Goal: Task Accomplishment & Management: Manage account settings

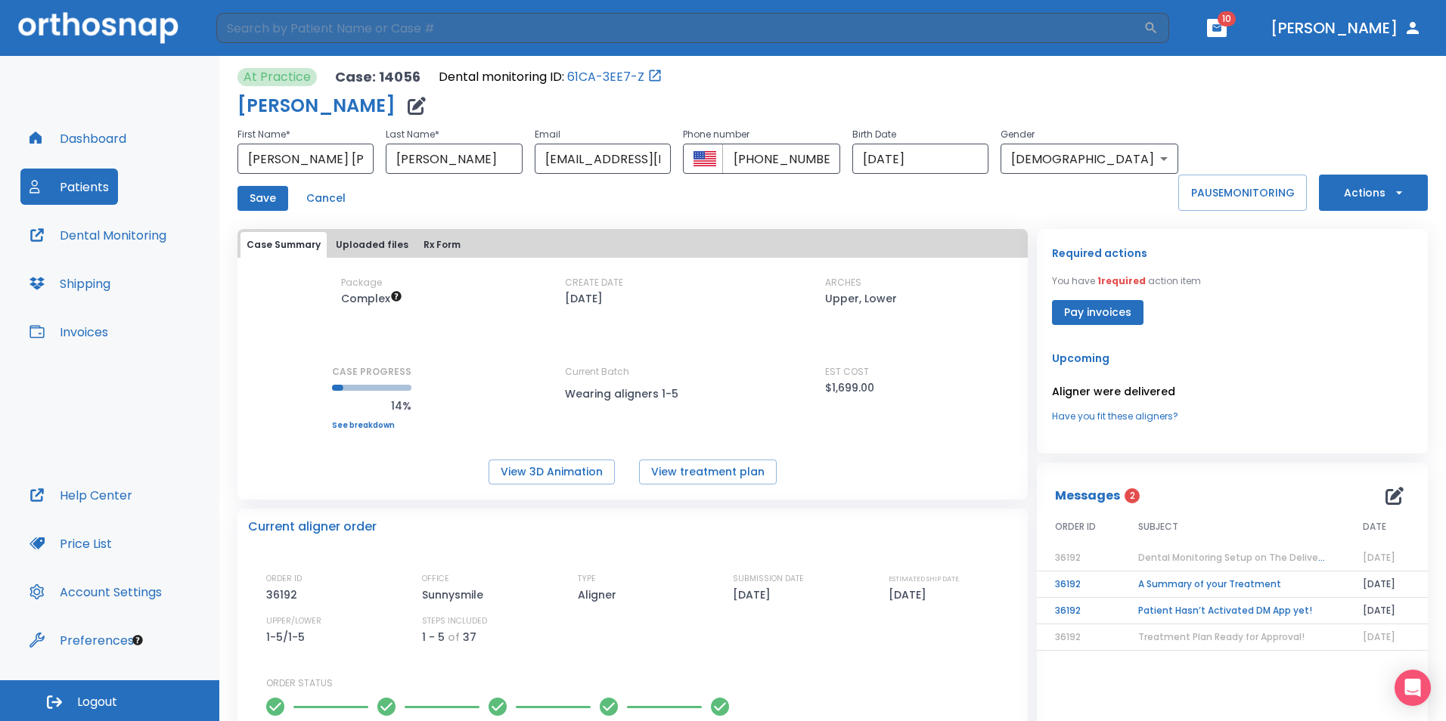
click at [101, 141] on button "Dashboard" at bounding box center [77, 138] width 115 height 36
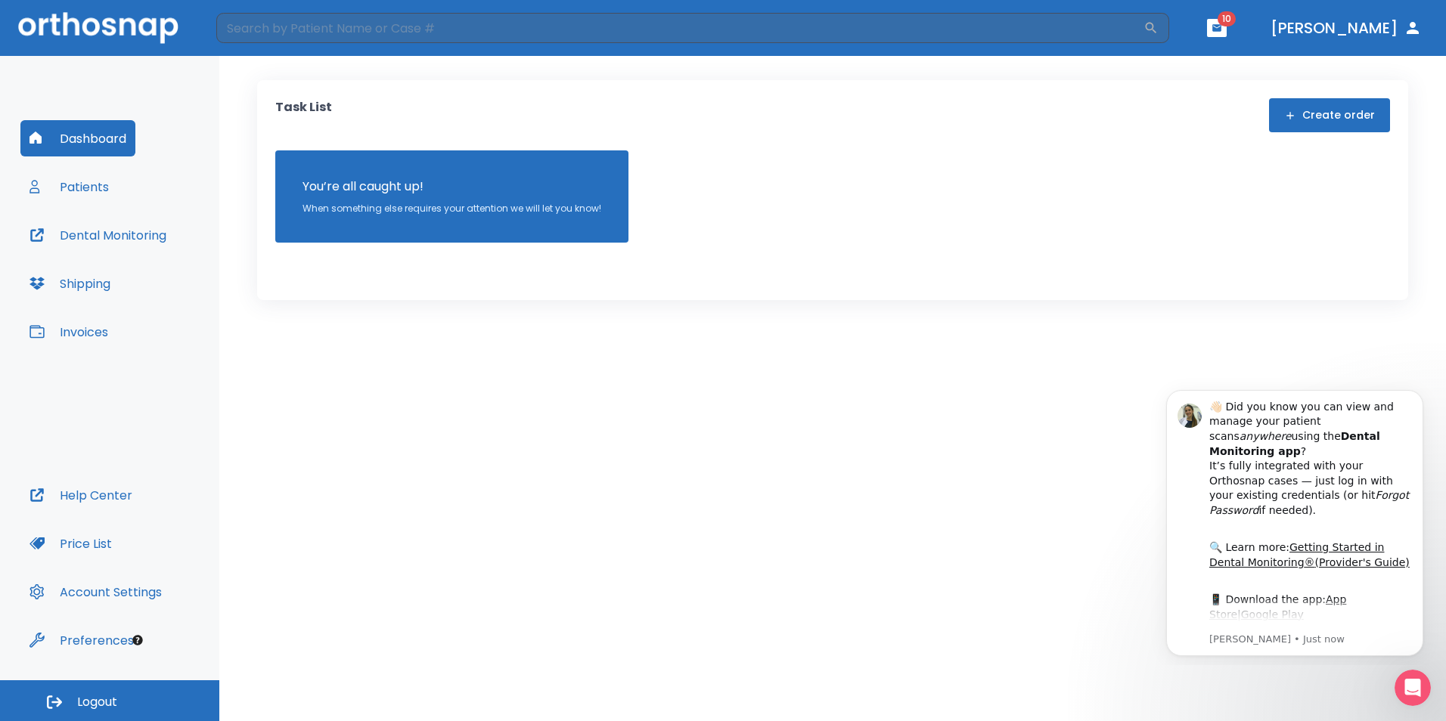
click at [77, 187] on button "Patients" at bounding box center [69, 187] width 98 height 36
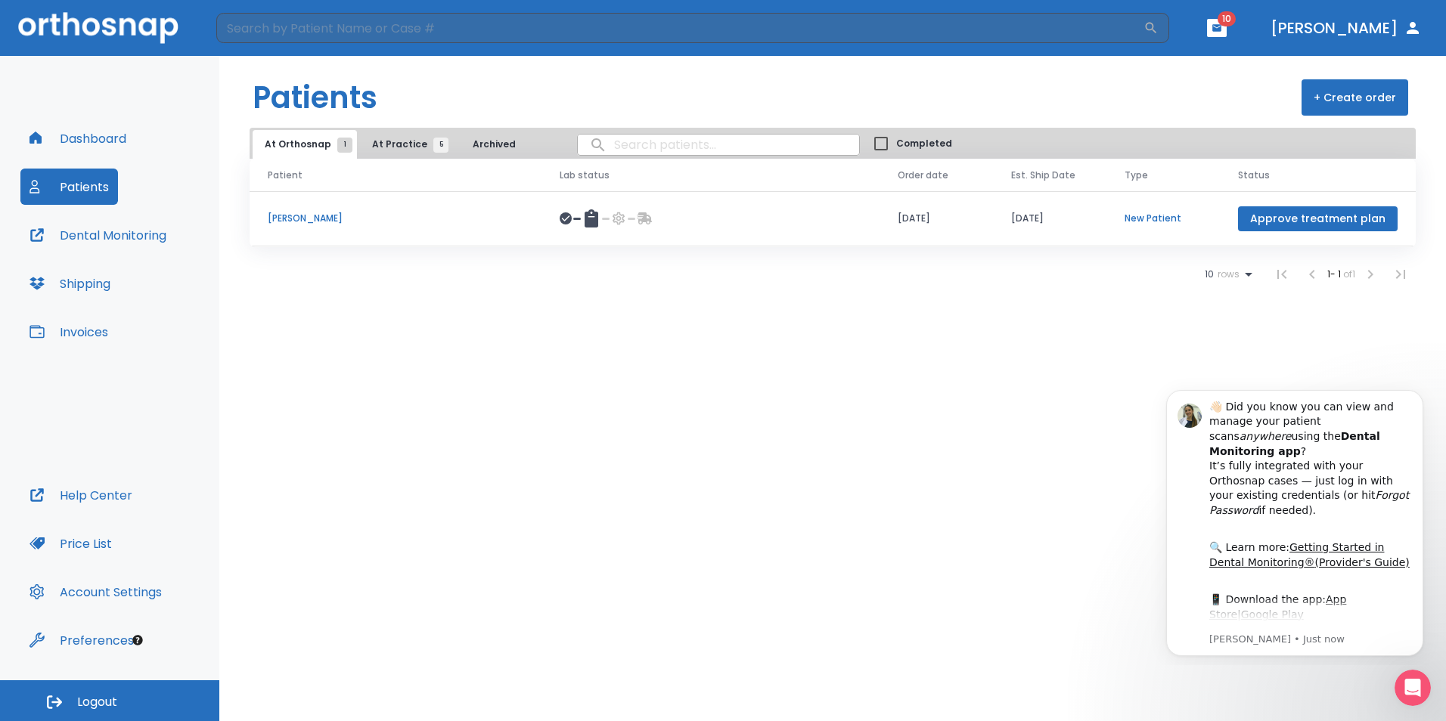
click at [1221, 26] on icon "button" at bounding box center [1216, 27] width 9 height 7
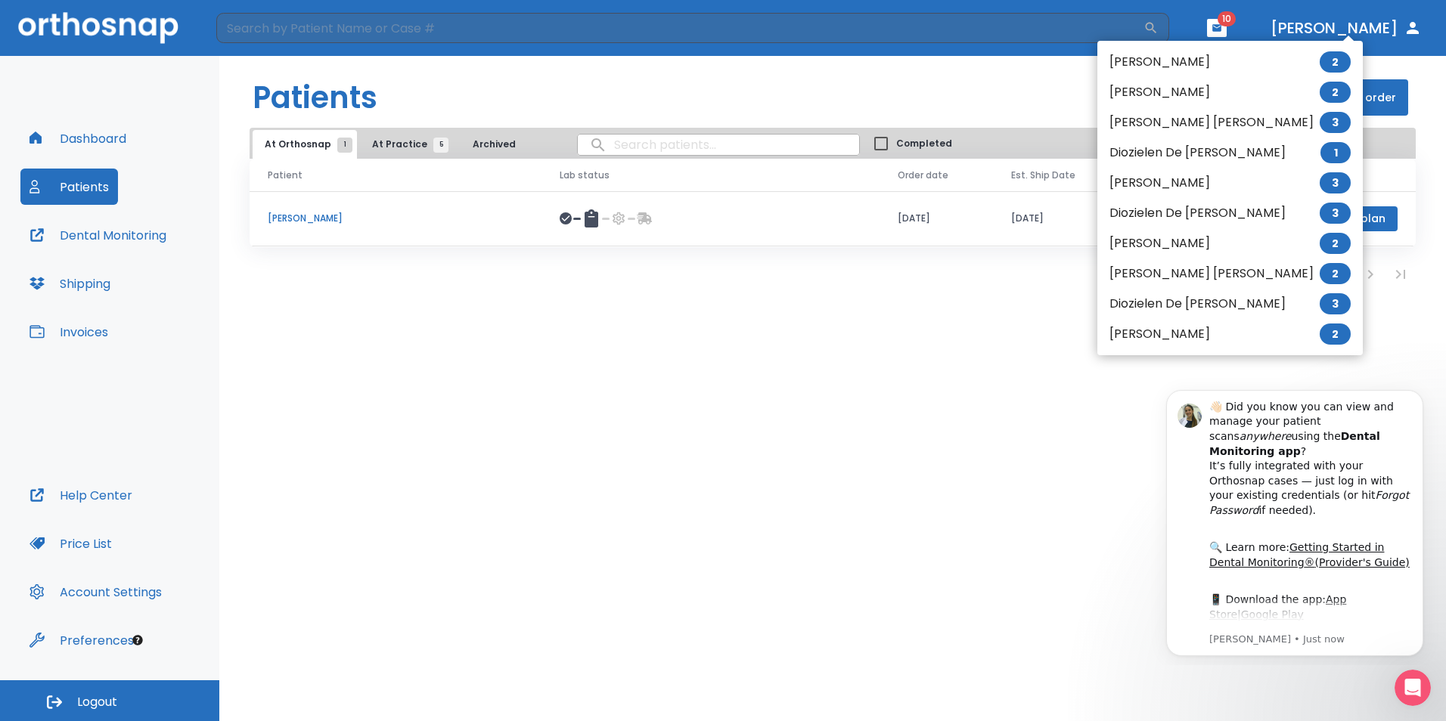
click at [1161, 127] on li "[PERSON_NAME] [PERSON_NAME] 3" at bounding box center [1229, 122] width 265 height 30
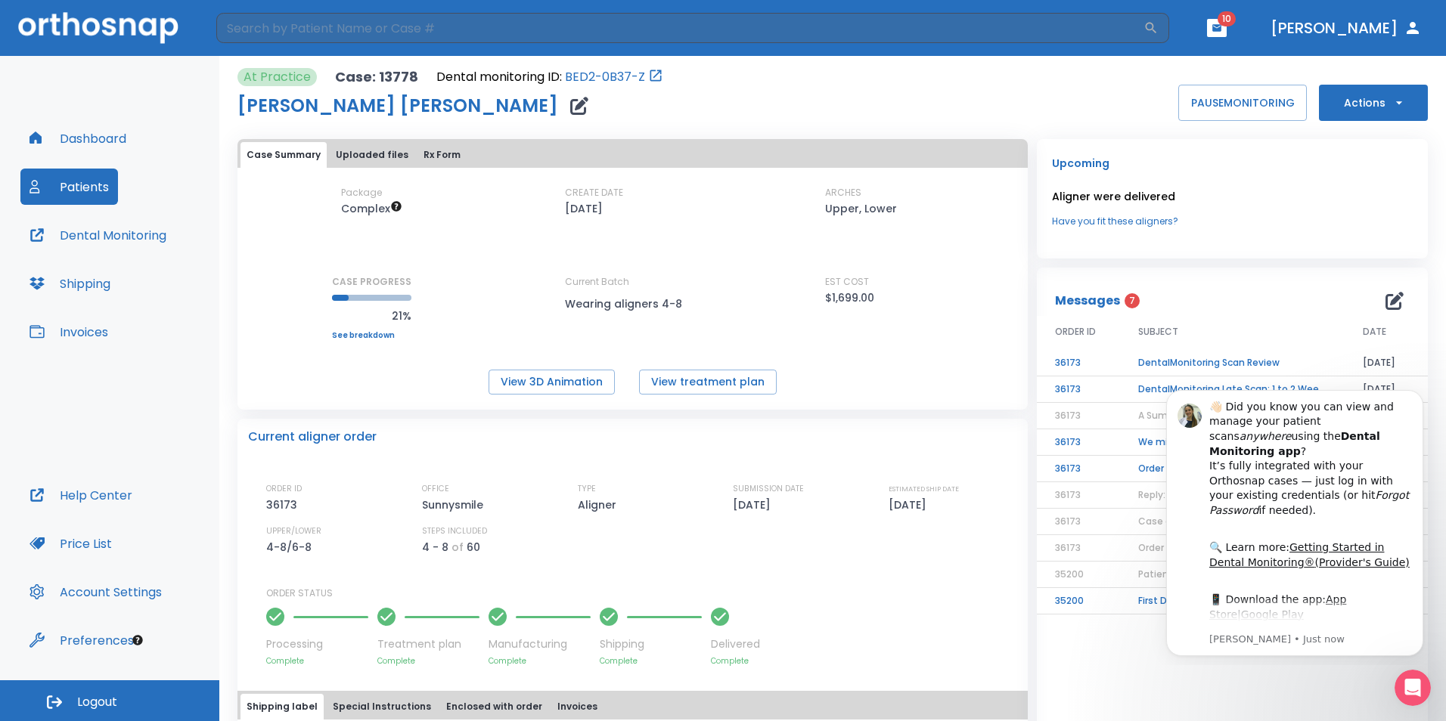
click at [820, 404] on div "Case Summary Uploaded files Rx Form Package Complex CREATE DATE [DATE] ARCHES U…" at bounding box center [632, 274] width 790 height 271
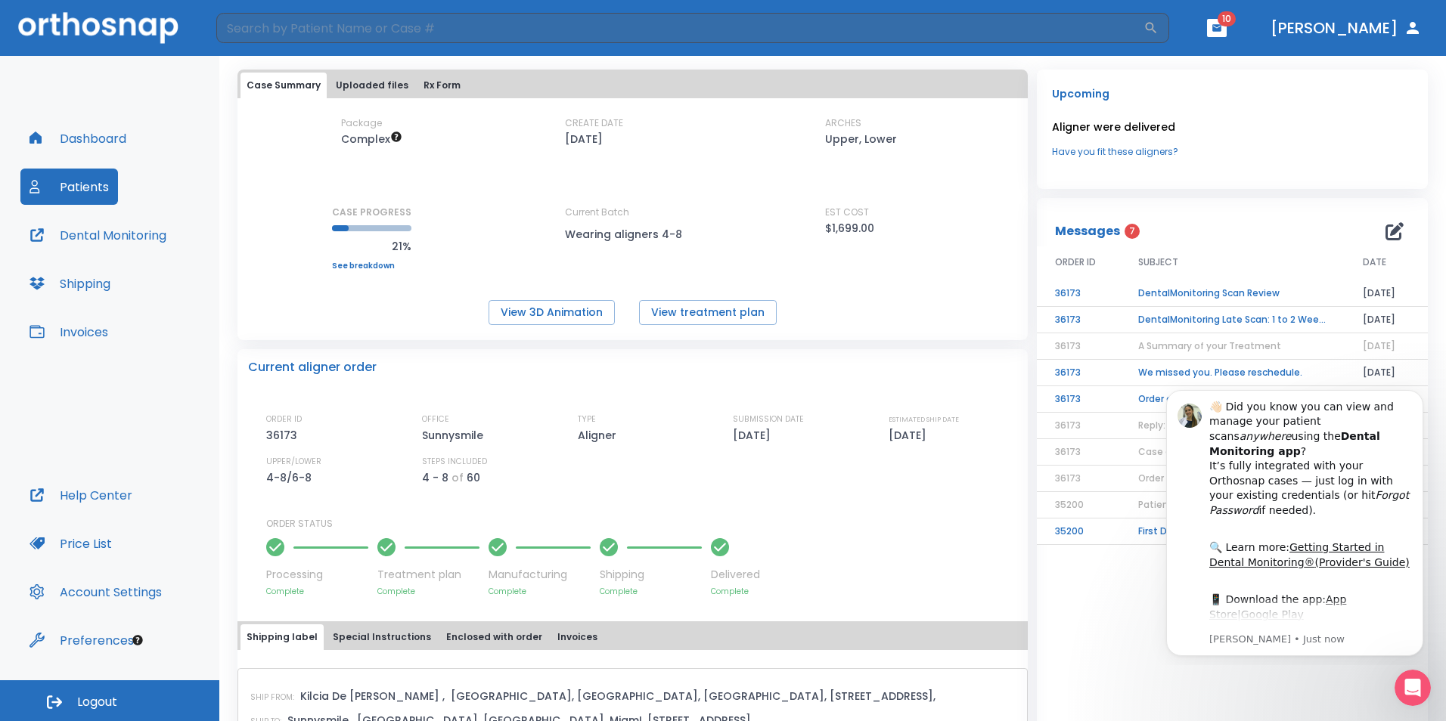
scroll to position [70, 0]
click at [1246, 315] on td "DentalMonitoring Late Scan: 1 to 2 Weeks Notification" at bounding box center [1232, 319] width 225 height 26
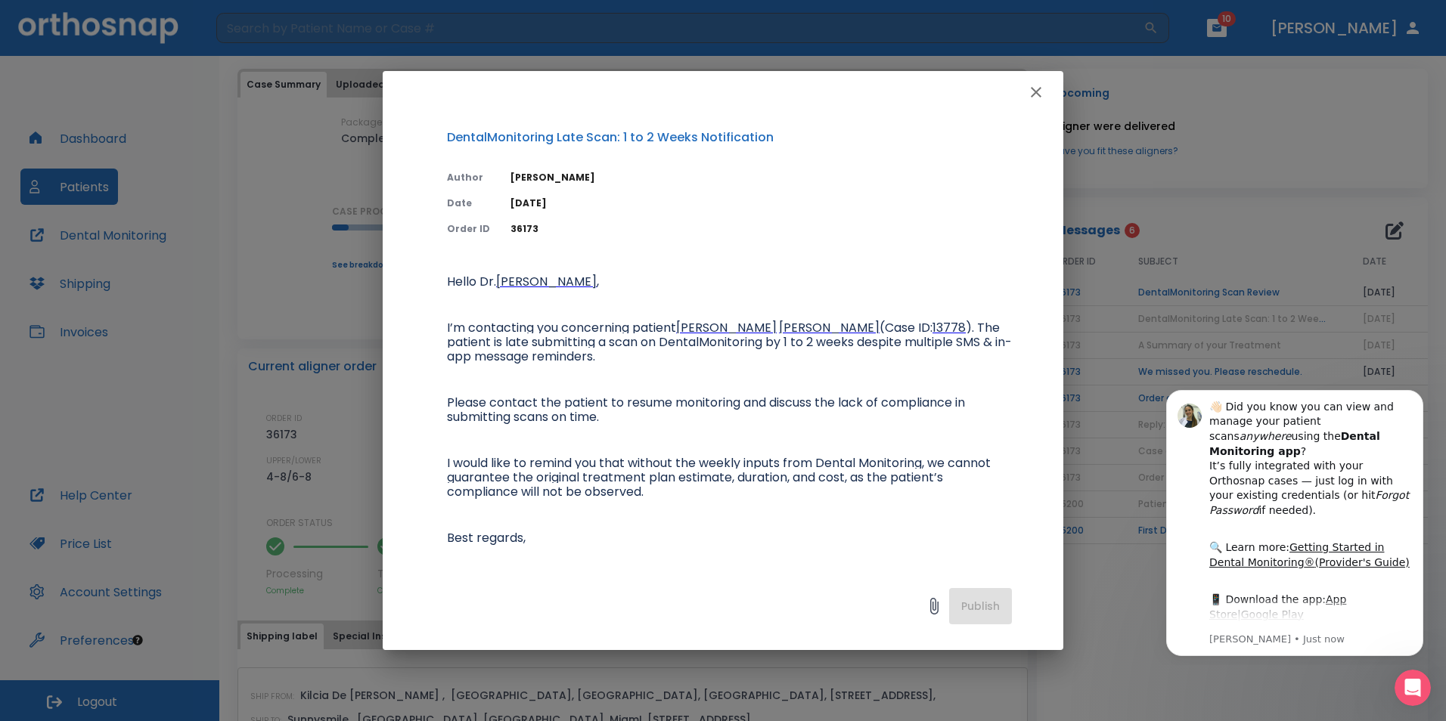
click at [1037, 92] on icon "button" at bounding box center [1036, 92] width 18 height 18
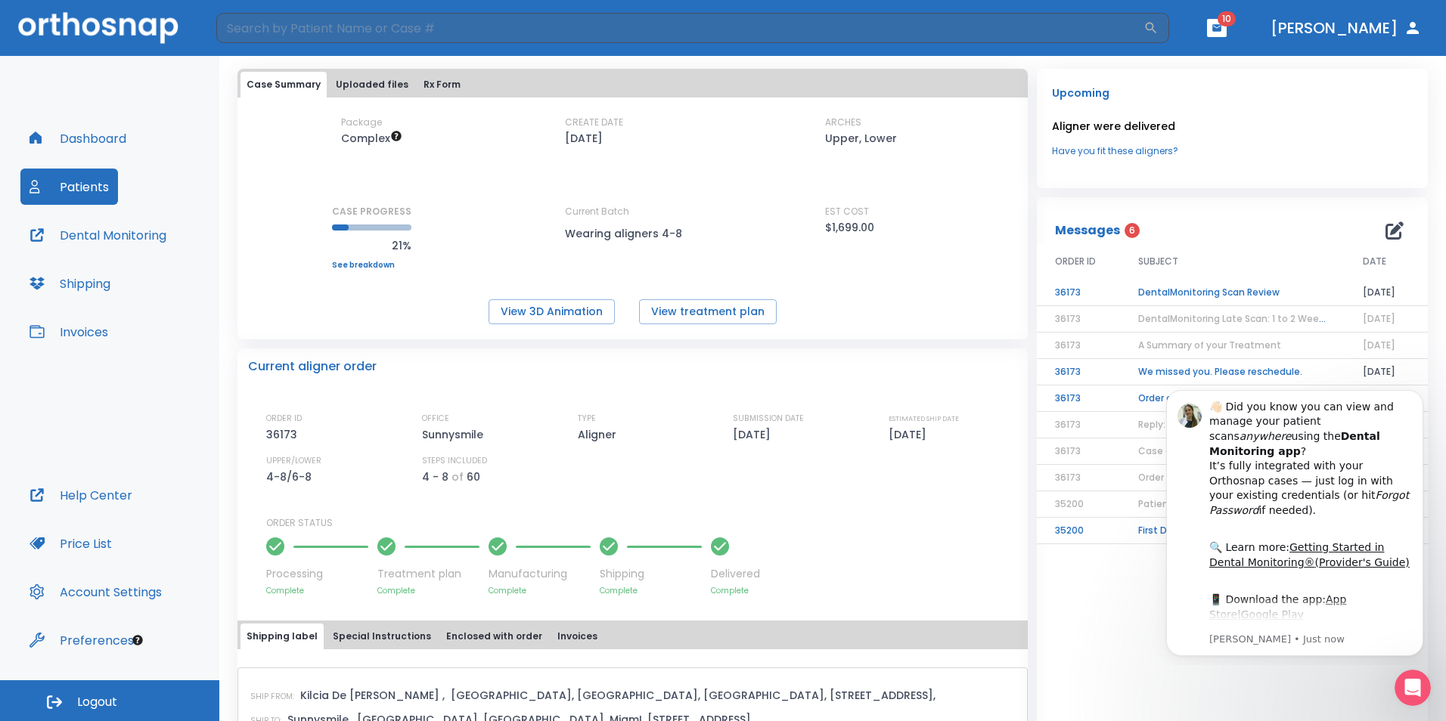
click at [1170, 288] on td "DentalMonitoring Scan Review" at bounding box center [1232, 293] width 225 height 26
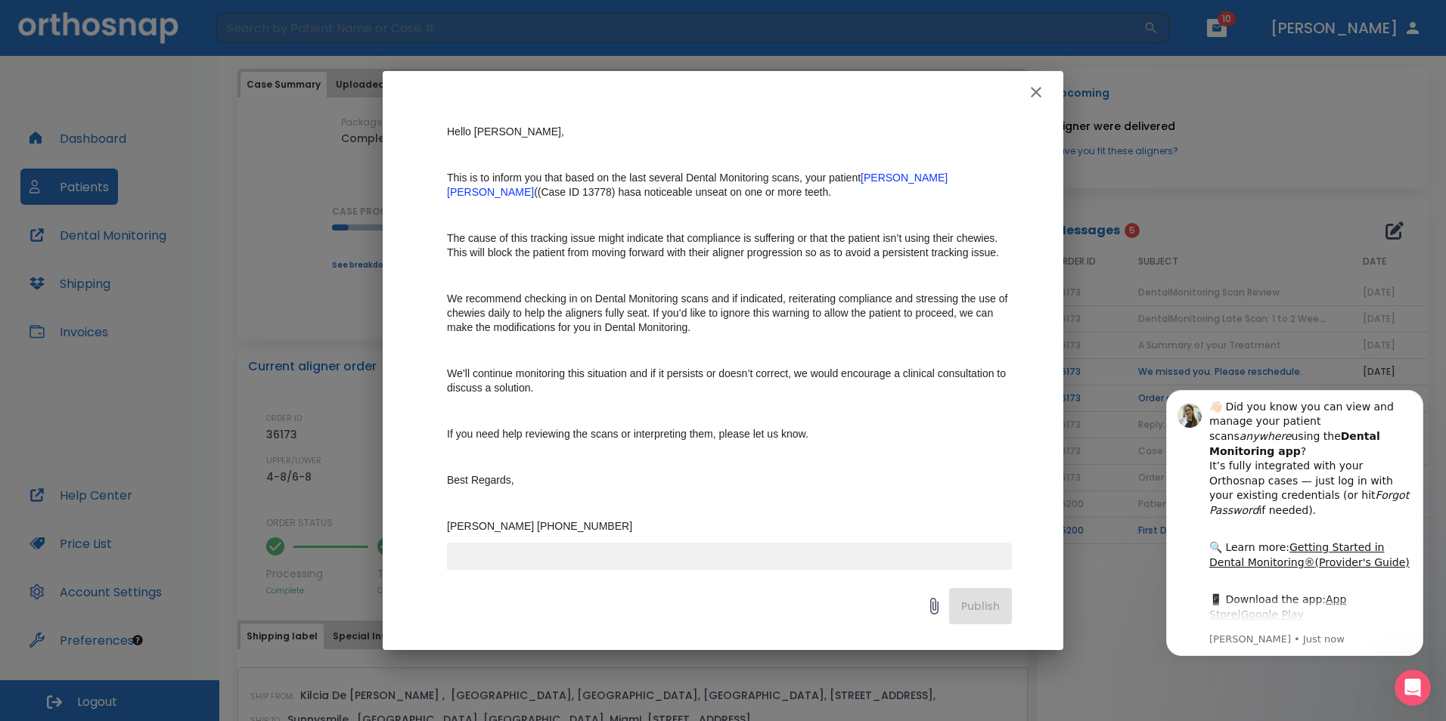
scroll to position [267, 0]
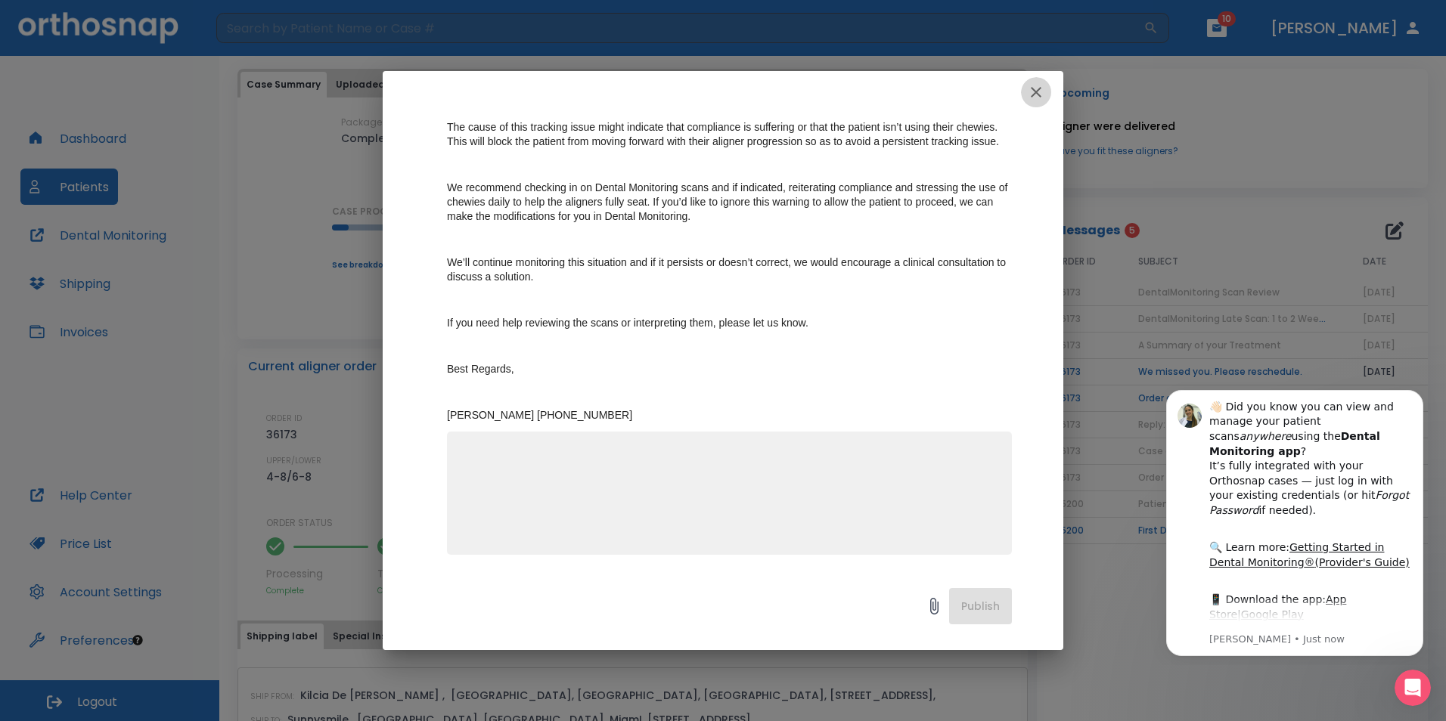
click at [1038, 91] on icon "button" at bounding box center [1035, 92] width 11 height 11
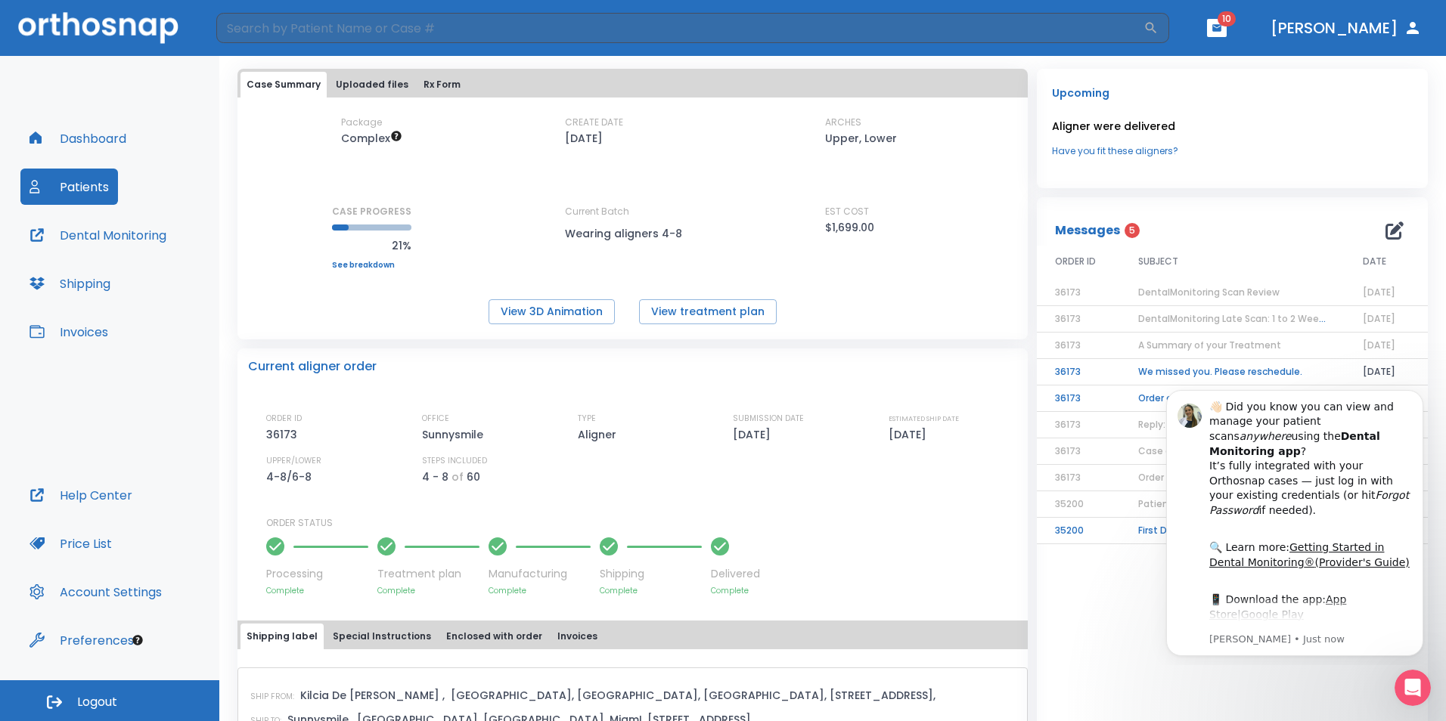
click at [1187, 375] on td "We missed you. Please reschedule." at bounding box center [1232, 372] width 225 height 26
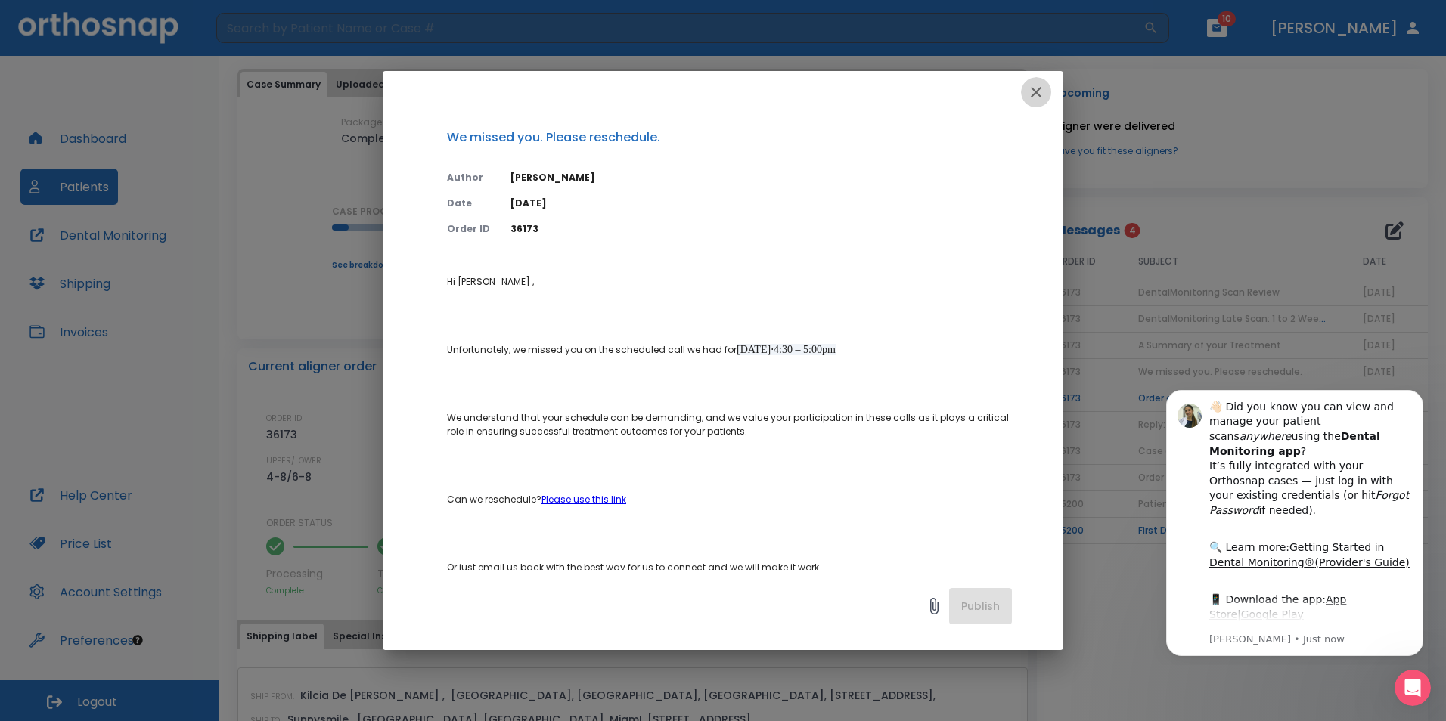
click at [1030, 98] on icon "button" at bounding box center [1036, 92] width 18 height 18
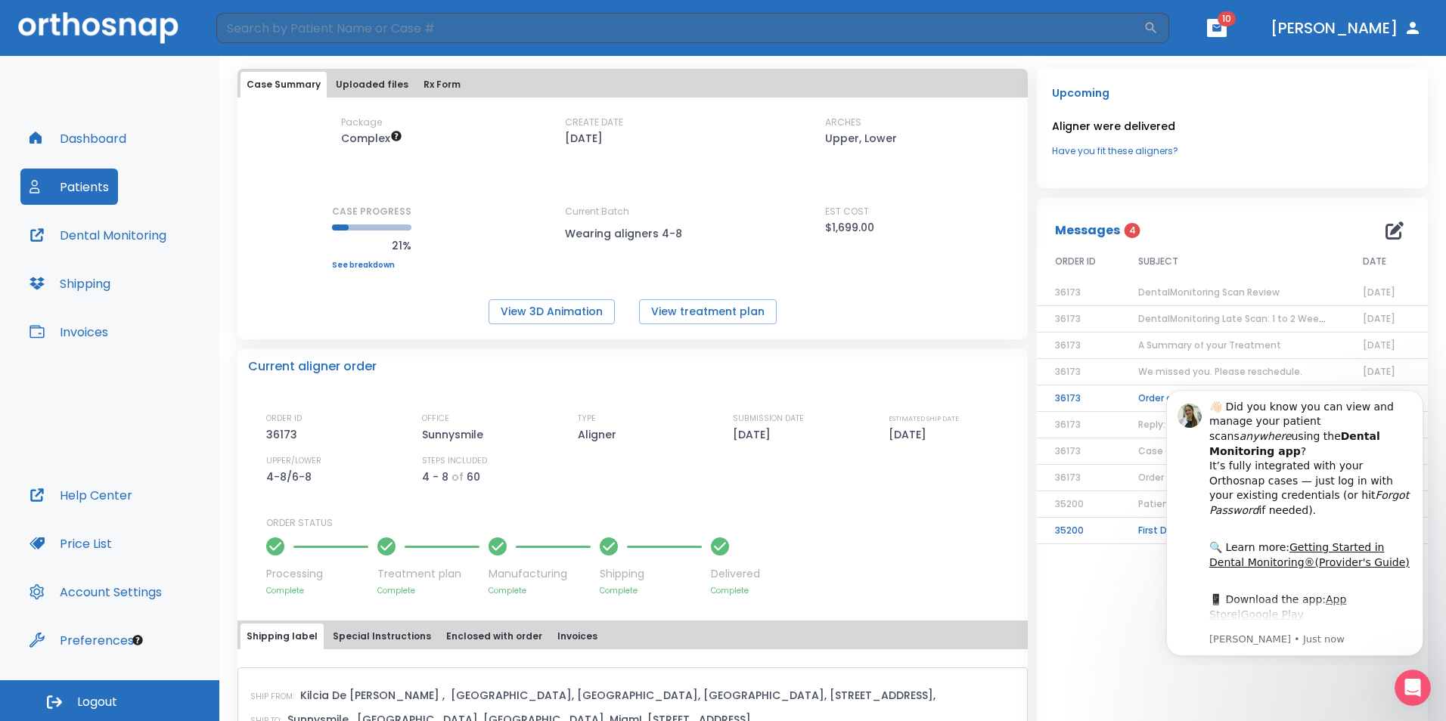
click at [1138, 404] on td "Order created at your request" at bounding box center [1232, 399] width 225 height 26
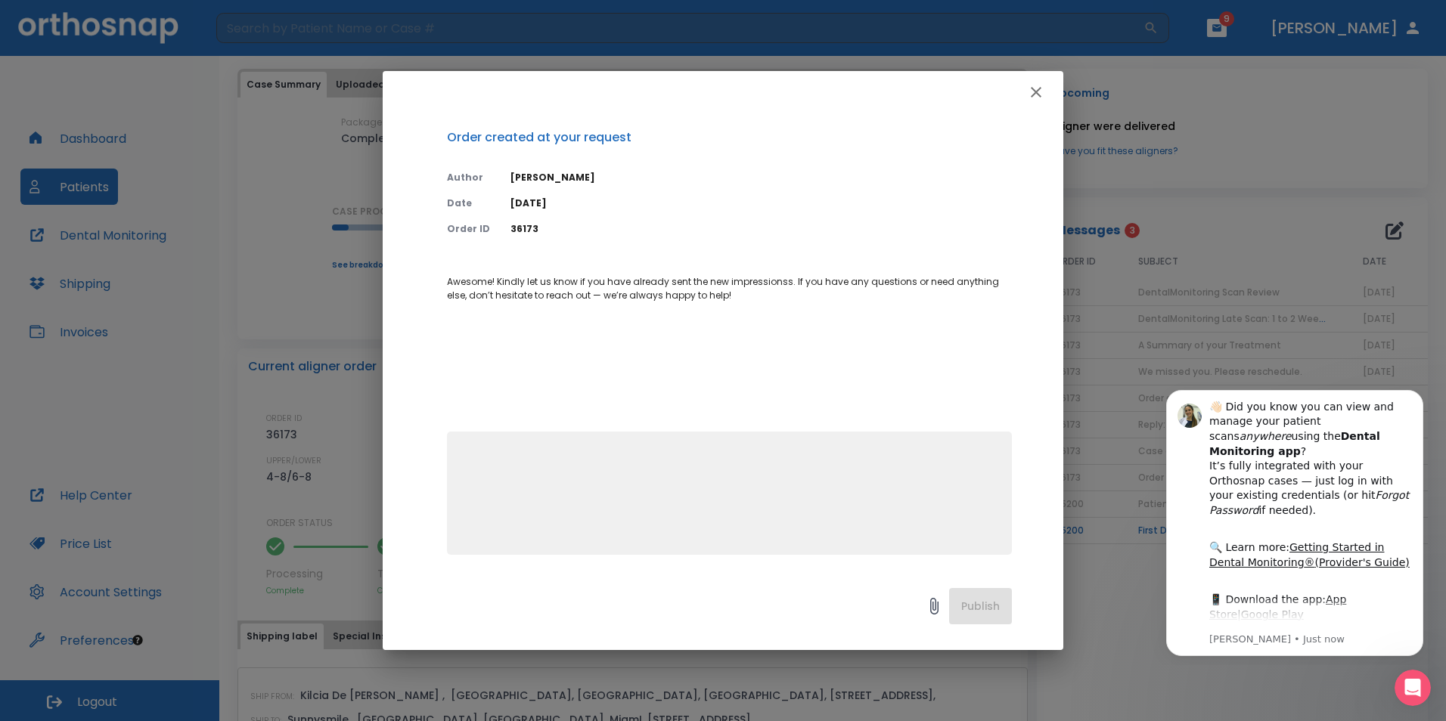
click at [1030, 84] on icon "button" at bounding box center [1036, 92] width 18 height 18
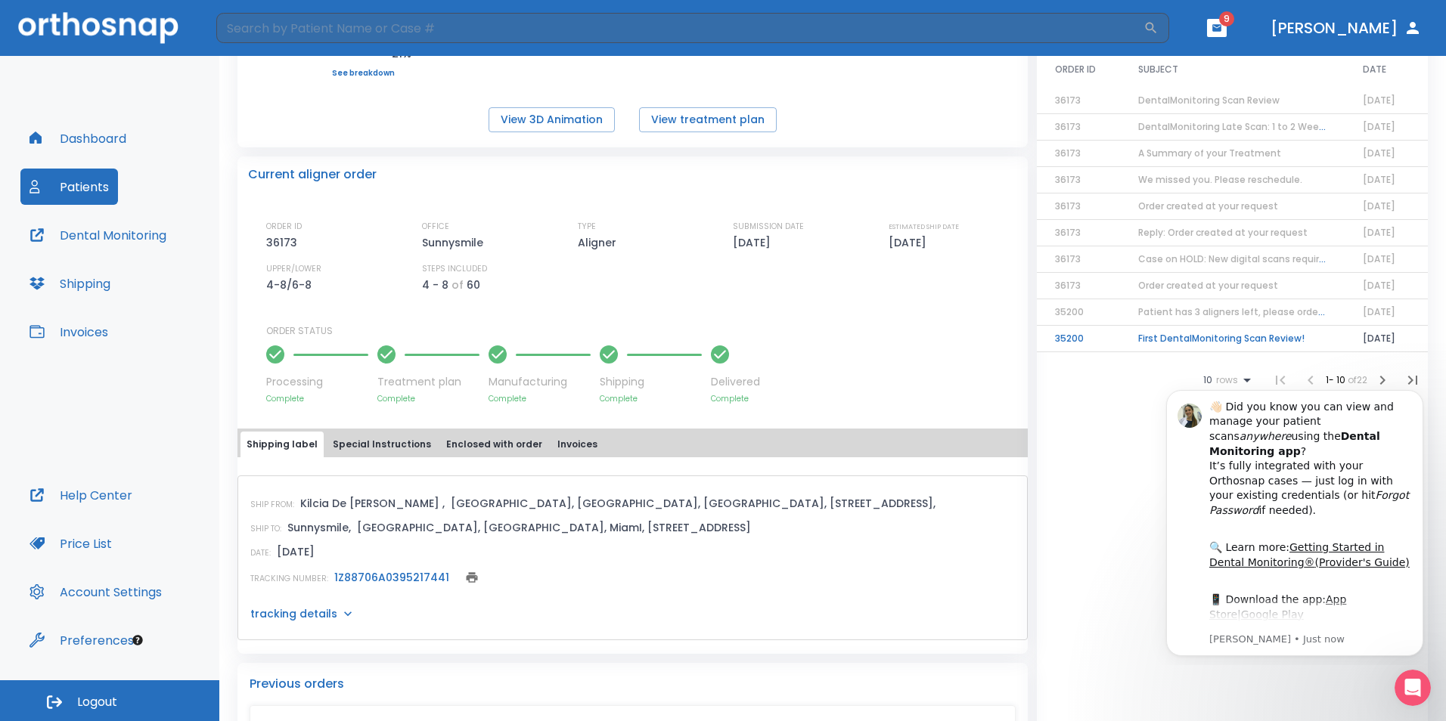
scroll to position [378, 0]
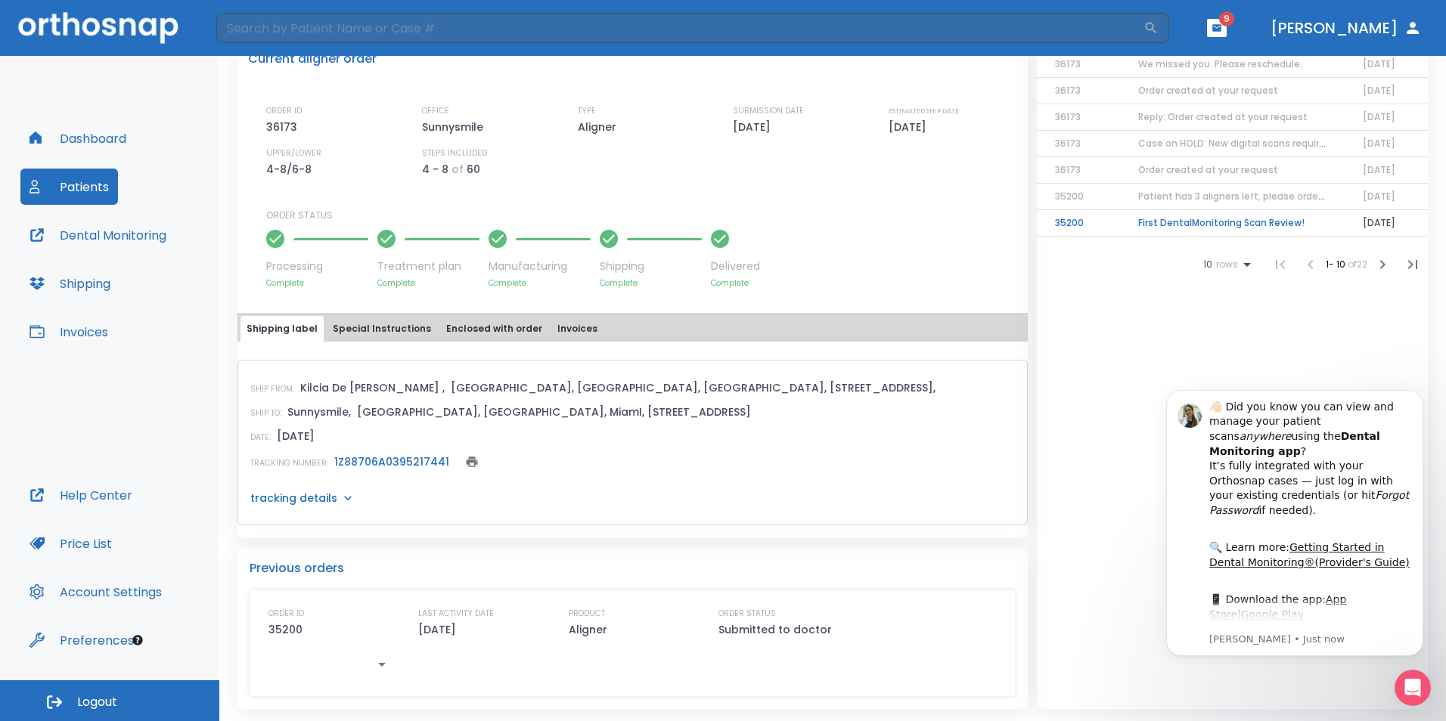
click at [410, 457] on link "1Z88706A0395217441" at bounding box center [391, 461] width 115 height 15
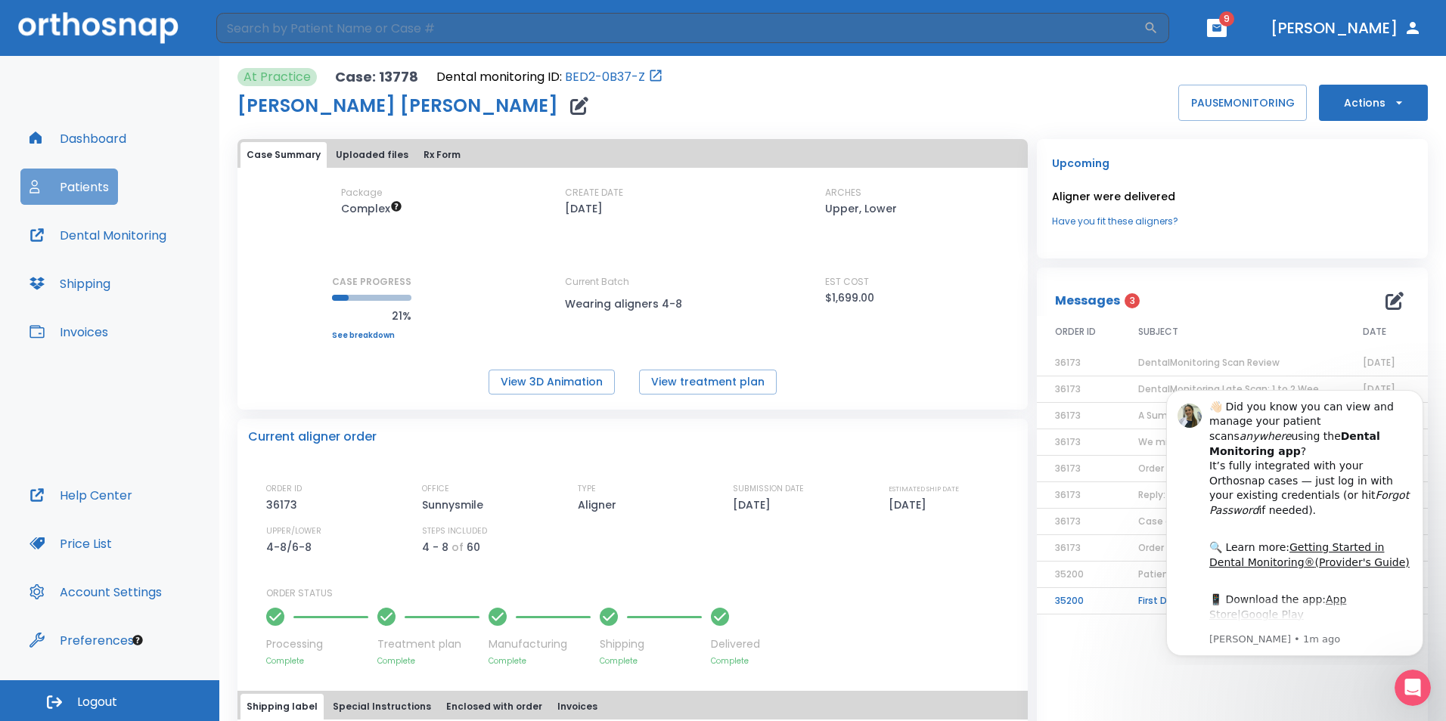
click at [98, 190] on button "Patients" at bounding box center [69, 187] width 98 height 36
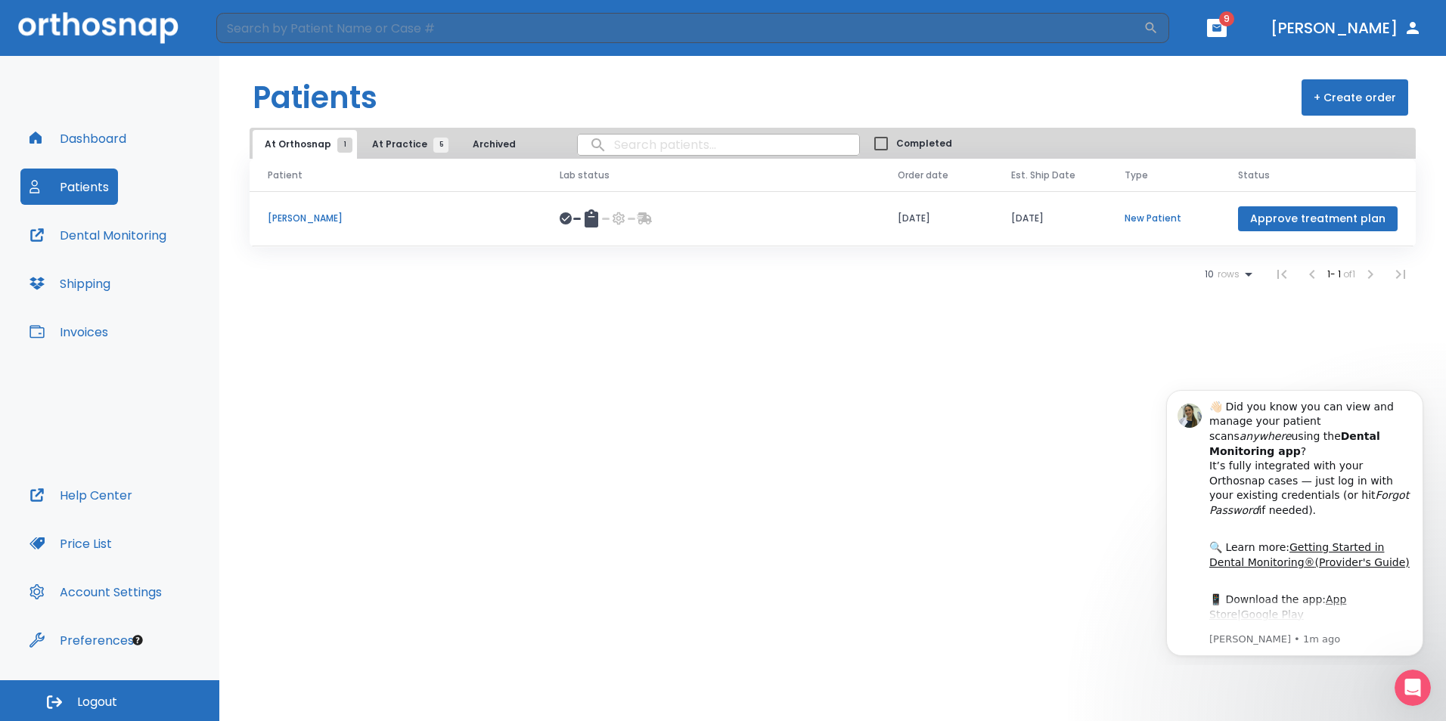
click at [392, 152] on button "At Practice 5" at bounding box center [406, 144] width 93 height 29
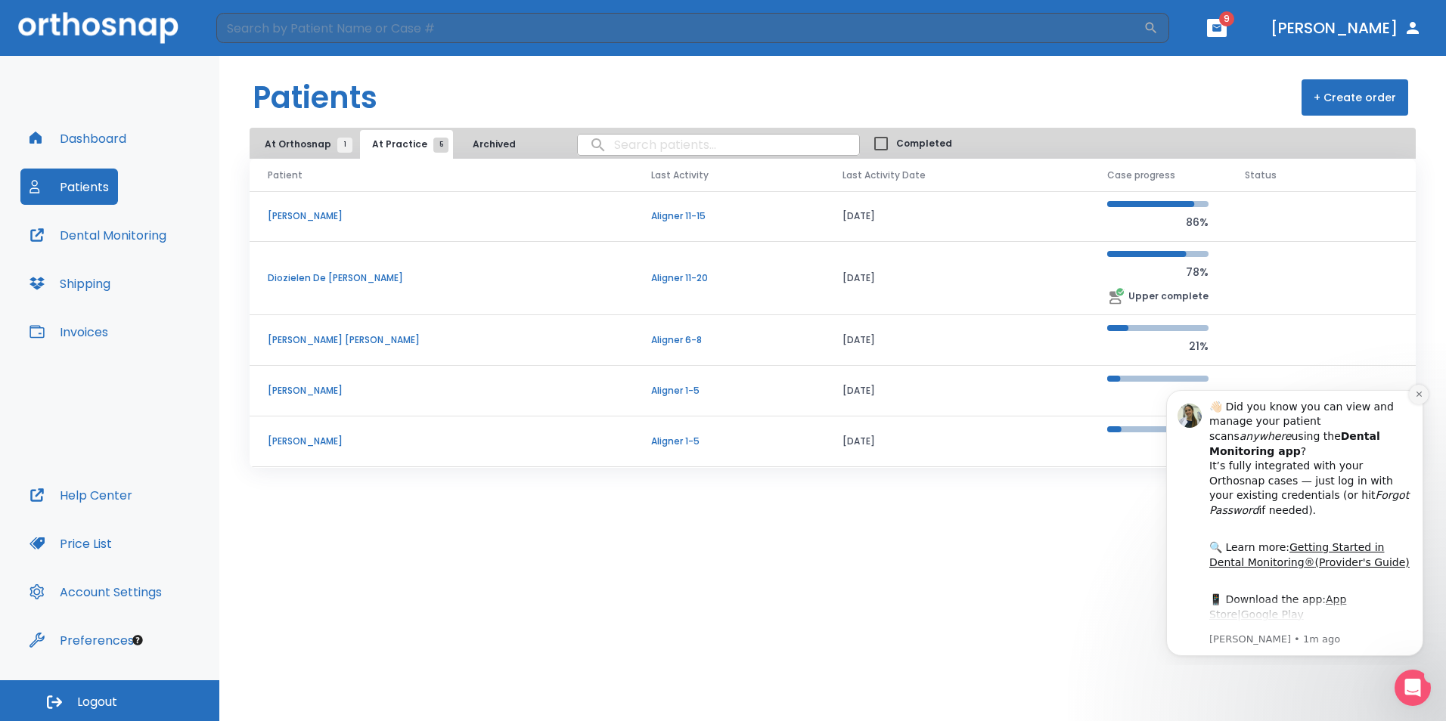
click at [1419, 397] on icon "Dismiss notification" at bounding box center [1419, 394] width 8 height 8
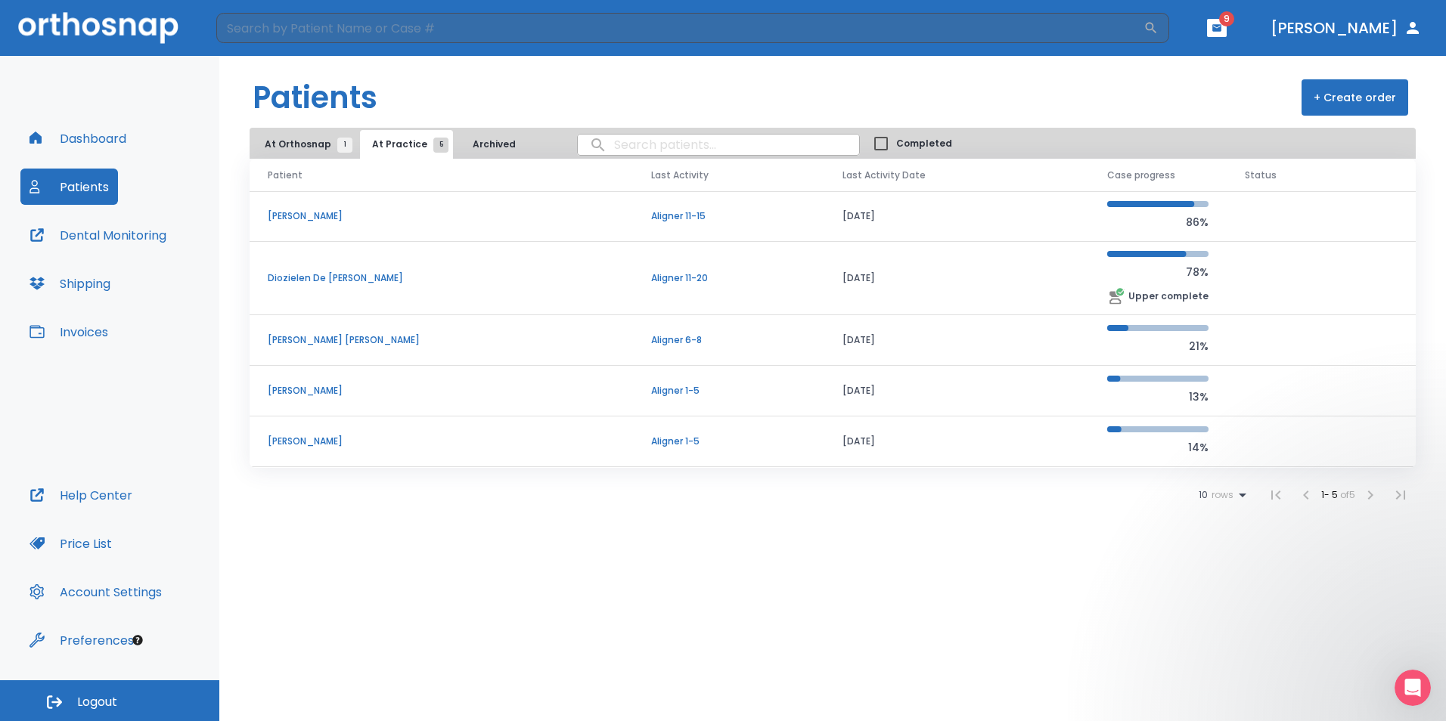
click at [331, 279] on p "Diozielen De [PERSON_NAME]" at bounding box center [441, 278] width 347 height 14
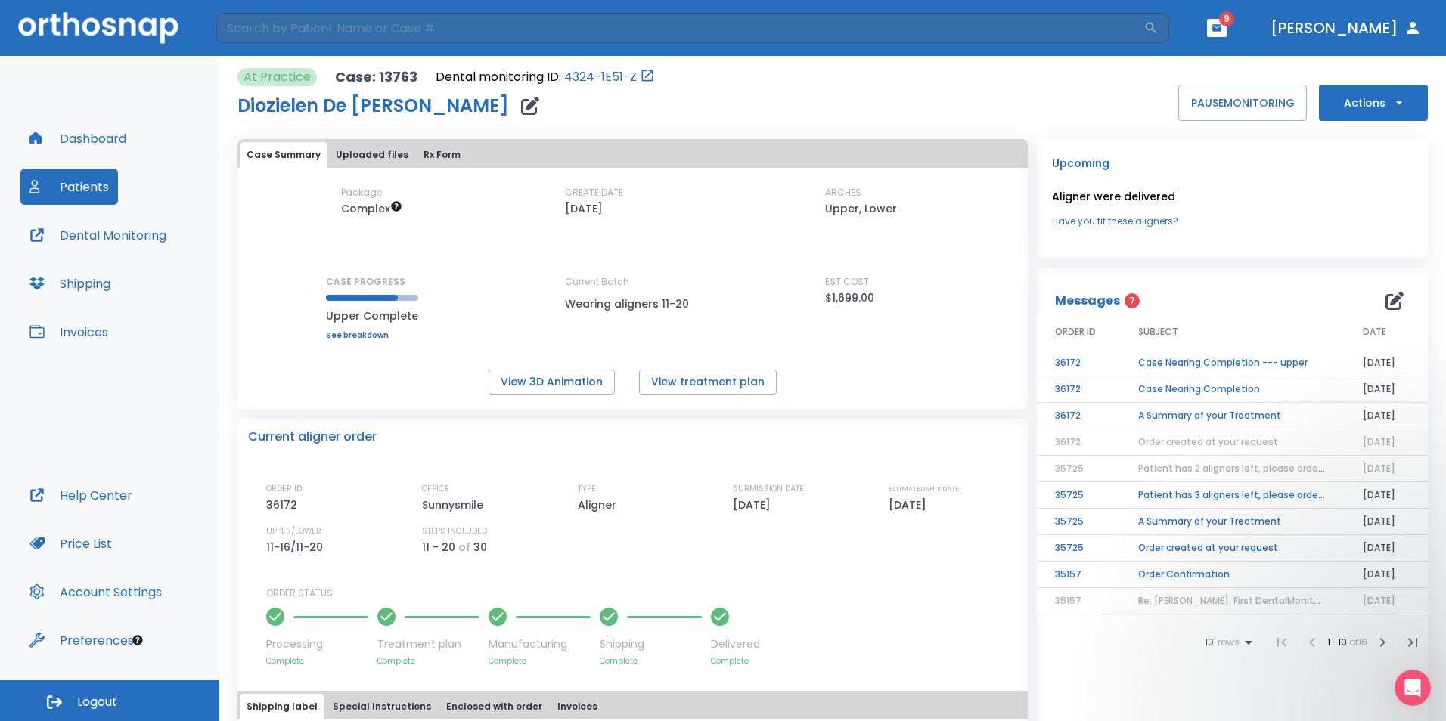
click at [1210, 413] on td "A Summary of your Treatment" at bounding box center [1232, 416] width 225 height 26
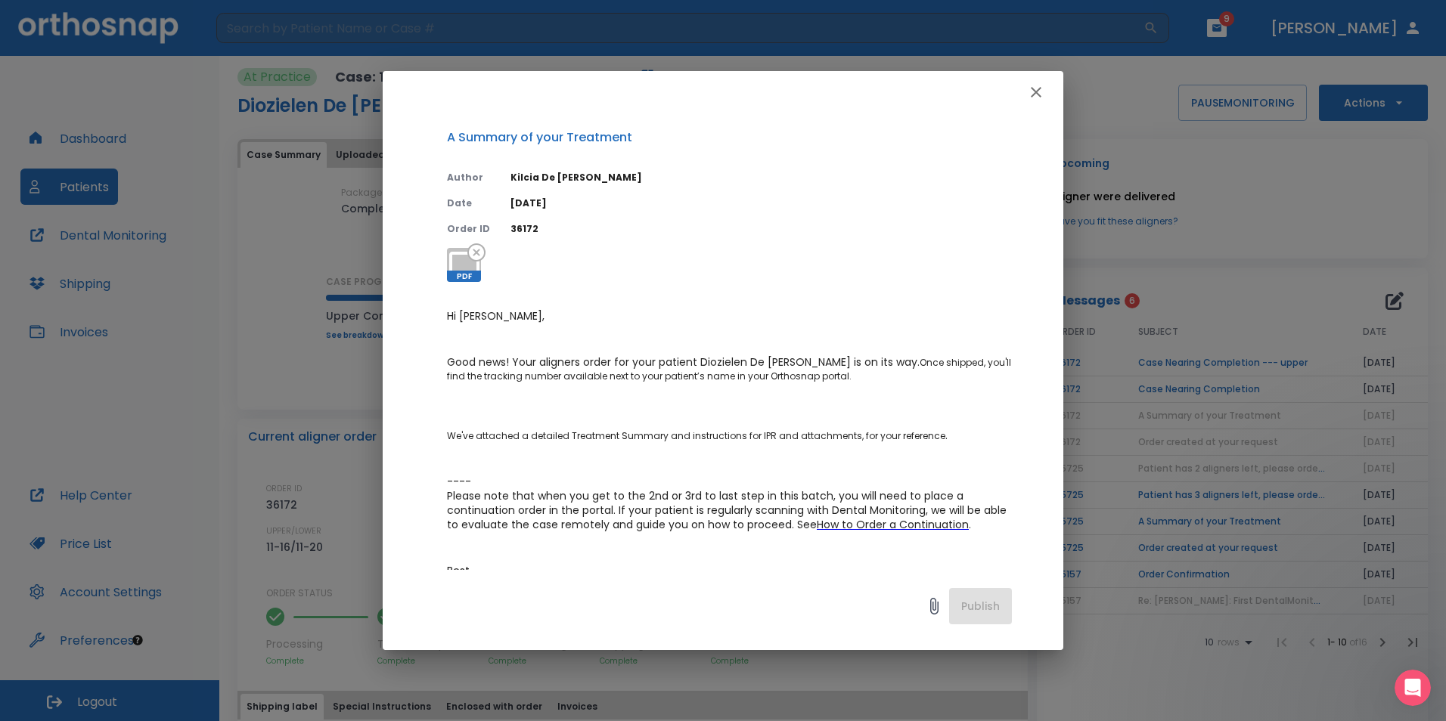
click at [1033, 99] on icon "button" at bounding box center [1036, 92] width 18 height 18
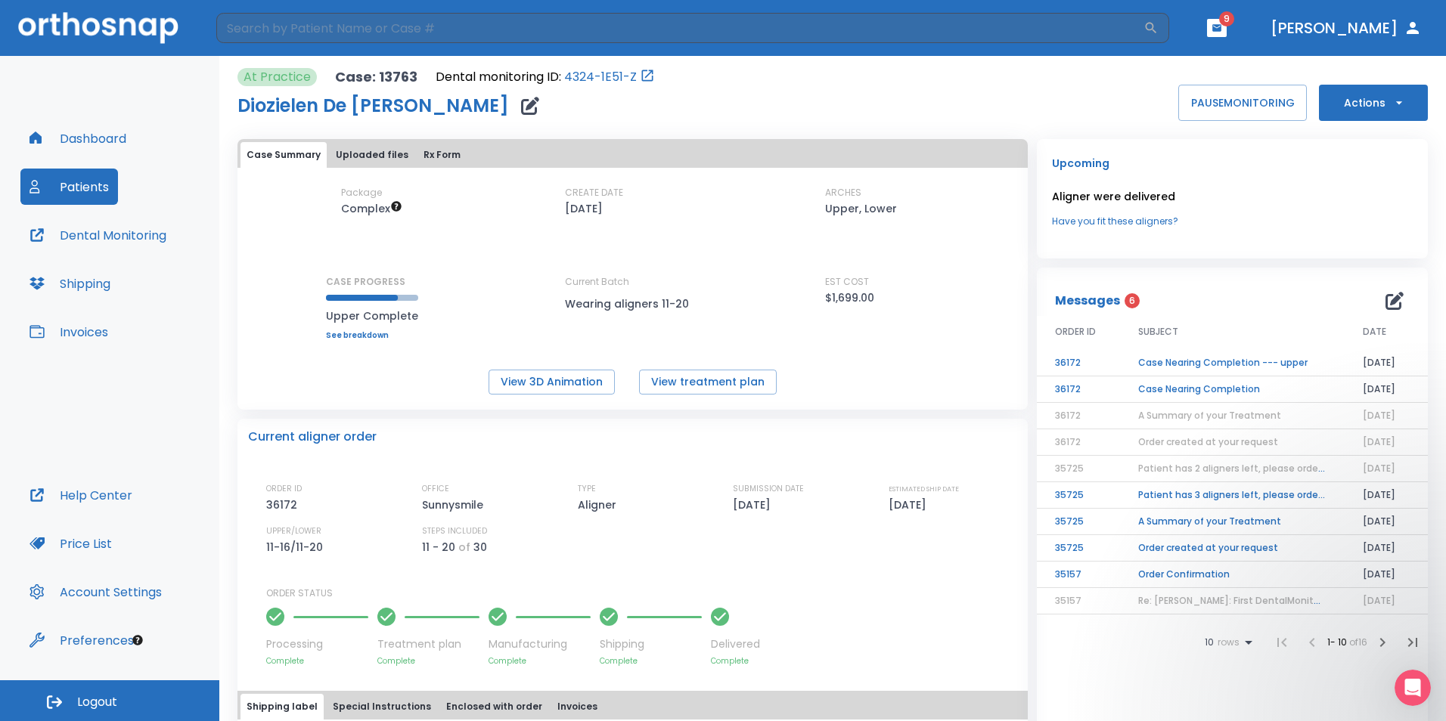
click at [1164, 389] on td "Case Nearing Completion" at bounding box center [1232, 389] width 225 height 26
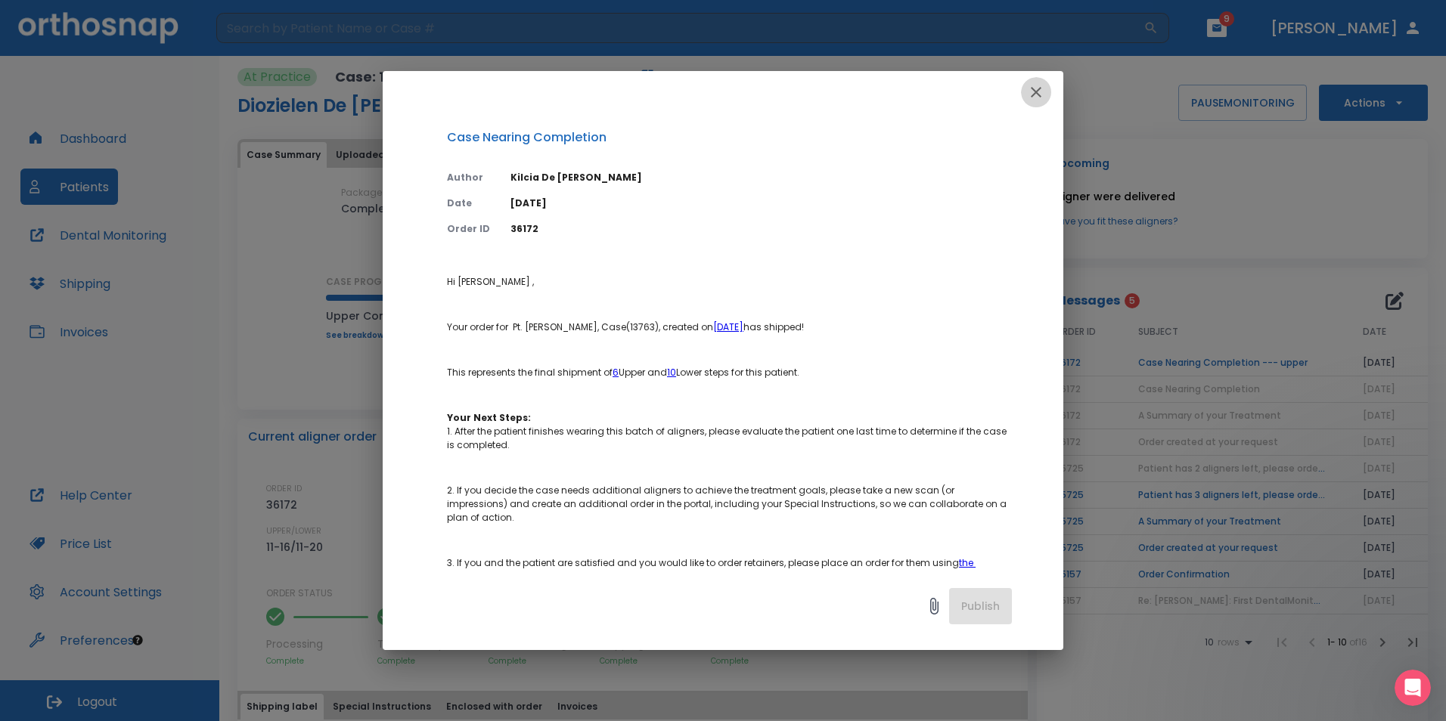
click at [1037, 89] on icon "button" at bounding box center [1036, 92] width 18 height 18
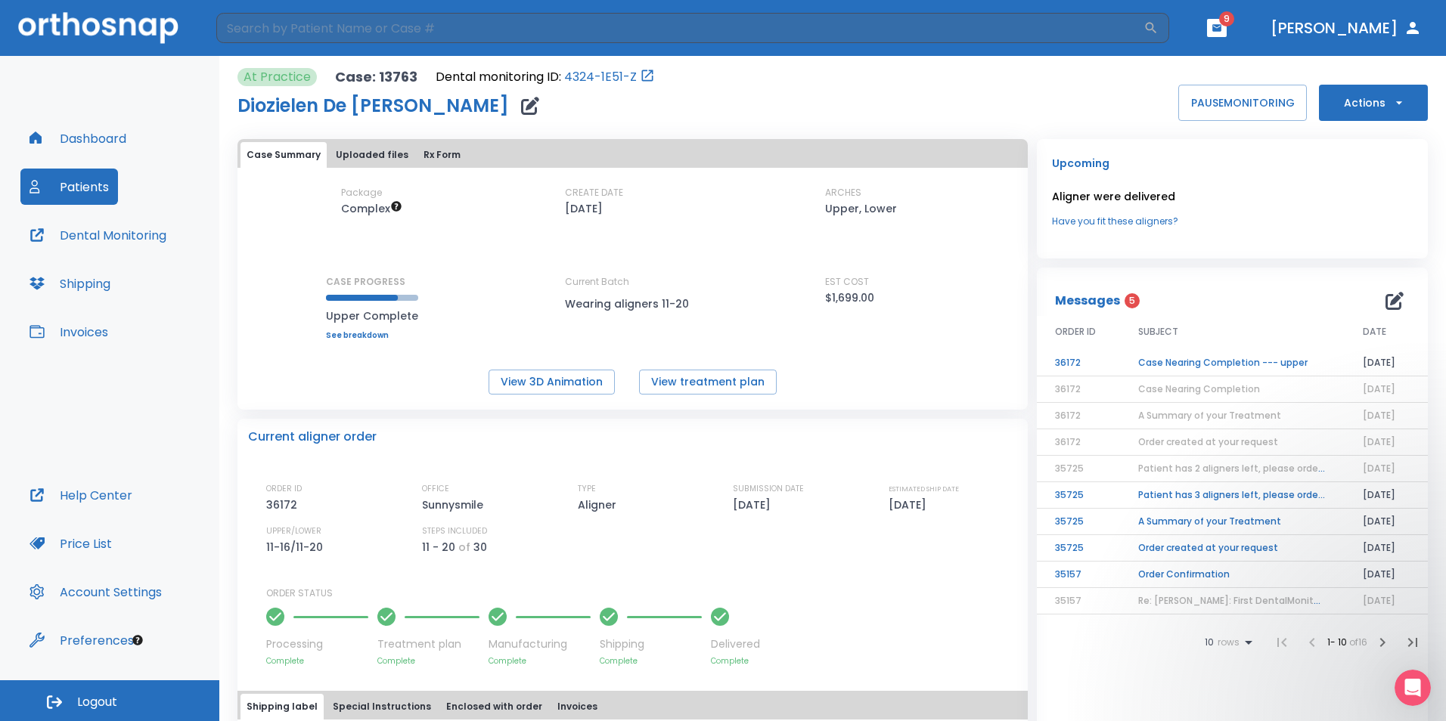
click at [1237, 362] on td "Case Nearing Completion --- upper" at bounding box center [1232, 363] width 225 height 26
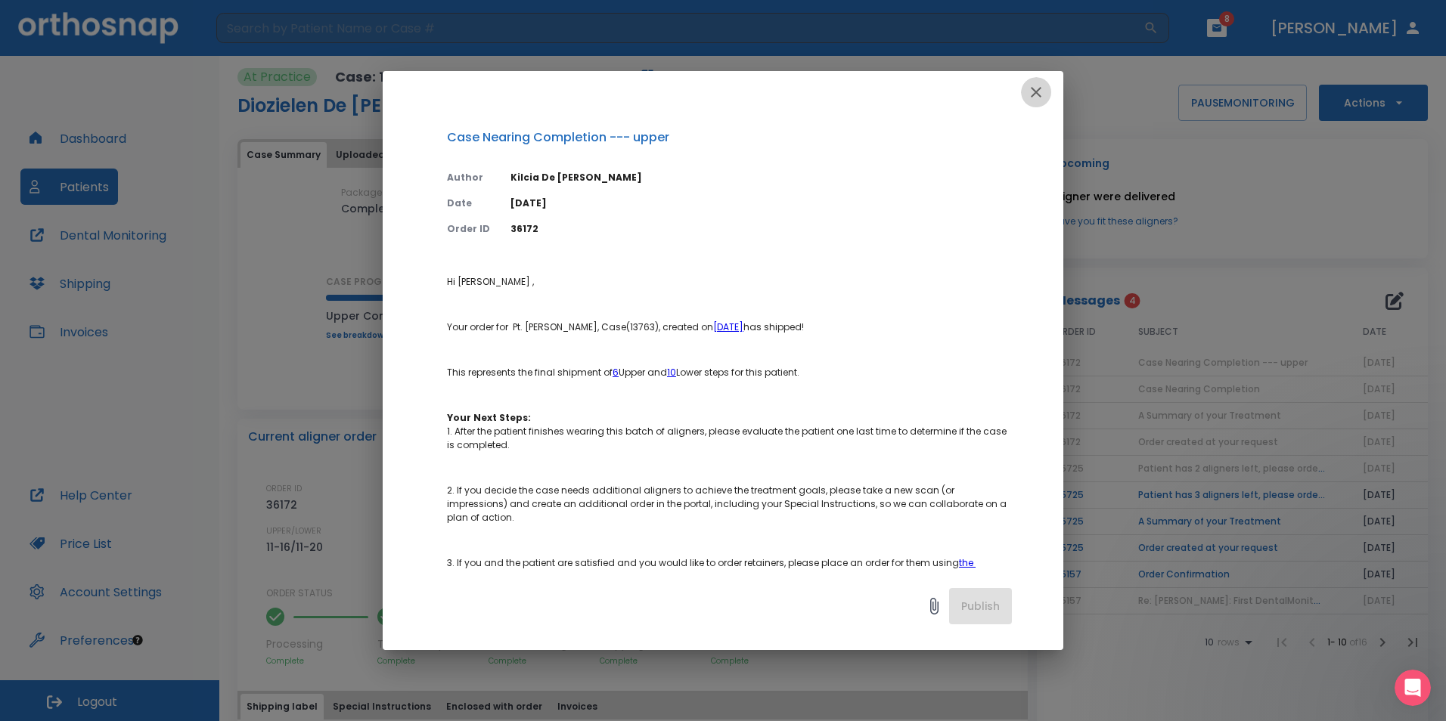
click at [1040, 82] on button "button" at bounding box center [1036, 92] width 30 height 30
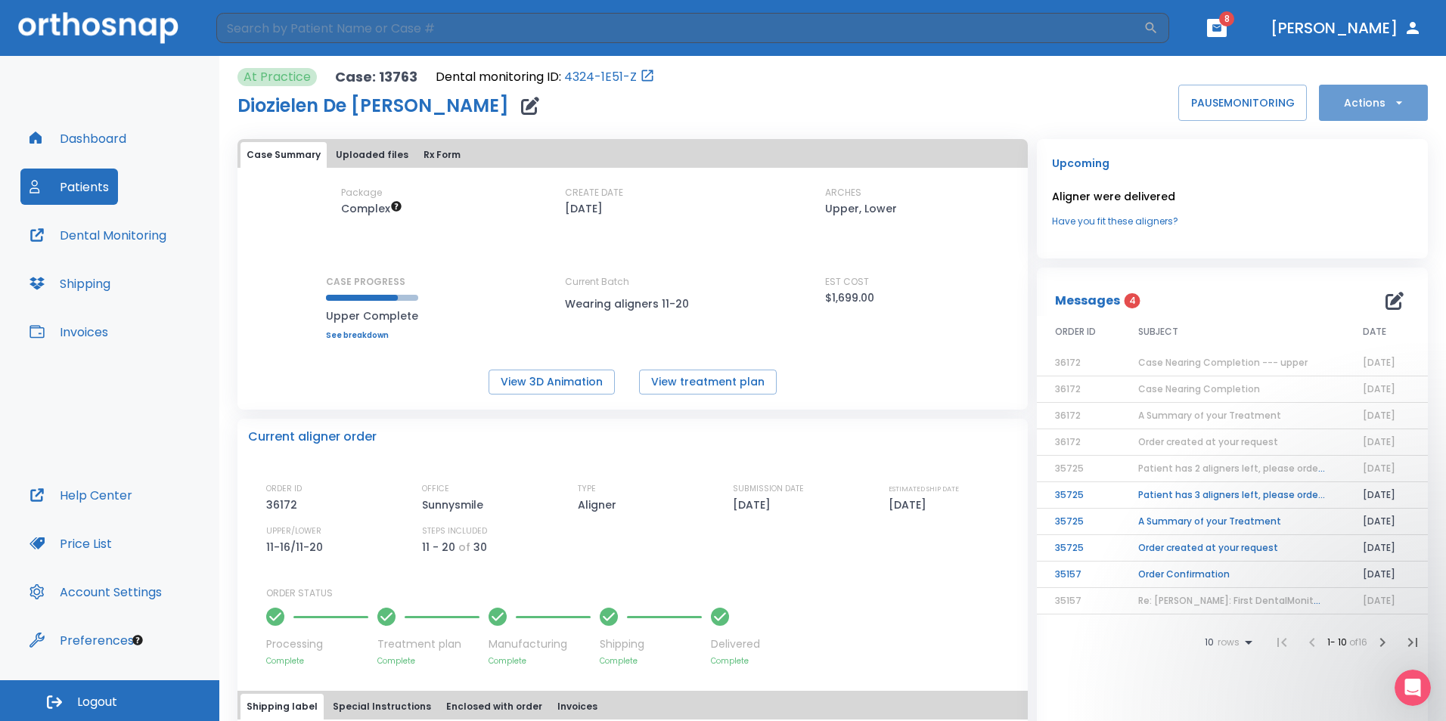
click at [1393, 104] on icon "button" at bounding box center [1398, 102] width 15 height 15
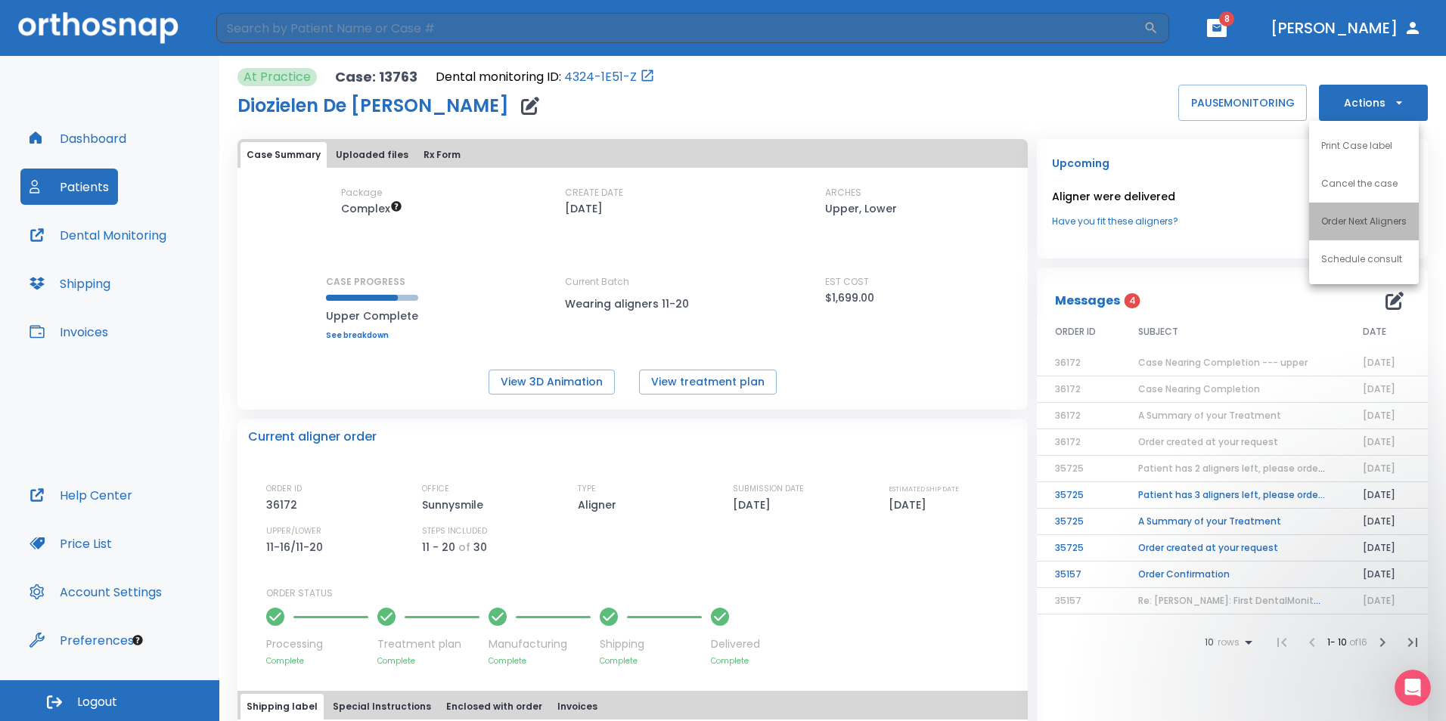
click at [1380, 225] on p "Order Next Aligners" at bounding box center [1363, 222] width 85 height 14
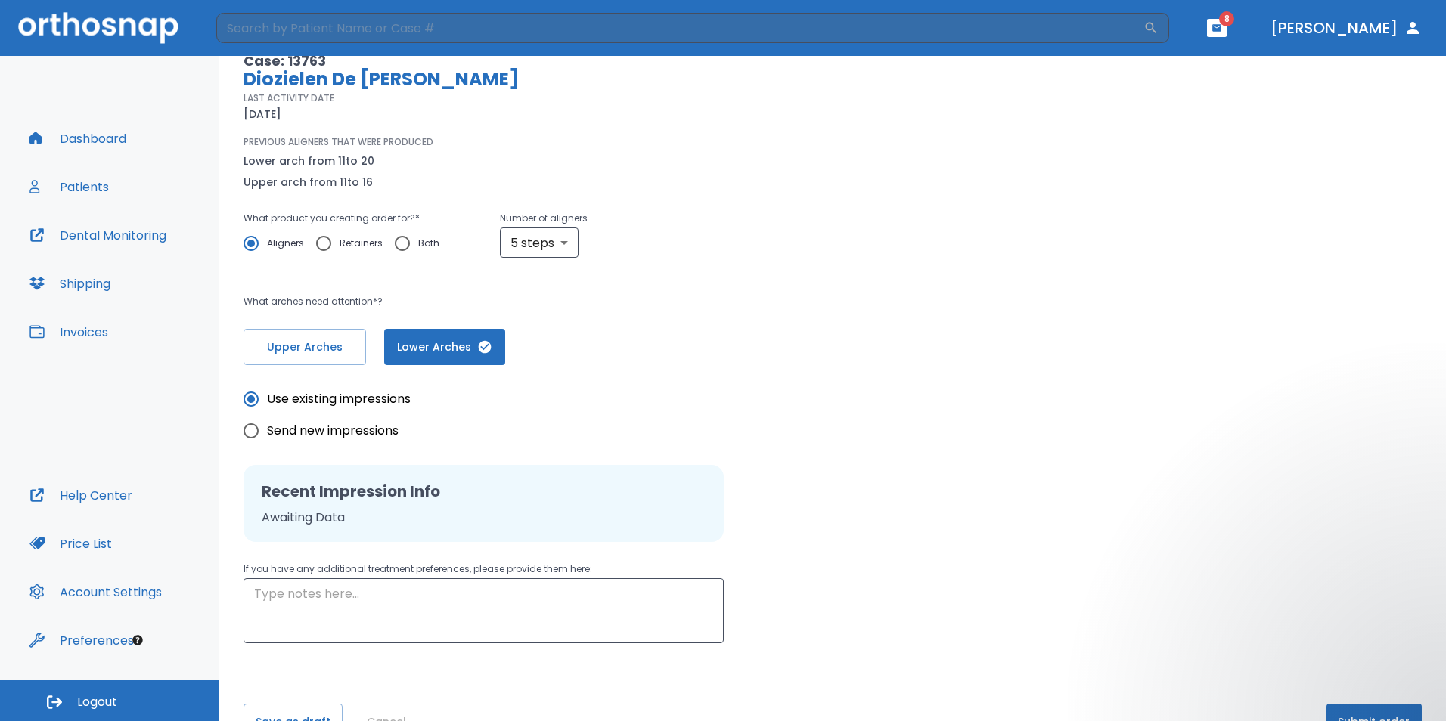
scroll to position [162, 0]
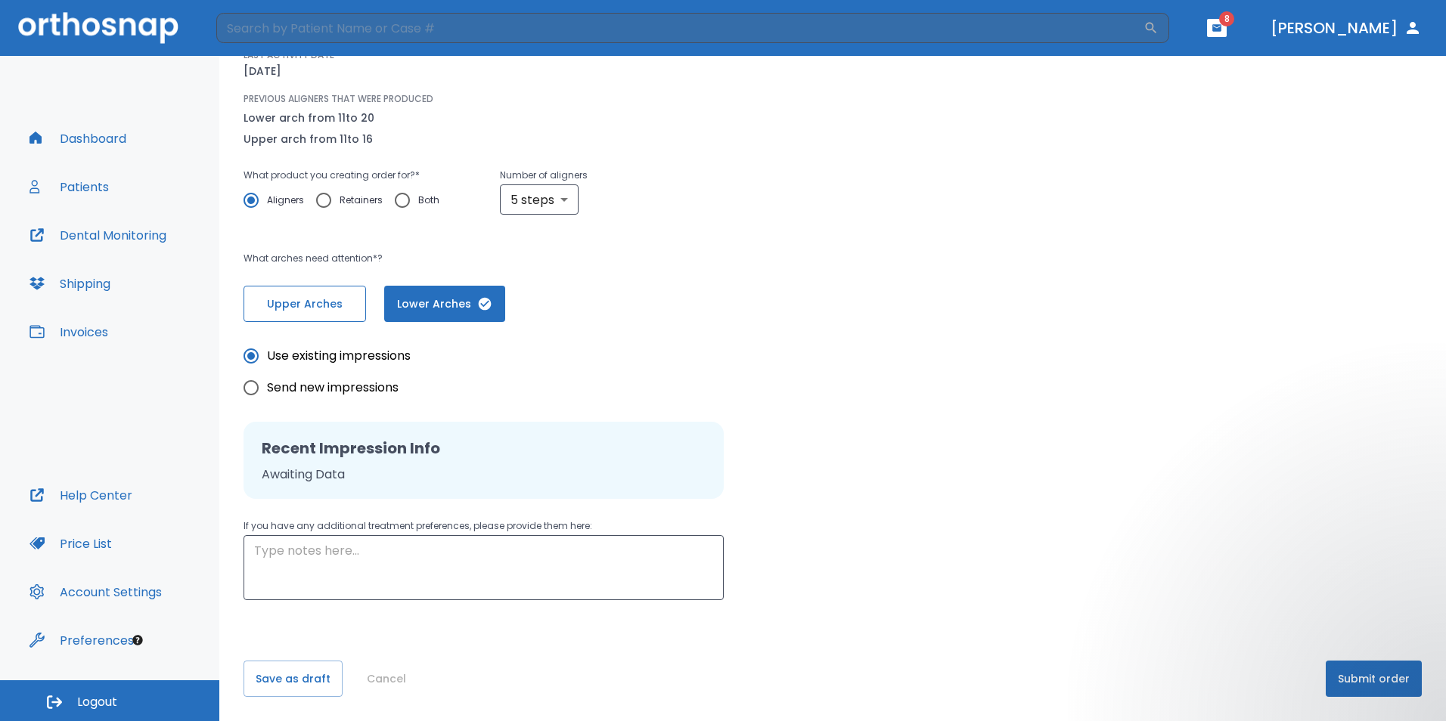
click at [329, 298] on span "Upper Arches" at bounding box center [304, 304] width 91 height 16
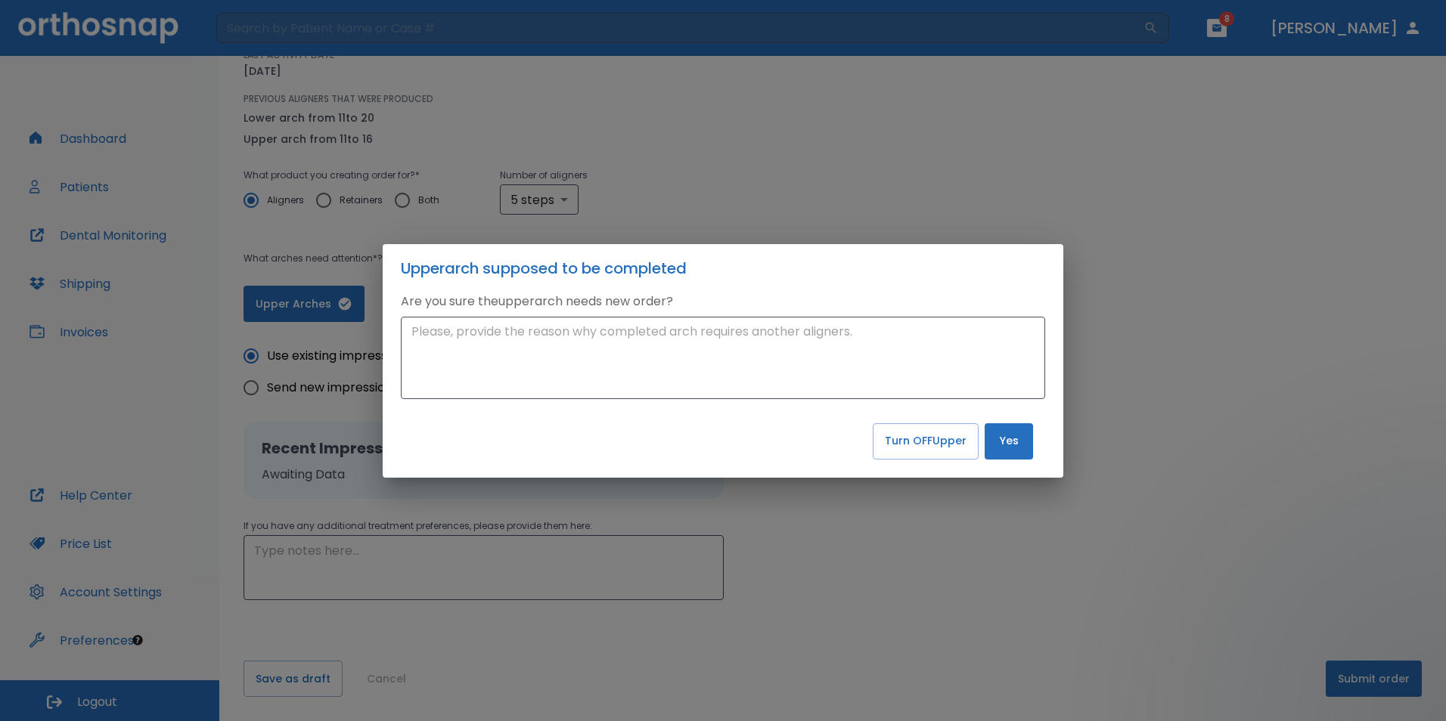
click at [876, 243] on div "Upper arch supposed to be completed Are you sure the upper arch needs new order…" at bounding box center [723, 360] width 1446 height 721
click at [962, 212] on div "Upper arch supposed to be completed Are you sure the upper arch needs new order…" at bounding box center [723, 360] width 1446 height 721
click at [836, 147] on div "Upper arch supposed to be completed Are you sure the upper arch needs new order…" at bounding box center [723, 360] width 1446 height 721
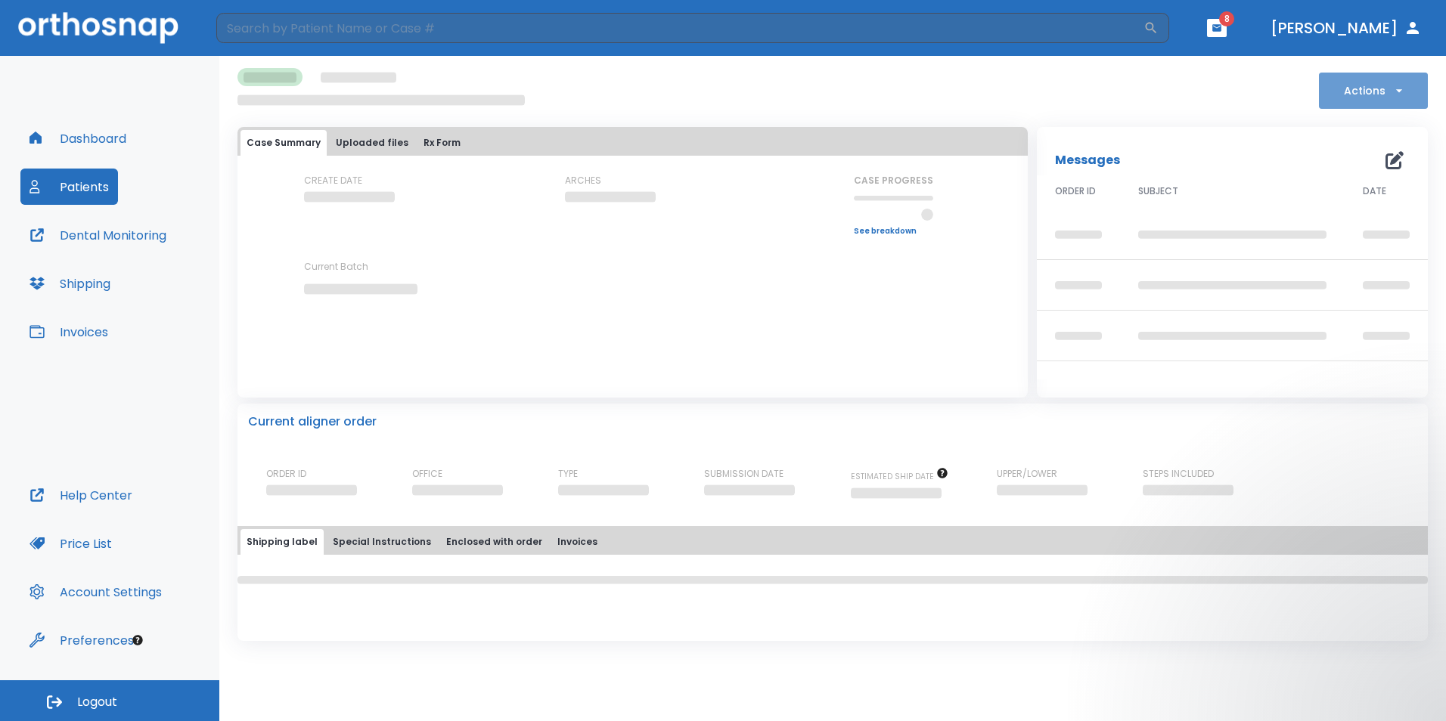
click at [1417, 76] on button "Actions" at bounding box center [1372, 91] width 109 height 36
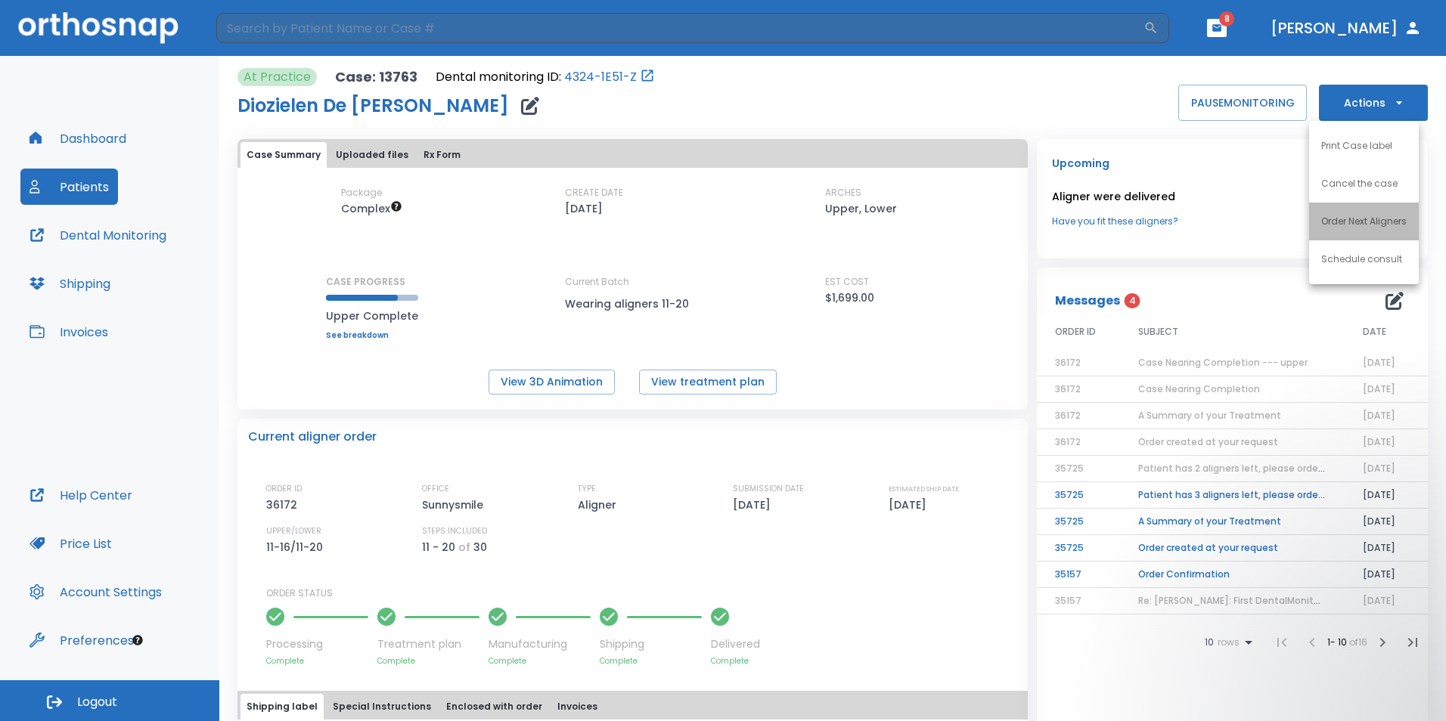
click at [1390, 226] on p "Order Next Aligners" at bounding box center [1363, 222] width 85 height 14
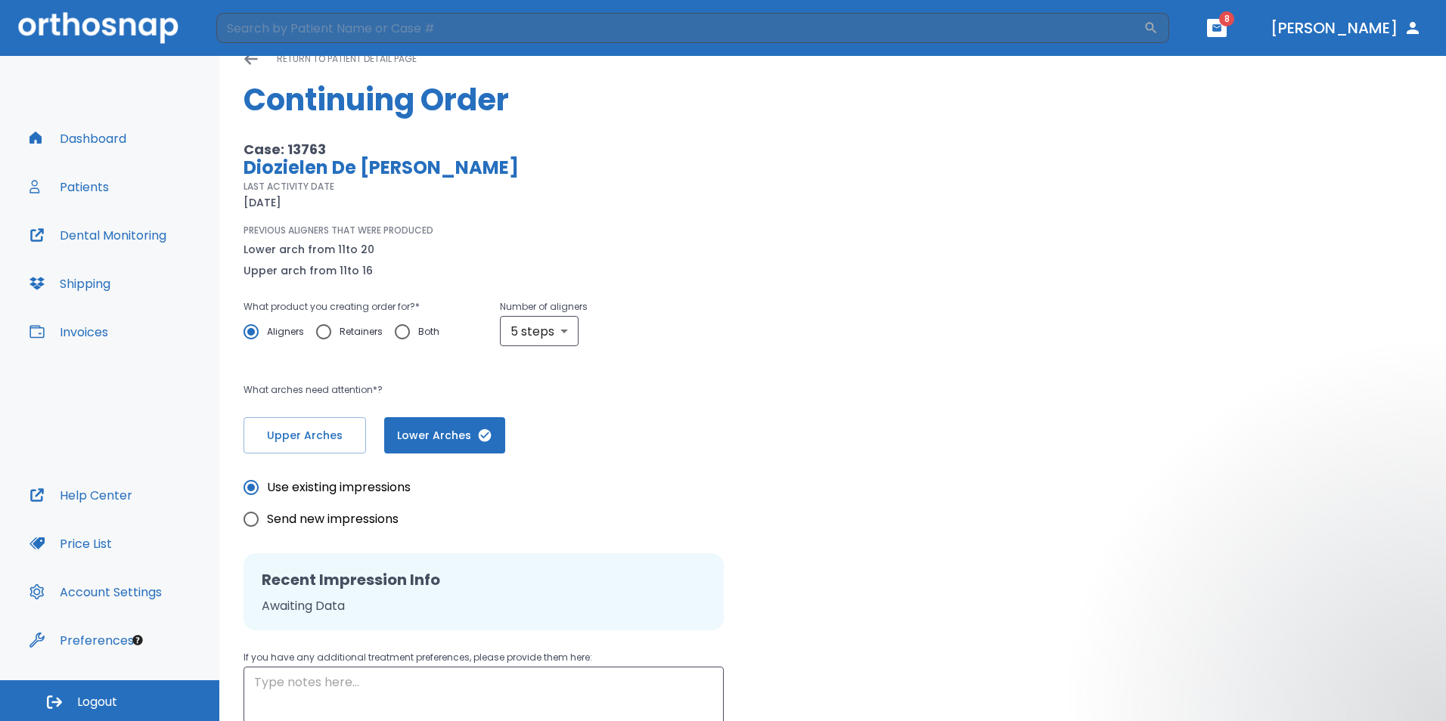
scroll to position [162, 0]
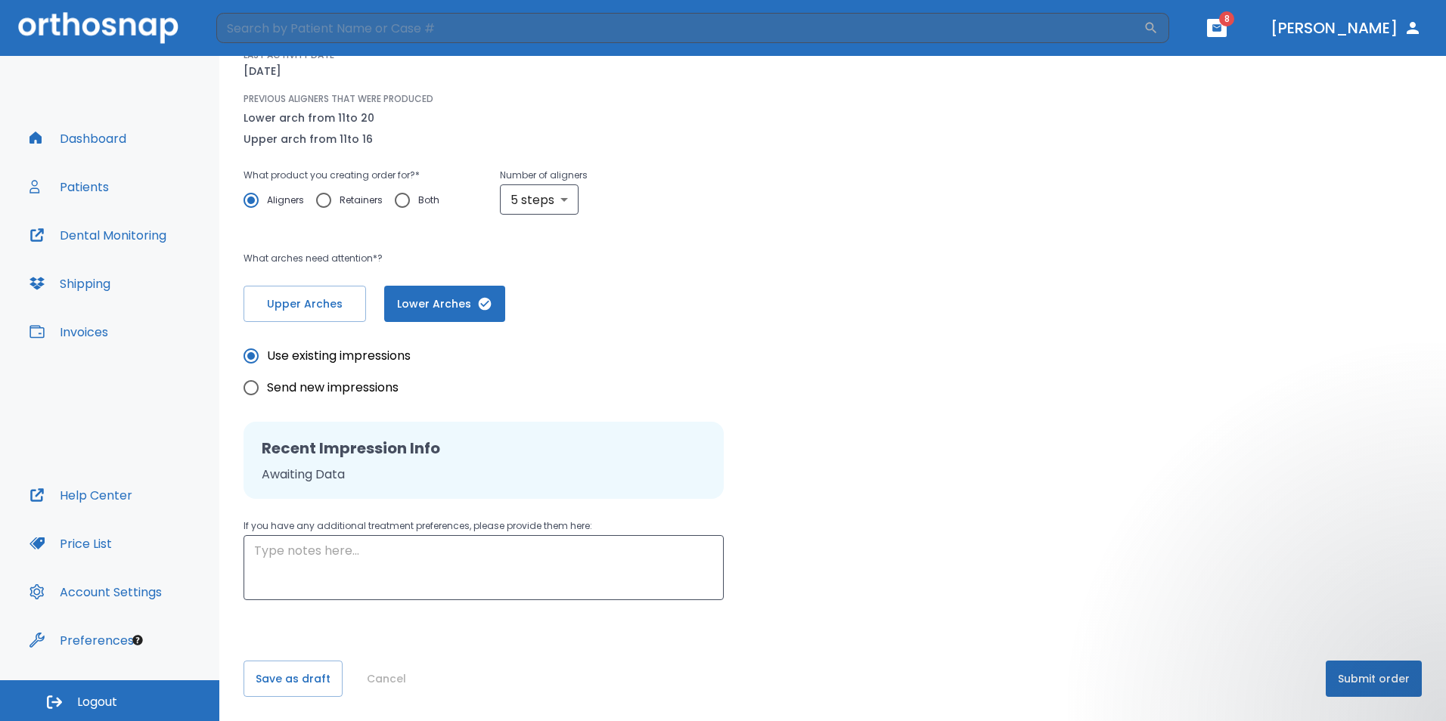
click at [1356, 673] on button "Submit order" at bounding box center [1373, 679] width 96 height 36
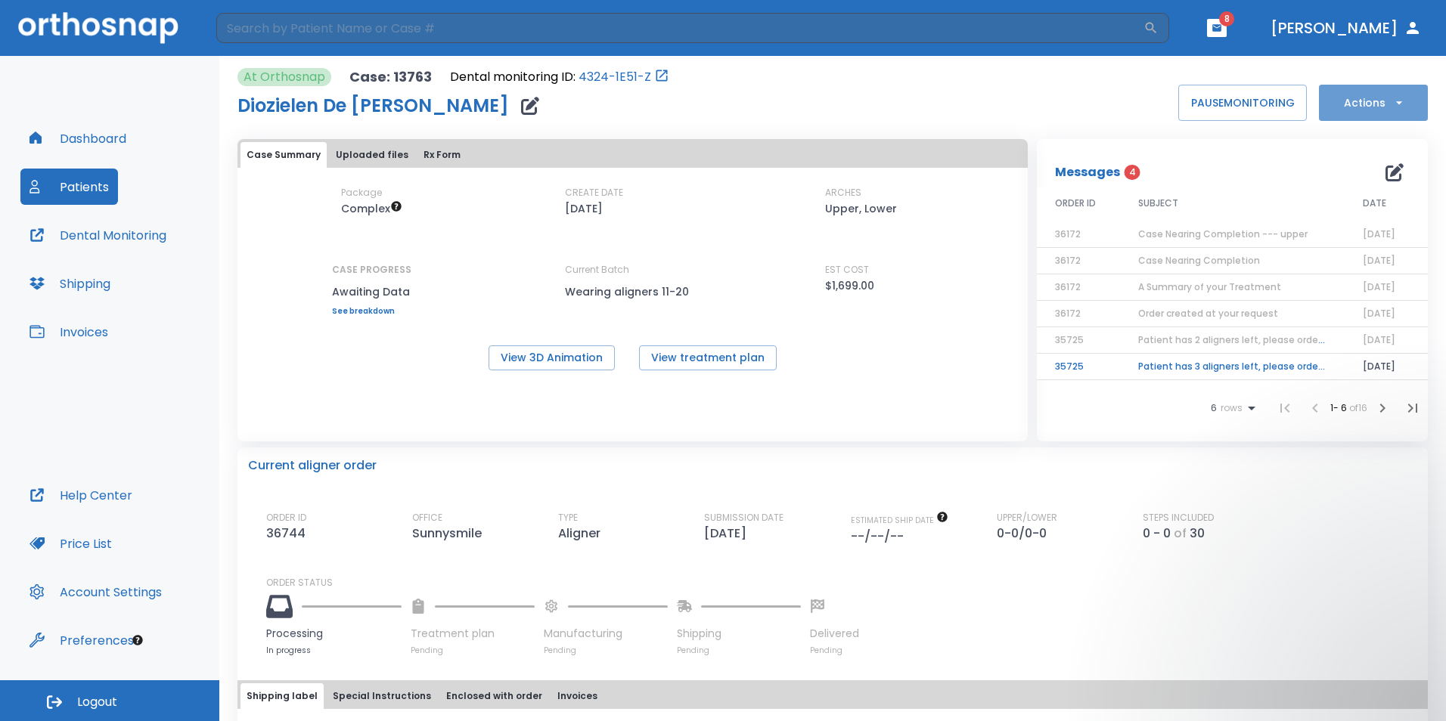
click at [1393, 101] on icon "button" at bounding box center [1398, 102] width 15 height 15
click at [85, 191] on div at bounding box center [723, 360] width 1446 height 721
click at [87, 237] on button "Dental Monitoring" at bounding box center [97, 235] width 155 height 36
click at [73, 190] on button "Patients" at bounding box center [69, 187] width 98 height 36
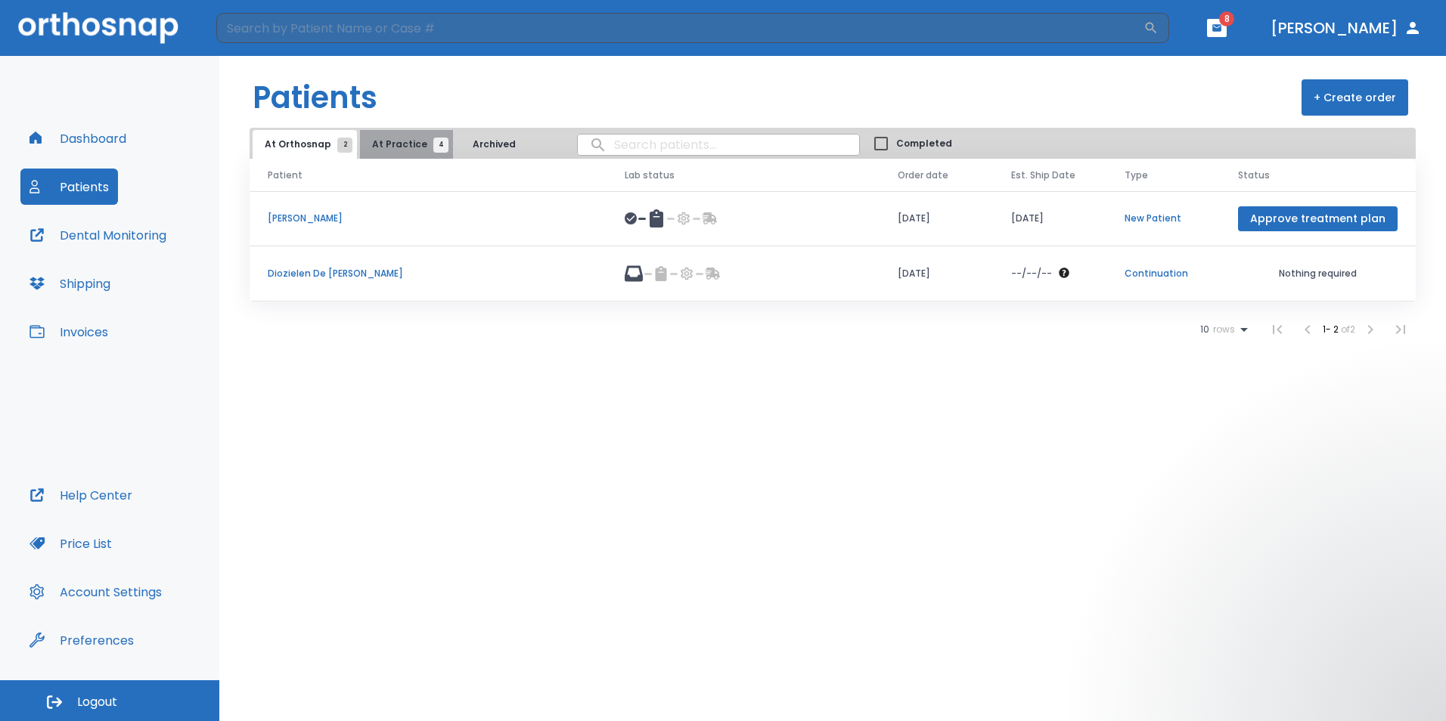
click at [410, 135] on button "At Practice 4" at bounding box center [406, 144] width 93 height 29
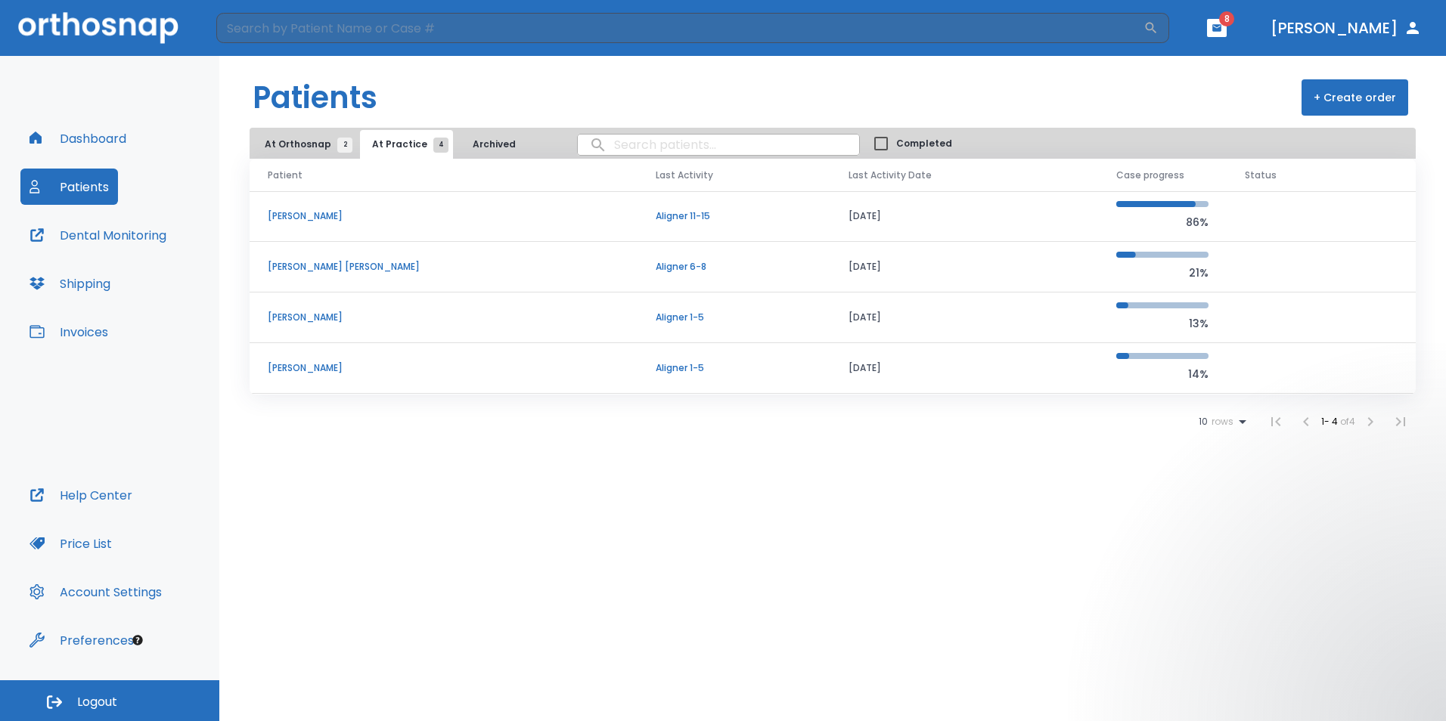
click at [655, 212] on p "Aligner 11-15" at bounding box center [733, 216] width 156 height 14
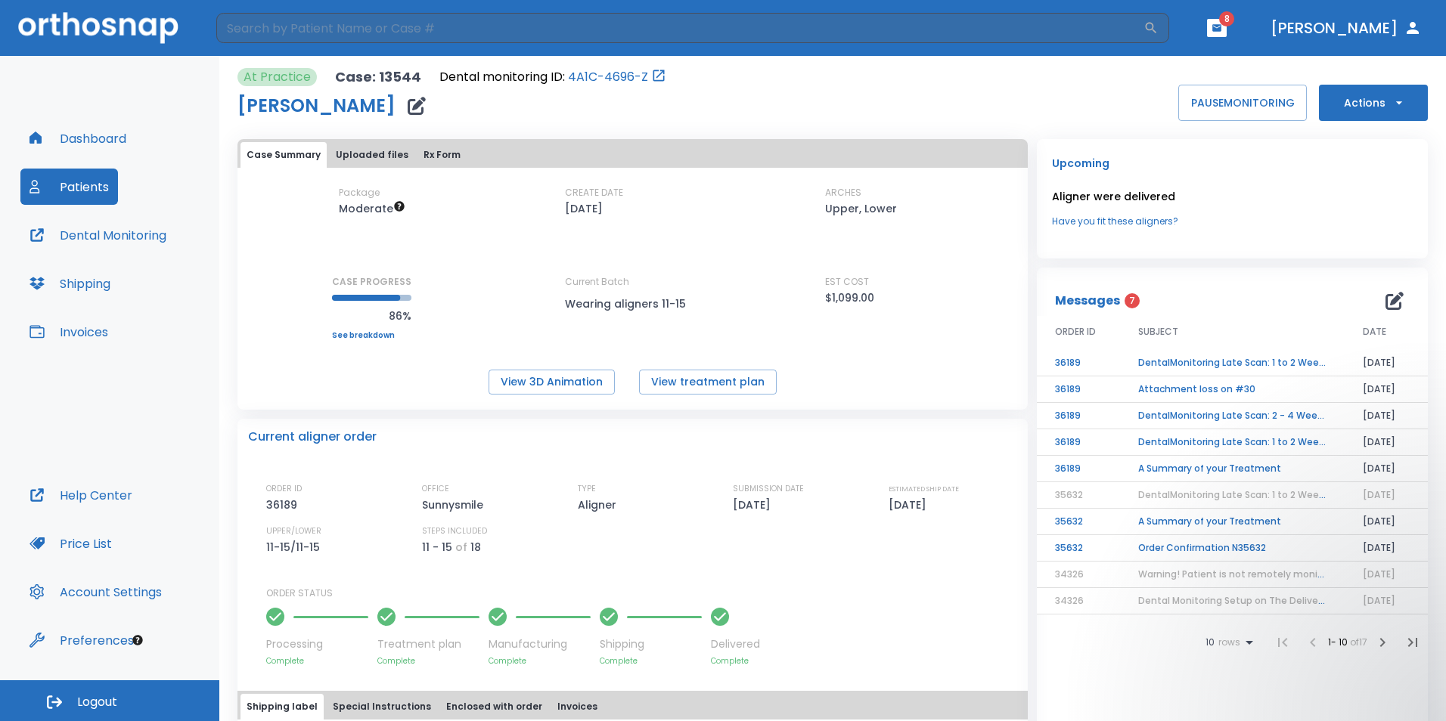
click at [1263, 358] on td "DentalMonitoring Late Scan: 1 to 2 Weeks Notification" at bounding box center [1232, 363] width 225 height 26
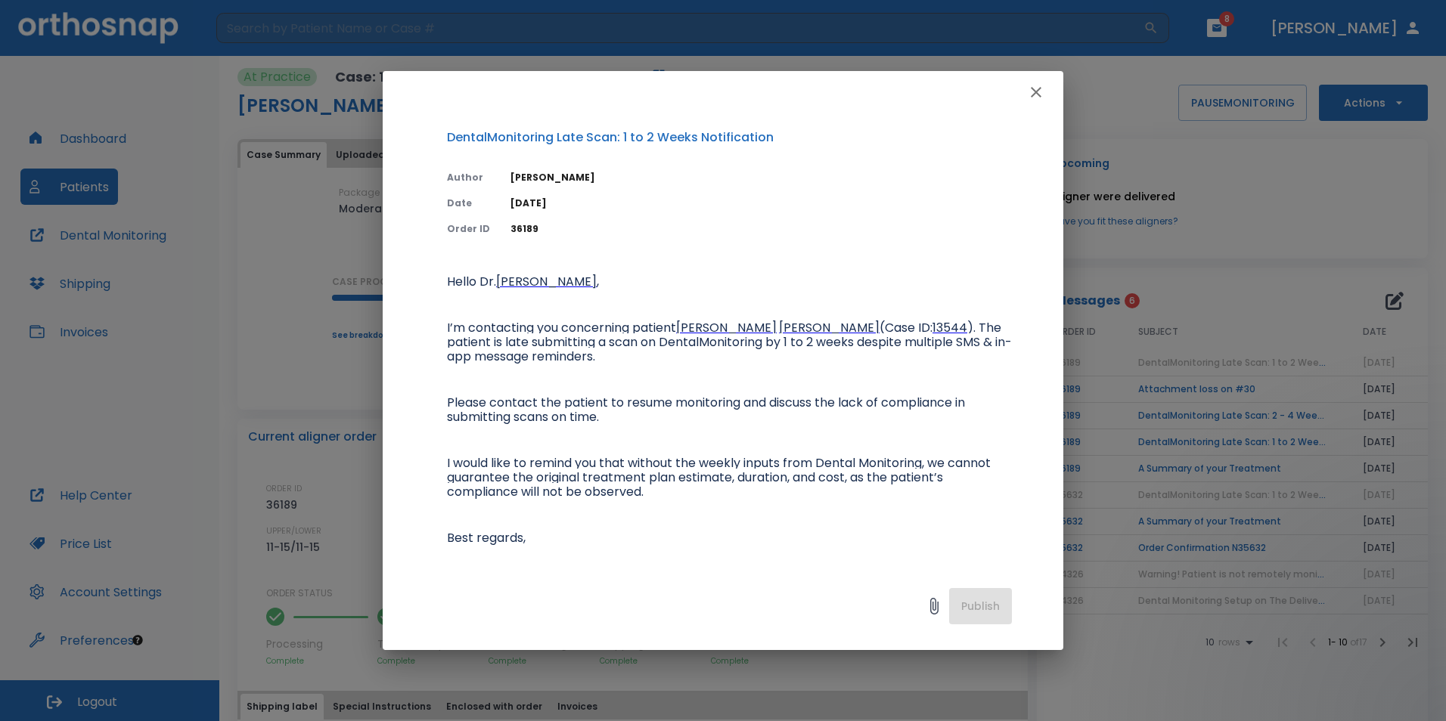
click at [1040, 94] on icon "button" at bounding box center [1036, 92] width 18 height 18
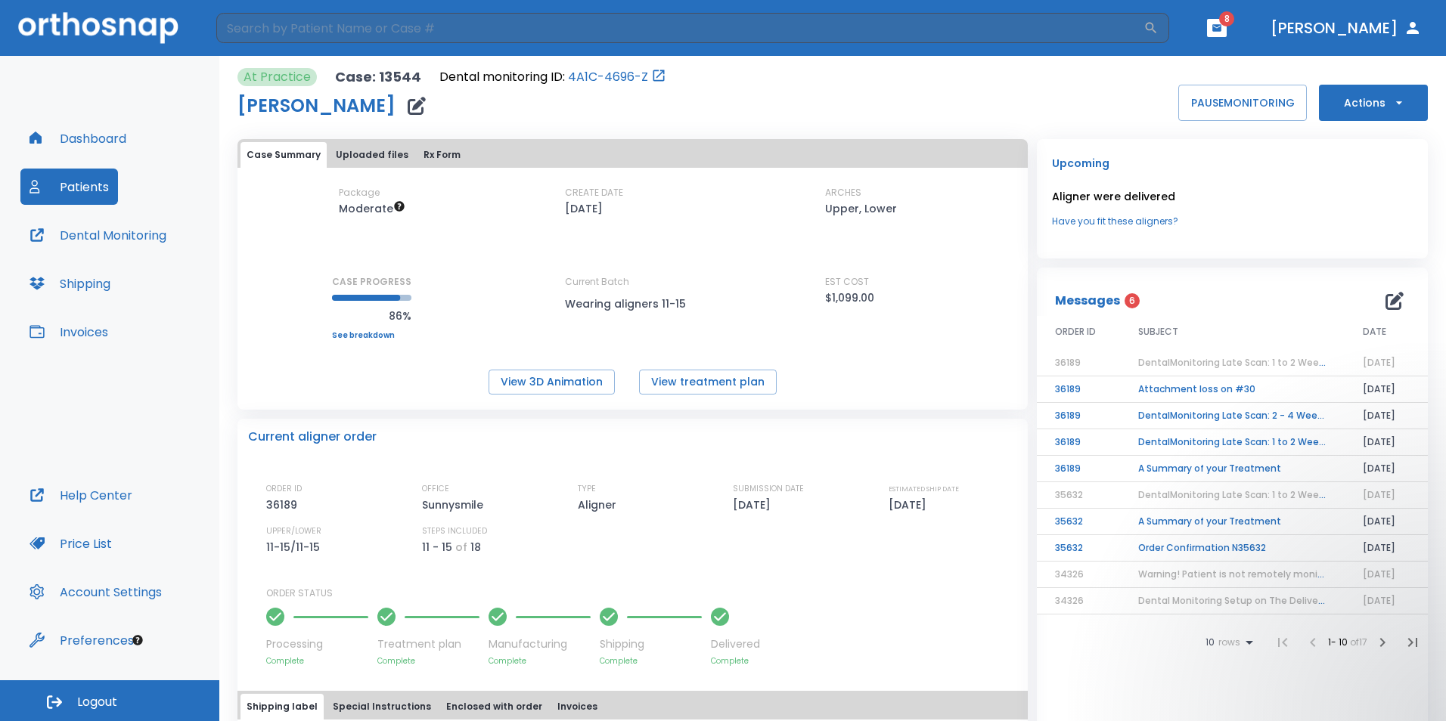
click at [1408, 99] on button "Actions" at bounding box center [1372, 103] width 109 height 36
click at [1364, 209] on li "Order Next Aligners" at bounding box center [1364, 222] width 110 height 38
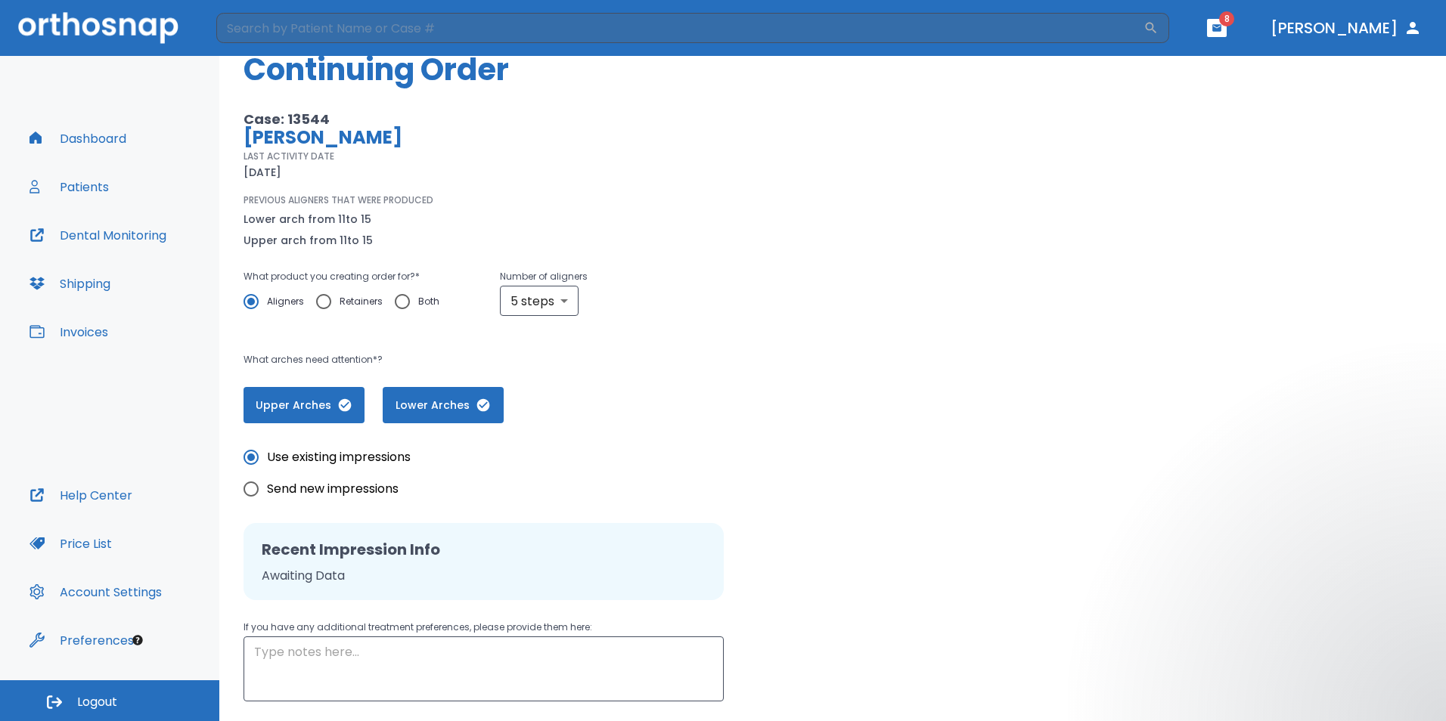
scroll to position [162, 0]
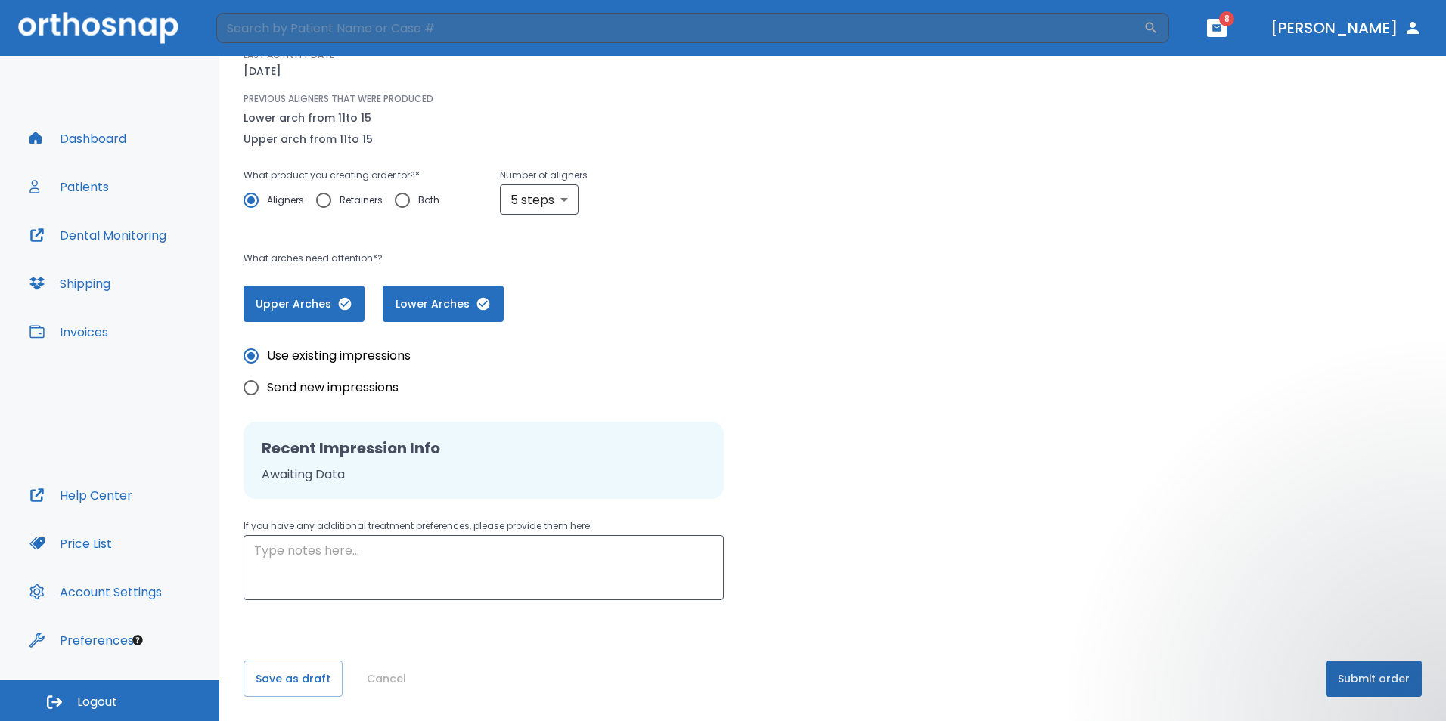
click at [1365, 669] on button "Submit order" at bounding box center [1373, 679] width 96 height 36
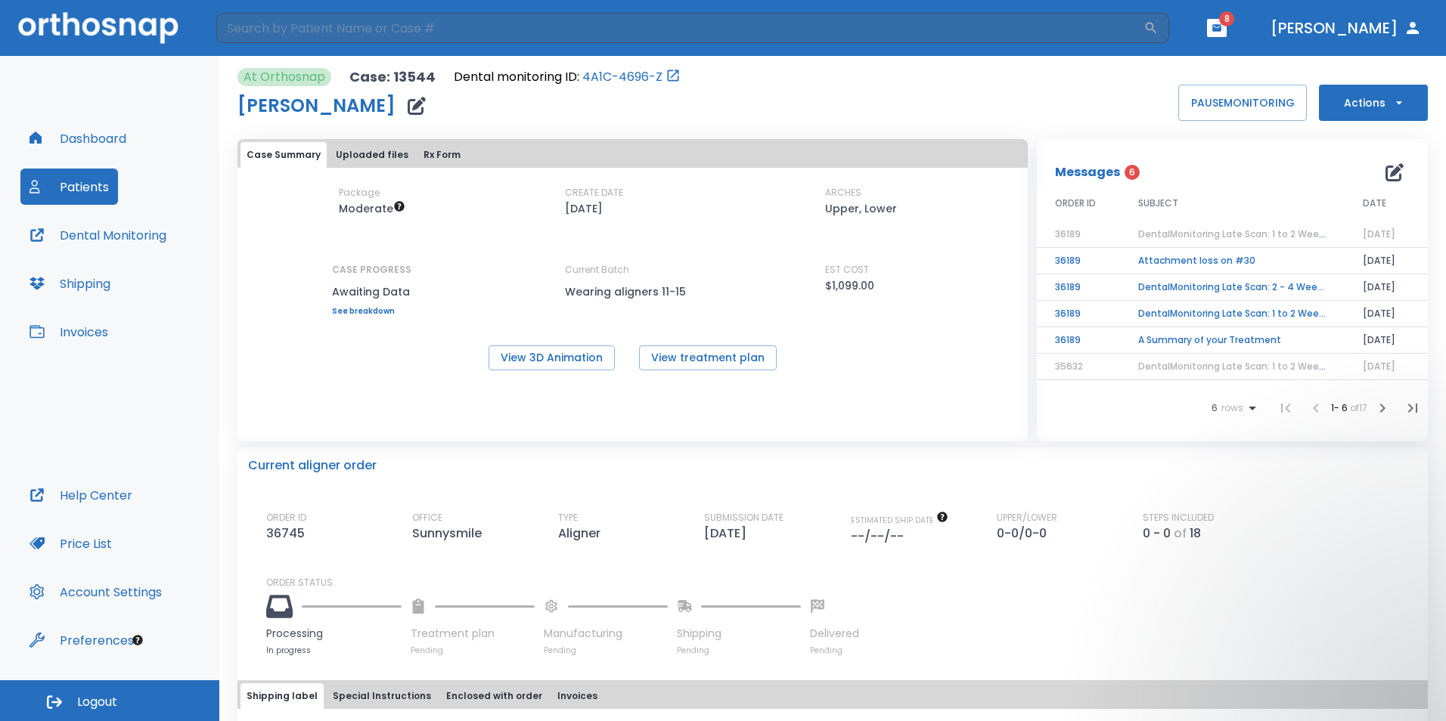
click at [109, 157] on div "Dashboard Patients Dental Monitoring Shipping Invoices" at bounding box center [109, 298] width 178 height 357
click at [115, 135] on button "Dashboard" at bounding box center [77, 138] width 115 height 36
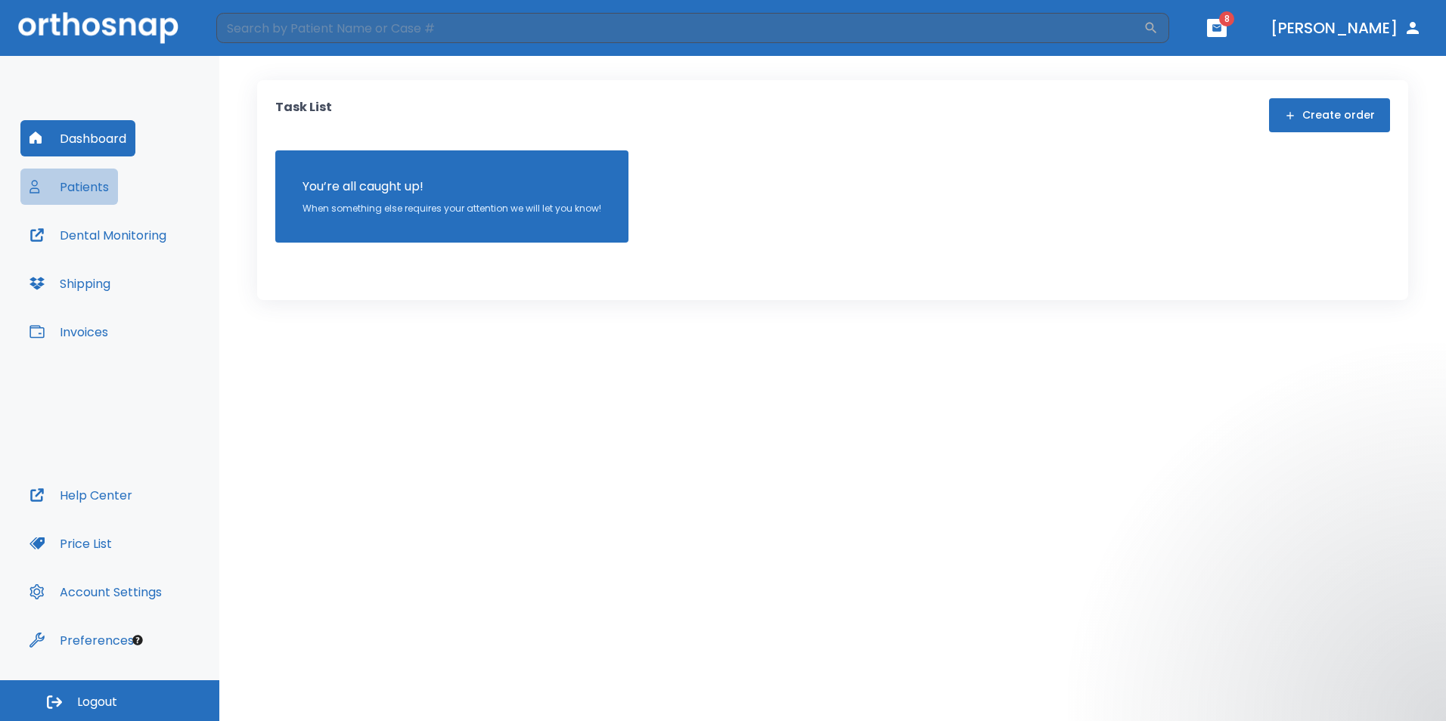
click at [66, 188] on button "Patients" at bounding box center [69, 187] width 98 height 36
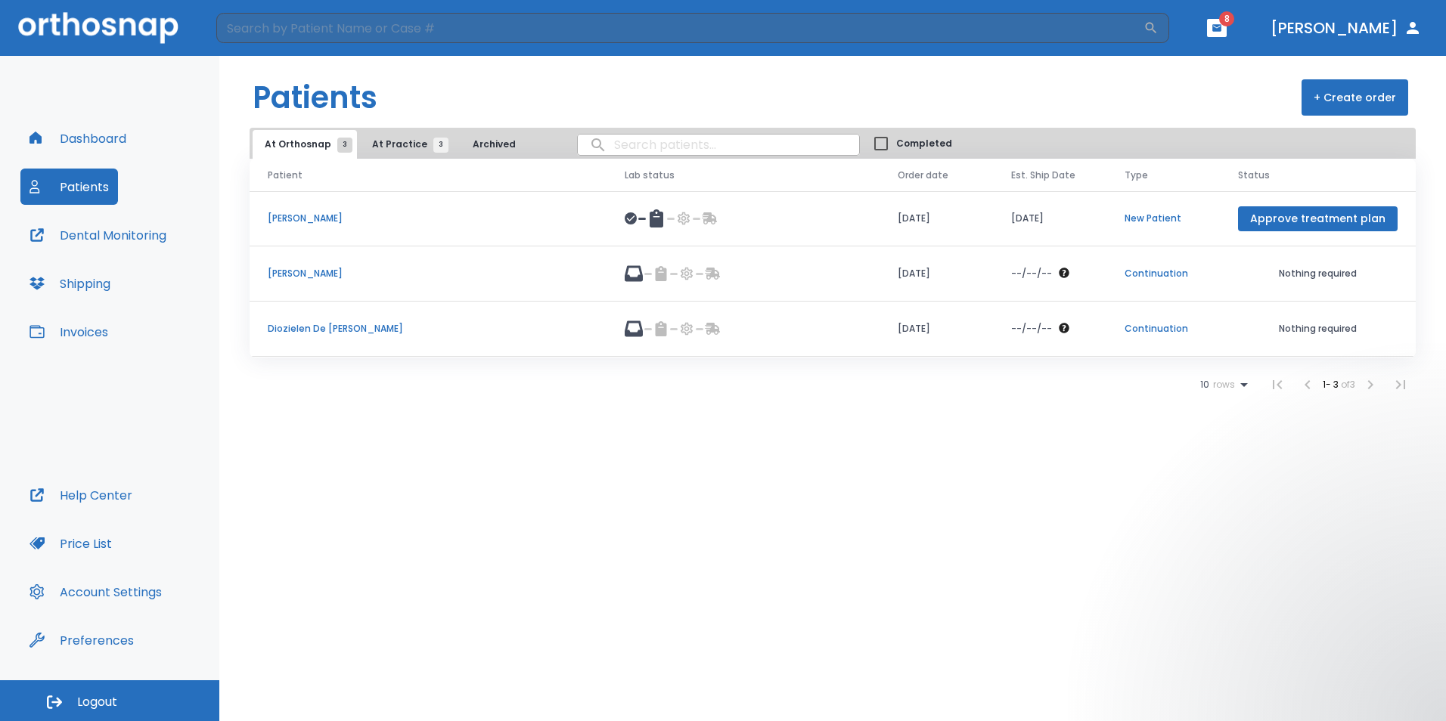
click at [399, 144] on span "At Practice 3" at bounding box center [406, 145] width 69 height 14
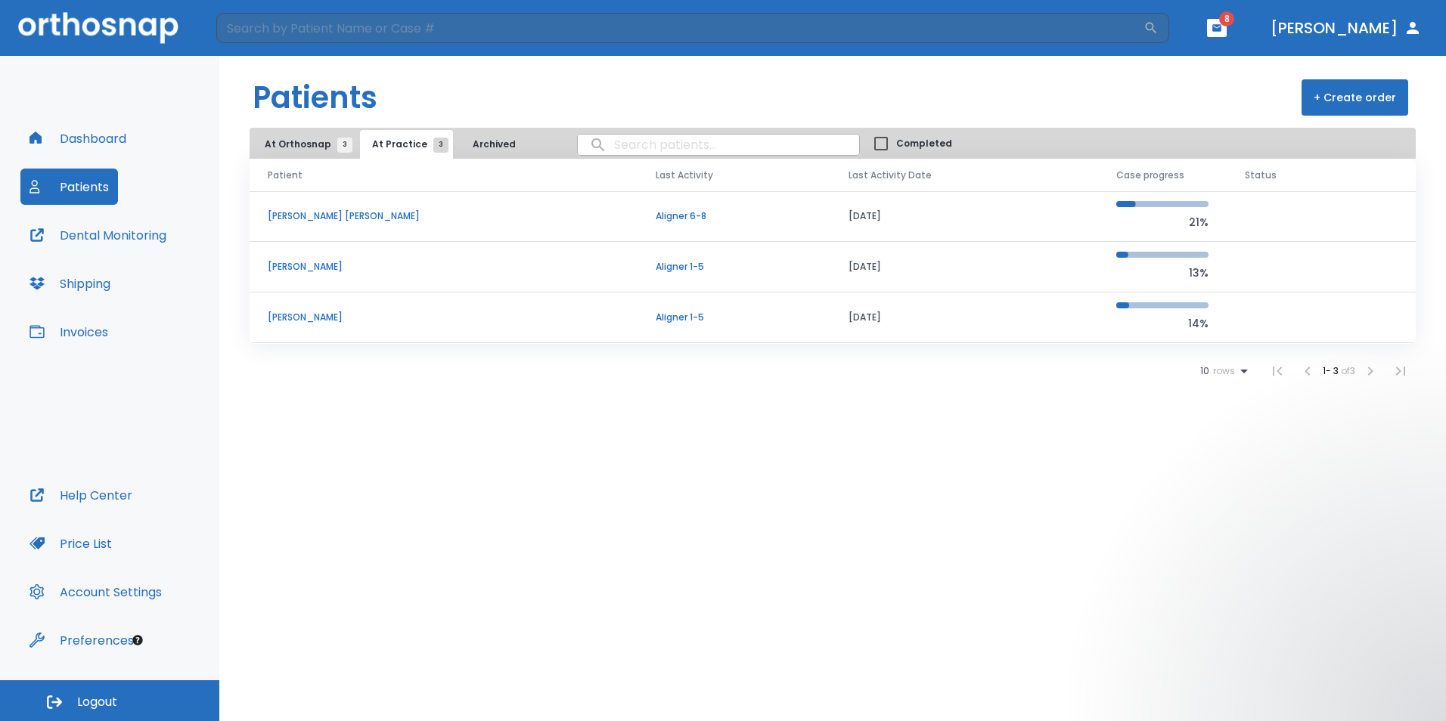
click at [336, 212] on p "[PERSON_NAME] [PERSON_NAME]" at bounding box center [444, 216] width 352 height 14
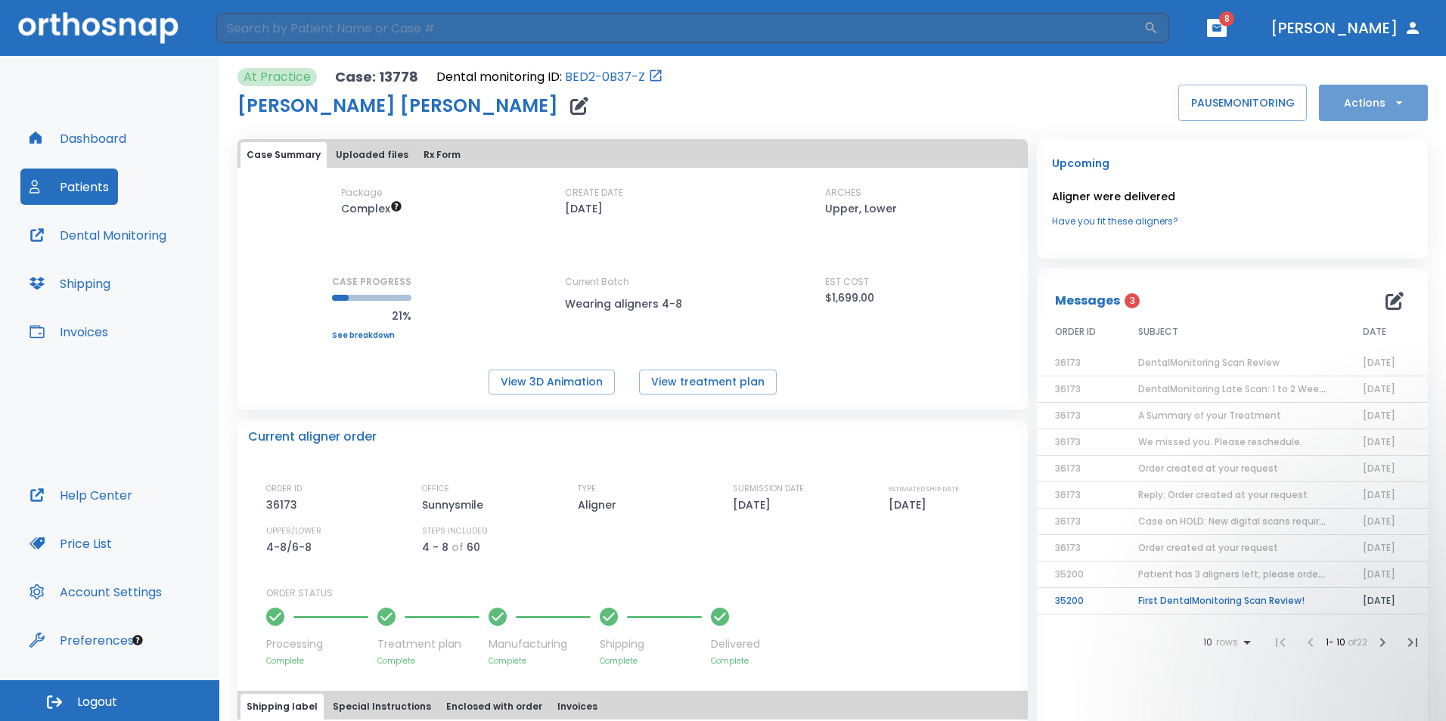
click at [1377, 113] on button "Actions" at bounding box center [1372, 103] width 109 height 36
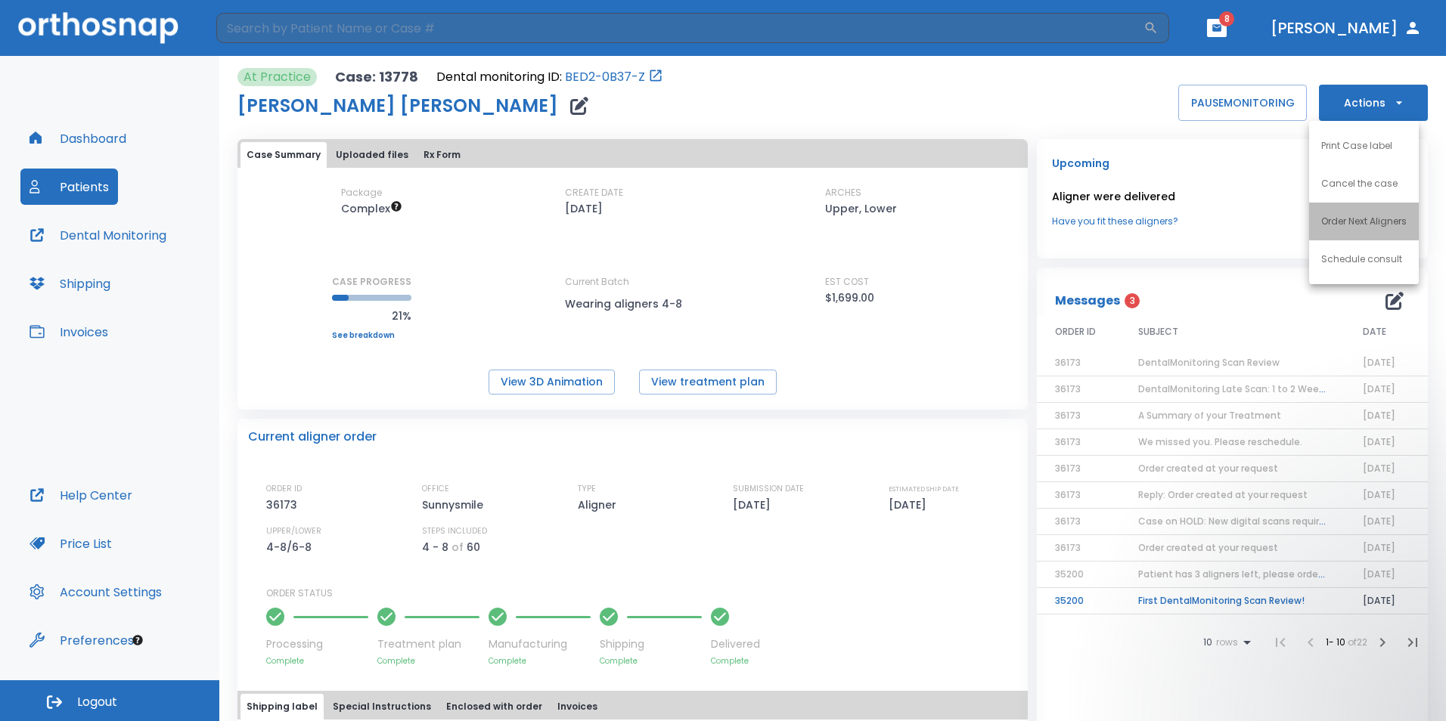
click at [1373, 229] on li "Order Next Aligners" at bounding box center [1364, 222] width 110 height 38
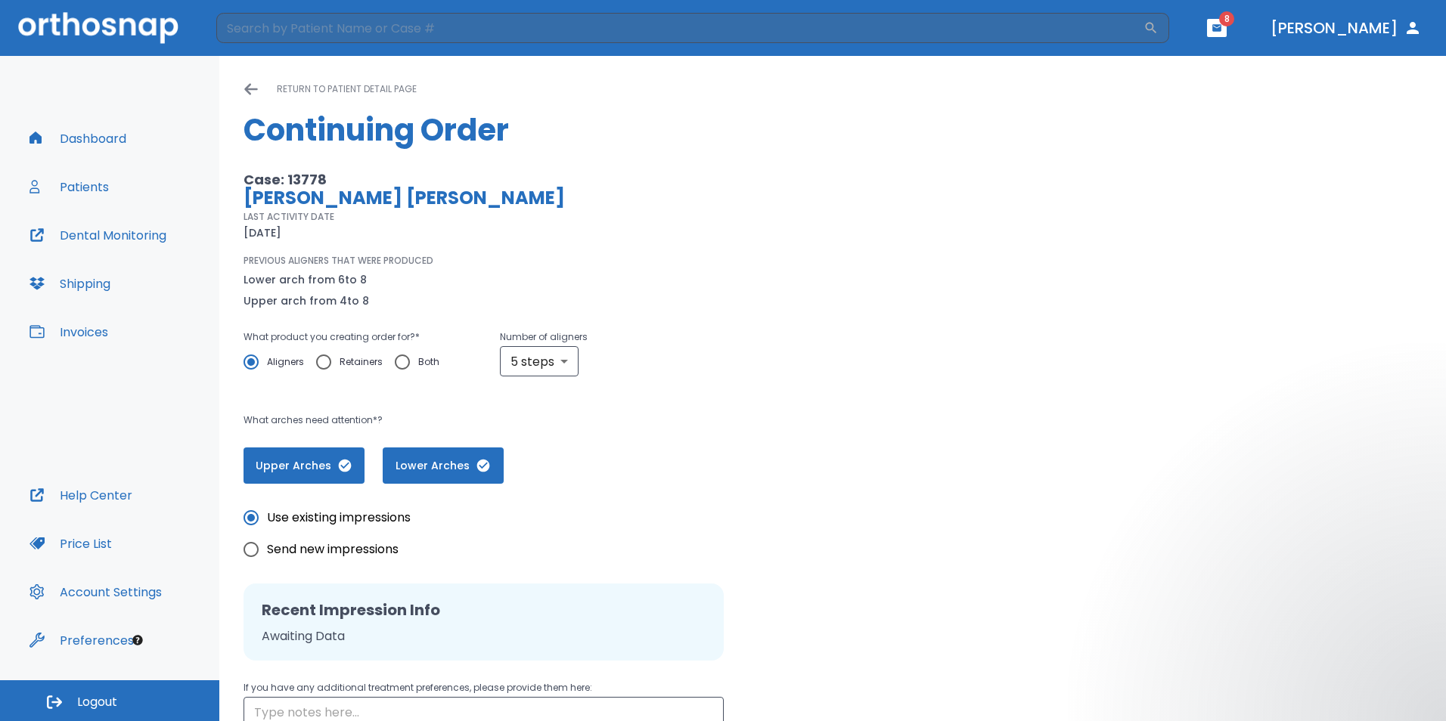
scroll to position [162, 0]
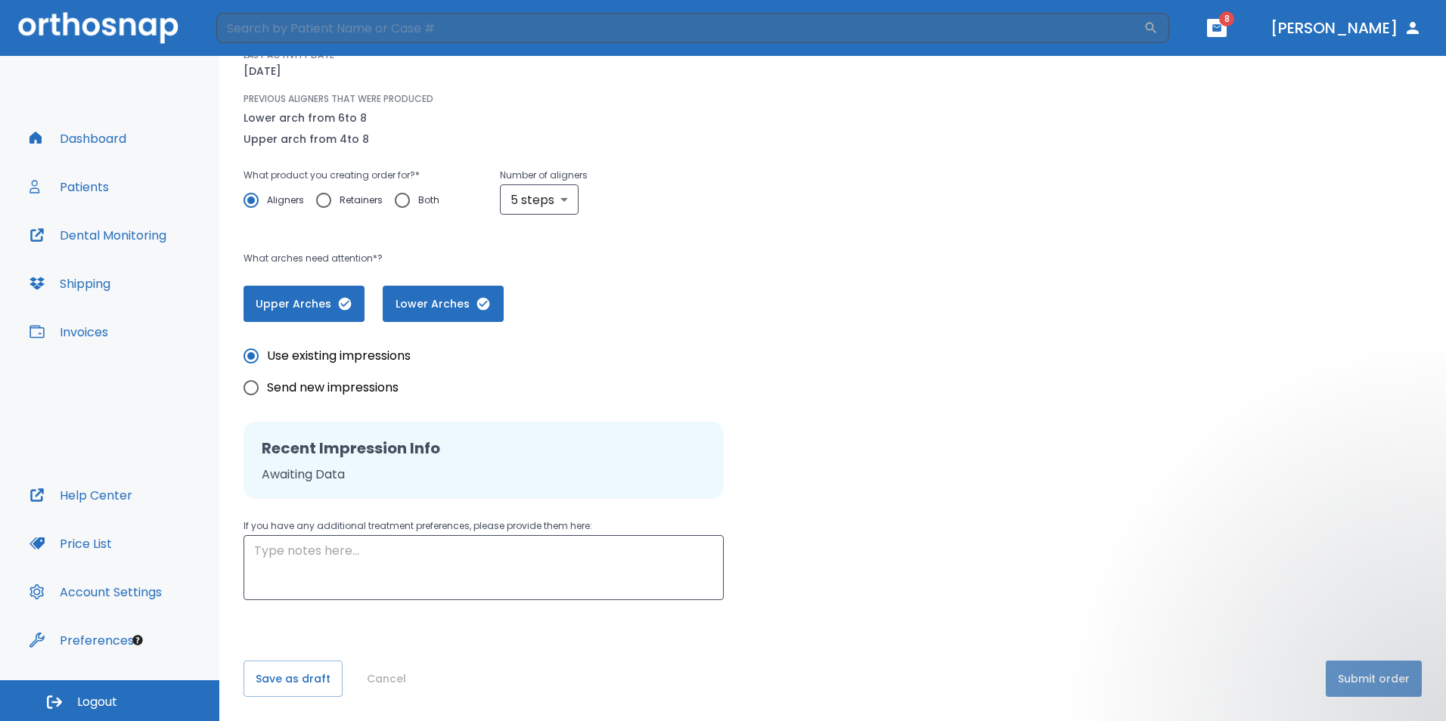
click at [1372, 679] on button "Submit order" at bounding box center [1373, 679] width 96 height 36
click at [1014, 203] on div "Case: 13778 [PERSON_NAME] [PERSON_NAME] LAST ACTIVITY DATE [DATE] PREVIOUS ALIG…" at bounding box center [832, 165] width 1178 height 313
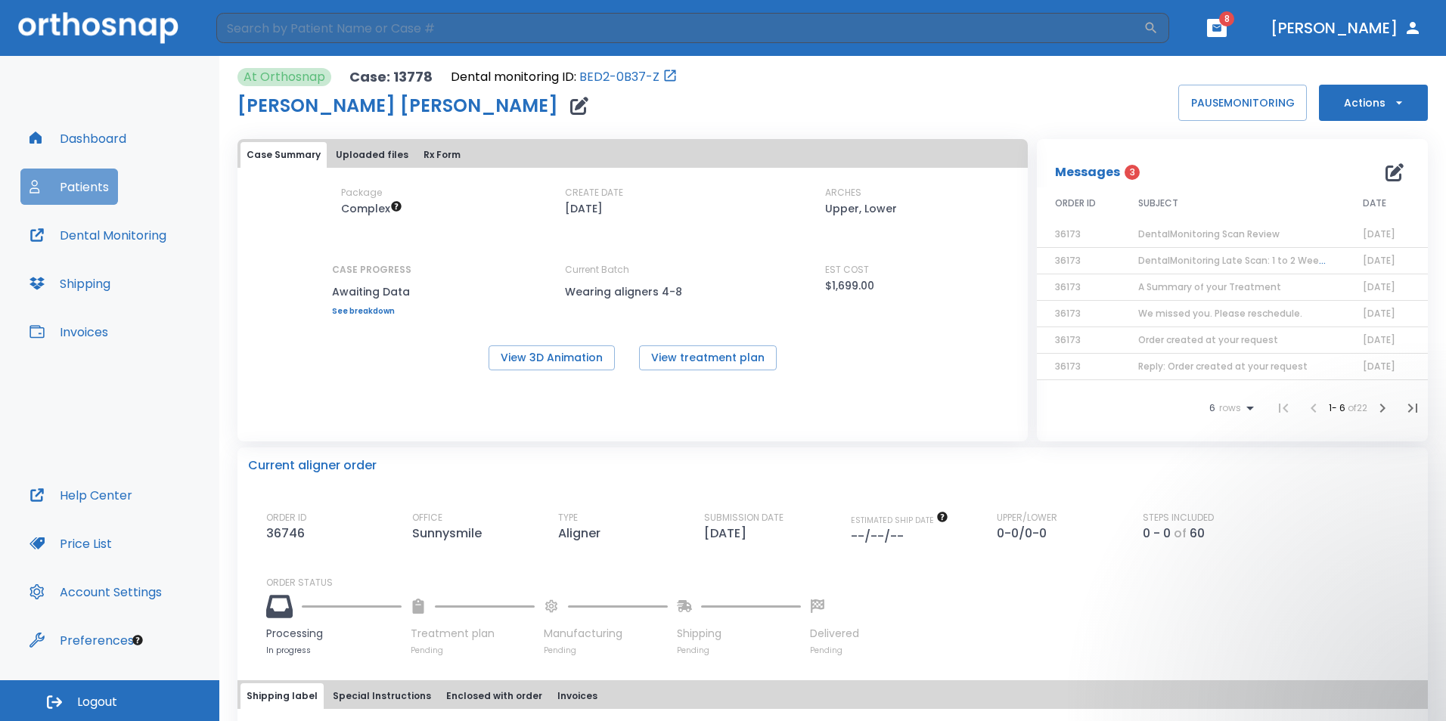
click at [79, 174] on button "Patients" at bounding box center [69, 187] width 98 height 36
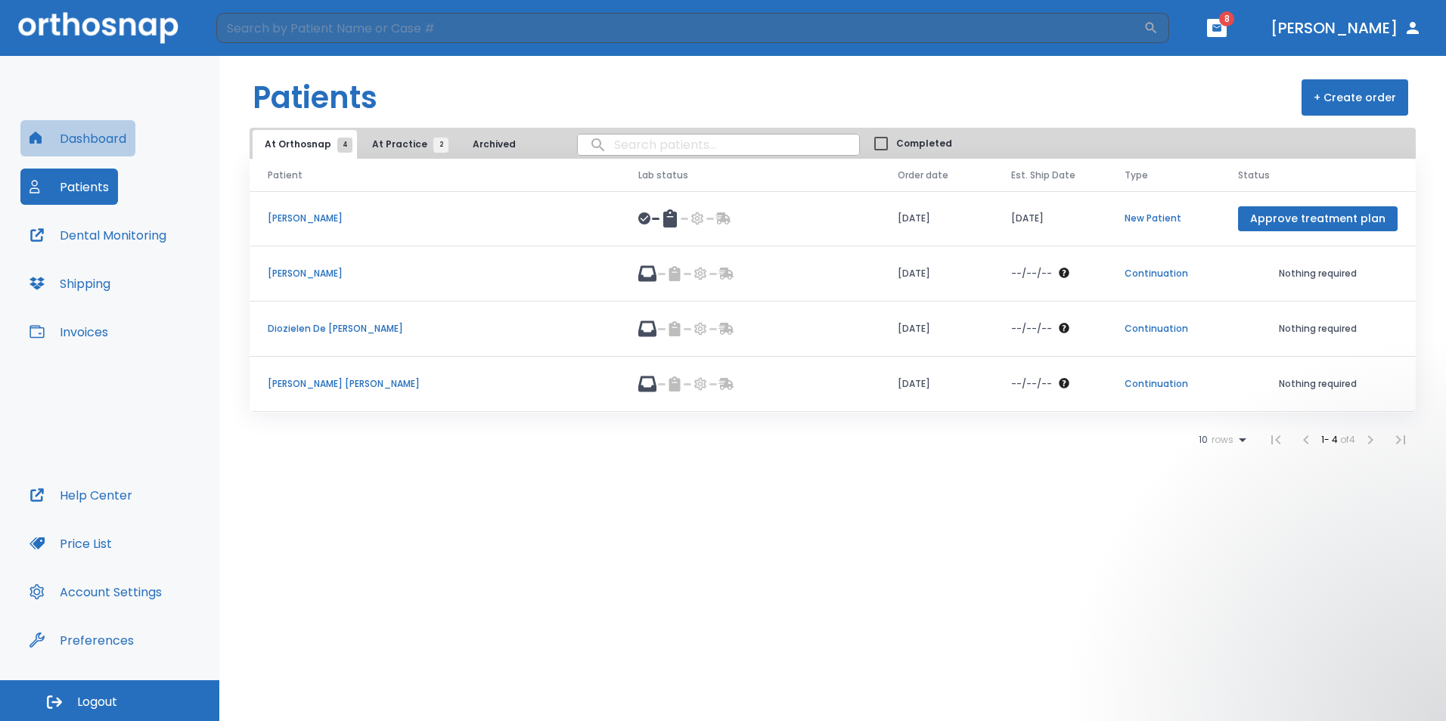
click at [95, 138] on button "Dashboard" at bounding box center [77, 138] width 115 height 36
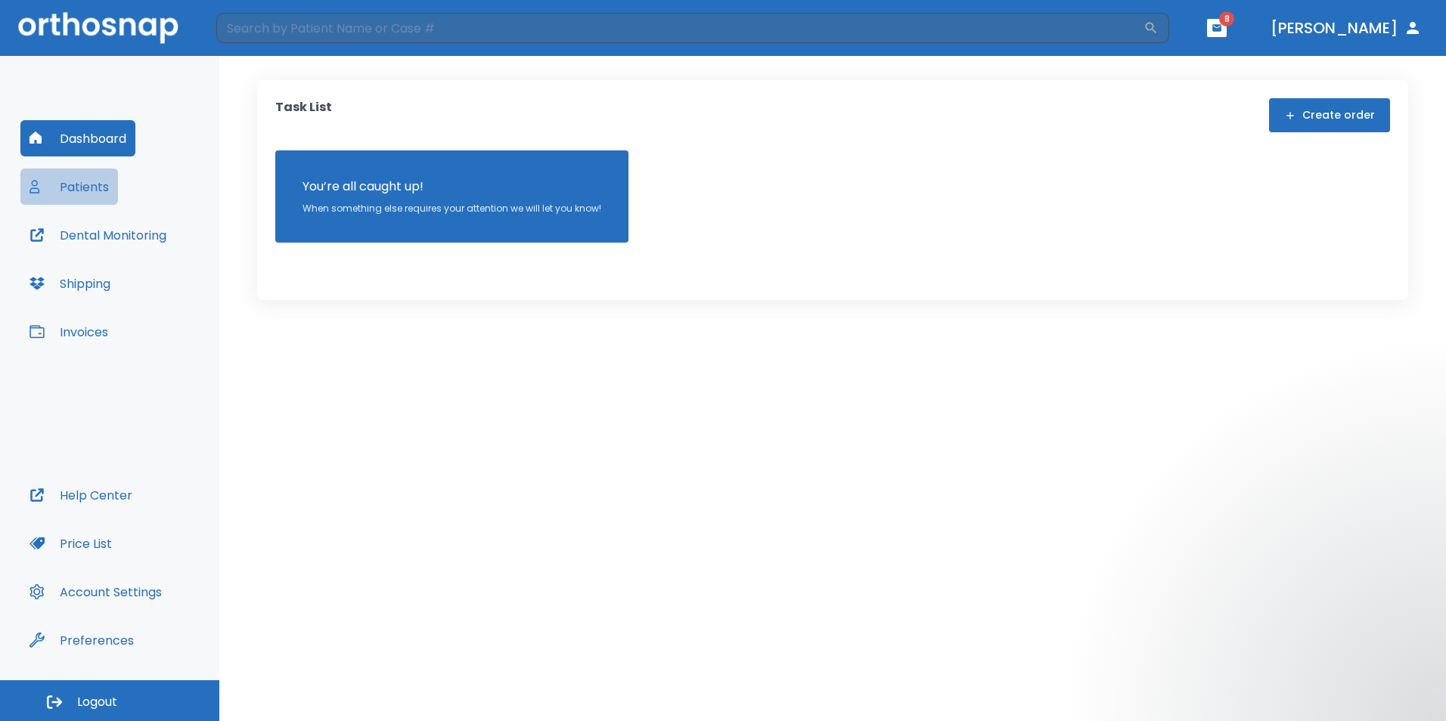
click at [82, 169] on button "Patients" at bounding box center [69, 187] width 98 height 36
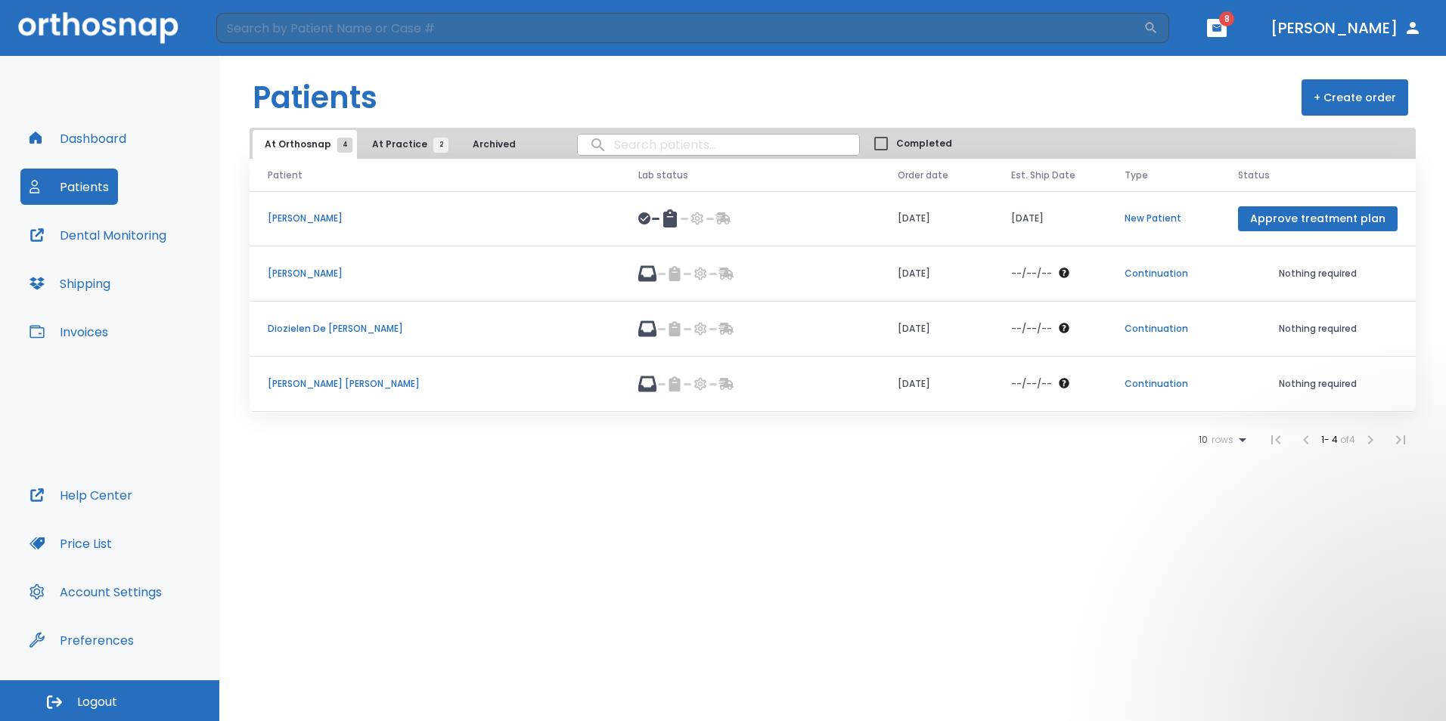
click at [389, 137] on button "At Practice 2" at bounding box center [406, 144] width 93 height 29
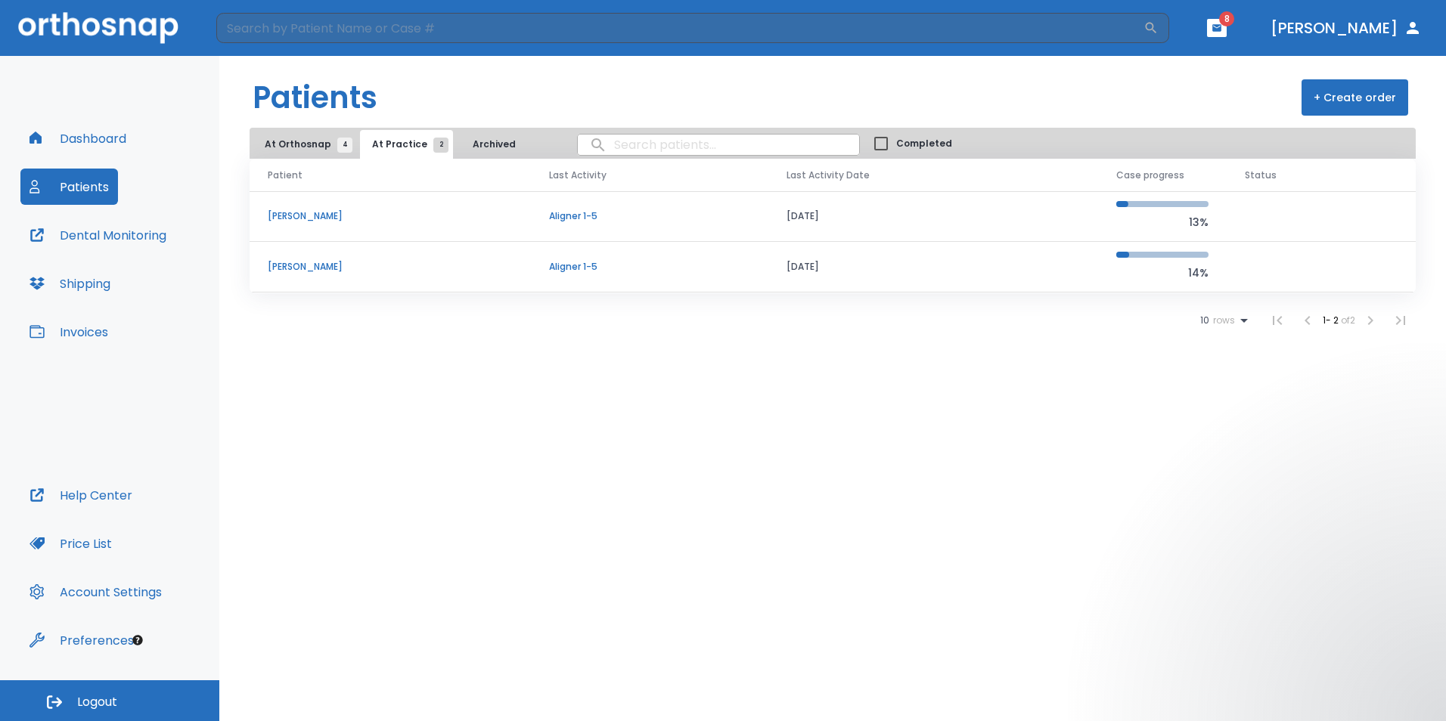
click at [322, 209] on td "[PERSON_NAME]" at bounding box center [389, 216] width 281 height 51
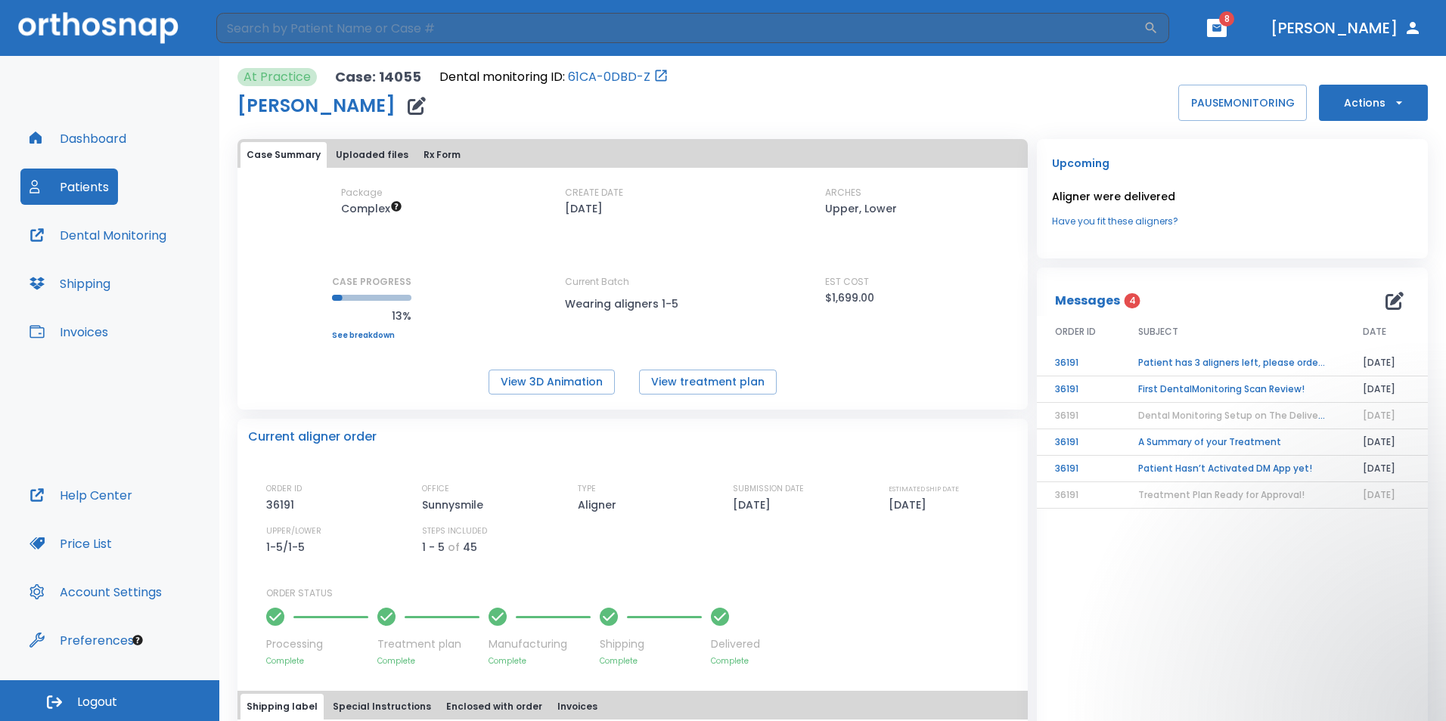
click at [1366, 91] on button "Actions" at bounding box center [1372, 103] width 109 height 36
click at [1367, 227] on p "Order Next Aligners" at bounding box center [1363, 222] width 85 height 14
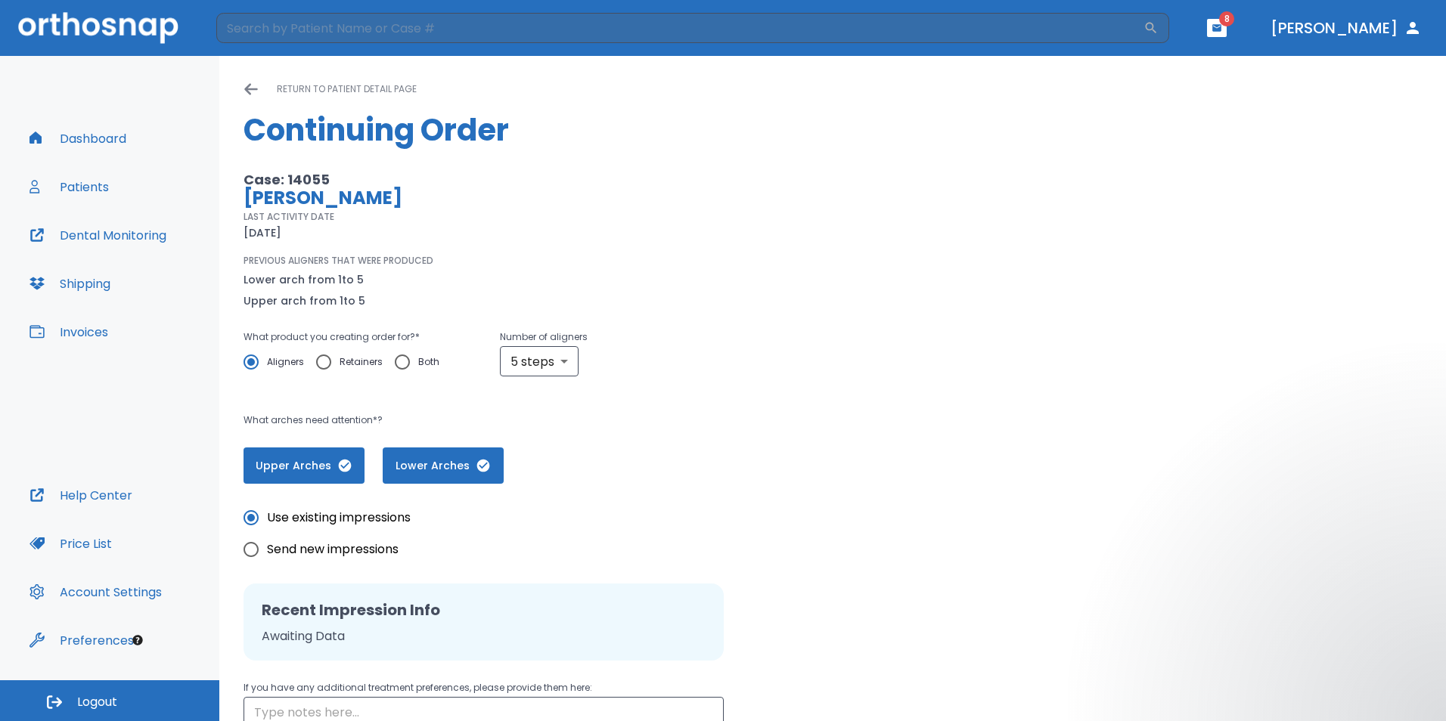
scroll to position [162, 0]
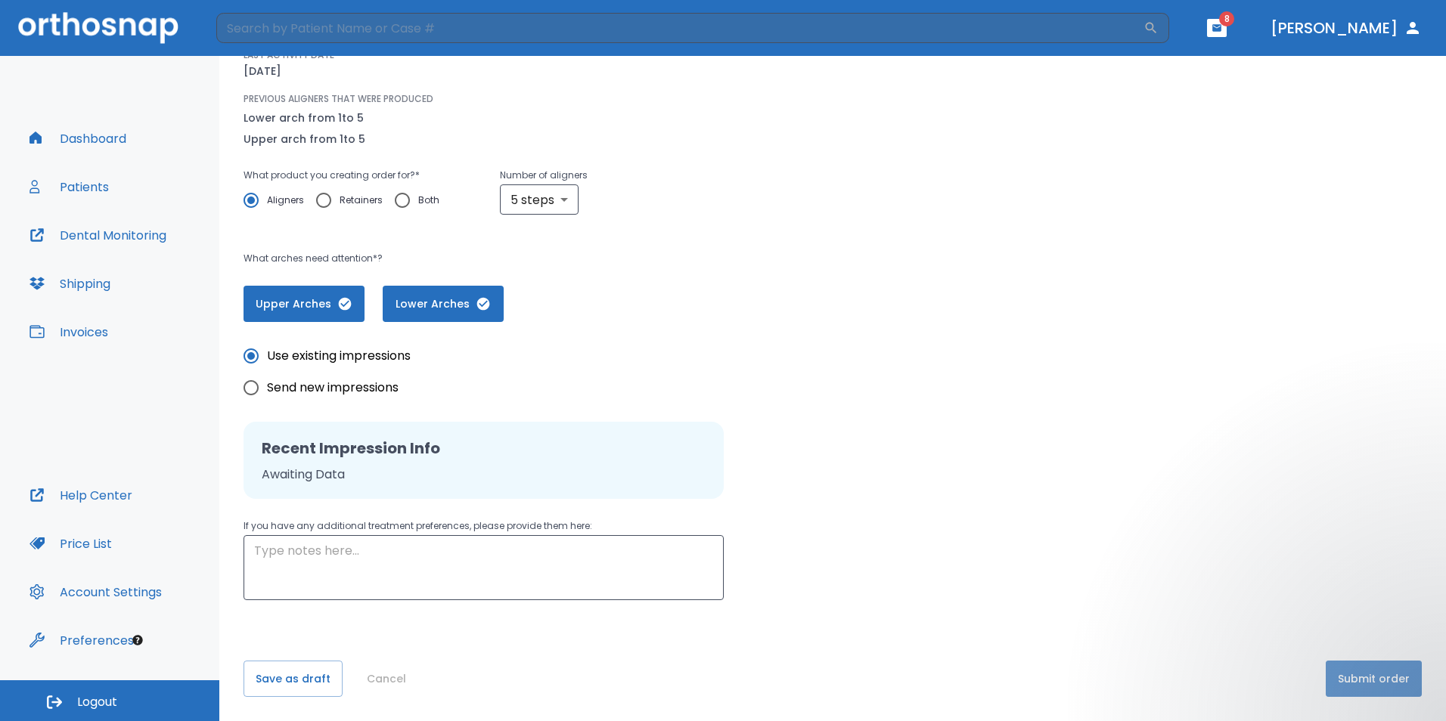
click at [1387, 680] on button "Submit order" at bounding box center [1373, 679] width 96 height 36
click at [84, 190] on button "Patients" at bounding box center [69, 187] width 98 height 36
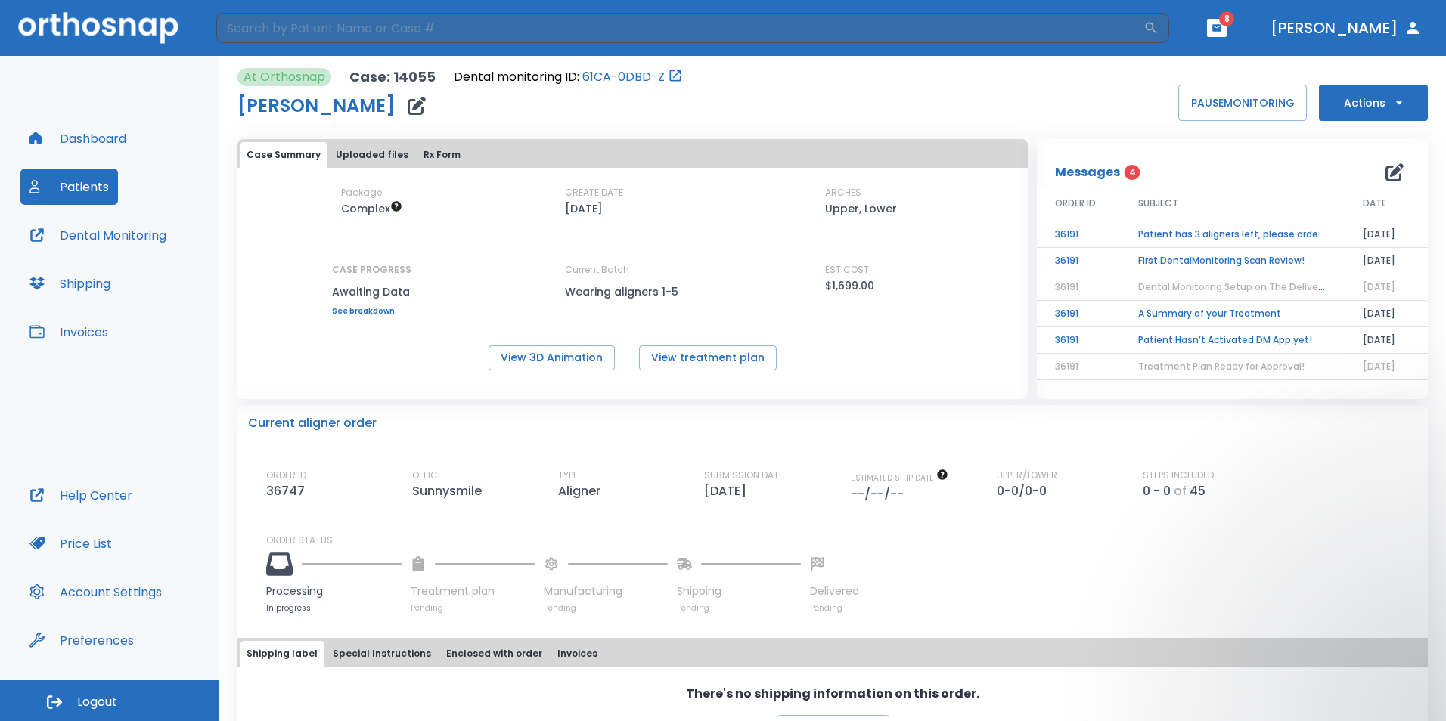
click at [83, 177] on button "Patients" at bounding box center [69, 187] width 98 height 36
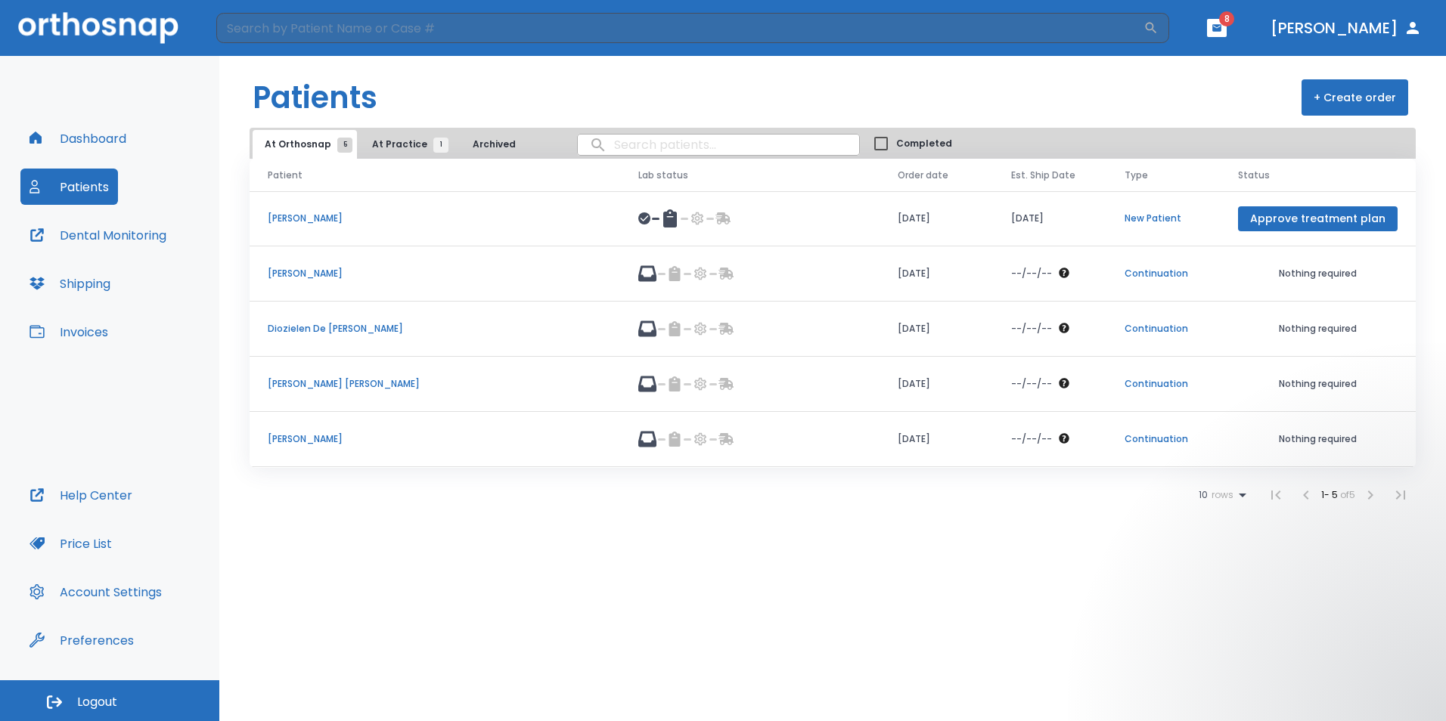
click at [411, 142] on span "At Practice 1" at bounding box center [406, 145] width 69 height 14
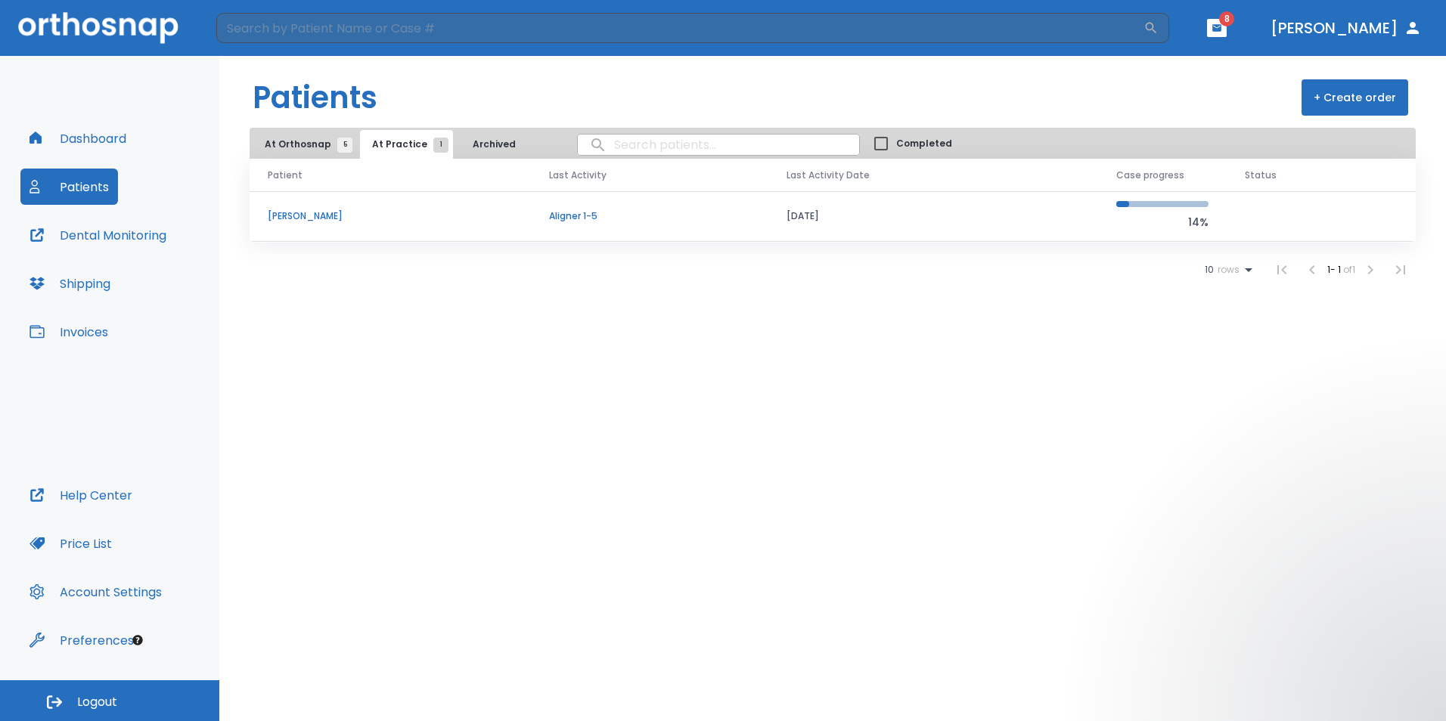
click at [316, 219] on p "[PERSON_NAME]" at bounding box center [390, 216] width 245 height 14
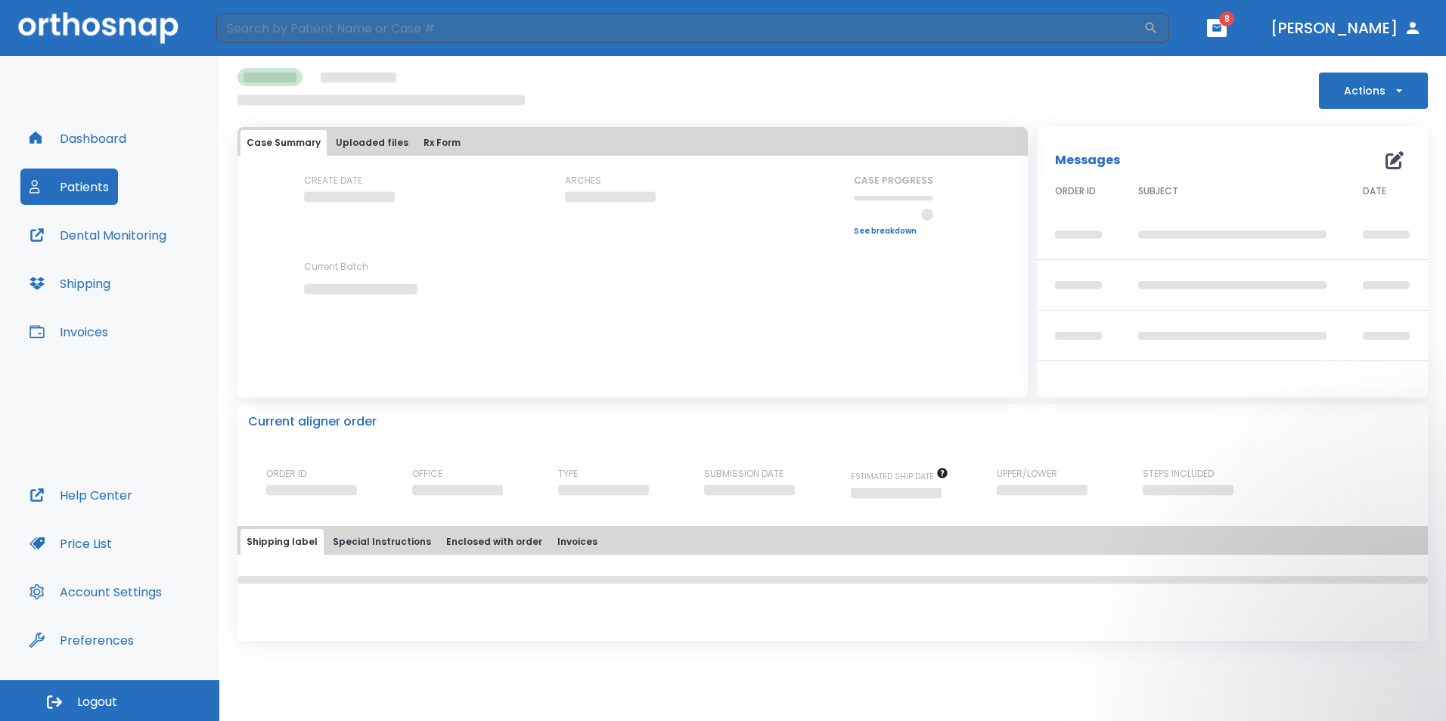
click at [1386, 101] on button "Actions" at bounding box center [1372, 91] width 109 height 36
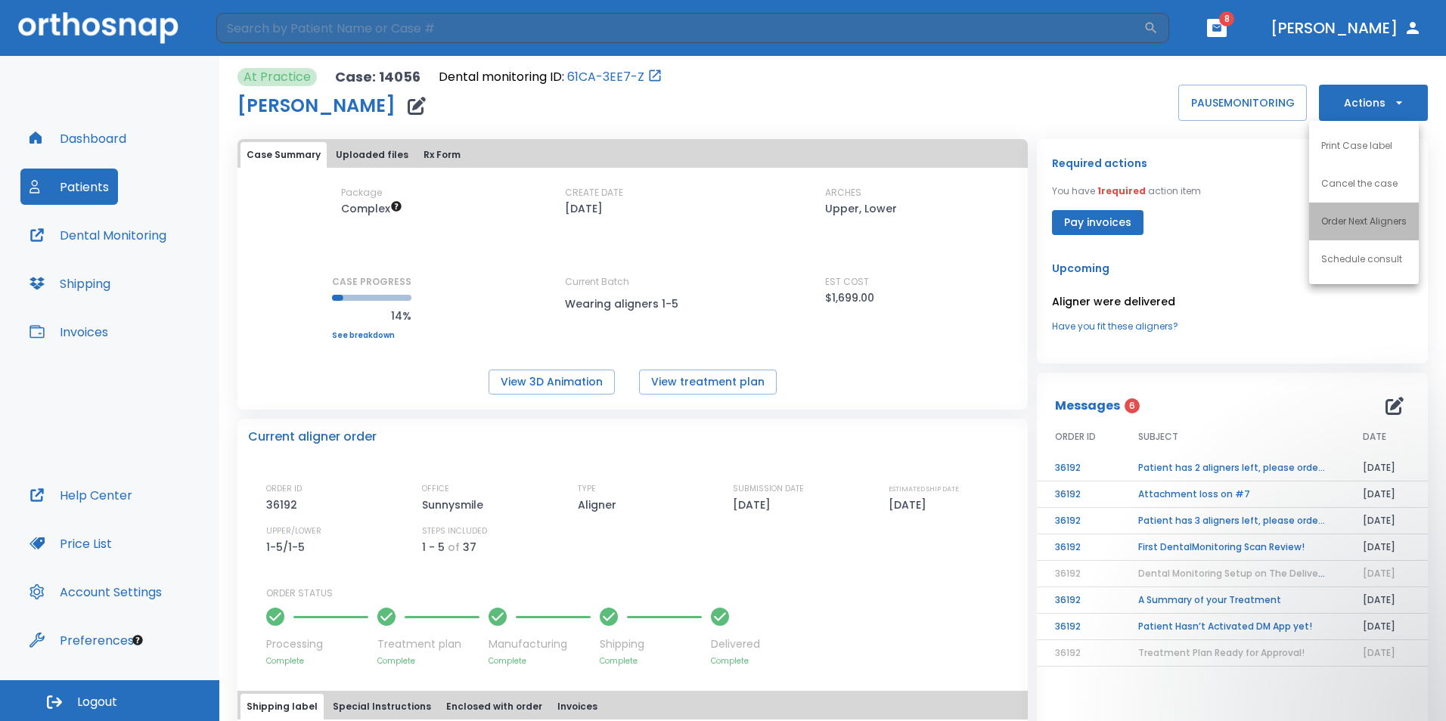
click at [1384, 227] on p "Order Next Aligners" at bounding box center [1363, 222] width 85 height 14
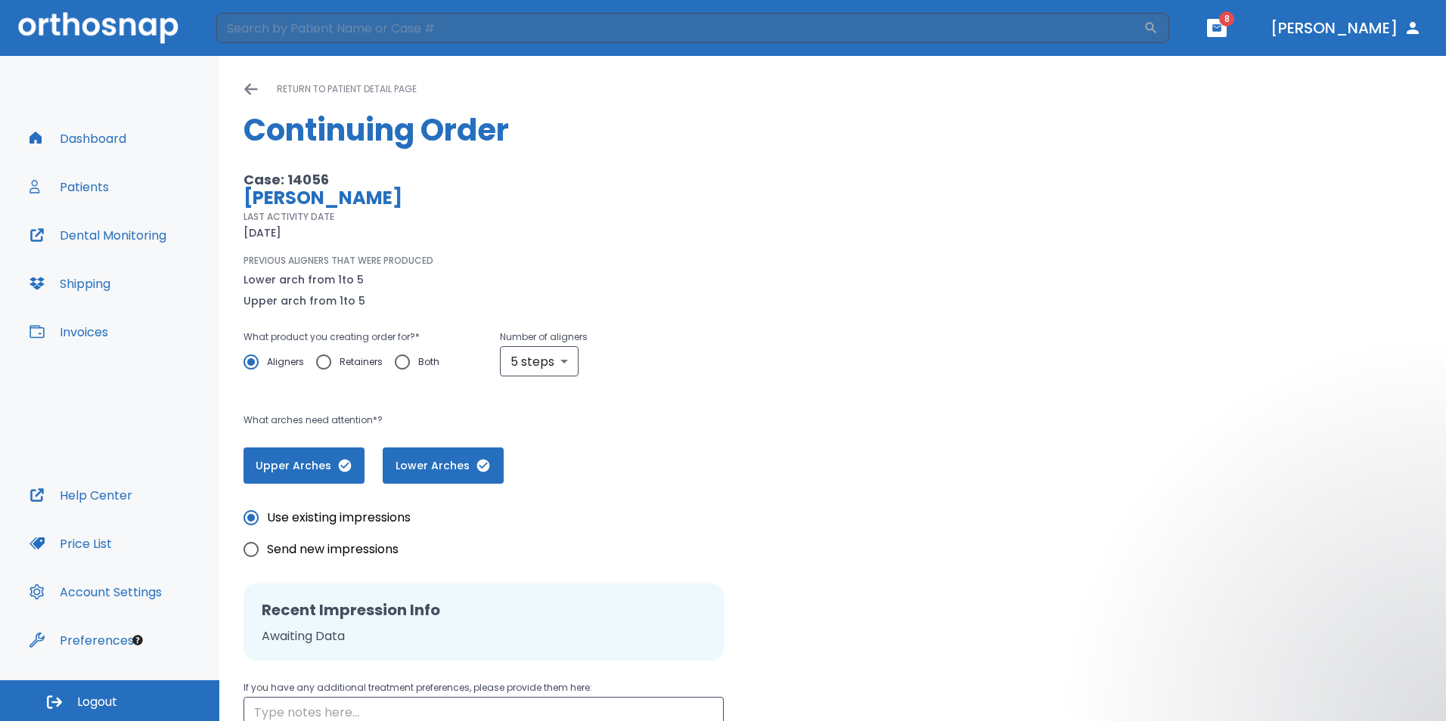
scroll to position [162, 0]
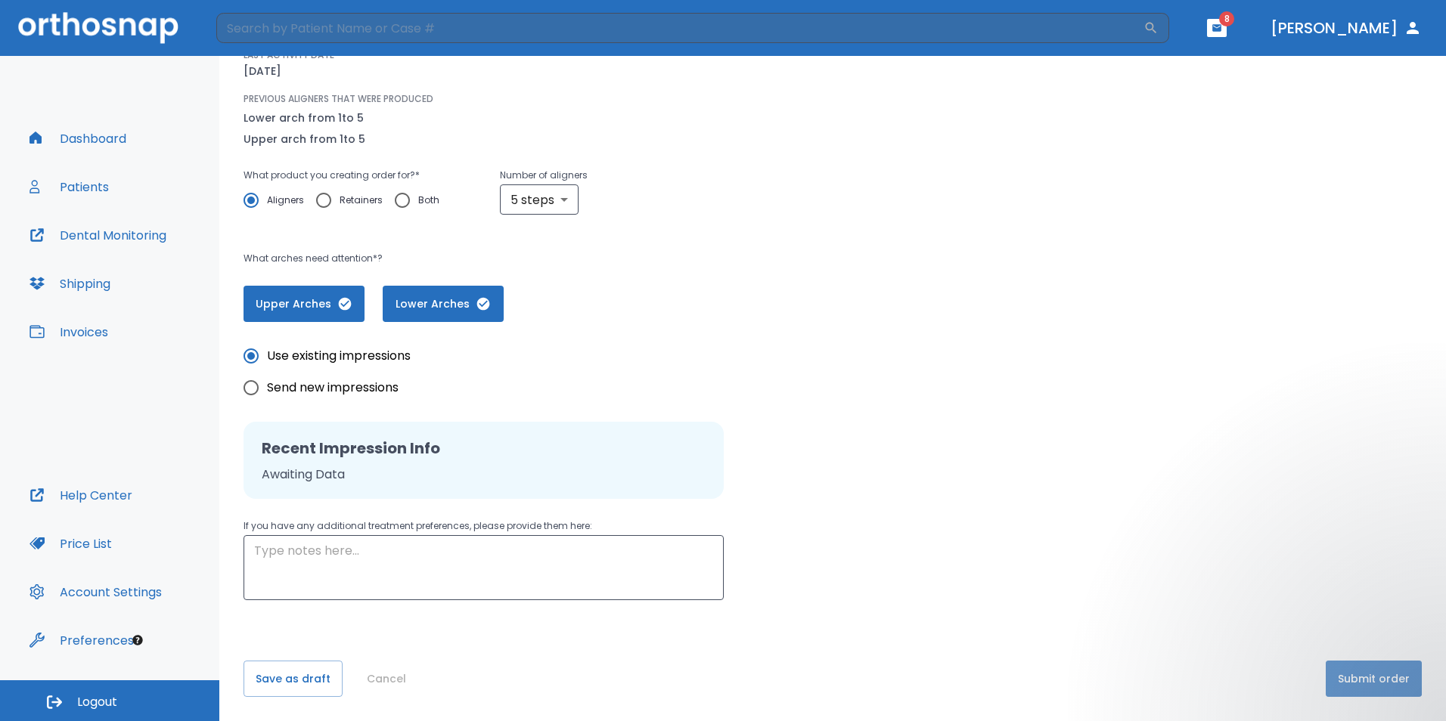
click at [1356, 673] on button "Submit order" at bounding box center [1373, 679] width 96 height 36
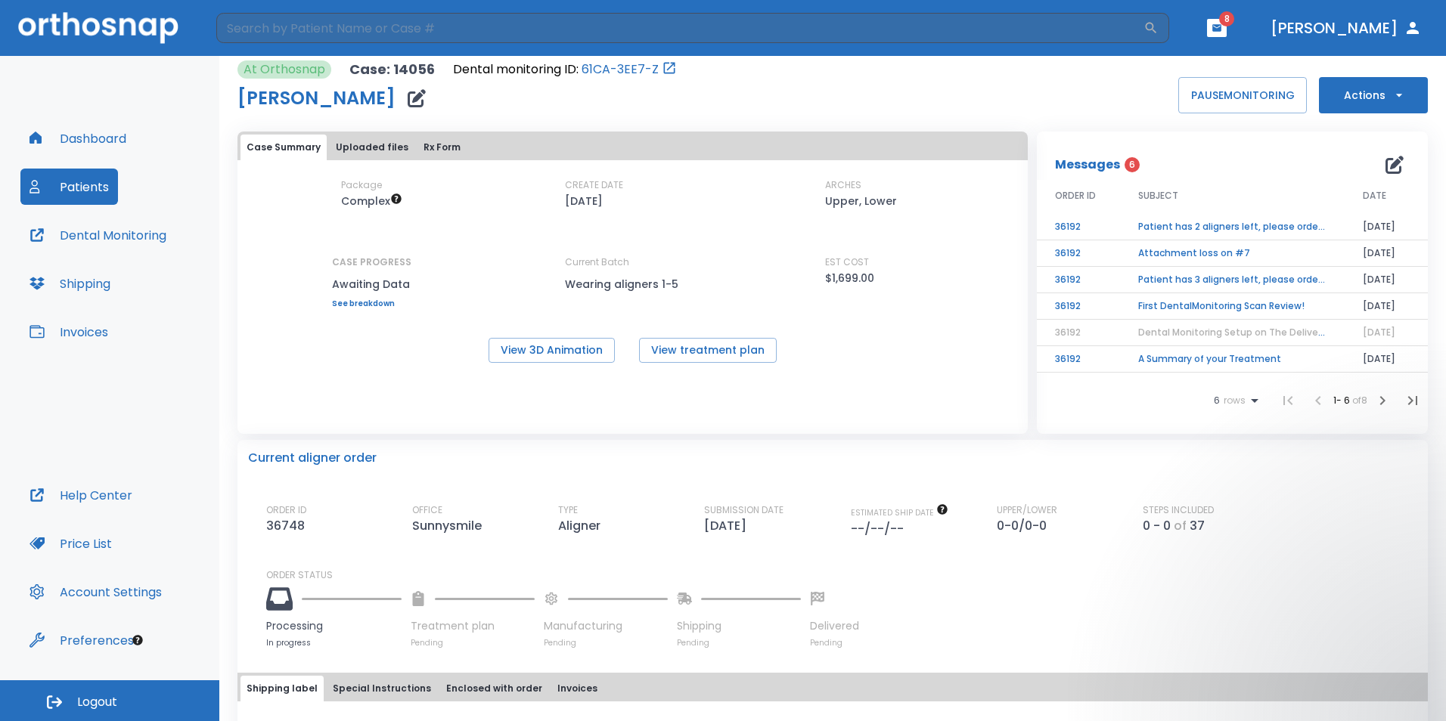
scroll to position [8, 0]
click at [1216, 247] on td "Attachment loss on #7" at bounding box center [1232, 253] width 225 height 26
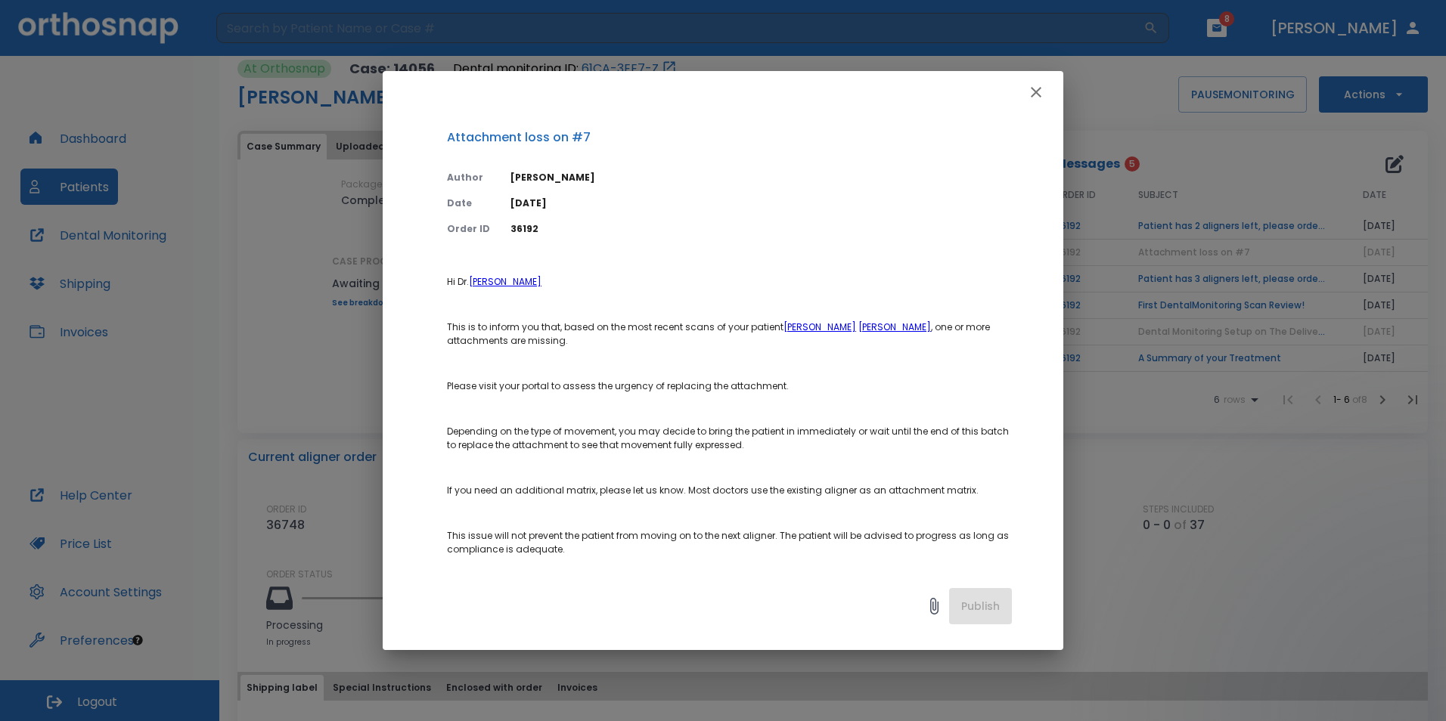
click at [1033, 91] on icon "button" at bounding box center [1035, 92] width 11 height 11
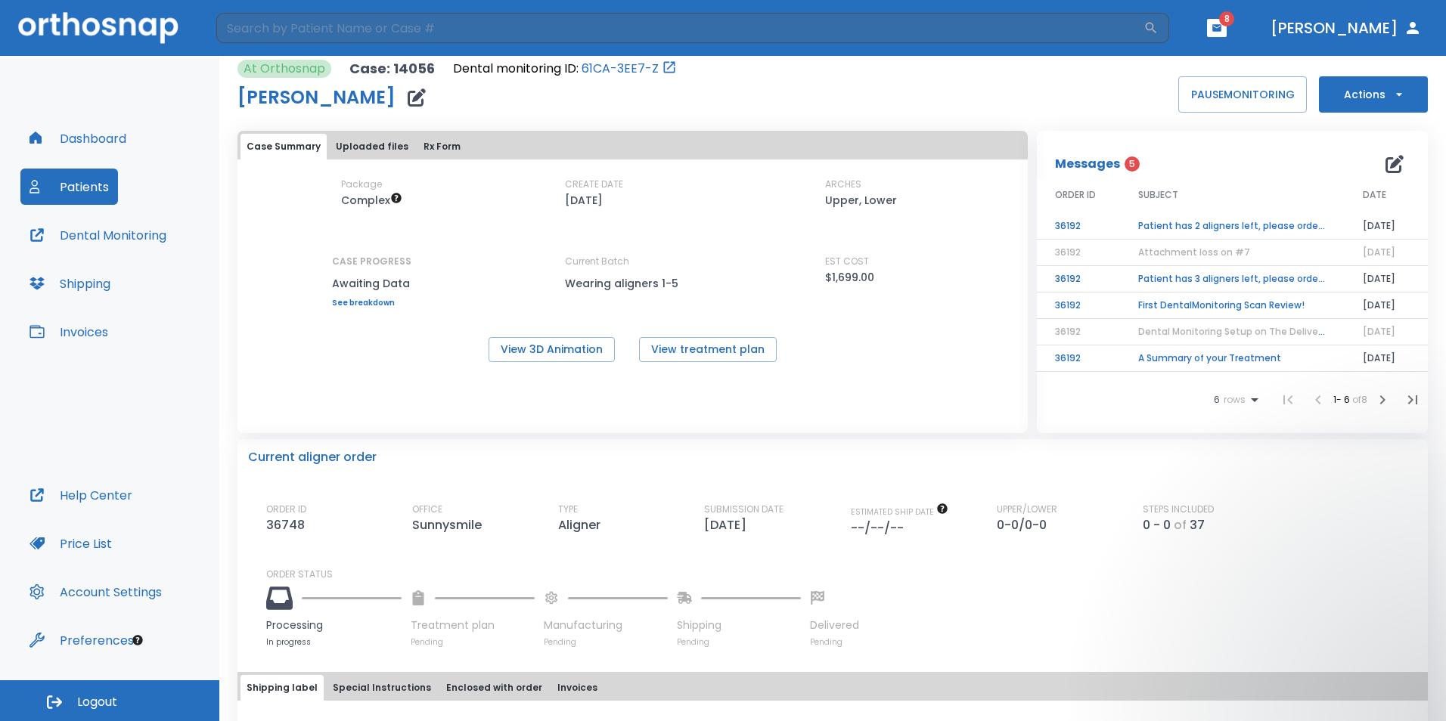
click at [1170, 281] on td "Patient has 3 aligners left, please order next set!" at bounding box center [1232, 279] width 225 height 26
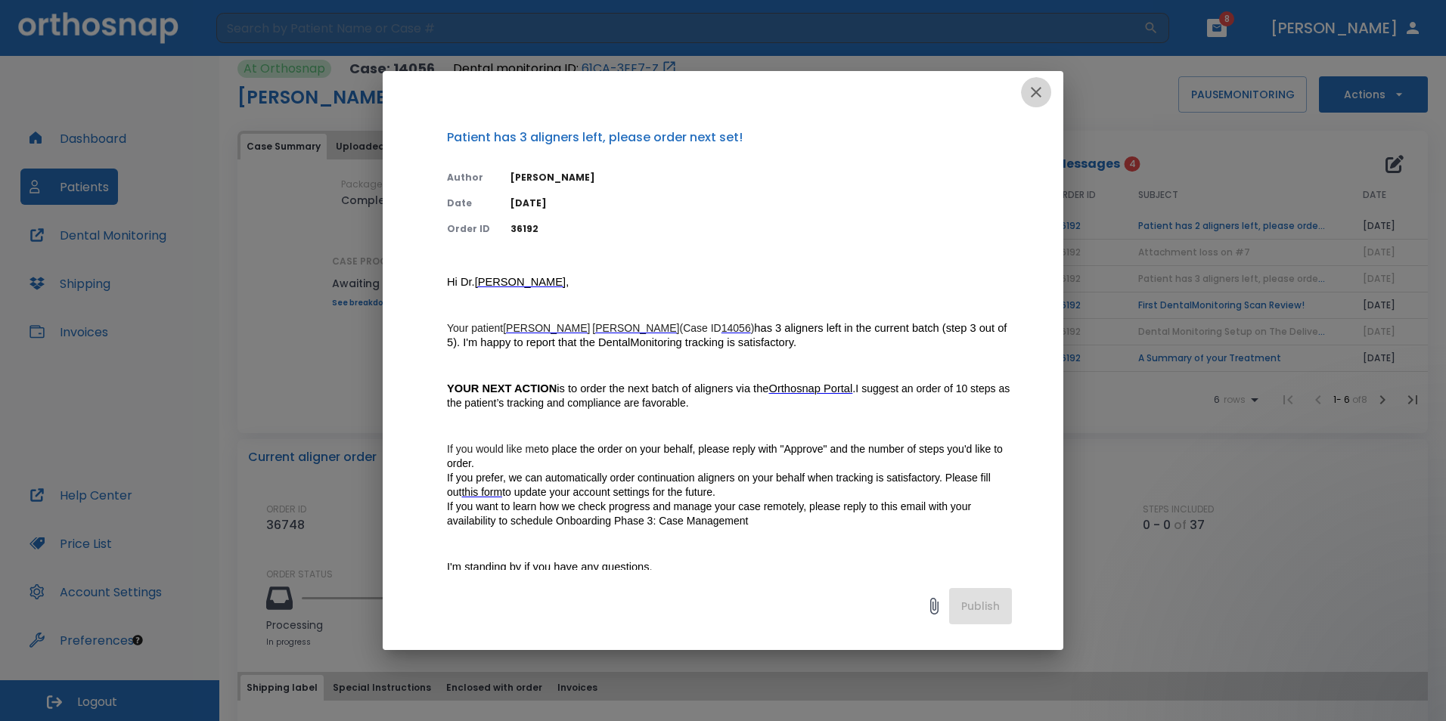
click at [1034, 88] on icon "button" at bounding box center [1036, 92] width 18 height 18
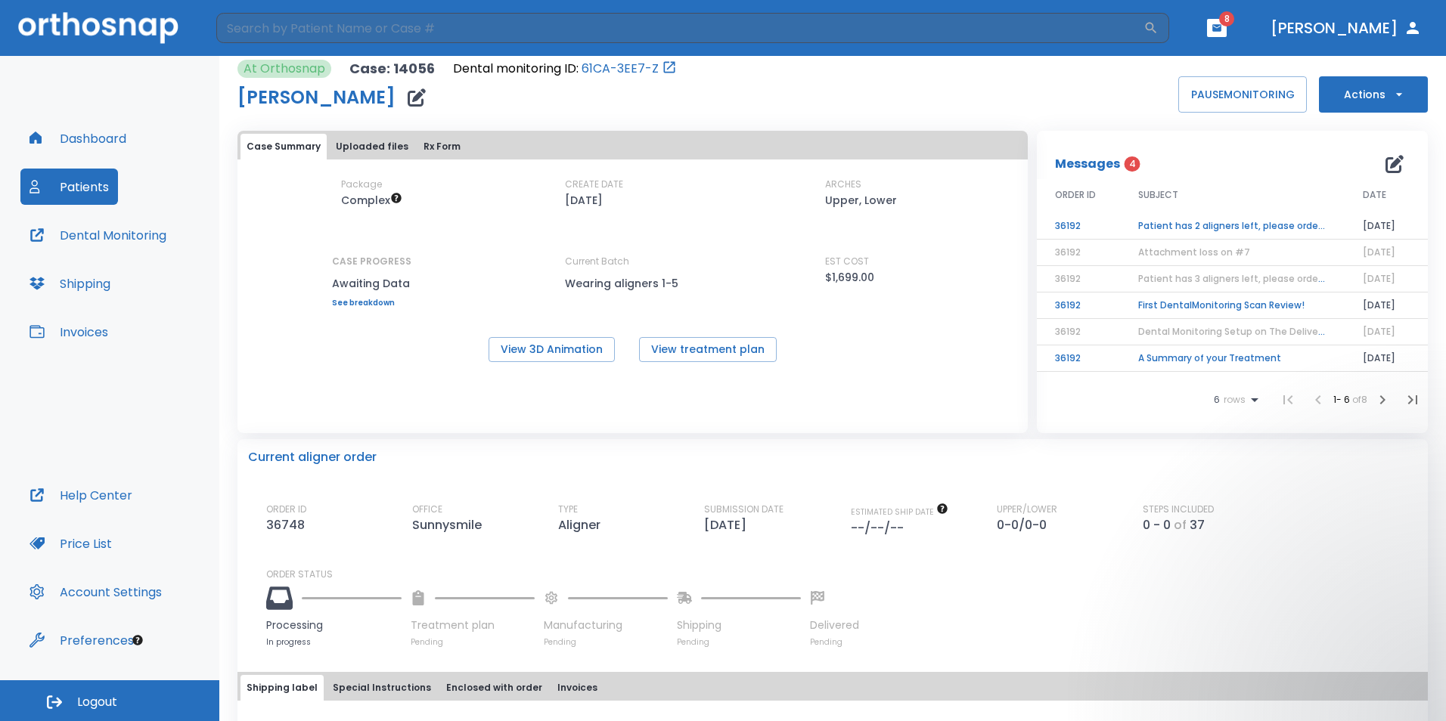
click at [1188, 231] on td "Patient has 2 aligners left, please order next set!" at bounding box center [1232, 226] width 225 height 26
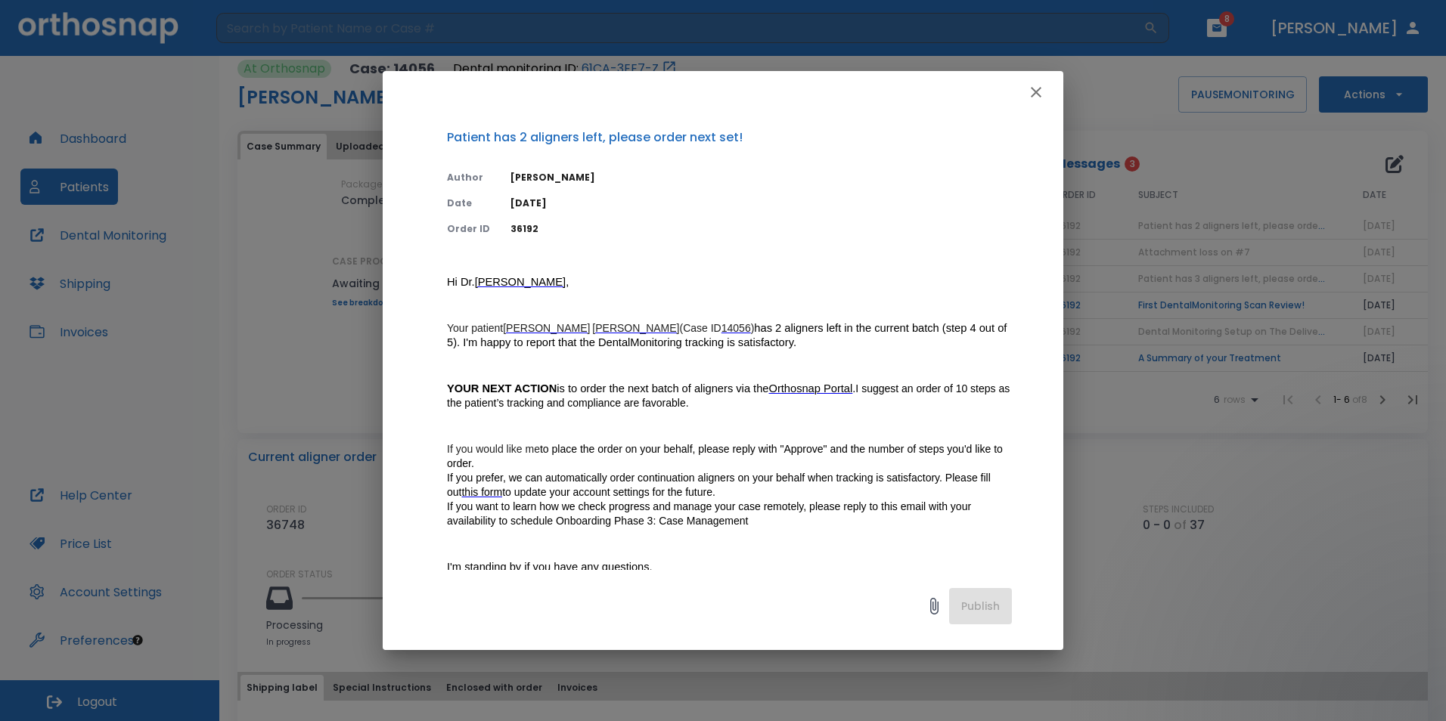
click at [1042, 94] on icon "button" at bounding box center [1036, 92] width 18 height 18
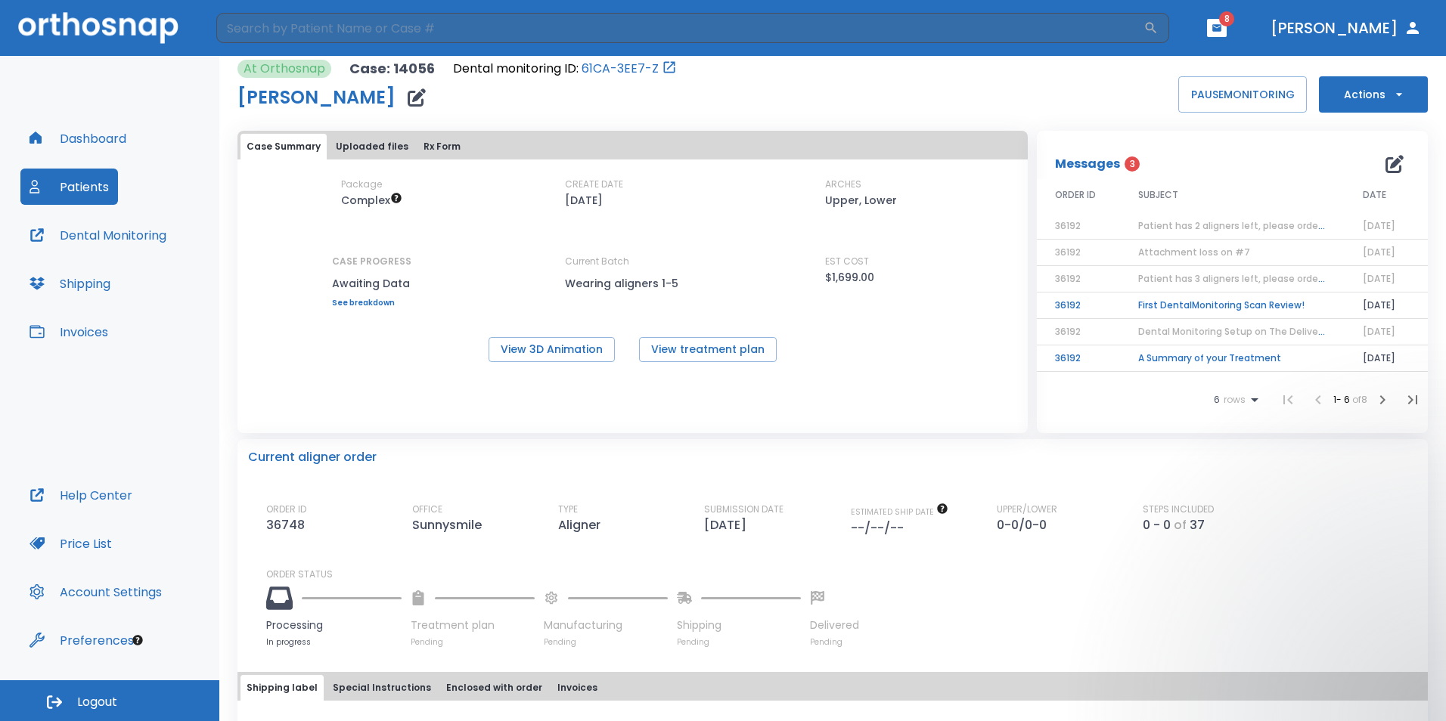
click at [1189, 292] on td "Patient has 3 aligners left, please order next set!" at bounding box center [1232, 279] width 225 height 26
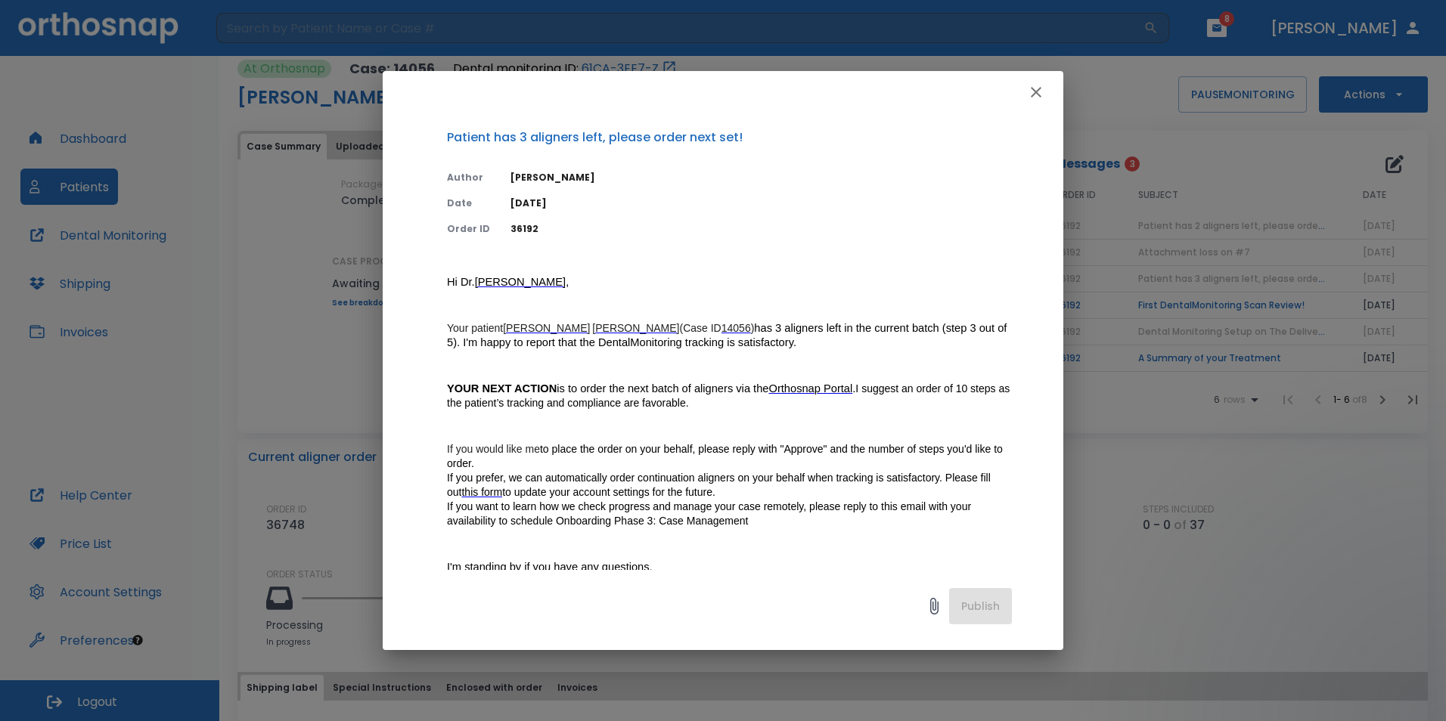
click at [1043, 97] on icon "button" at bounding box center [1036, 92] width 18 height 18
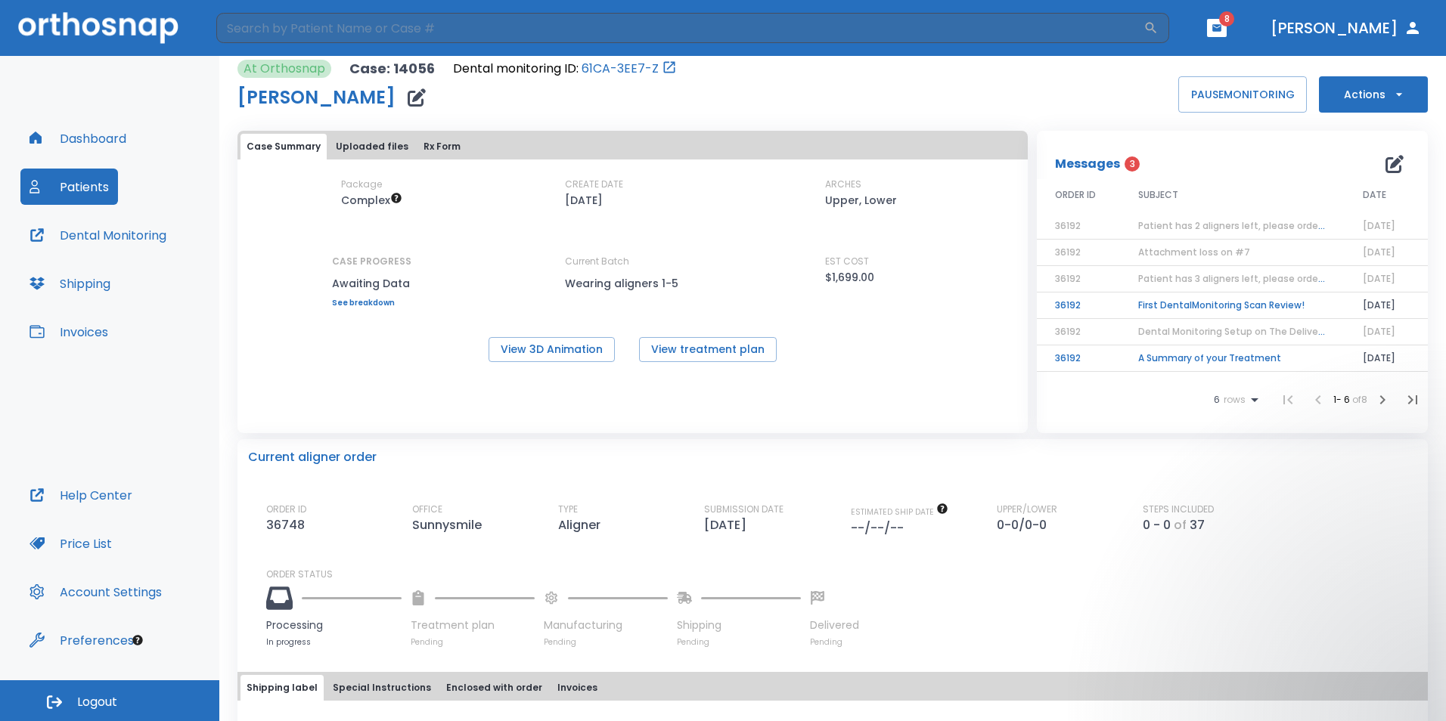
click at [1195, 305] on td "First DentalMonitoring Scan Review!" at bounding box center [1232, 306] width 225 height 26
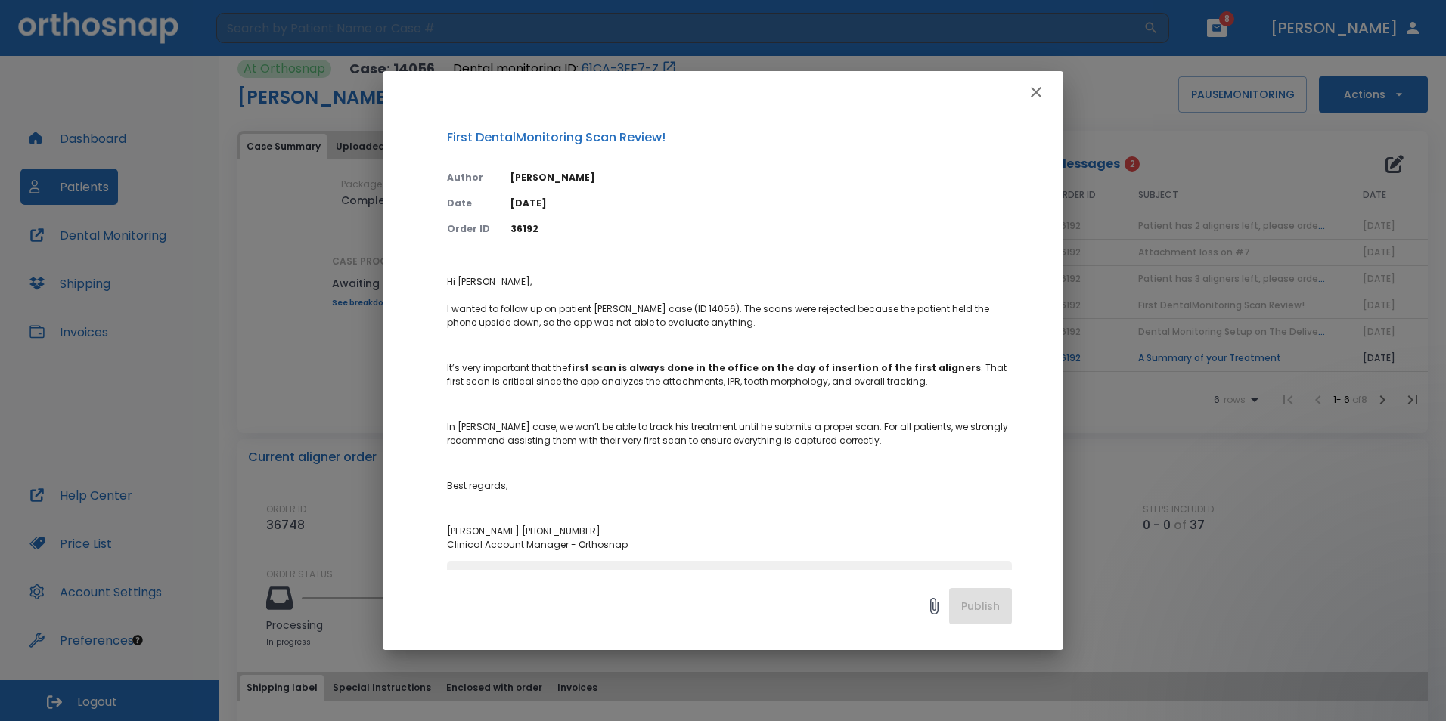
click at [1029, 108] on div at bounding box center [723, 92] width 680 height 42
click at [1032, 98] on icon "button" at bounding box center [1036, 92] width 18 height 18
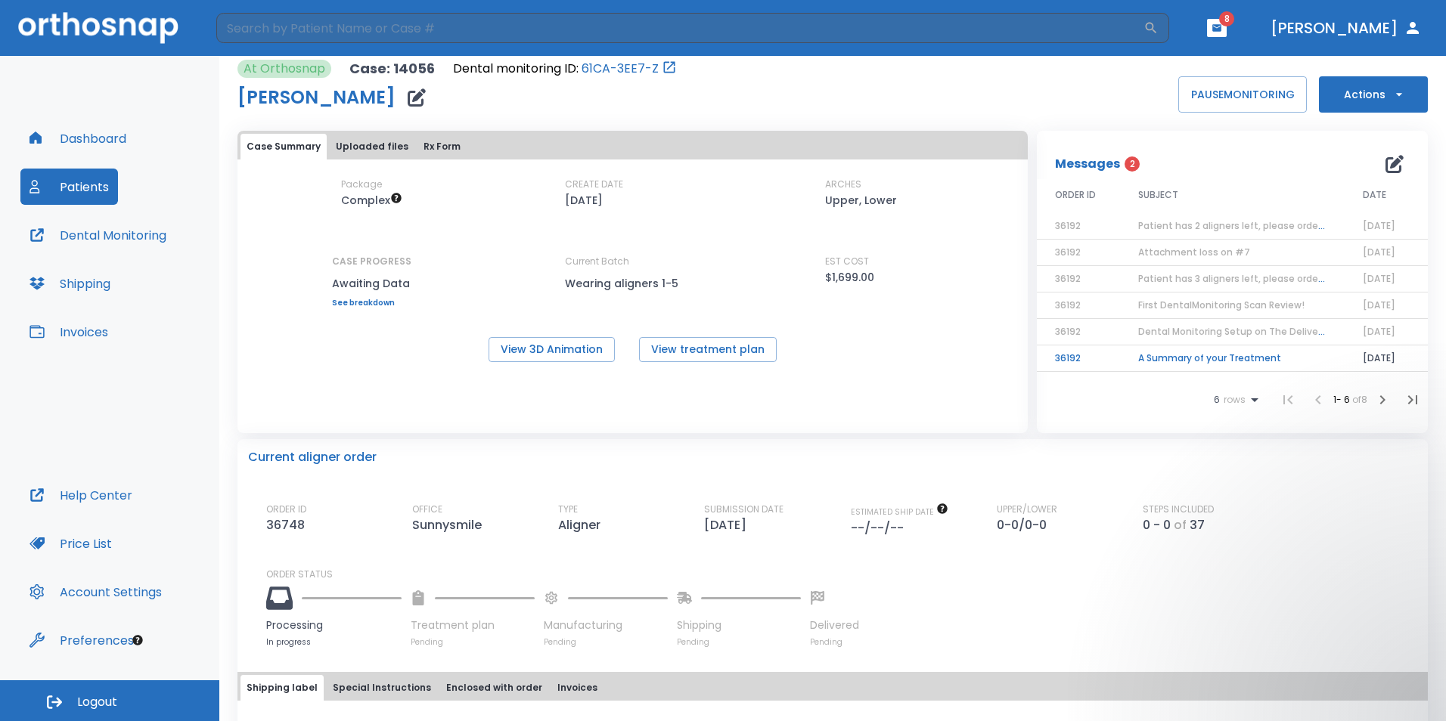
click at [1151, 361] on td "A Summary of your Treatment" at bounding box center [1232, 359] width 225 height 26
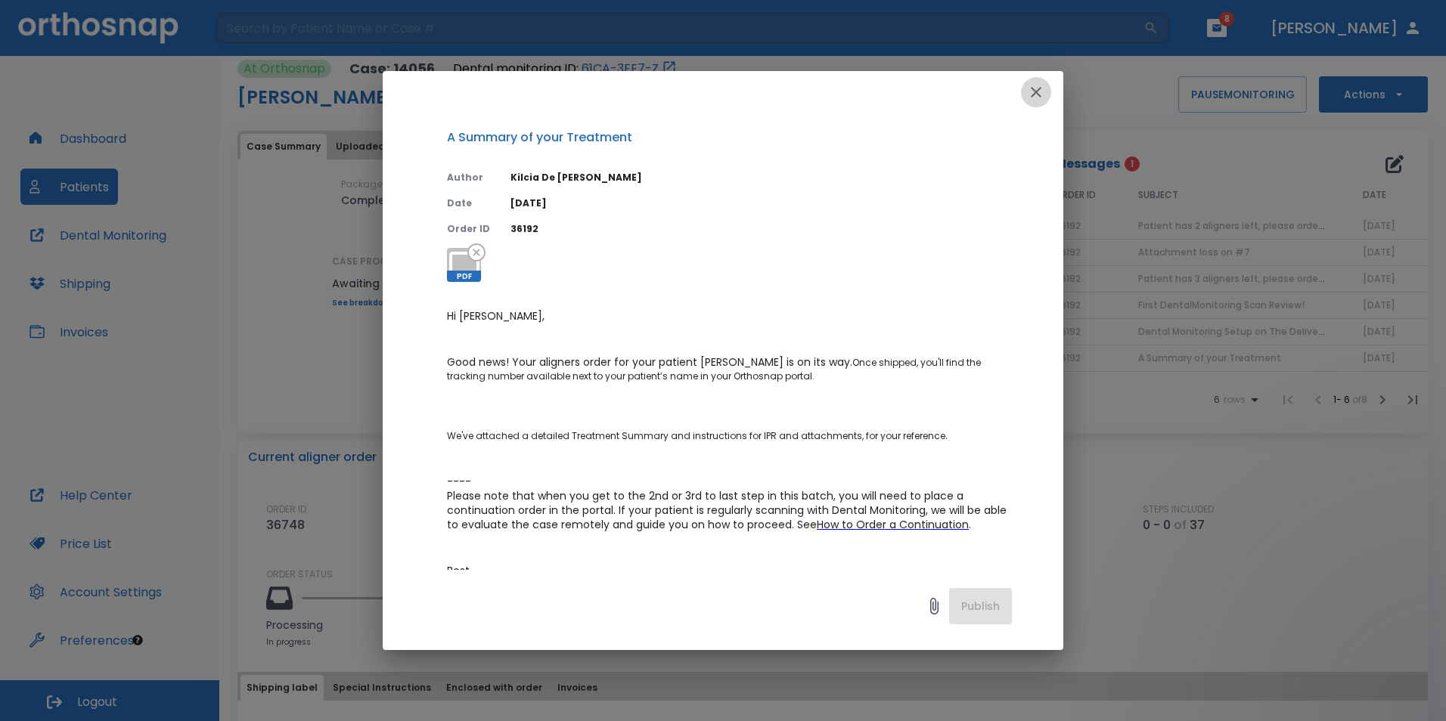
click at [1039, 91] on icon "button" at bounding box center [1036, 92] width 18 height 18
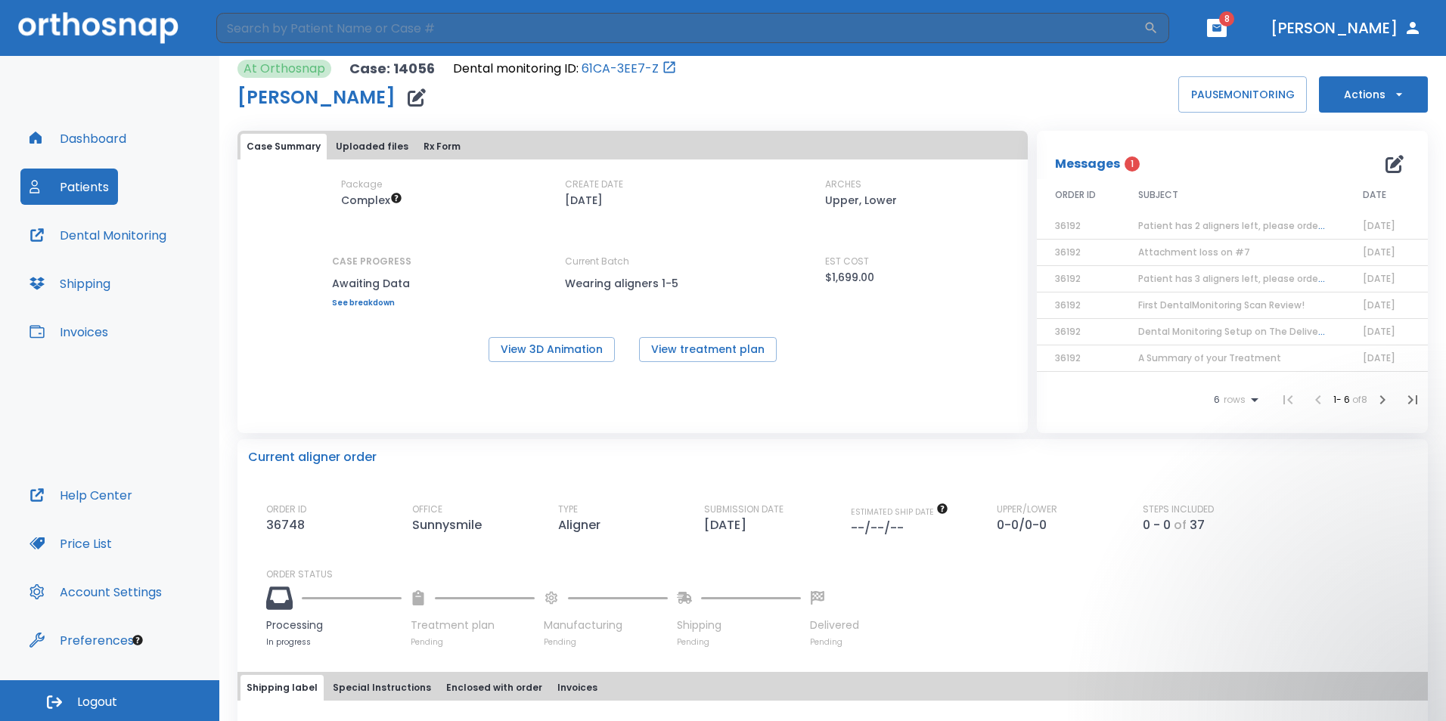
click at [1379, 414] on li at bounding box center [1382, 400] width 30 height 30
click at [1374, 401] on icon "button" at bounding box center [1382, 400] width 18 height 18
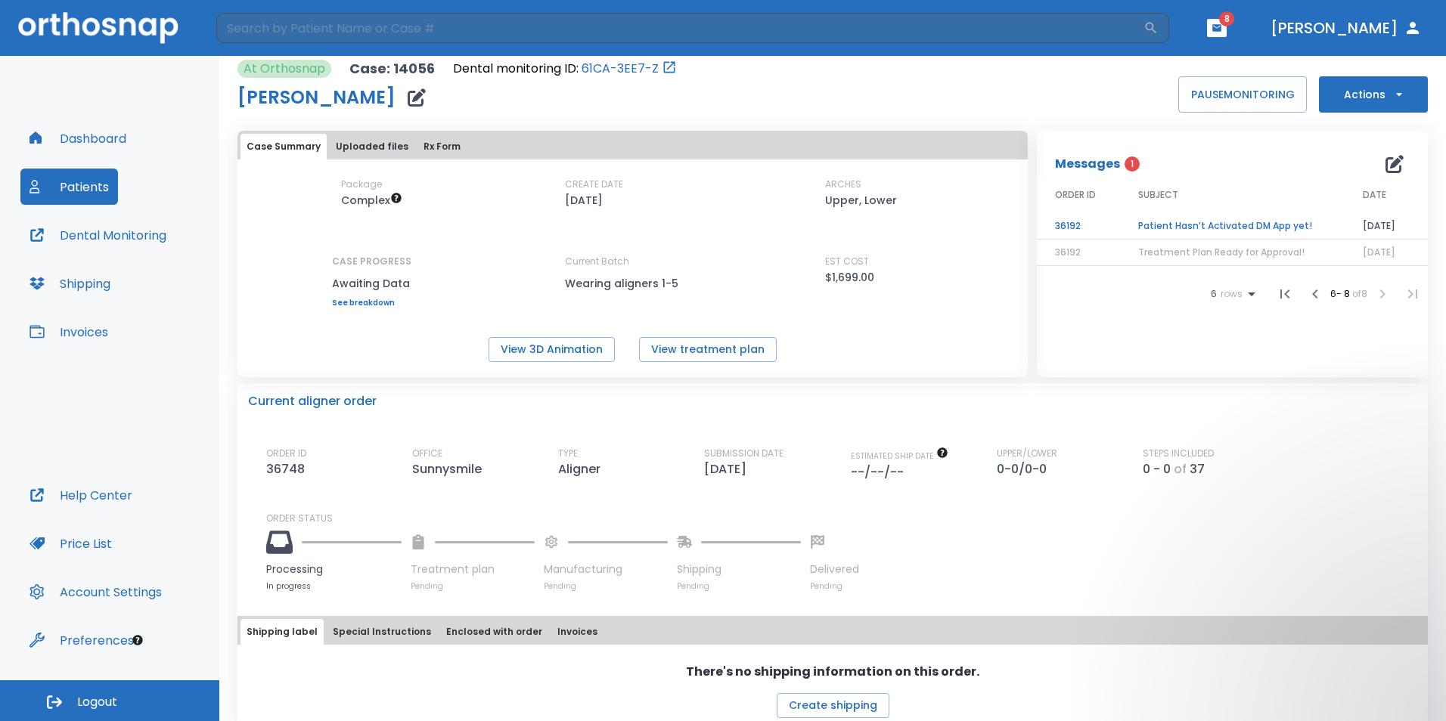
click at [1202, 227] on td "Patient Hasn’t Activated DM App yet!" at bounding box center [1232, 226] width 225 height 26
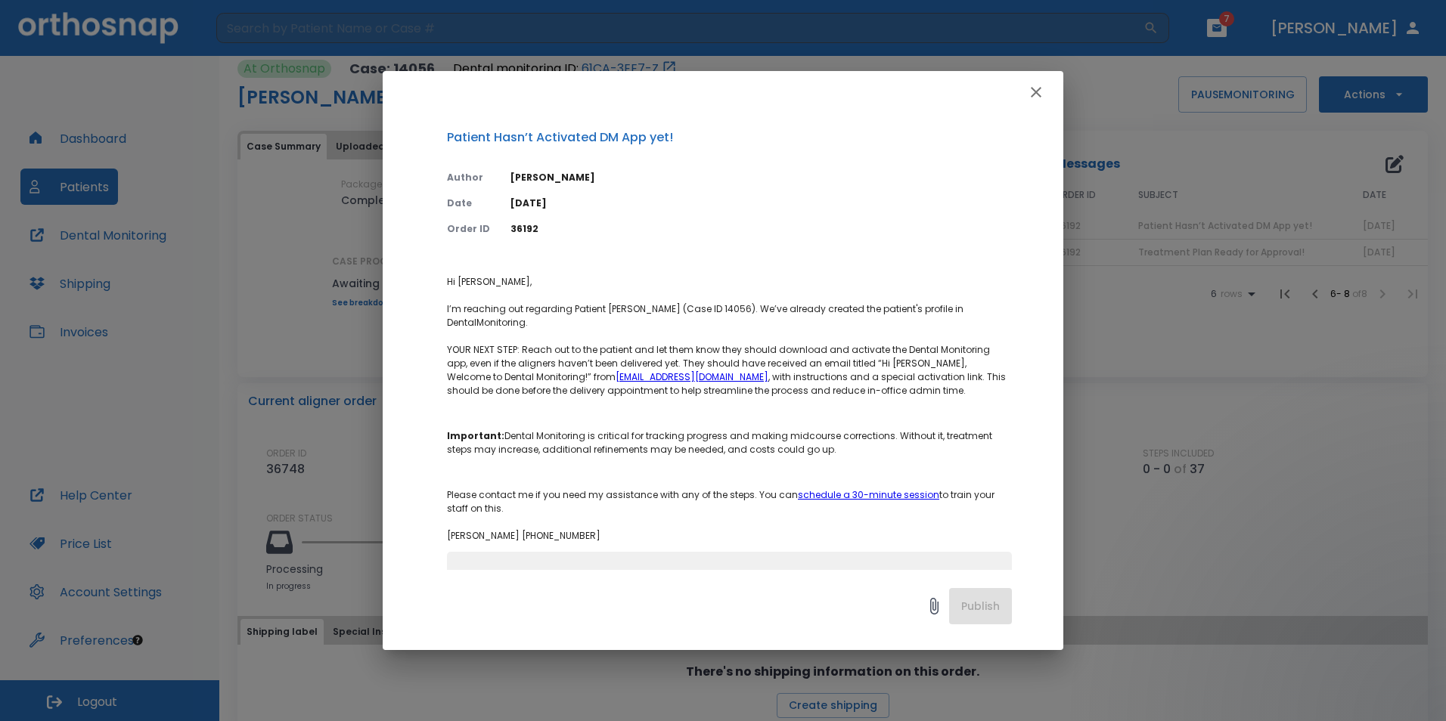
click at [1043, 88] on icon "button" at bounding box center [1036, 92] width 18 height 18
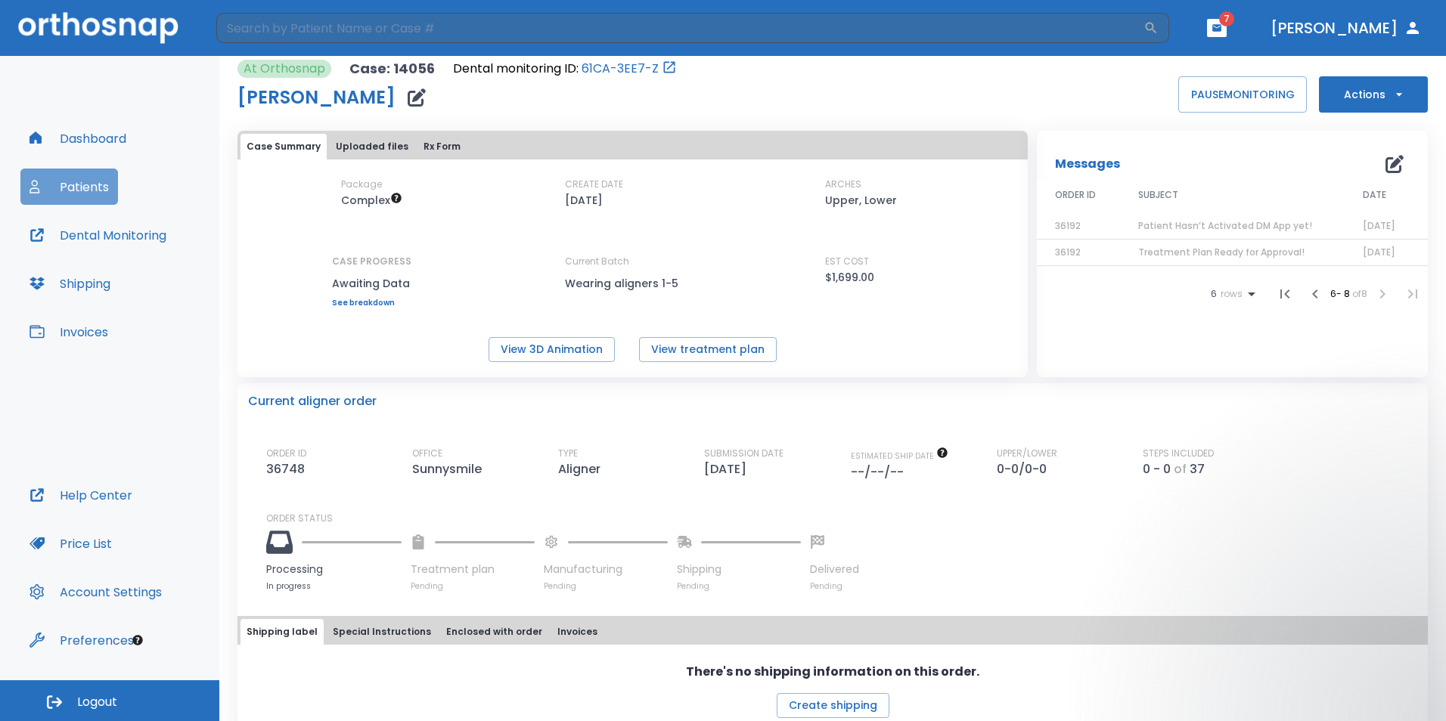
click at [74, 173] on button "Patients" at bounding box center [69, 187] width 98 height 36
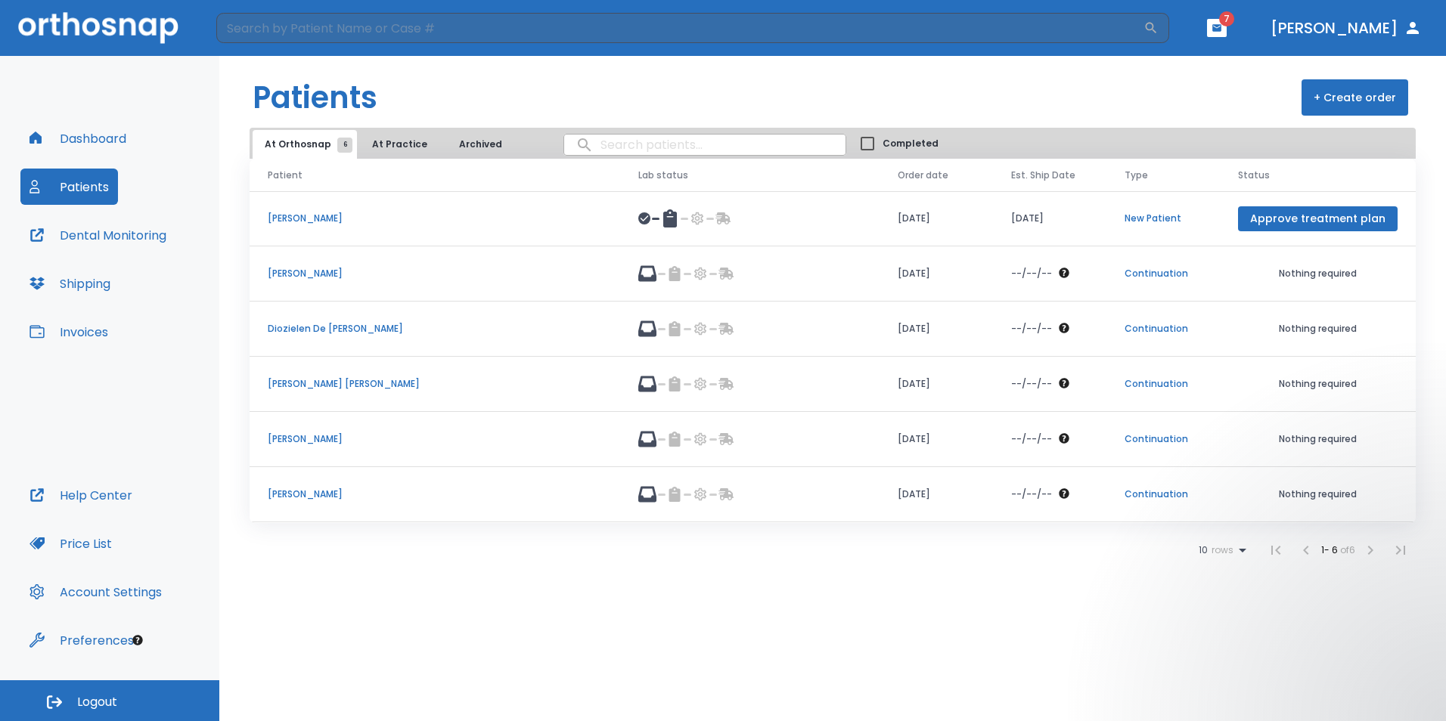
click at [321, 269] on p "[PERSON_NAME]" at bounding box center [435, 274] width 334 height 14
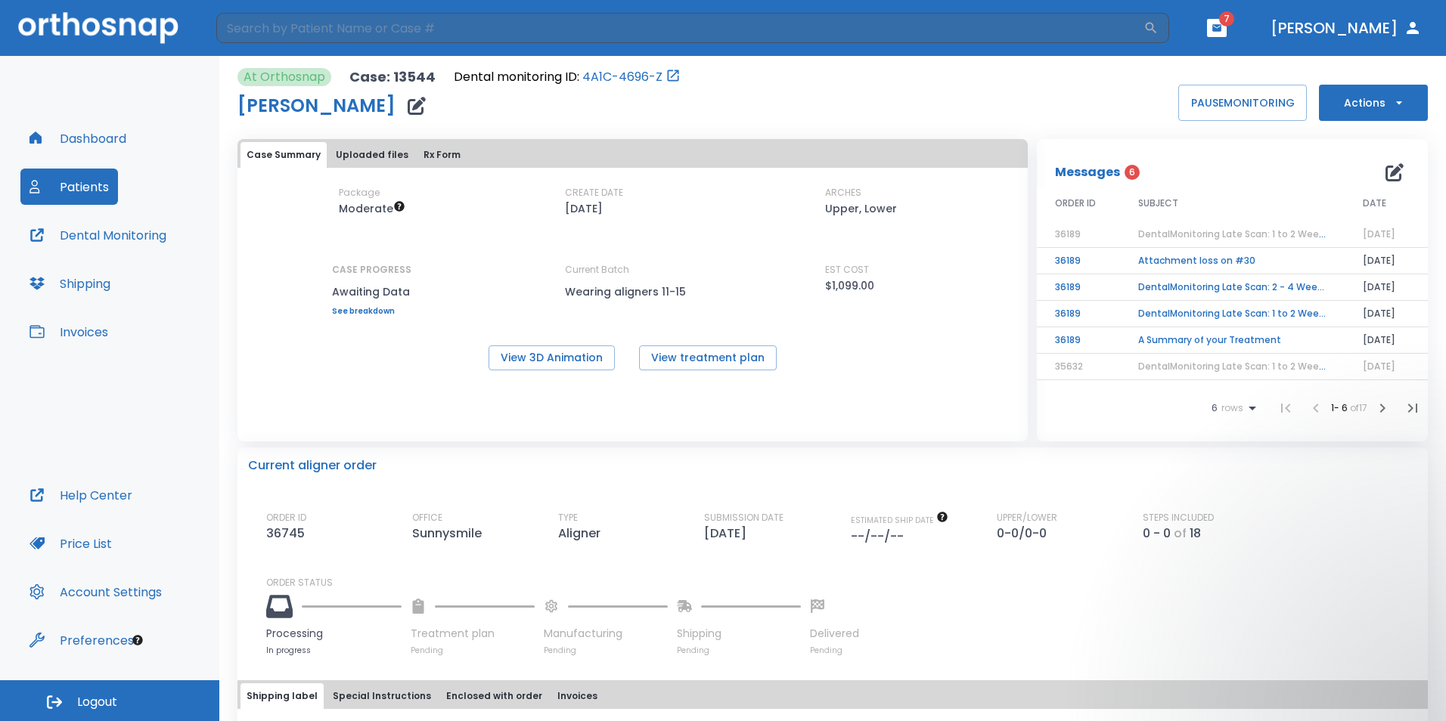
click at [1188, 259] on td "Attachment loss on #30" at bounding box center [1232, 261] width 225 height 26
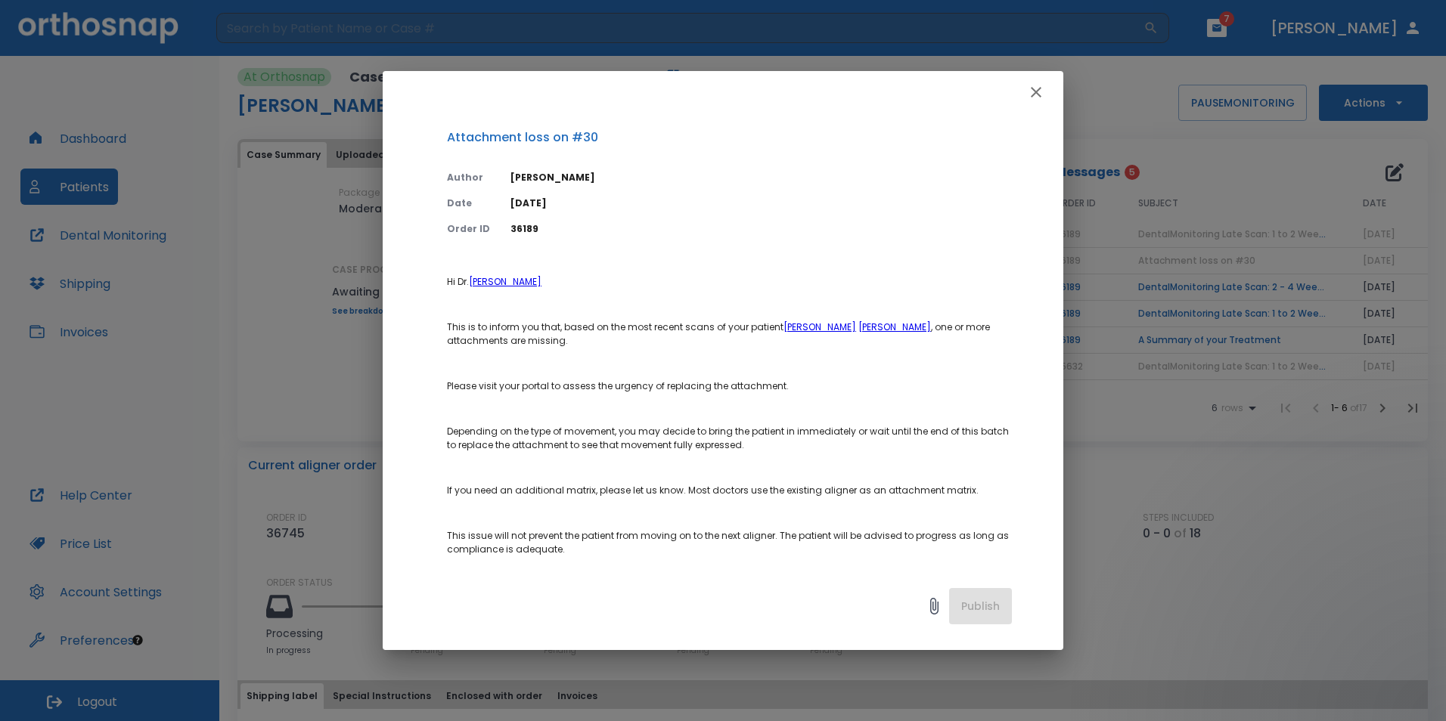
click at [1035, 91] on icon "button" at bounding box center [1035, 92] width 11 height 11
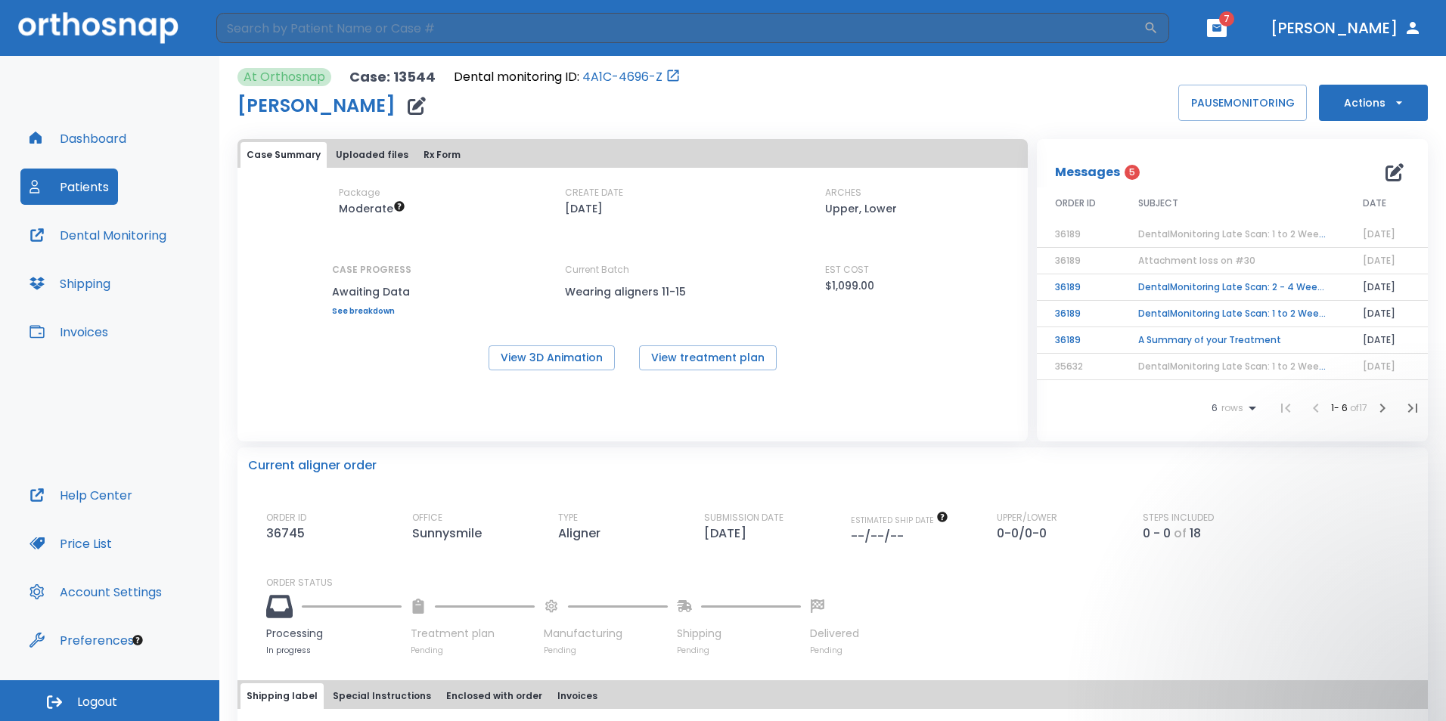
click at [1191, 287] on td "DentalMonitoring Late Scan: 2 - 4 Weeks Notification" at bounding box center [1232, 287] width 225 height 26
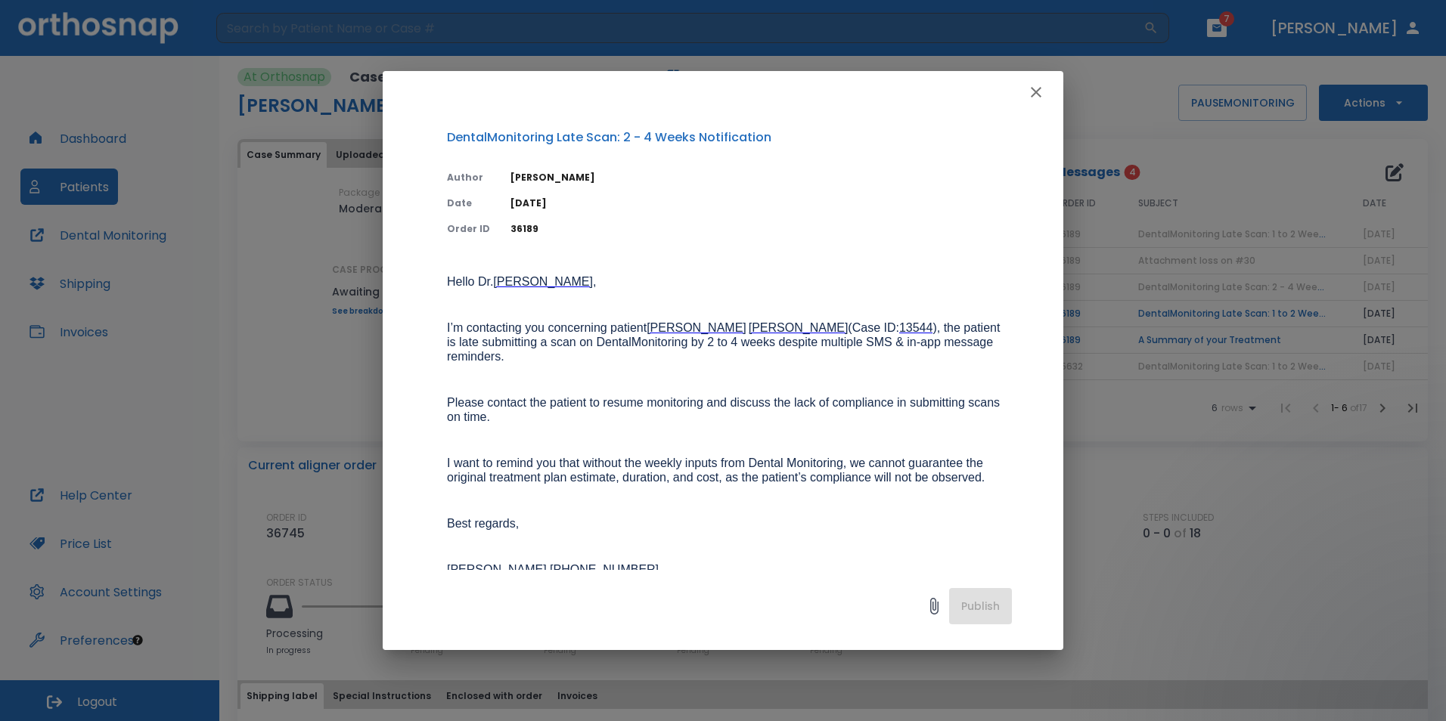
click at [1040, 87] on icon "button" at bounding box center [1036, 92] width 18 height 18
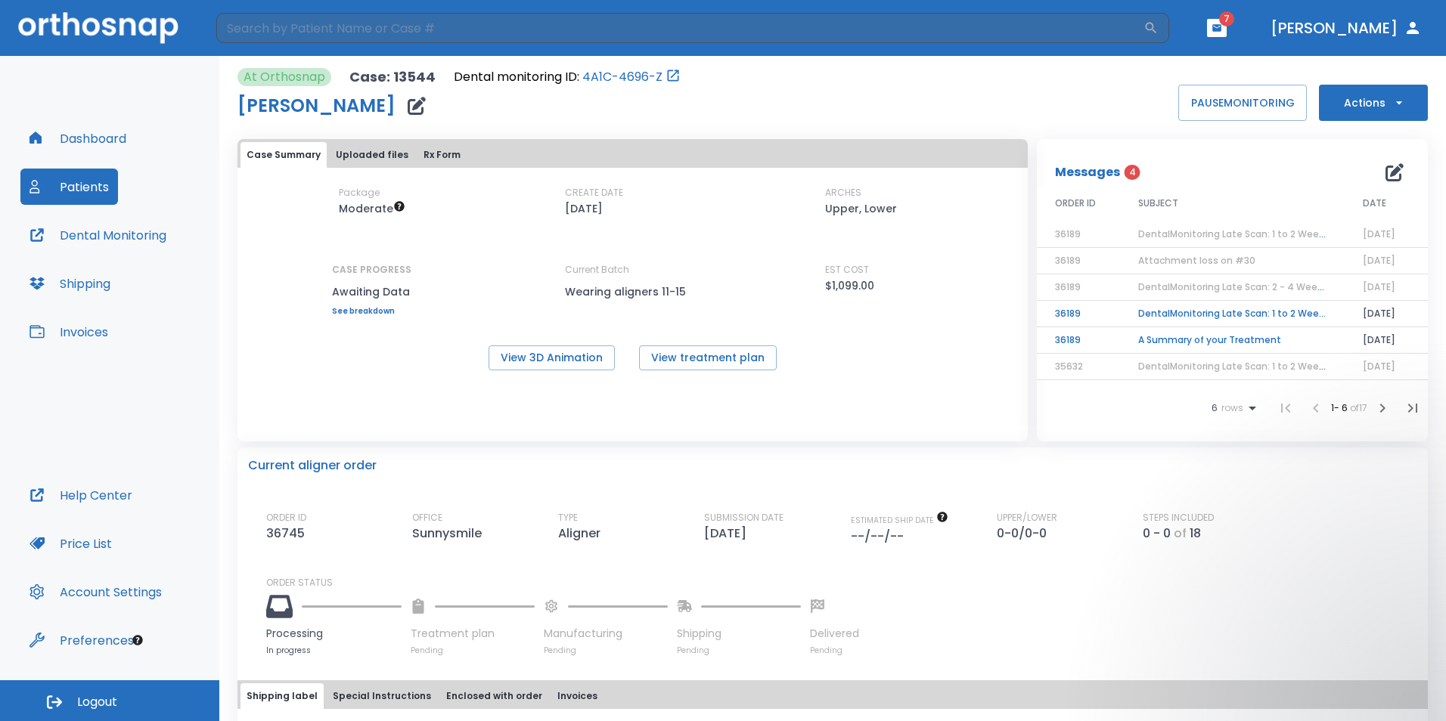
click at [1224, 314] on td "DentalMonitoring Late Scan: 1 to 2 Weeks Notification" at bounding box center [1232, 314] width 225 height 26
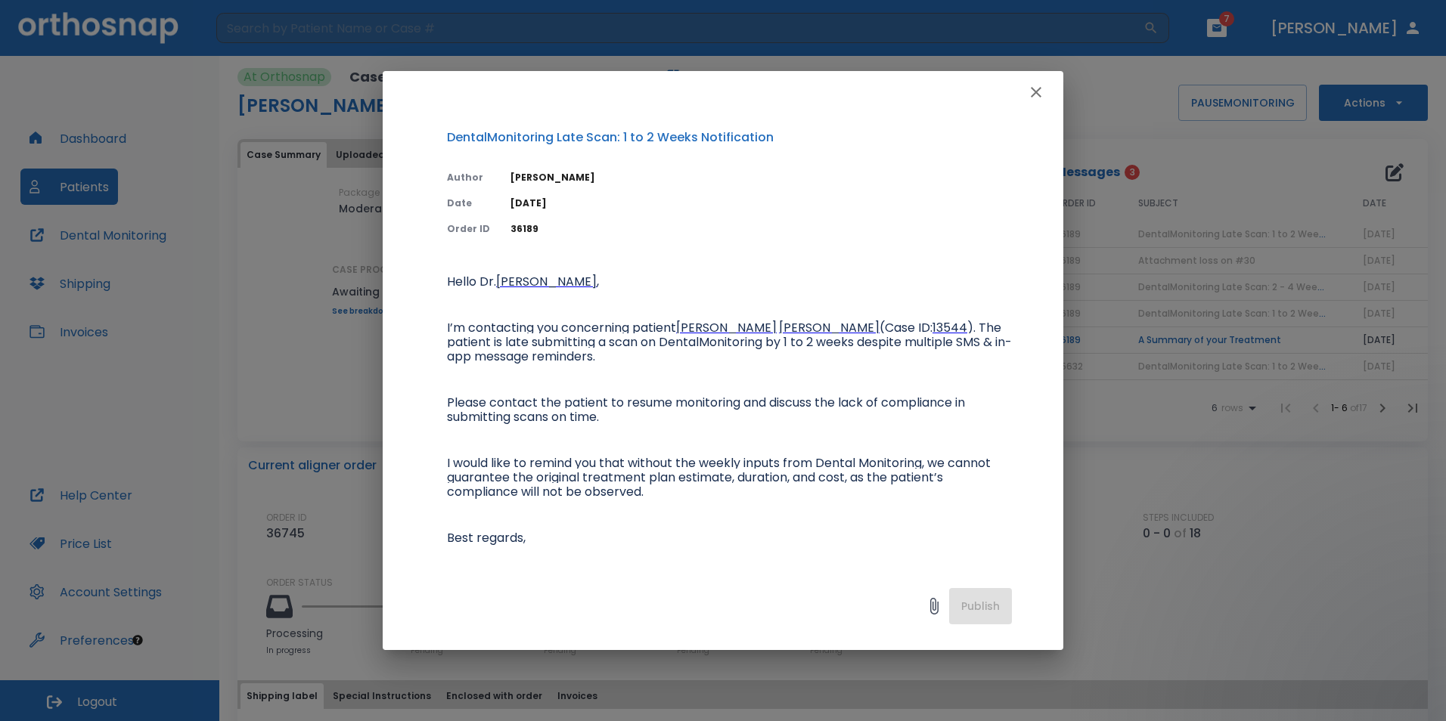
click at [1030, 94] on icon "button" at bounding box center [1036, 92] width 18 height 18
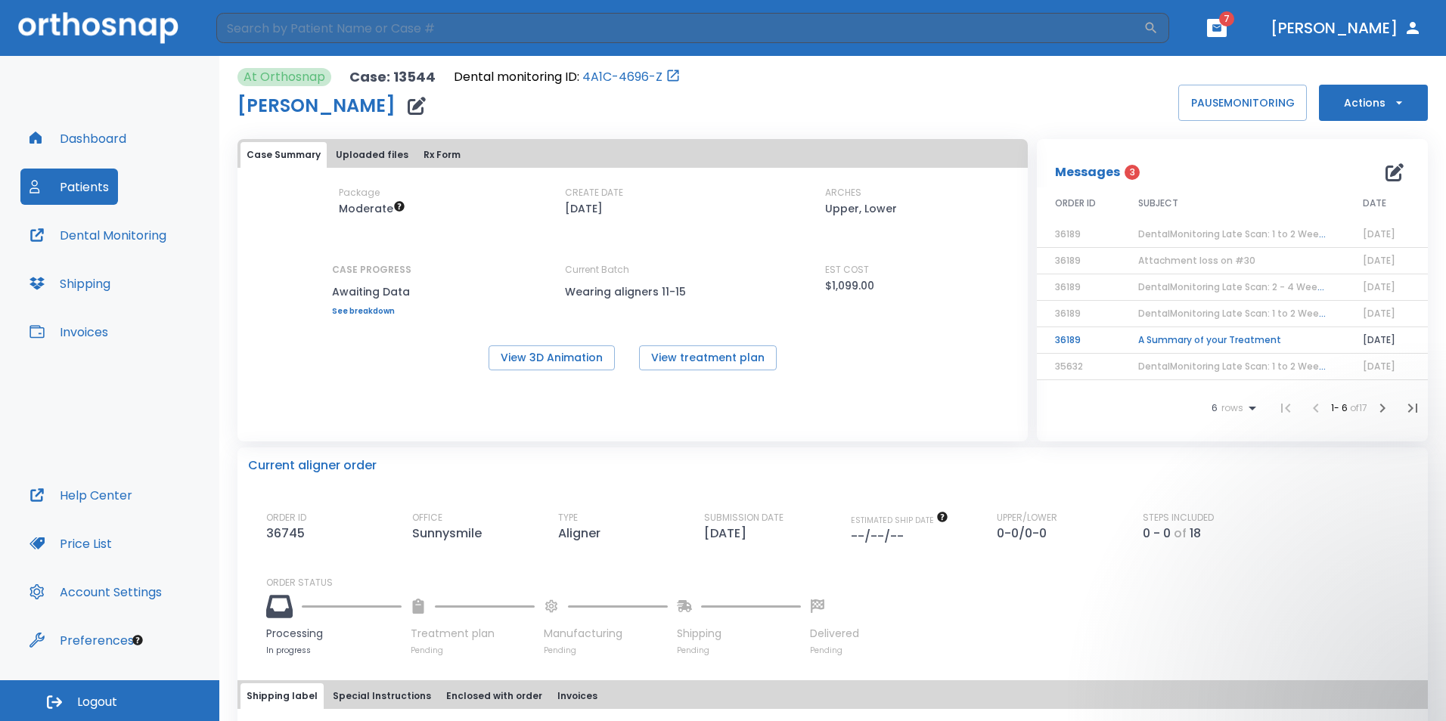
click at [1190, 336] on td "A Summary of your Treatment" at bounding box center [1232, 340] width 225 height 26
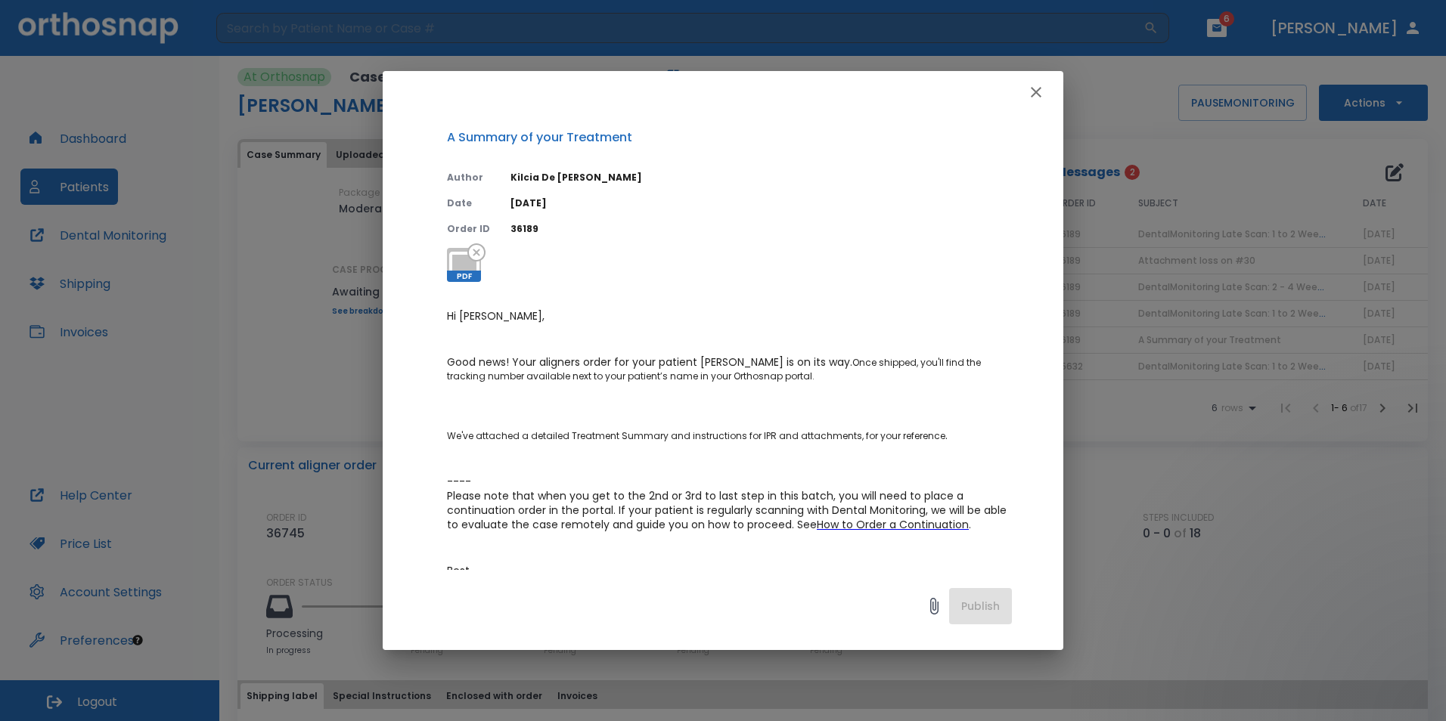
click at [1040, 92] on icon "button" at bounding box center [1036, 92] width 18 height 18
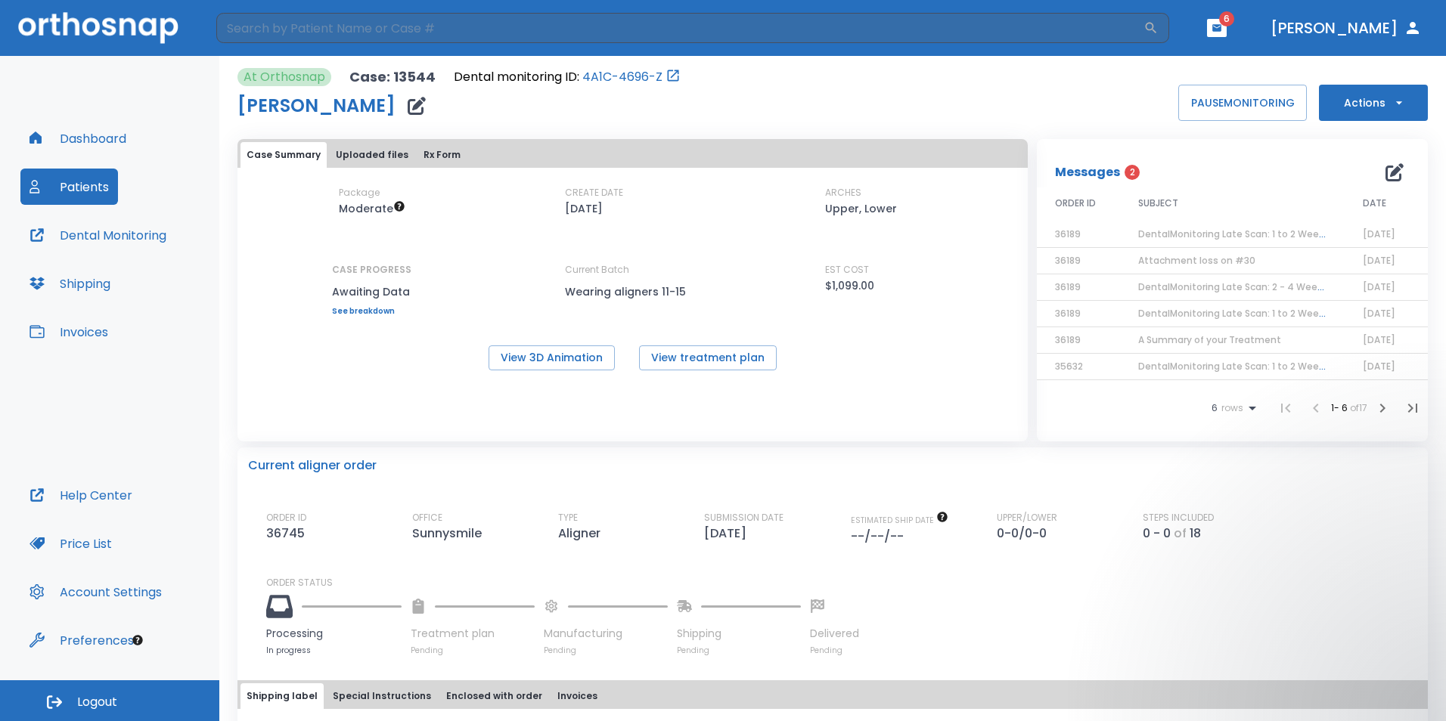
click at [1376, 414] on icon "button" at bounding box center [1382, 408] width 18 height 18
click at [1205, 237] on td "A Summary of your Treatment" at bounding box center [1232, 235] width 225 height 26
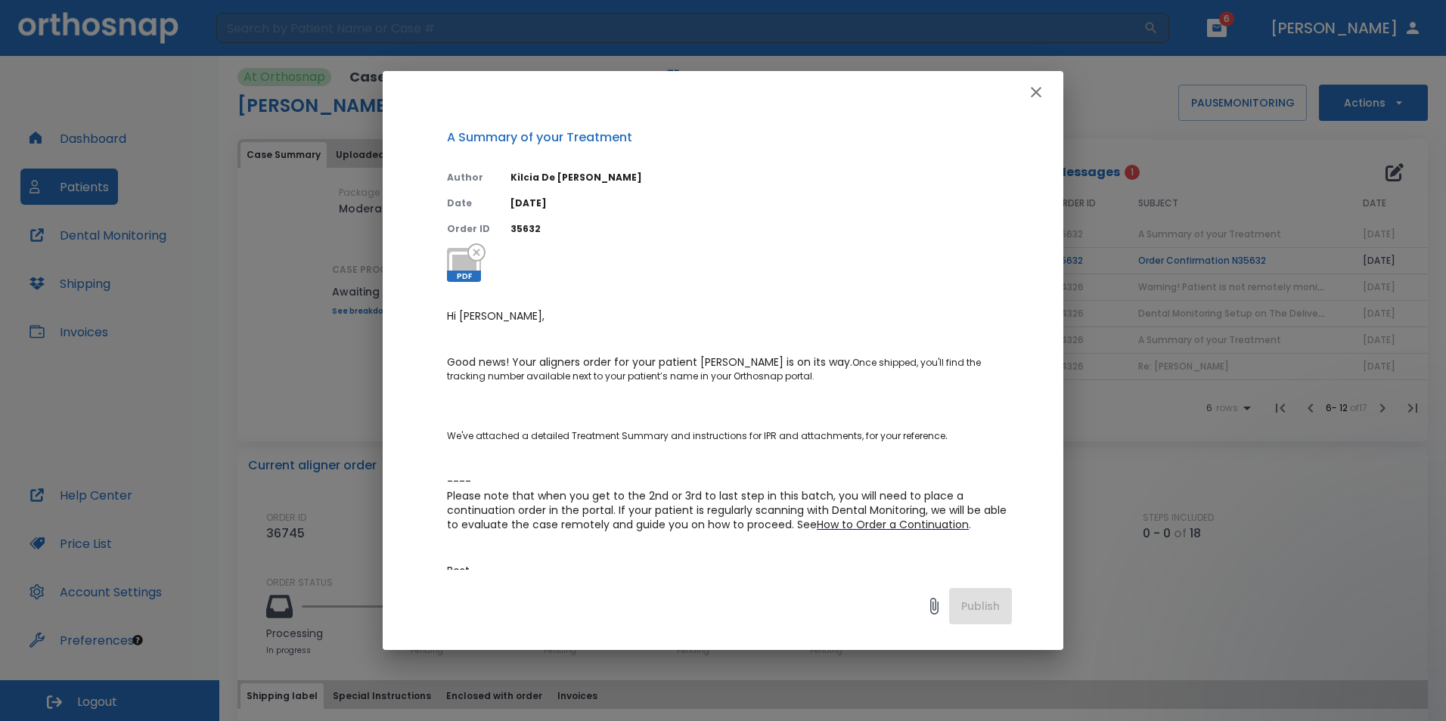
click at [1043, 95] on icon "button" at bounding box center [1036, 92] width 18 height 18
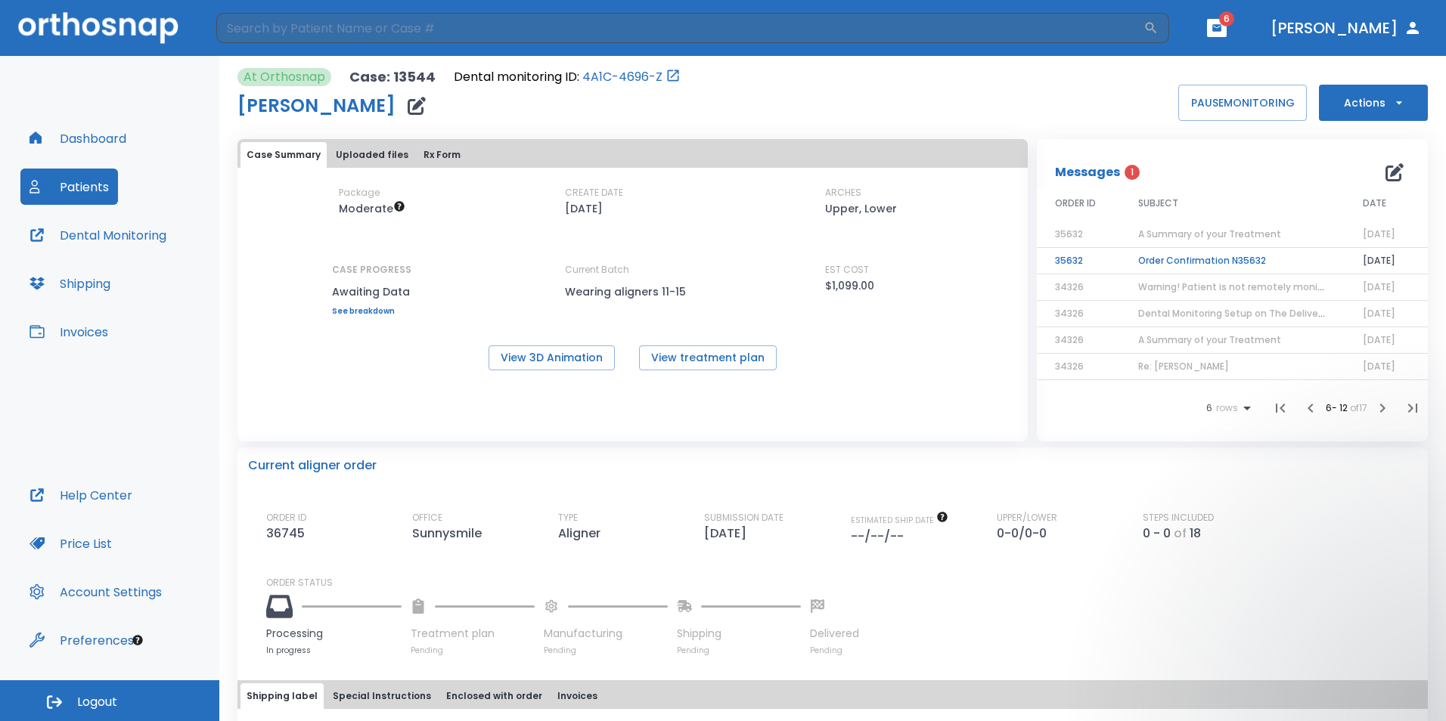
click at [1175, 256] on td "Order Confirmation N35632" at bounding box center [1232, 261] width 225 height 26
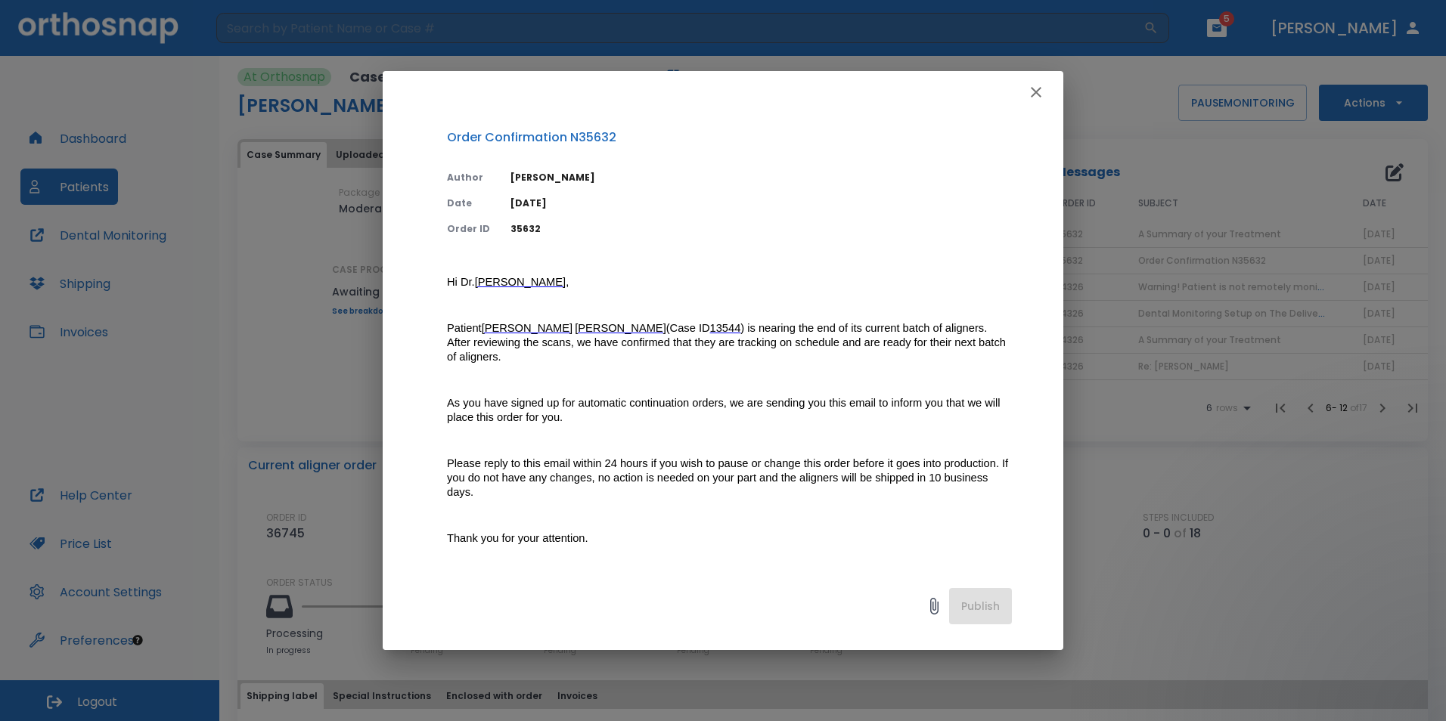
click at [1030, 93] on icon "button" at bounding box center [1036, 92] width 18 height 18
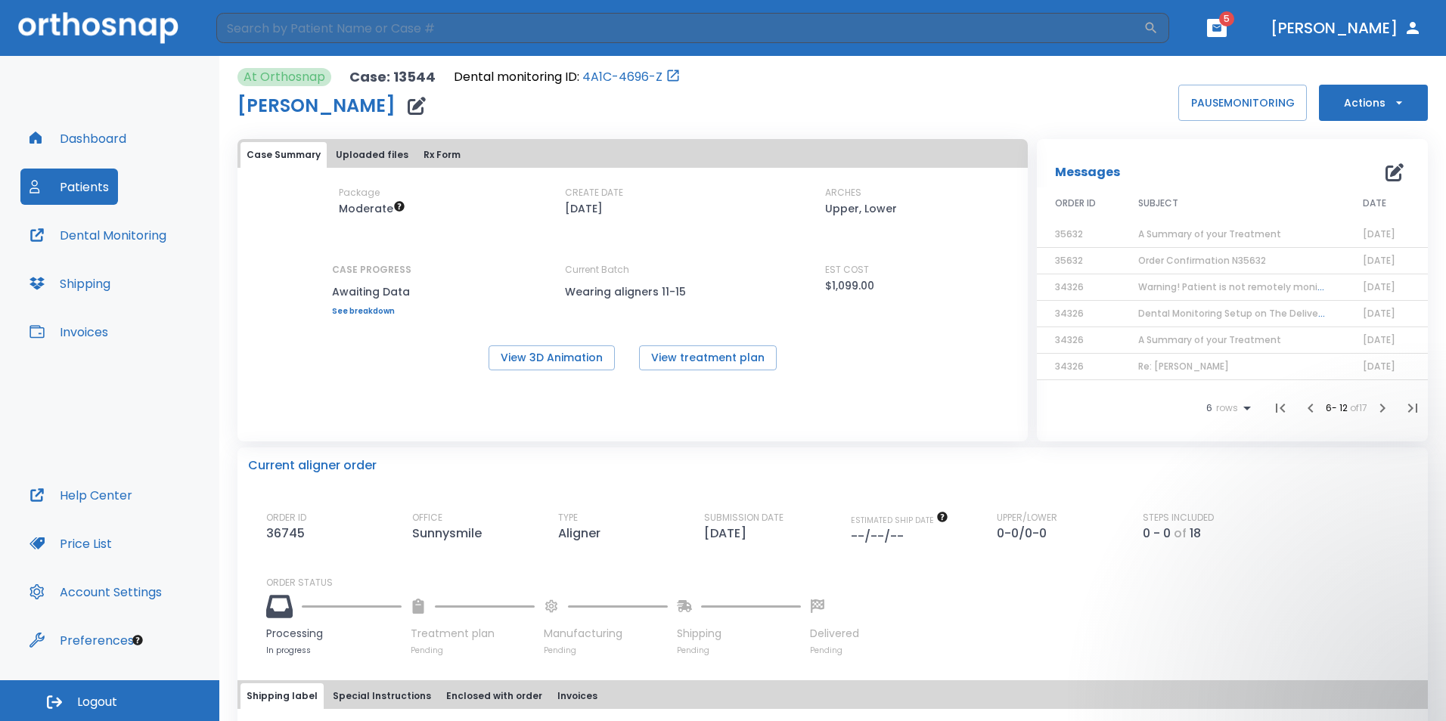
click at [104, 192] on button "Patients" at bounding box center [69, 187] width 98 height 36
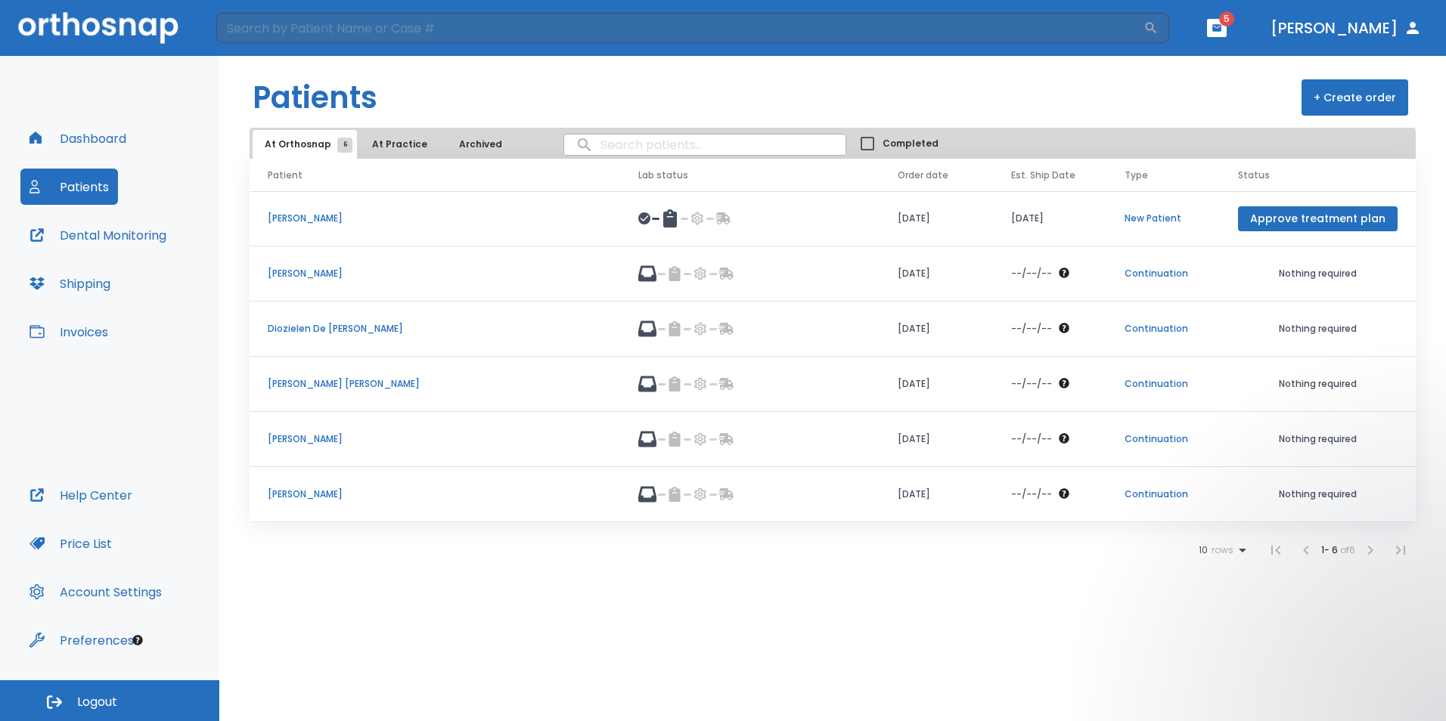
click at [307, 493] on p "[PERSON_NAME]" at bounding box center [435, 495] width 334 height 14
click at [320, 435] on p "[PERSON_NAME]" at bounding box center [435, 439] width 334 height 14
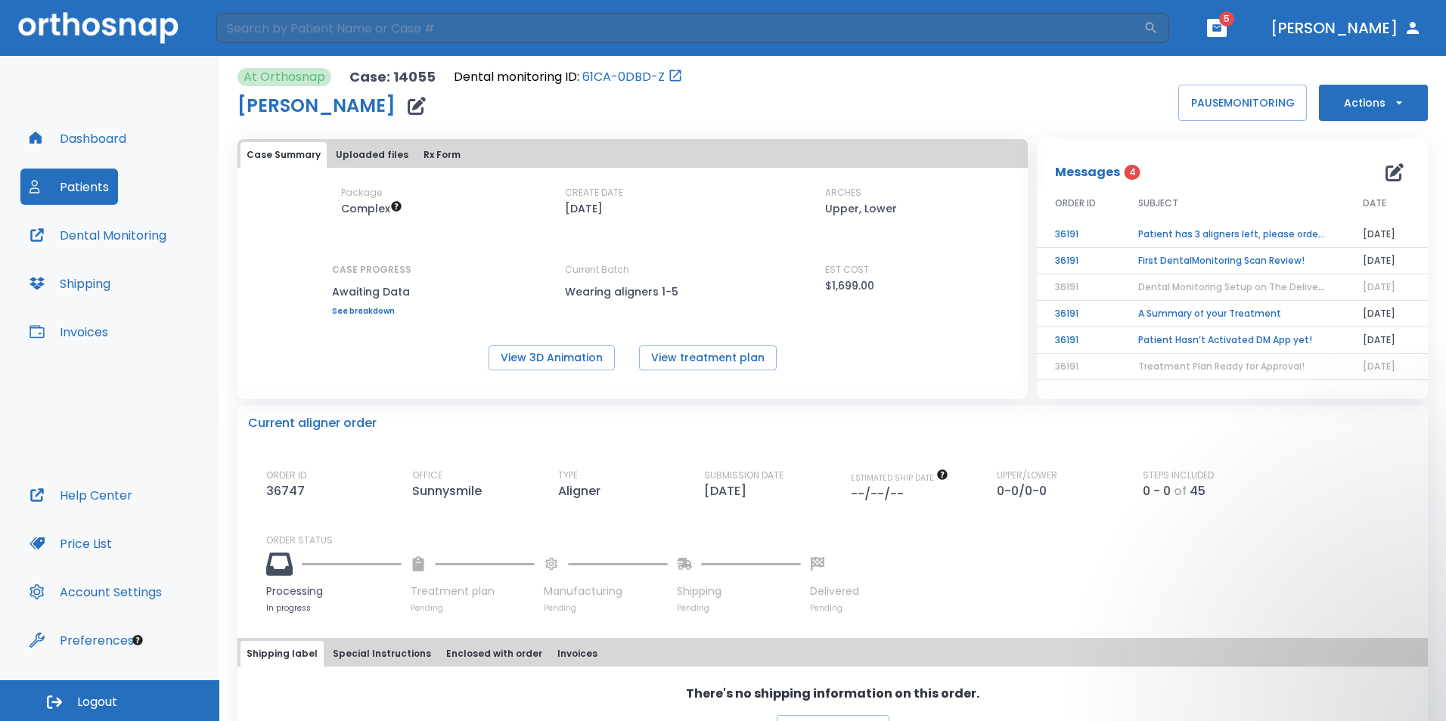
click at [1197, 234] on td "Patient has 3 aligners left, please order next set!" at bounding box center [1232, 235] width 225 height 26
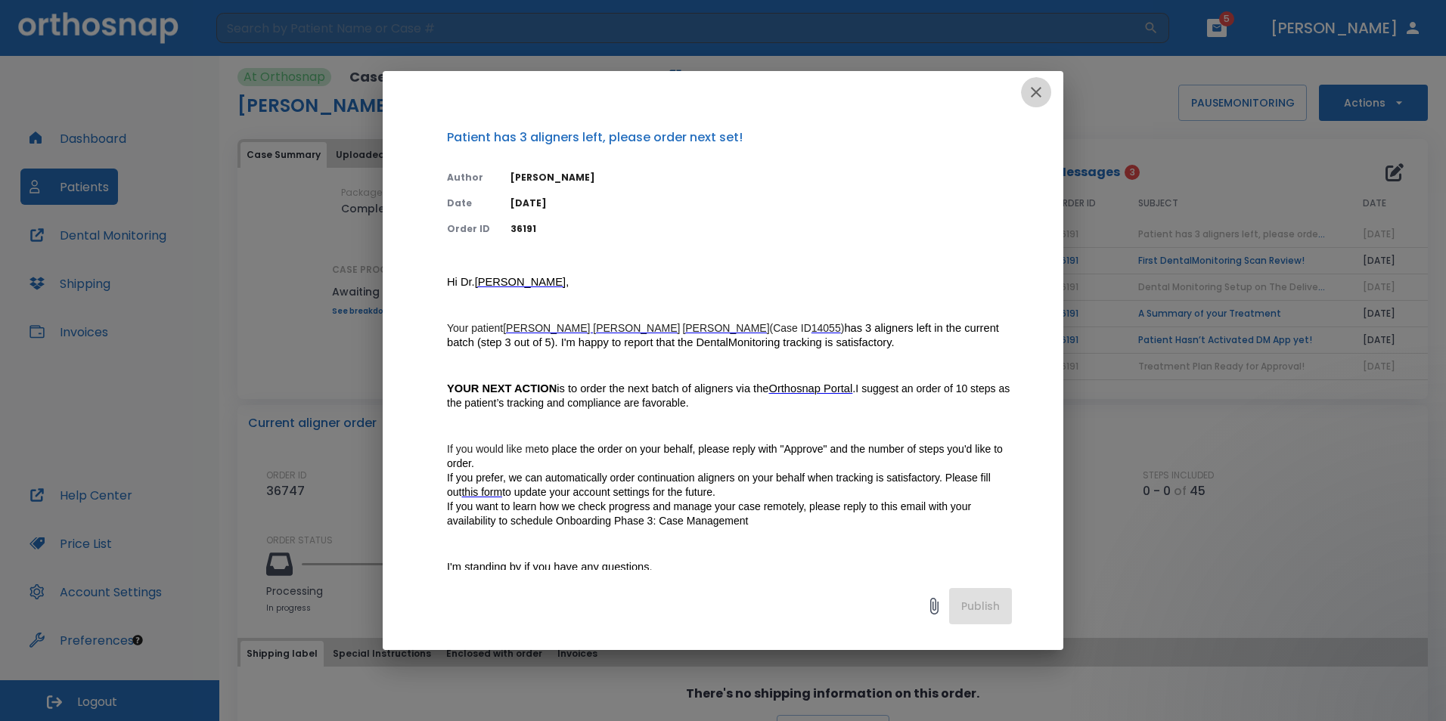
click at [1040, 93] on icon "button" at bounding box center [1036, 92] width 18 height 18
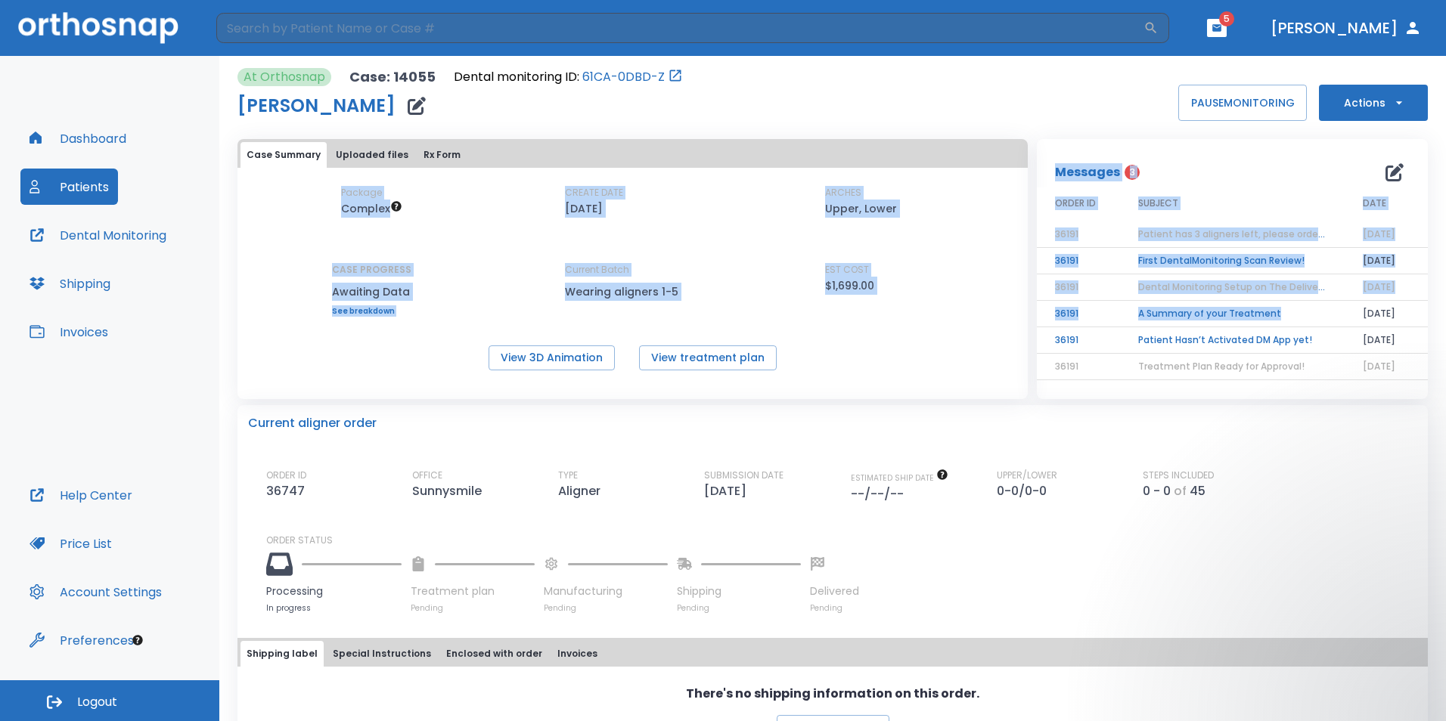
drag, startPoint x: 1040, startPoint y: 93, endPoint x: 1260, endPoint y: 342, distance: 332.6
click at [1260, 342] on div "At Orthosnap Case: 14055 Dental monitoring ID: 61CA-0DBD-Z [PERSON_NAME] PAUSE …" at bounding box center [832, 468] width 1190 height 825
drag, startPoint x: 1260, startPoint y: 342, endPoint x: 1205, endPoint y: 259, distance: 100.4
click at [1205, 259] on td "First DentalMonitoring Scan Review!" at bounding box center [1232, 261] width 225 height 26
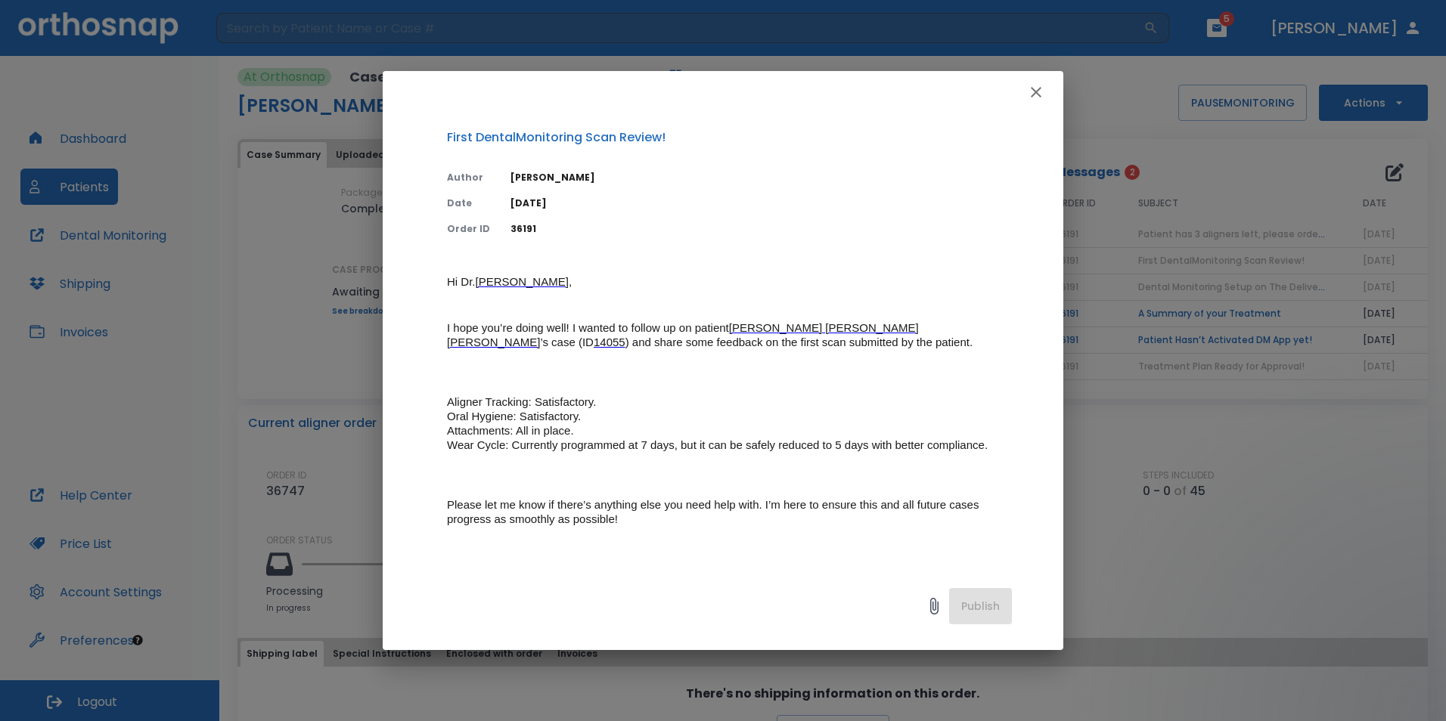
click at [1032, 94] on icon "button" at bounding box center [1036, 92] width 18 height 18
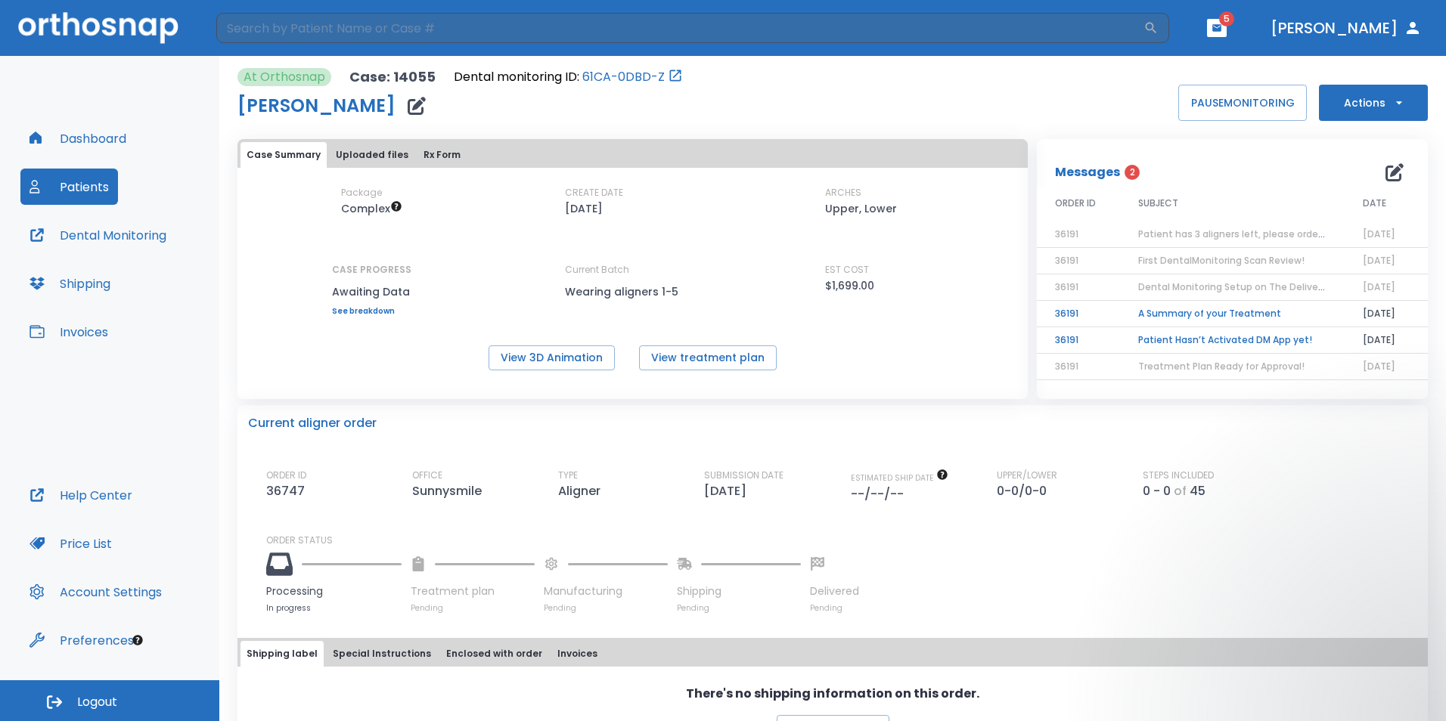
click at [1167, 305] on td "A Summary of your Treatment" at bounding box center [1232, 314] width 225 height 26
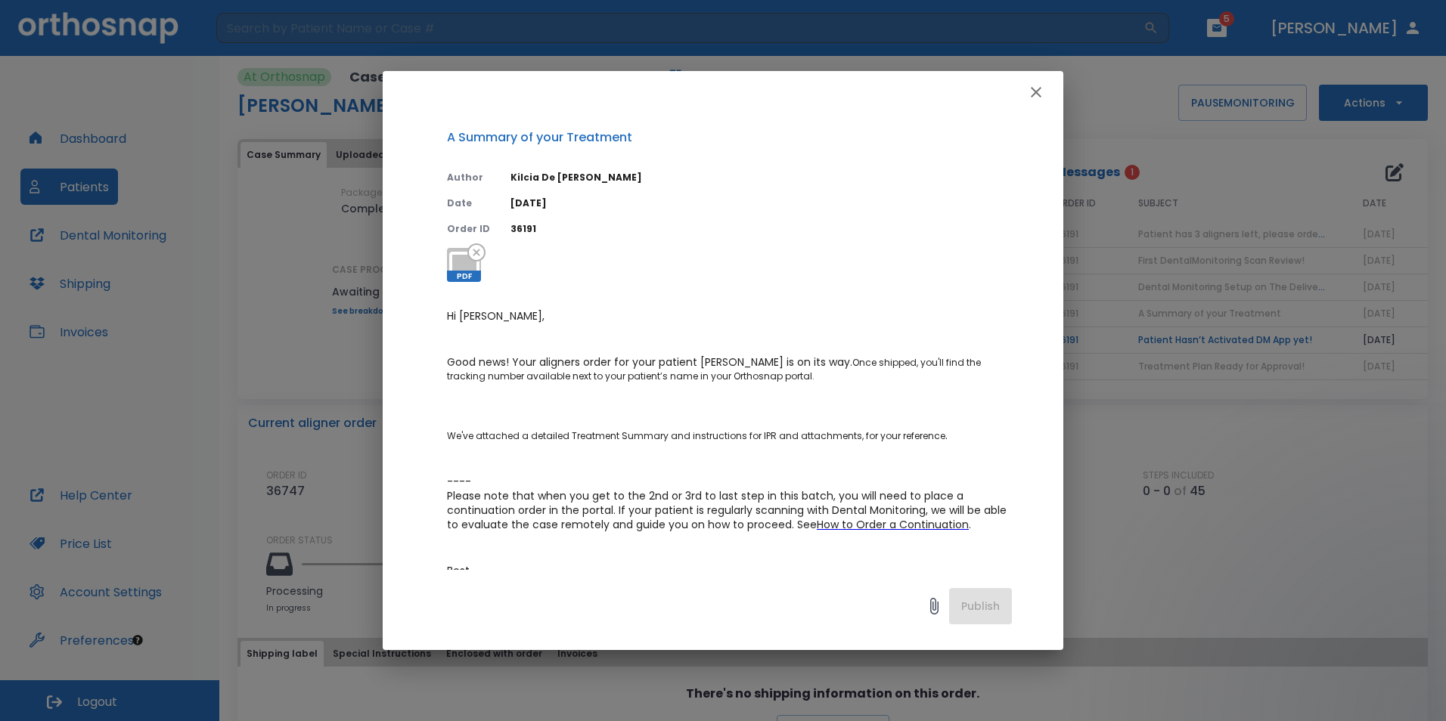
click at [1039, 96] on icon "button" at bounding box center [1035, 92] width 11 height 11
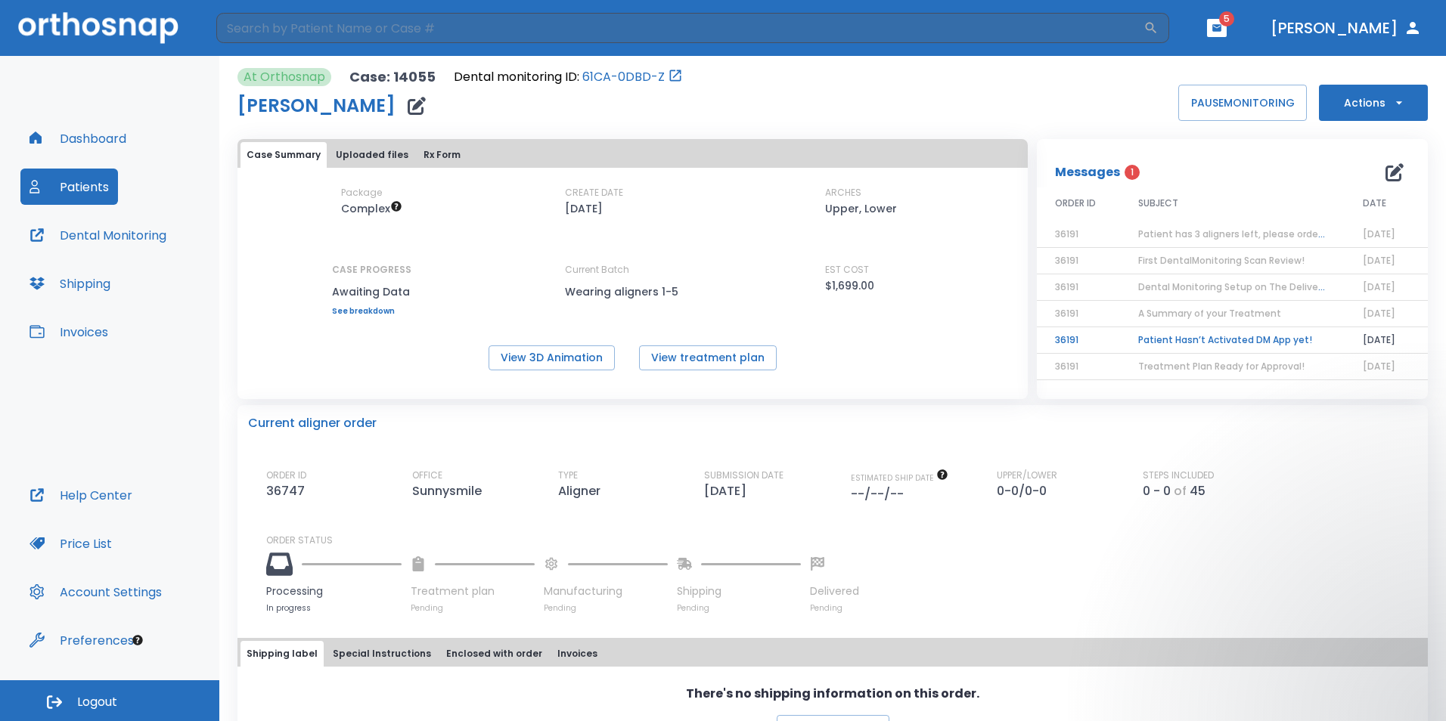
click at [1163, 342] on td "Patient Hasn’t Activated DM App yet!" at bounding box center [1232, 340] width 225 height 26
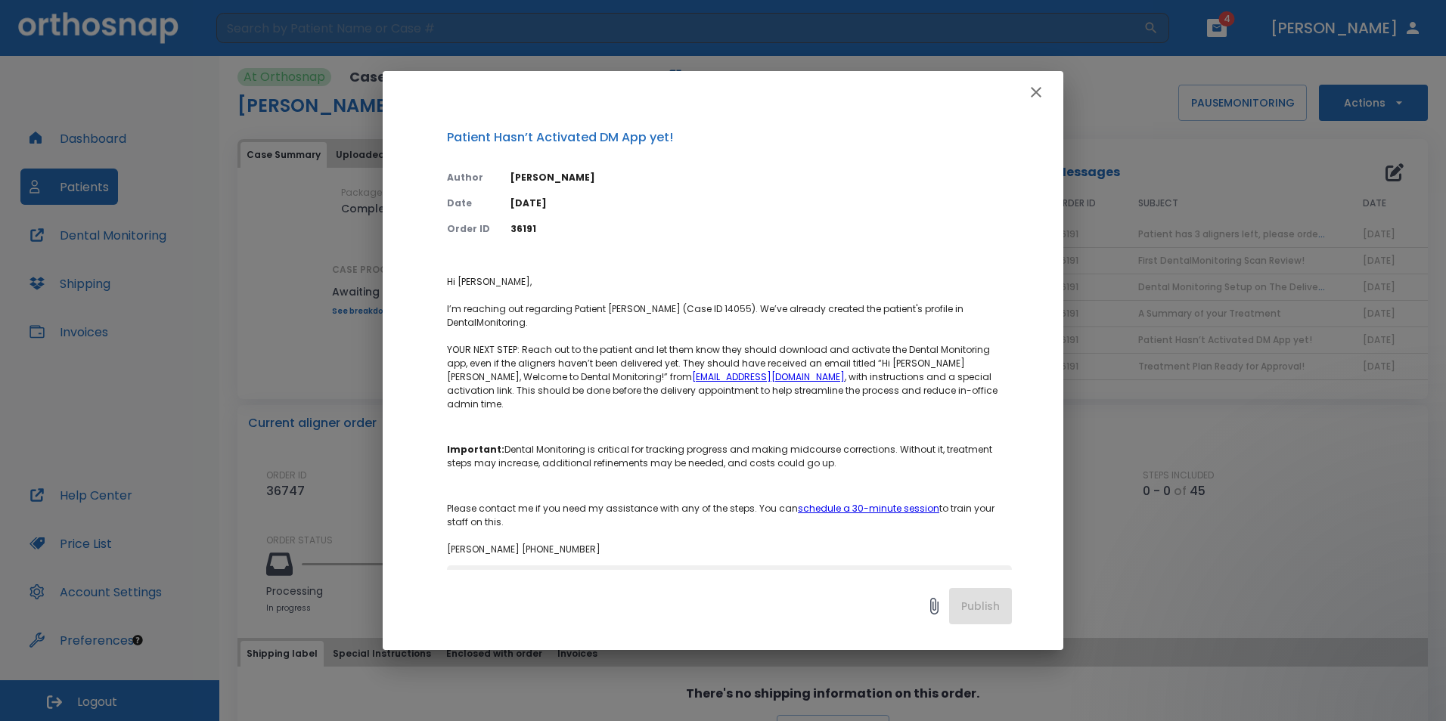
click at [1030, 88] on icon "button" at bounding box center [1036, 92] width 18 height 18
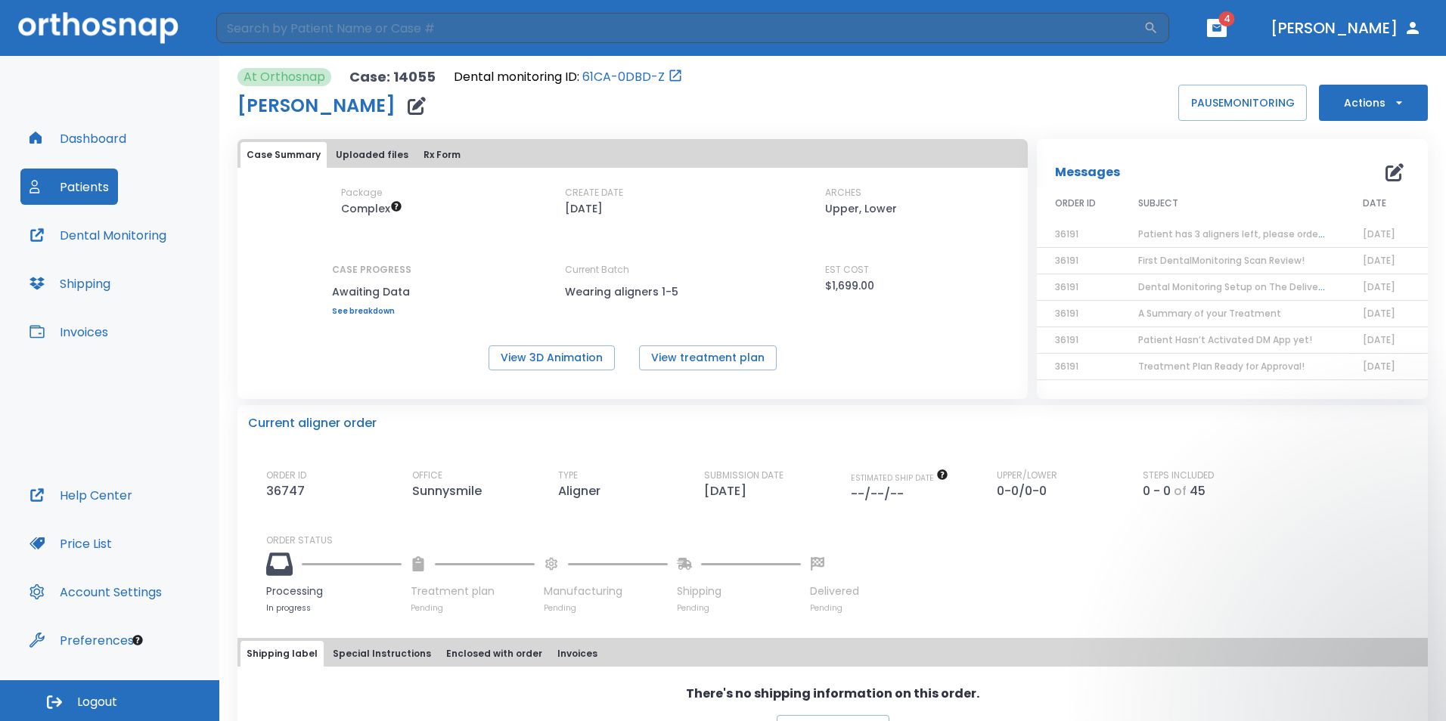
click at [99, 186] on button "Patients" at bounding box center [69, 187] width 98 height 36
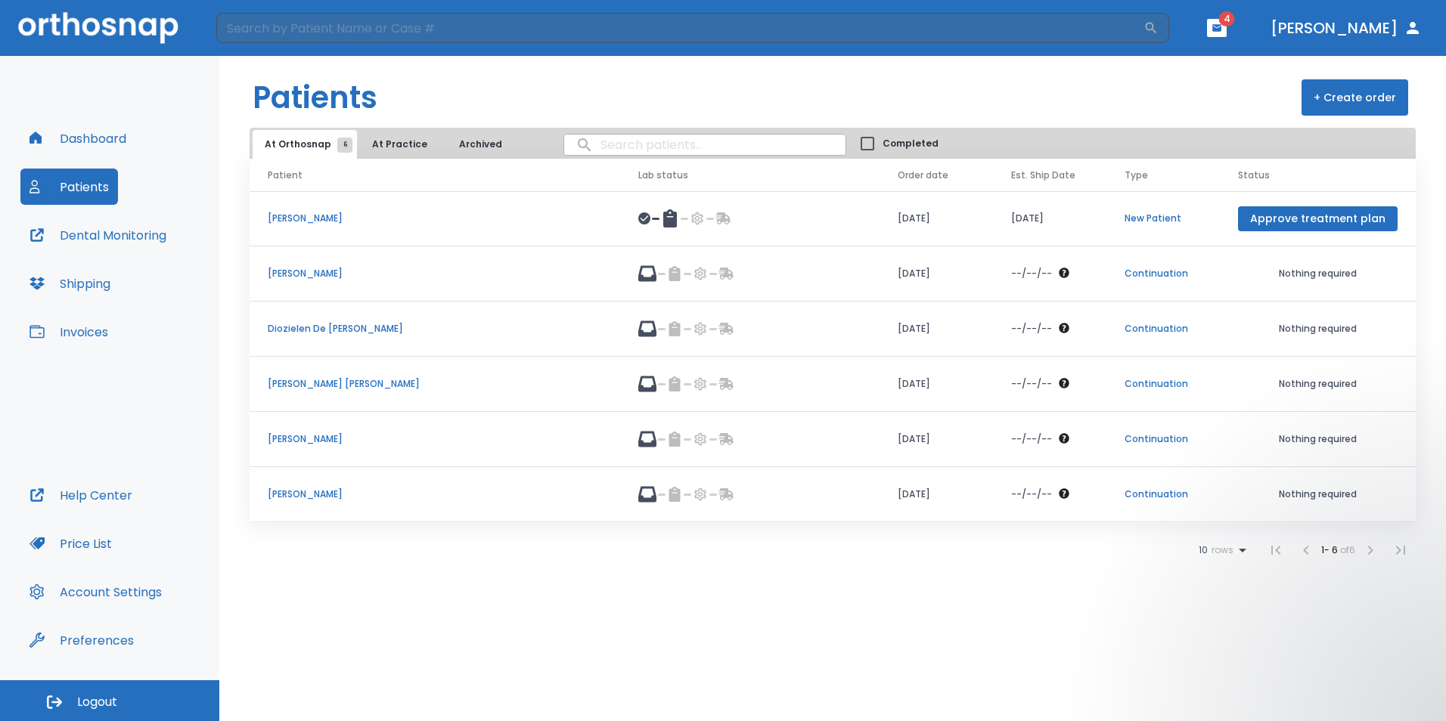
click at [327, 321] on td "Diozielen De [PERSON_NAME]" at bounding box center [434, 329] width 370 height 55
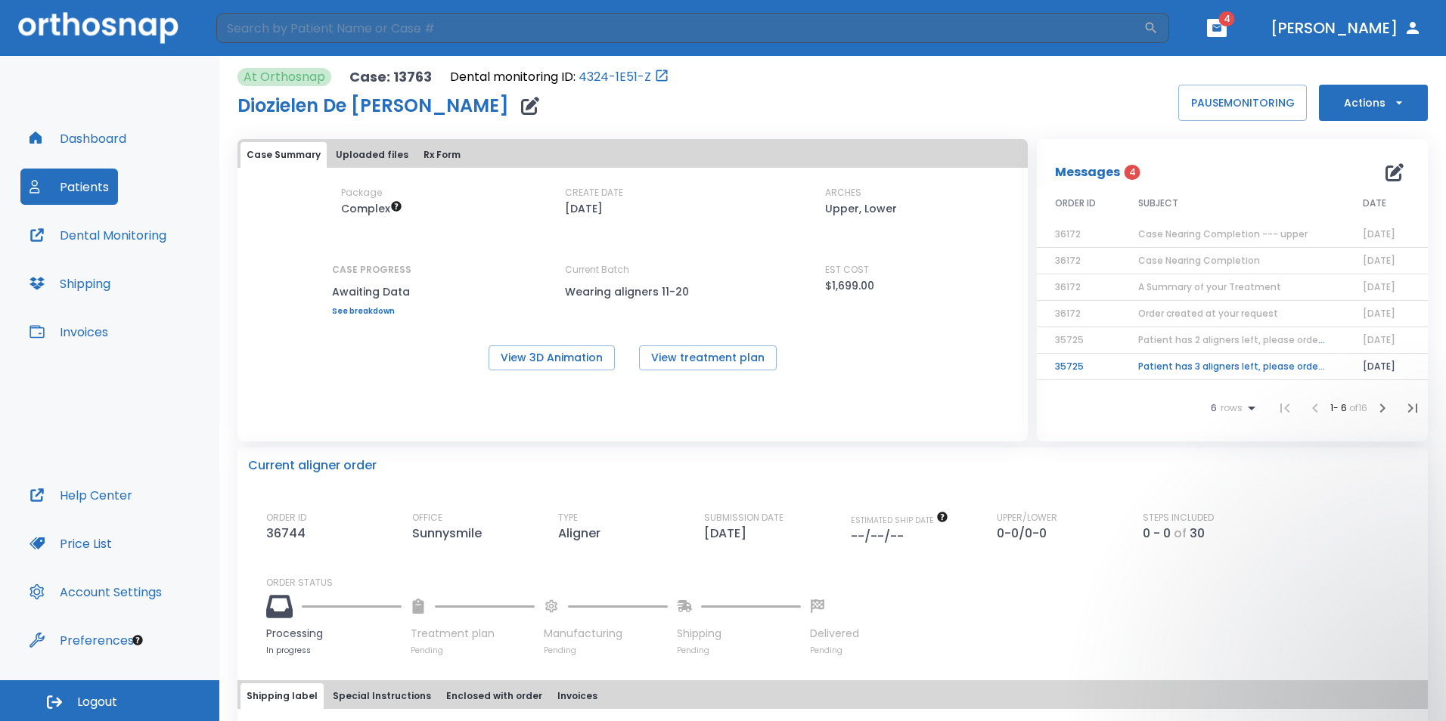
click at [1219, 367] on td "Patient has 3 aligners left, please order next set!" at bounding box center [1232, 367] width 225 height 26
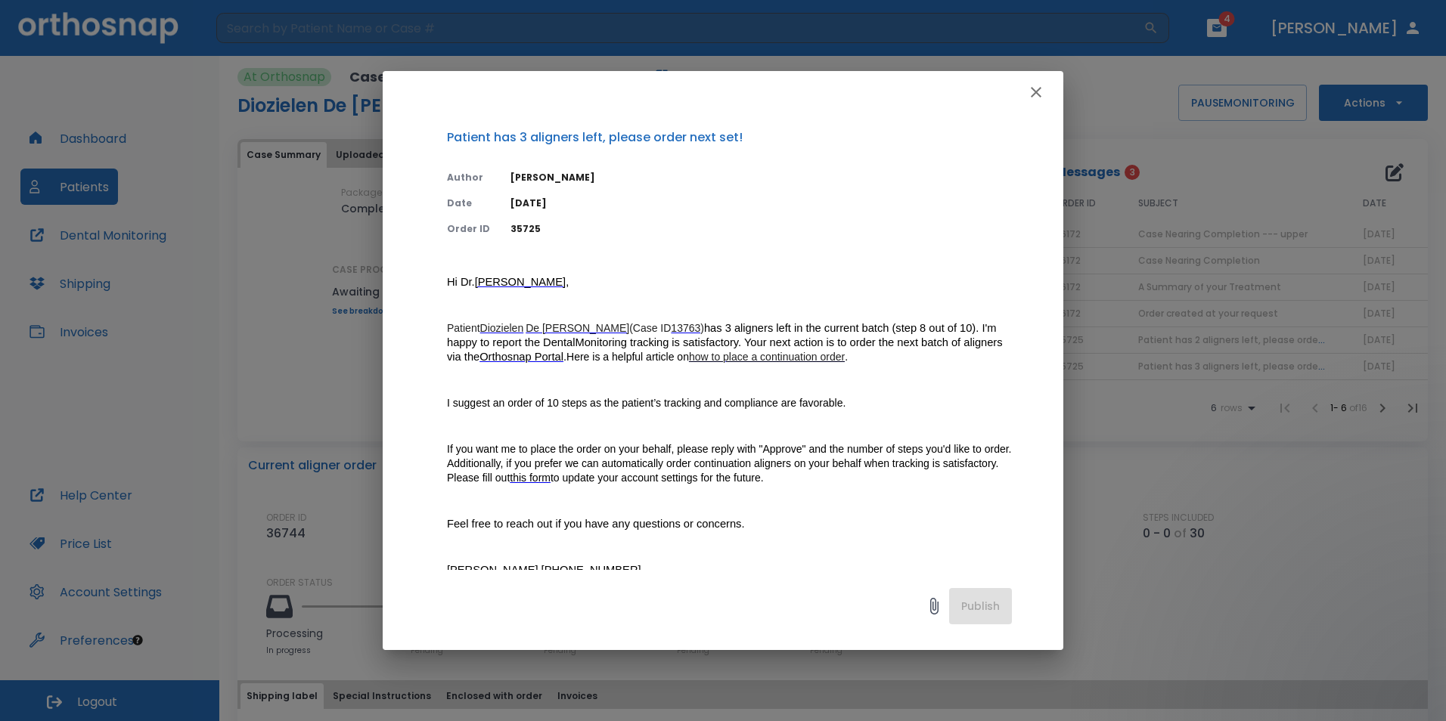
click at [1034, 93] on icon "button" at bounding box center [1035, 92] width 11 height 11
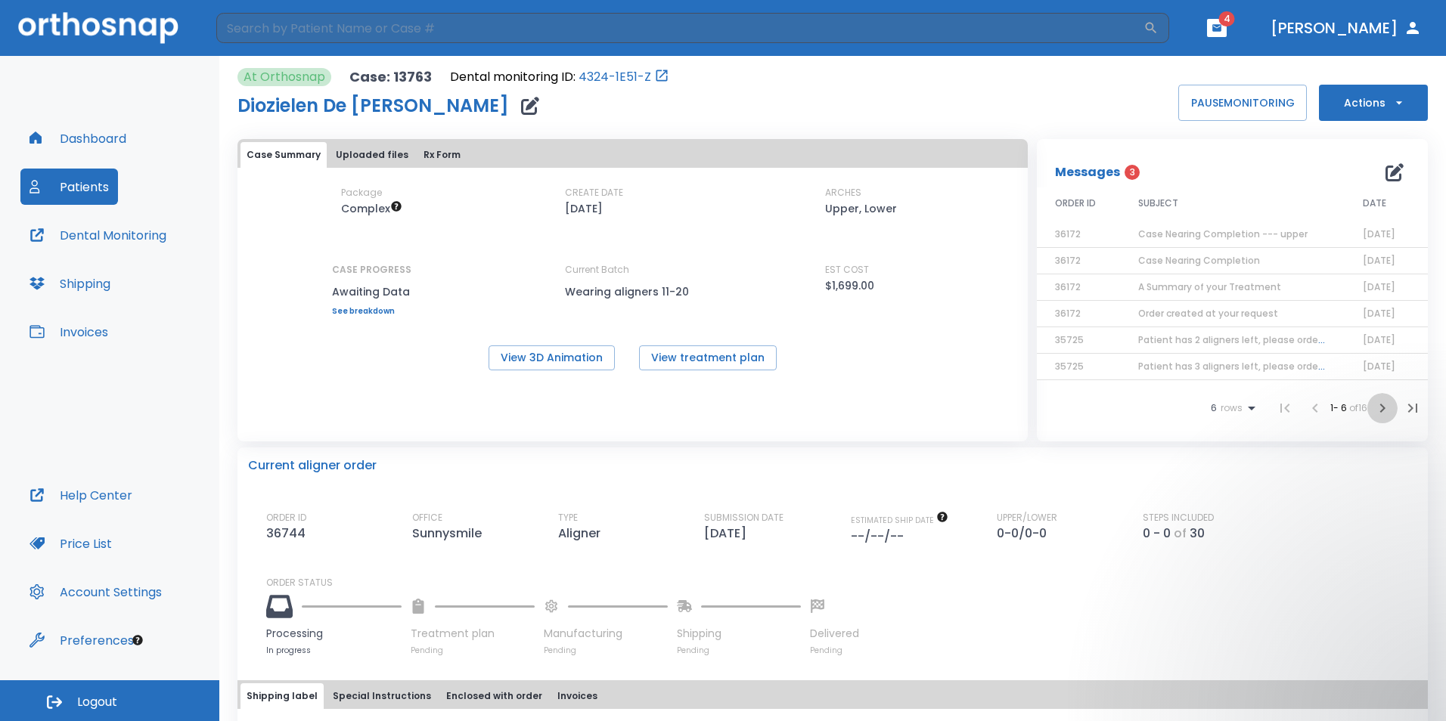
click at [1378, 418] on button "button" at bounding box center [1382, 408] width 30 height 30
click at [1195, 233] on td "A Summary of your Treatment" at bounding box center [1232, 235] width 225 height 26
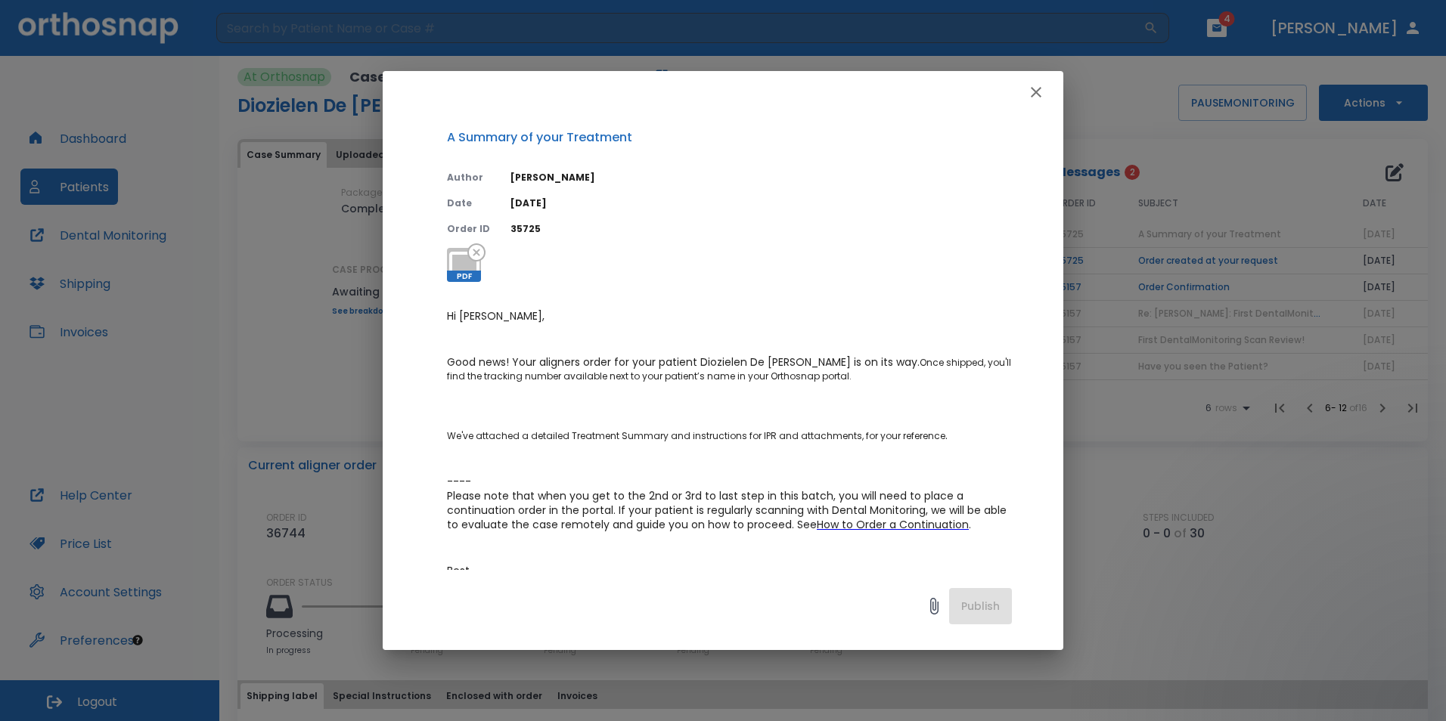
click at [1040, 89] on icon "button" at bounding box center [1035, 92] width 11 height 11
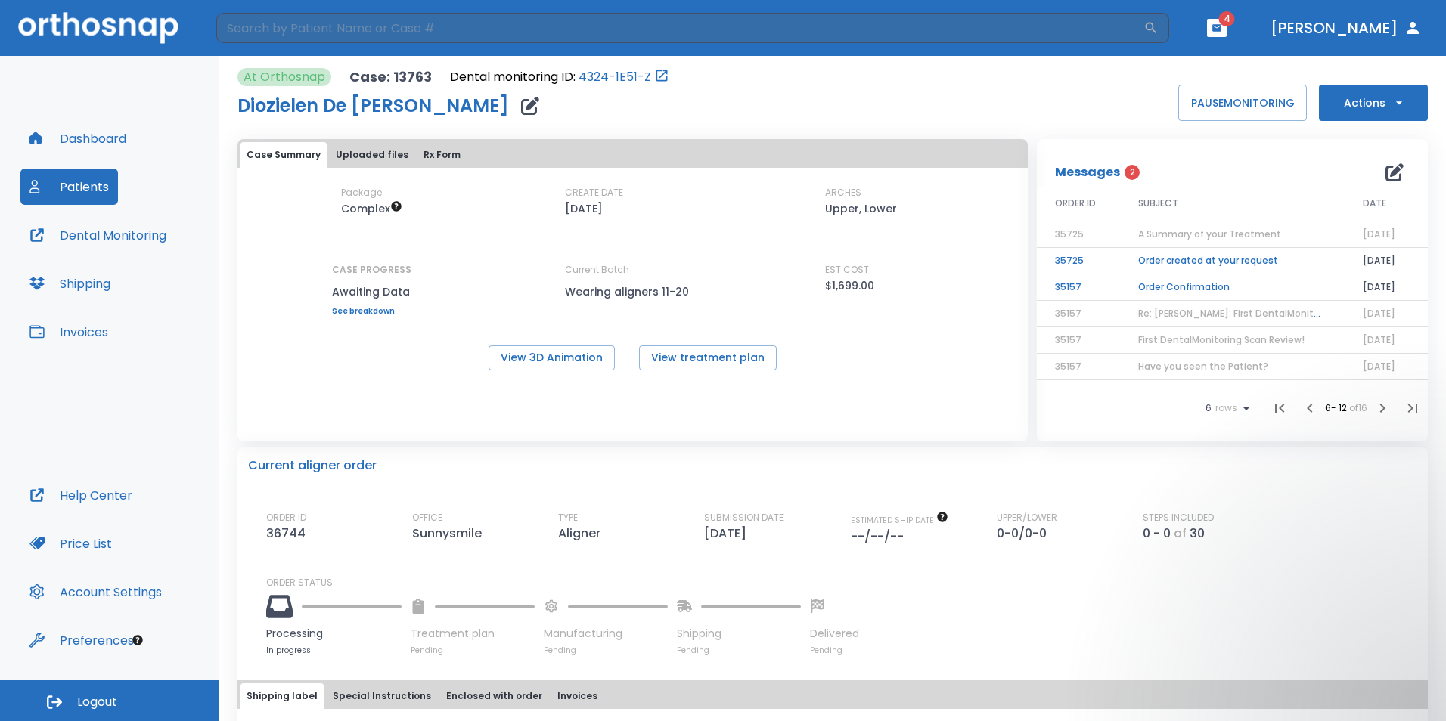
click at [1197, 257] on td "Order created at your request" at bounding box center [1232, 261] width 225 height 26
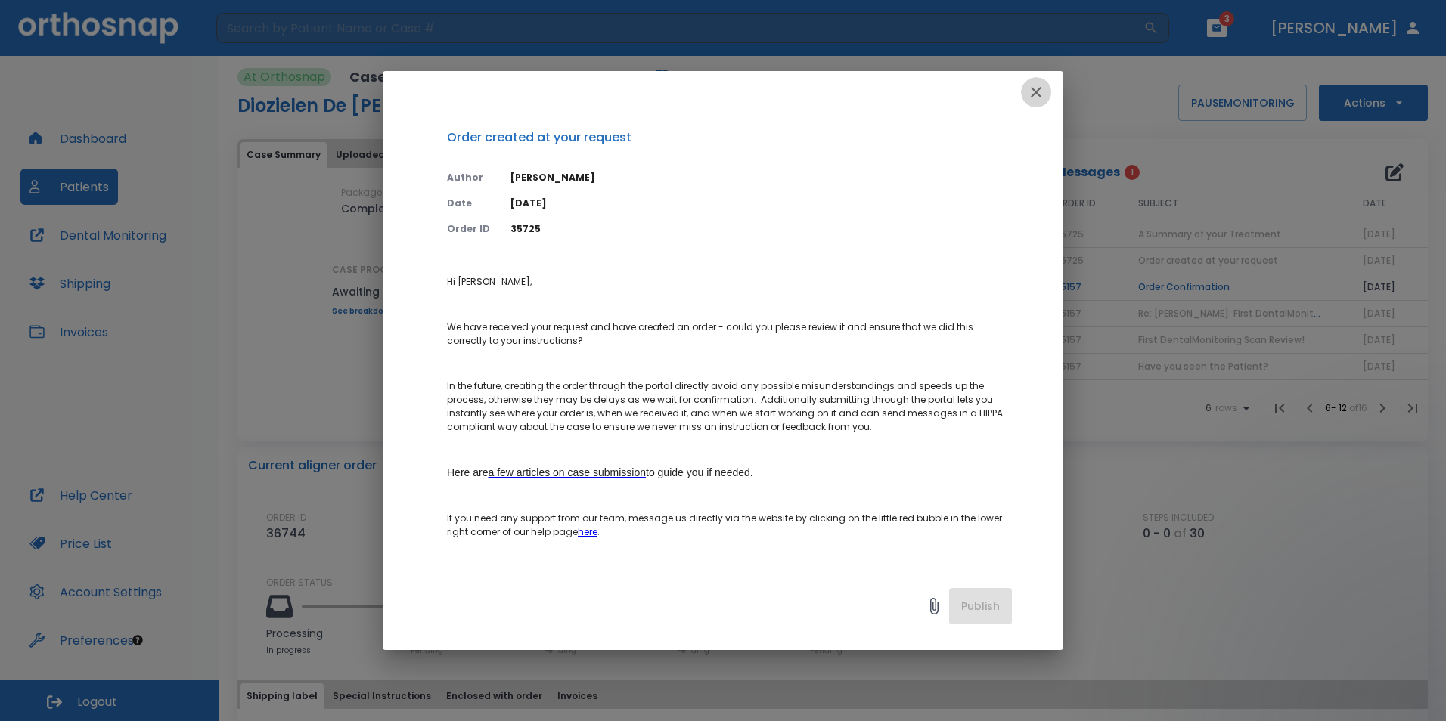
click at [1032, 87] on icon "button" at bounding box center [1036, 92] width 18 height 18
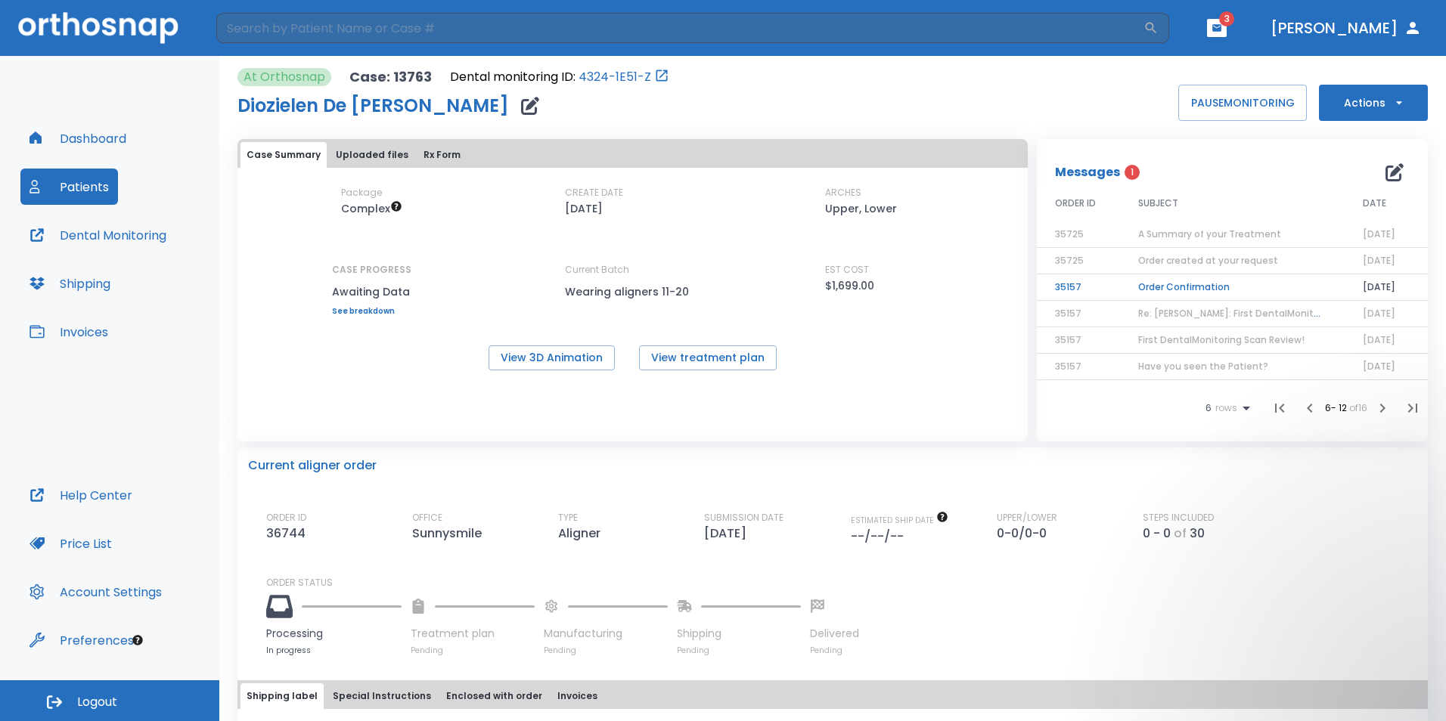
click at [1157, 290] on td "Order Confirmation" at bounding box center [1232, 287] width 225 height 26
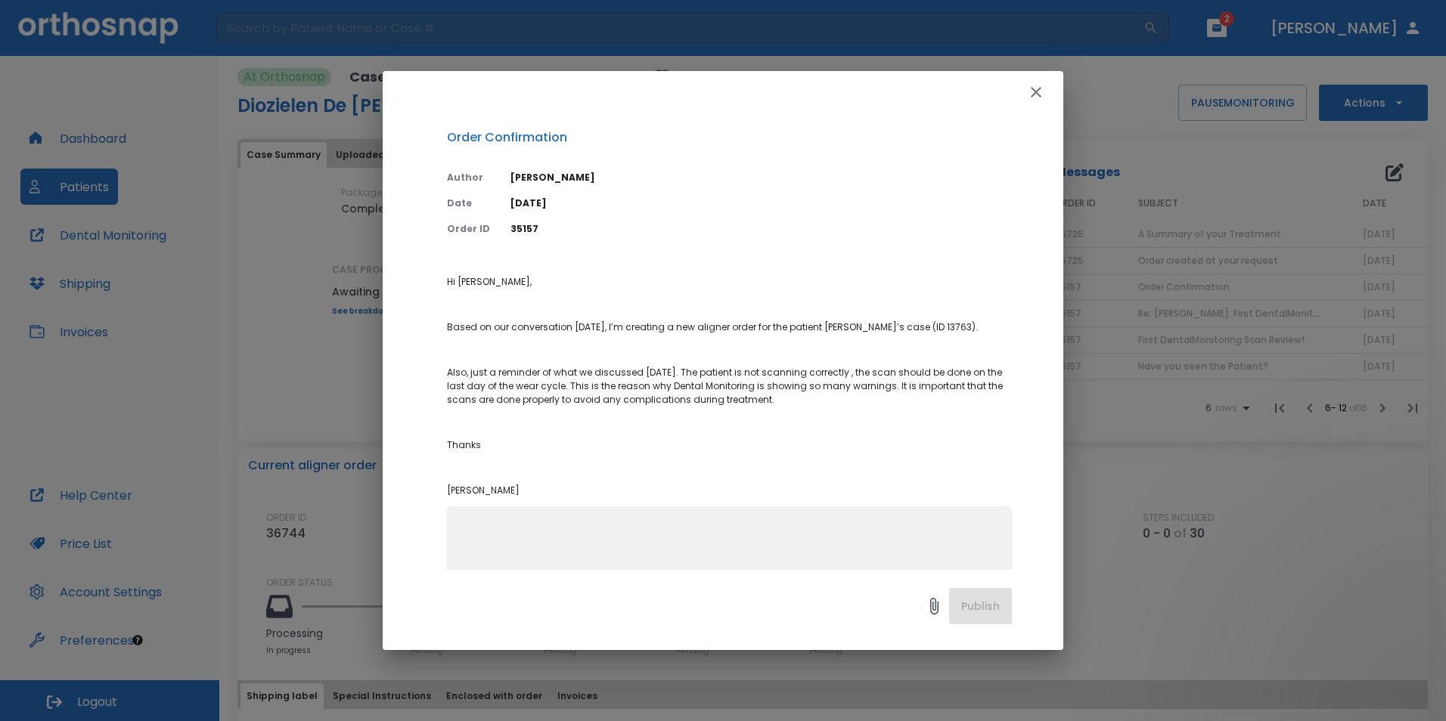
click at [1038, 96] on icon "button" at bounding box center [1036, 92] width 18 height 18
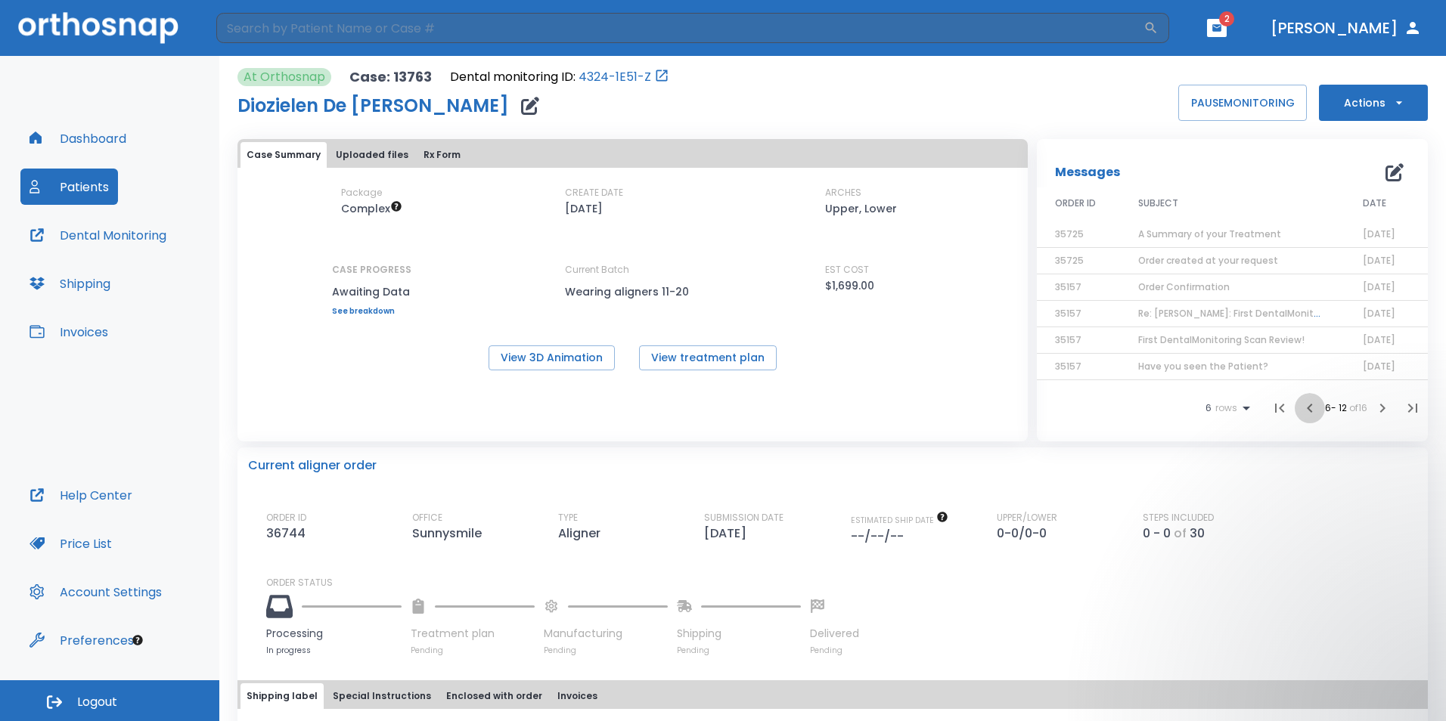
click at [1300, 404] on icon "button" at bounding box center [1309, 408] width 18 height 18
click at [1300, 404] on li at bounding box center [1315, 408] width 30 height 30
click at [79, 140] on button "Dashboard" at bounding box center [77, 138] width 115 height 36
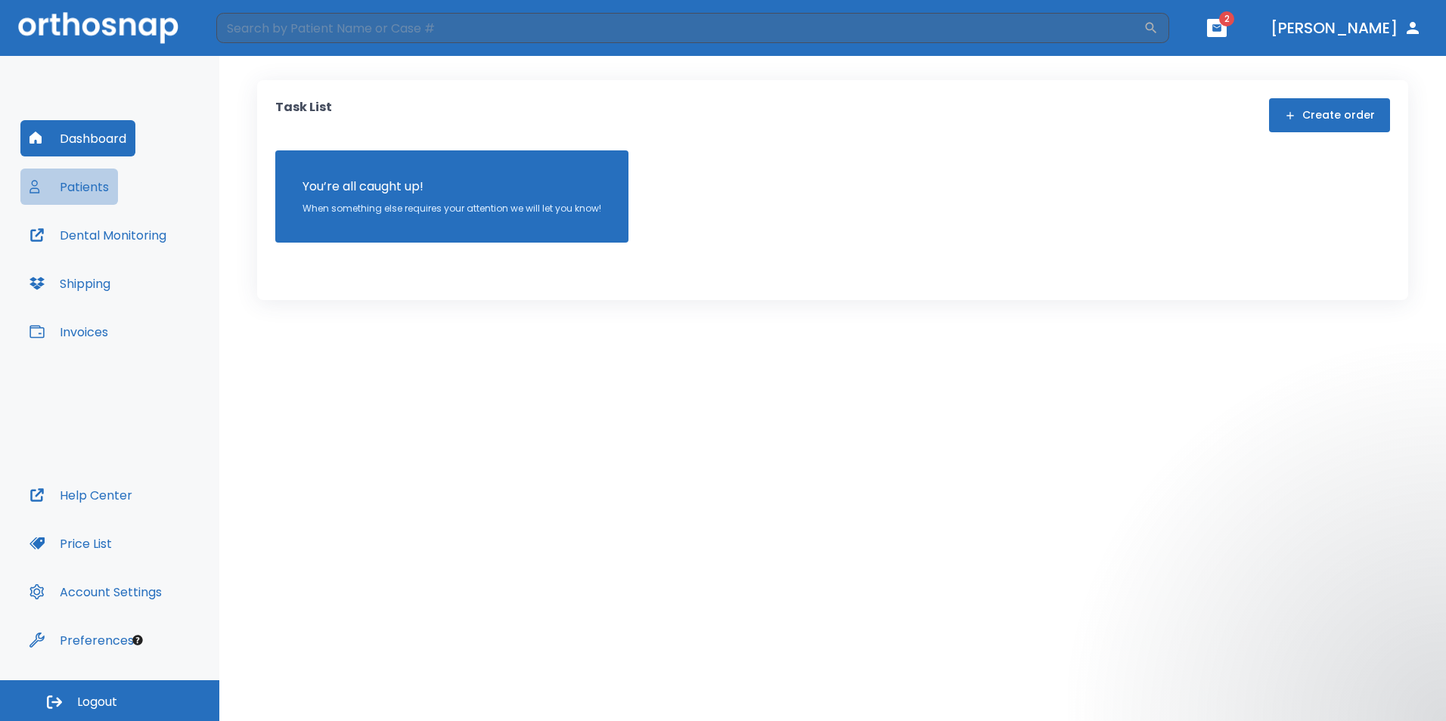
click at [79, 185] on button "Patients" at bounding box center [69, 187] width 98 height 36
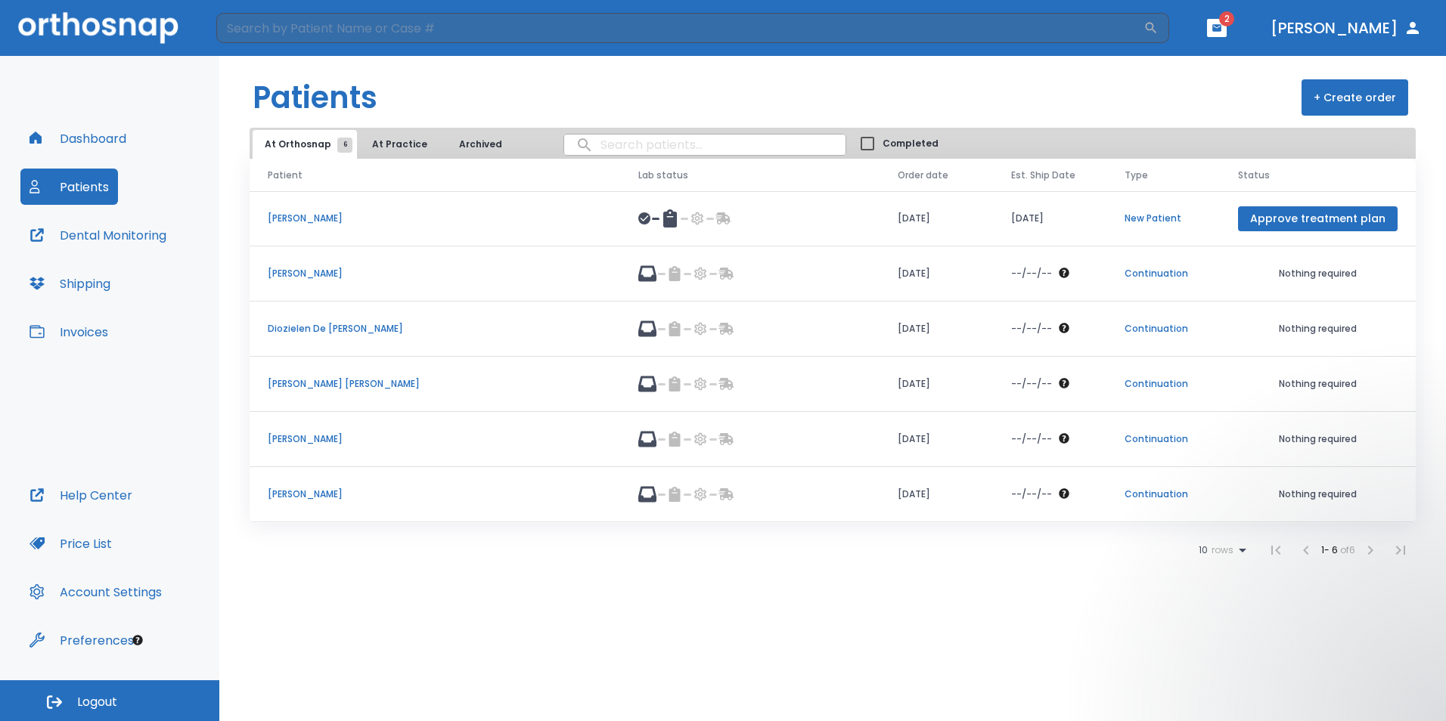
click at [317, 385] on p "[PERSON_NAME] [PERSON_NAME]" at bounding box center [435, 384] width 334 height 14
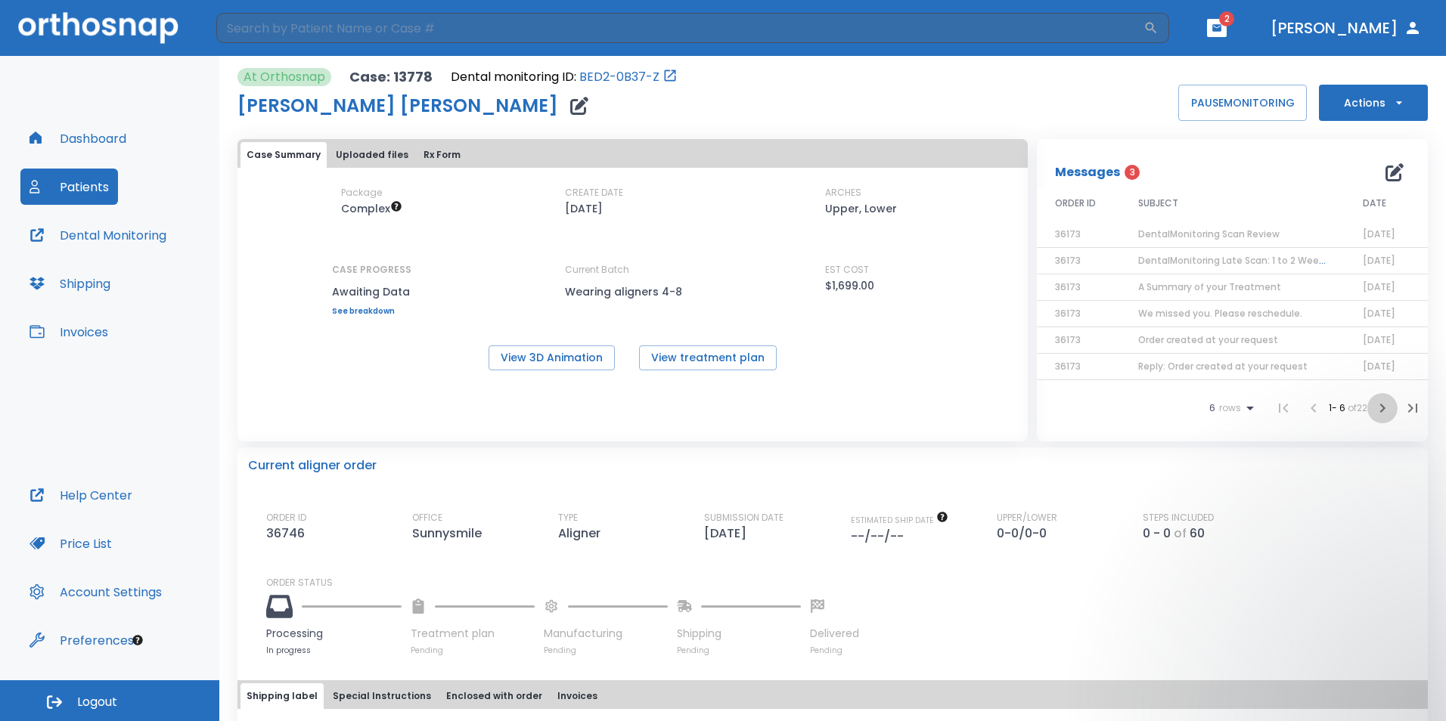
click at [1373, 411] on icon "button" at bounding box center [1382, 408] width 18 height 18
click at [1262, 313] on td "First DentalMonitoring Scan Review!" at bounding box center [1232, 314] width 225 height 26
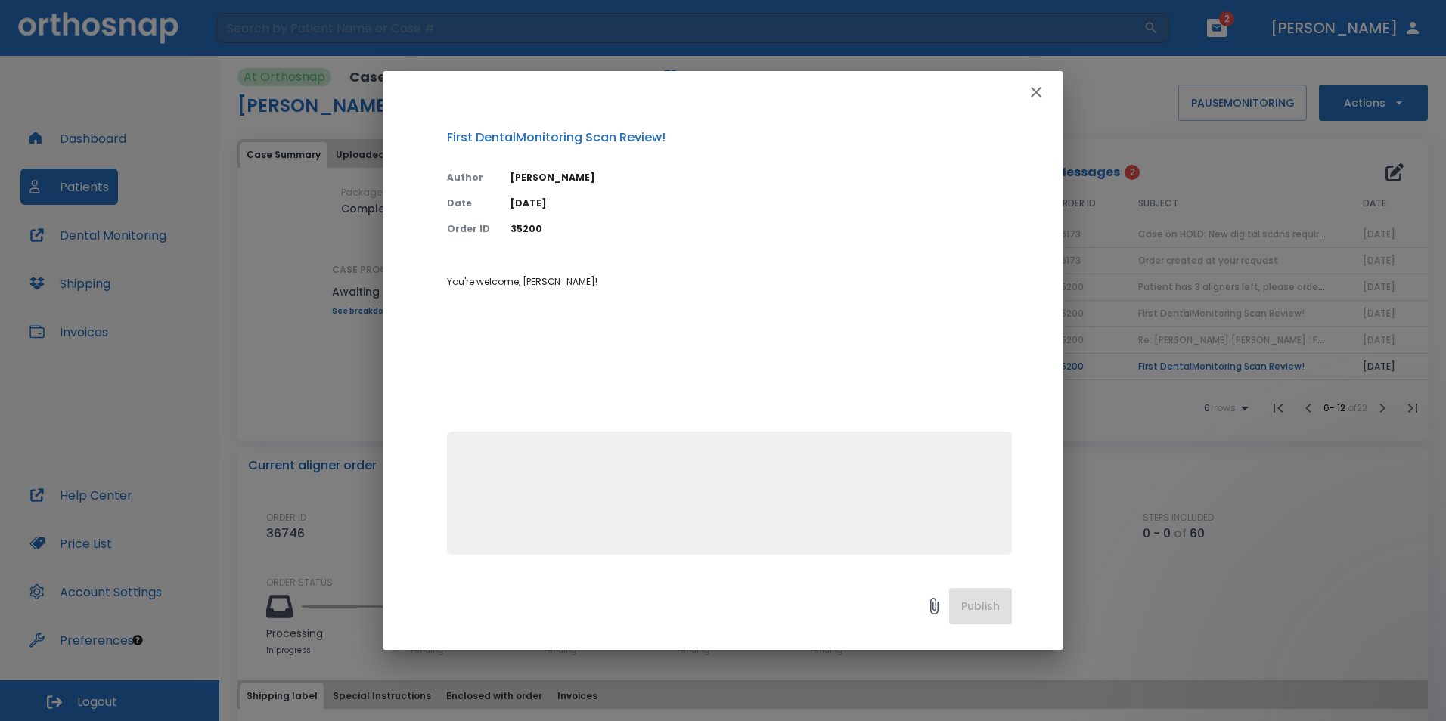
click at [1023, 84] on button "button" at bounding box center [1036, 92] width 30 height 30
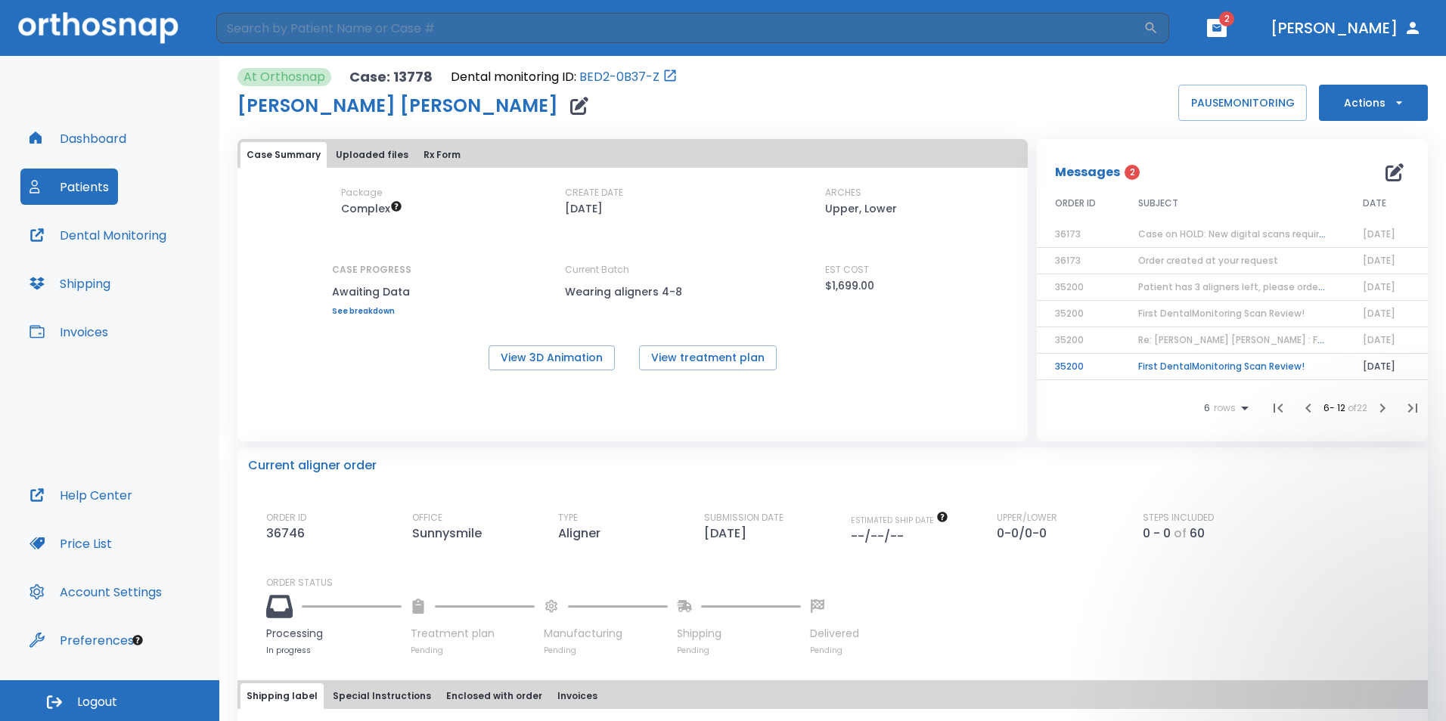
click at [1271, 368] on td "First DentalMonitoring Scan Review!" at bounding box center [1232, 367] width 225 height 26
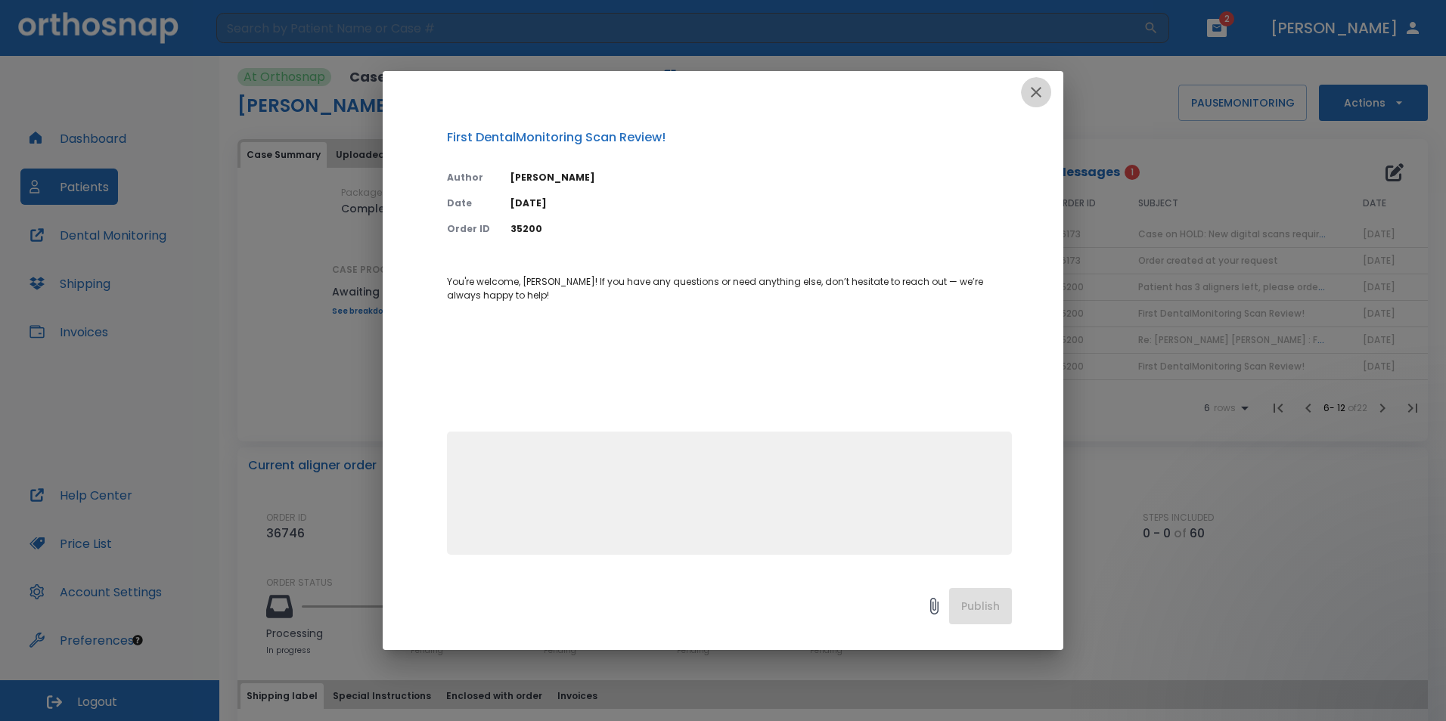
click at [1028, 88] on icon "button" at bounding box center [1036, 92] width 18 height 18
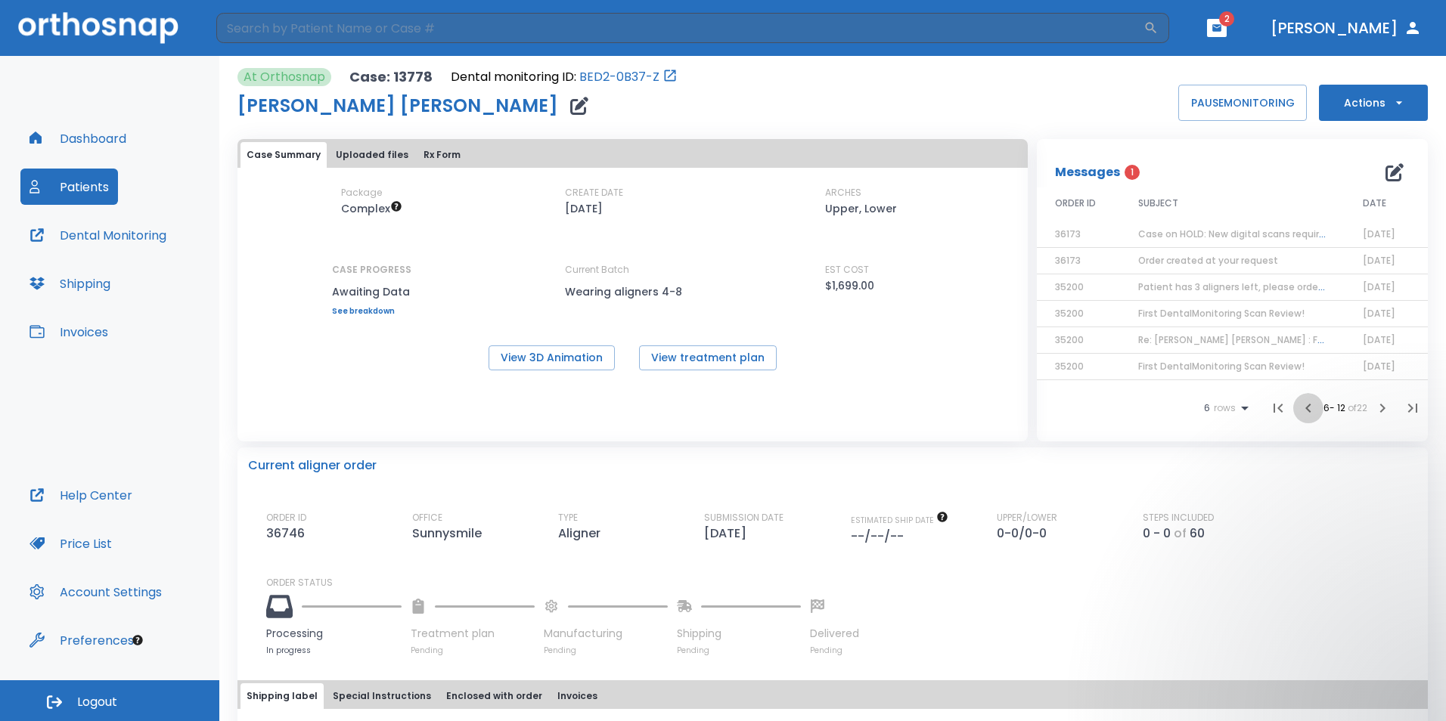
click at [1299, 413] on icon "button" at bounding box center [1308, 408] width 18 height 18
click at [1375, 411] on icon "button" at bounding box center [1382, 408] width 18 height 18
click at [1273, 266] on td "First DentalMonitoring Scan Review!" at bounding box center [1232, 261] width 225 height 26
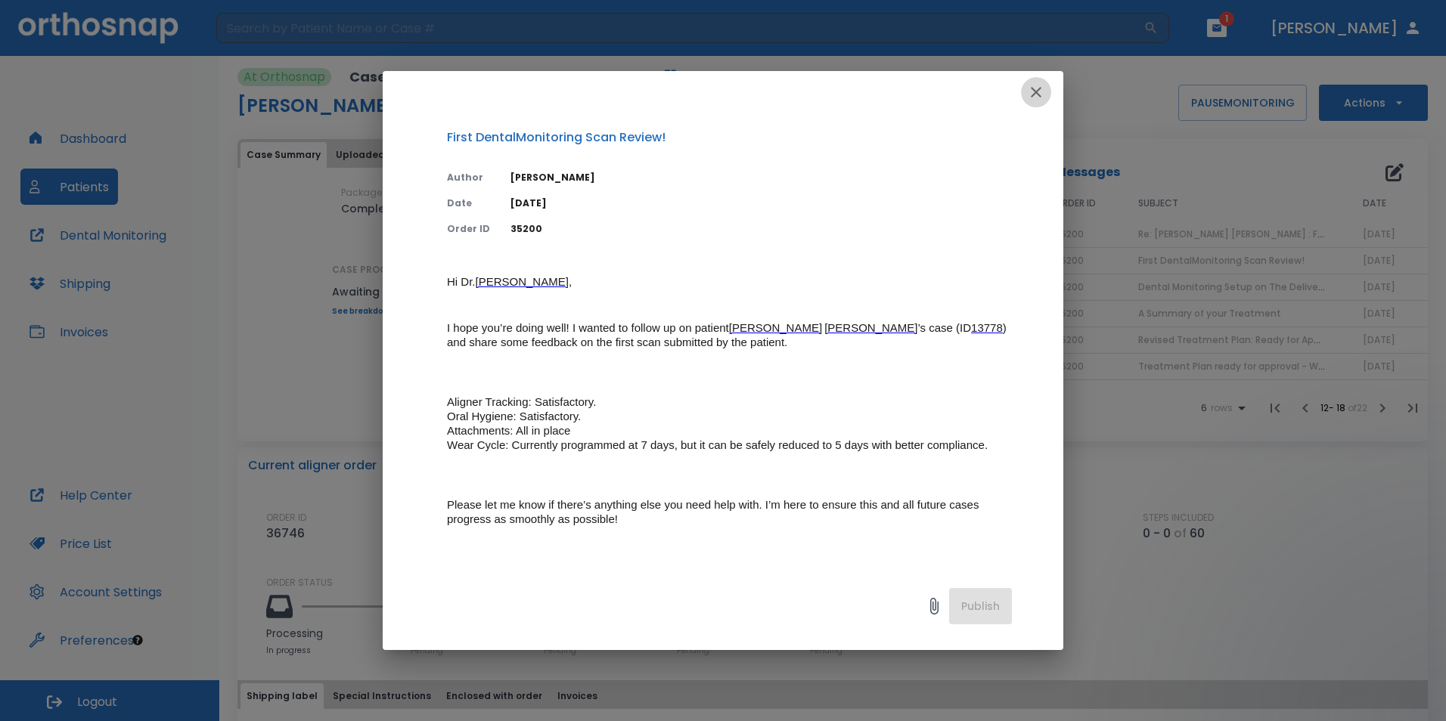
click at [1041, 99] on icon "button" at bounding box center [1036, 92] width 18 height 18
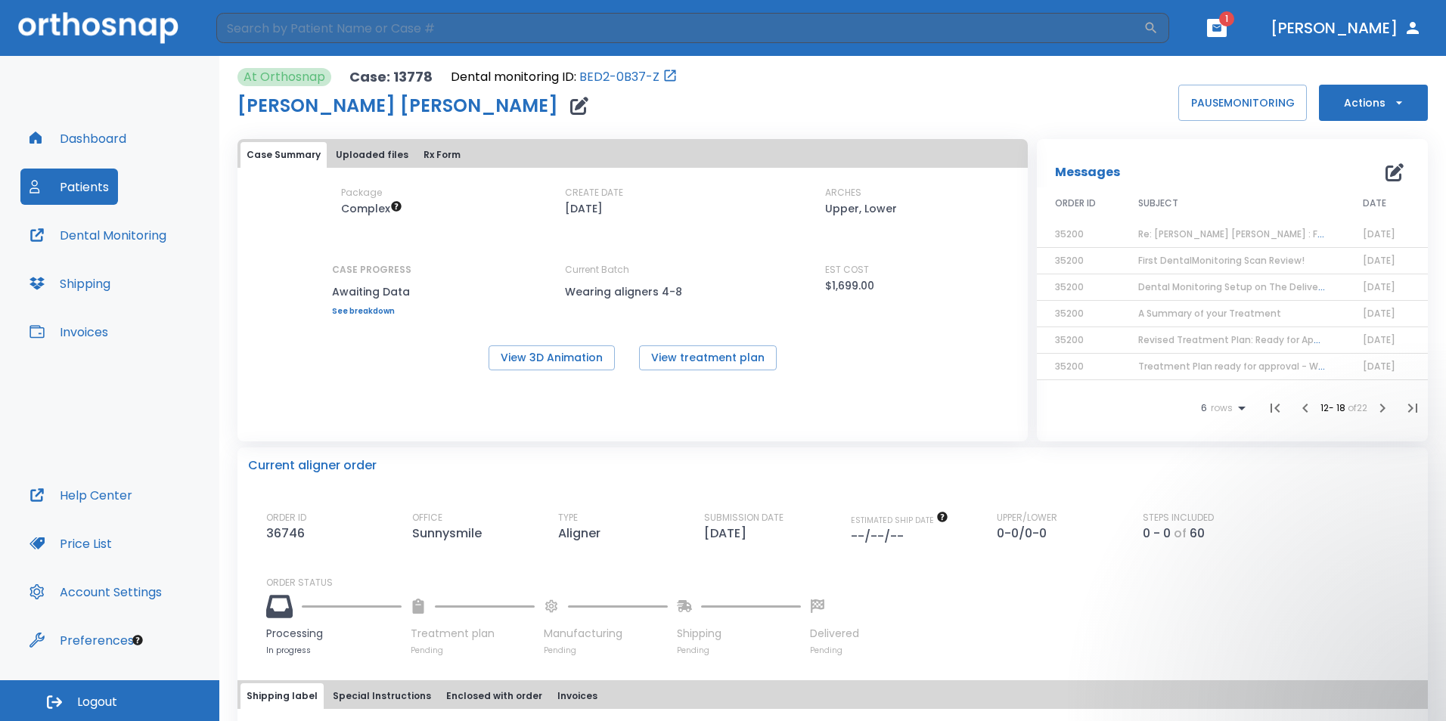
click at [1296, 401] on icon "button" at bounding box center [1305, 408] width 18 height 18
click at [1299, 401] on icon "button" at bounding box center [1308, 408] width 18 height 18
click at [1129, 184] on div "Messages 1" at bounding box center [1232, 172] width 355 height 30
click at [851, 113] on div "At Orthosnap Case: 13778 Dental monitoring ID: BED2-0B37-Z [PERSON_NAME] [PERSO…" at bounding box center [832, 94] width 1190 height 53
click at [1226, 21] on button "button" at bounding box center [1217, 28] width 20 height 18
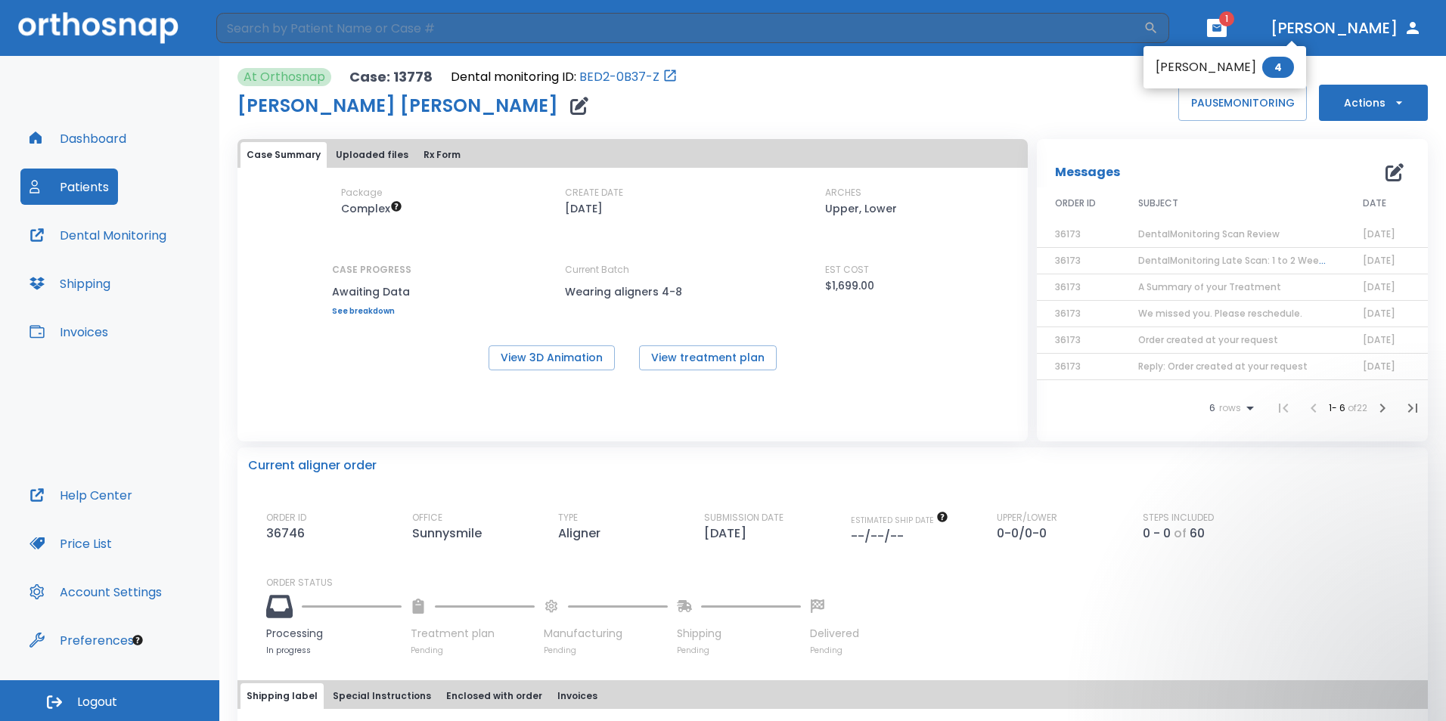
click at [762, 111] on div at bounding box center [723, 360] width 1446 height 721
click at [1236, 235] on span "DentalMonitoring Scan Review" at bounding box center [1208, 234] width 141 height 13
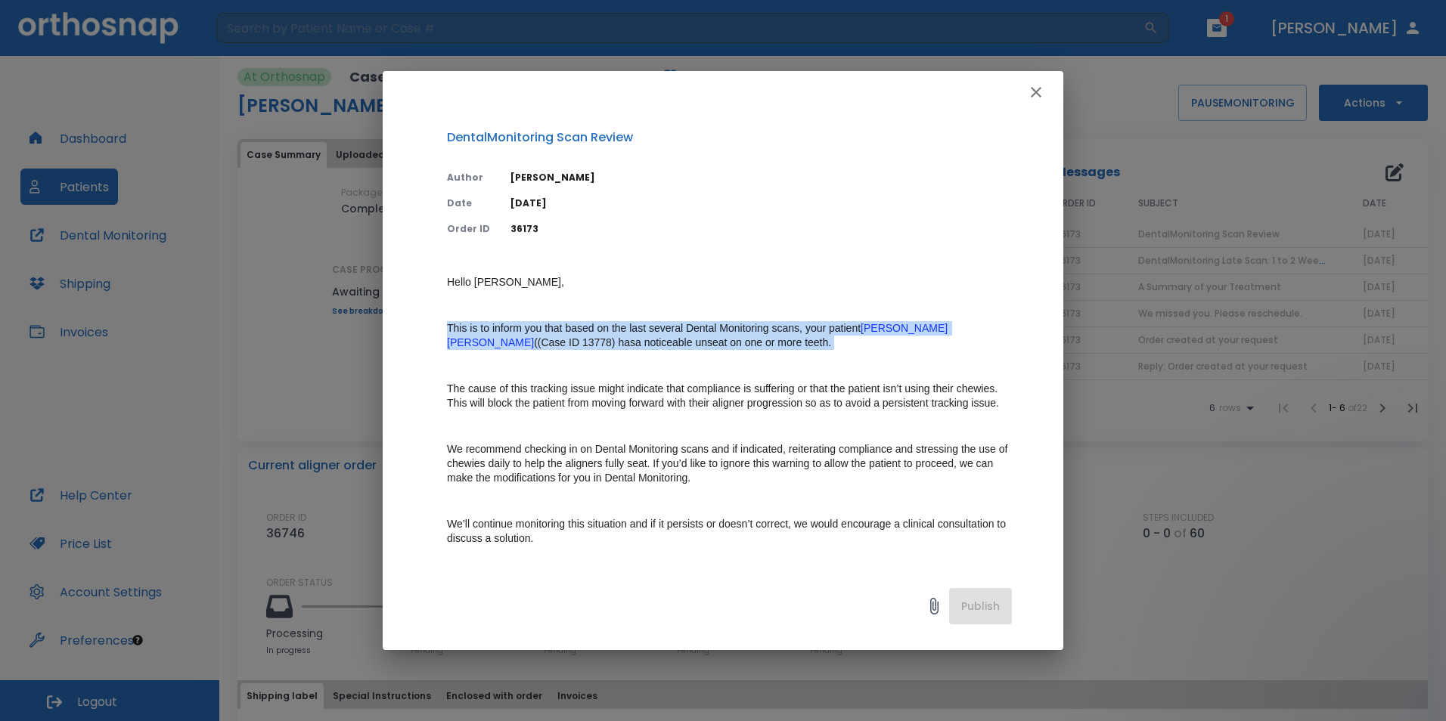
drag, startPoint x: 439, startPoint y: 333, endPoint x: 688, endPoint y: 356, distance: 249.8
click at [688, 356] on div "DentalMonitoring Scan Review Author [PERSON_NAME] Date [DATE] Order ID 36173 He…" at bounding box center [723, 341] width 680 height 457
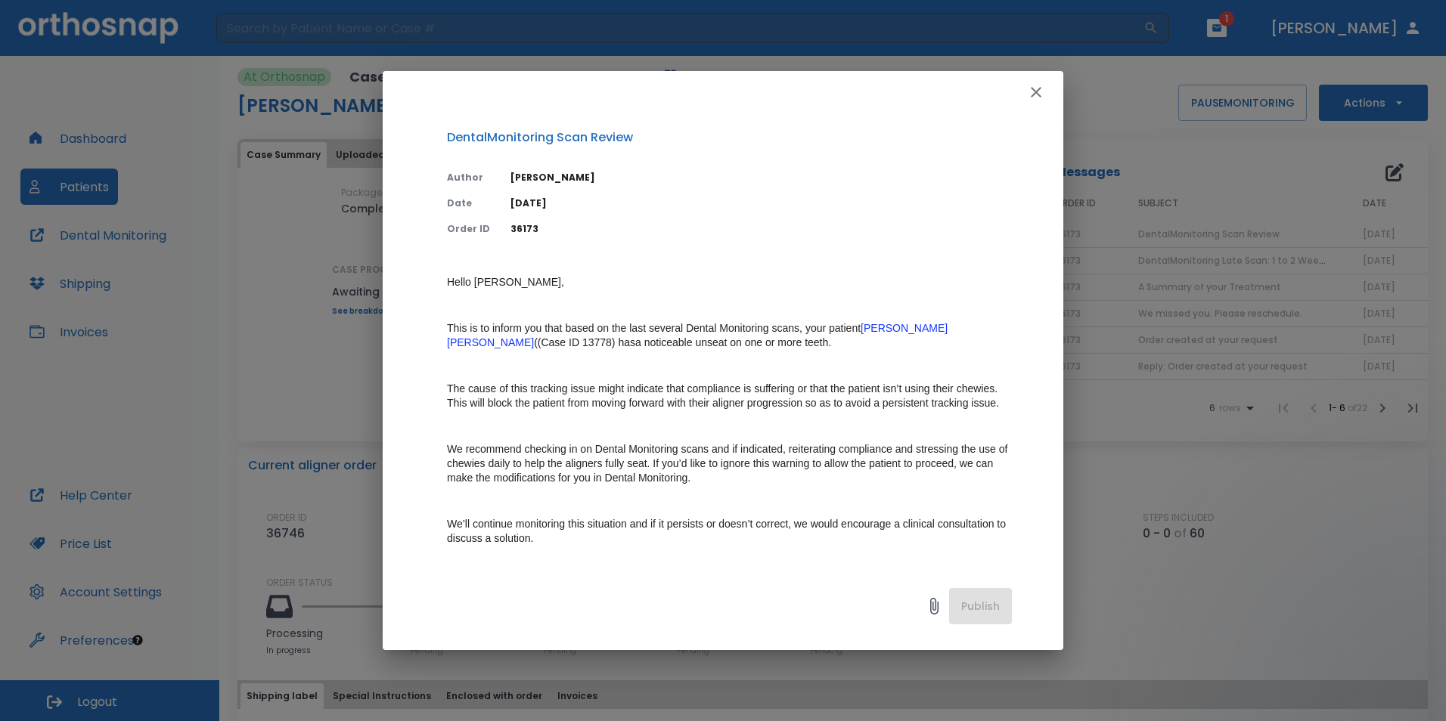
drag, startPoint x: 688, startPoint y: 356, endPoint x: 556, endPoint y: 395, distance: 137.3
click at [556, 395] on span "The cause of this tracking issue might indicate that compliance is suffering or…" at bounding box center [723, 396] width 553 height 26
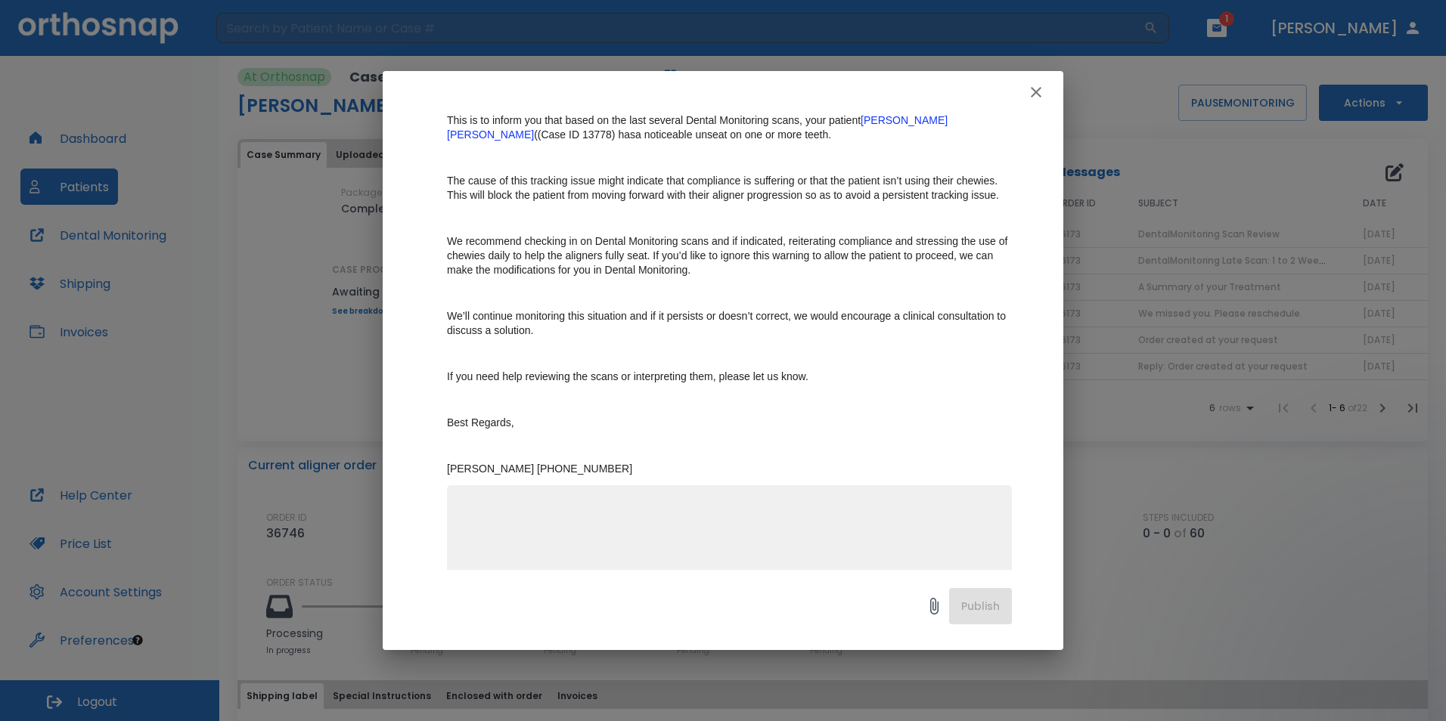
scroll to position [215, 0]
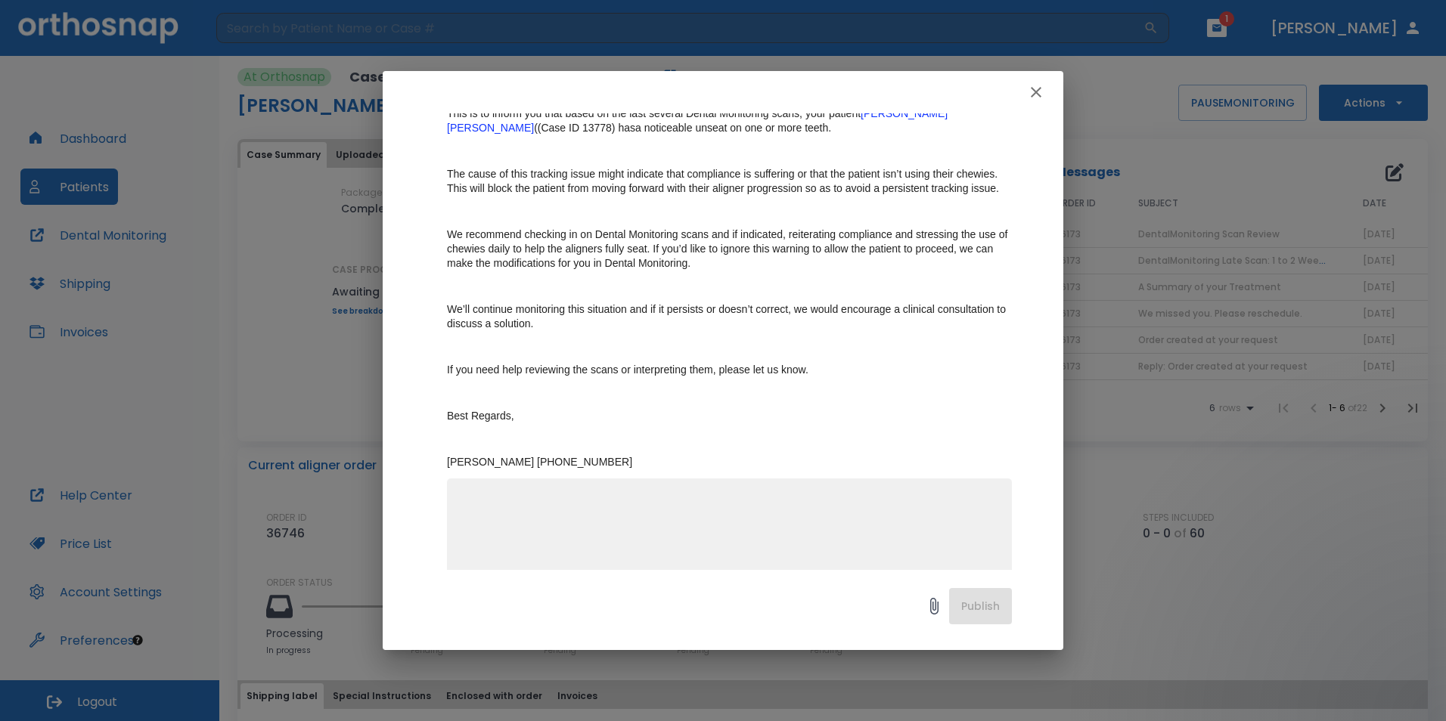
click at [934, 599] on icon at bounding box center [934, 606] width 8 height 17
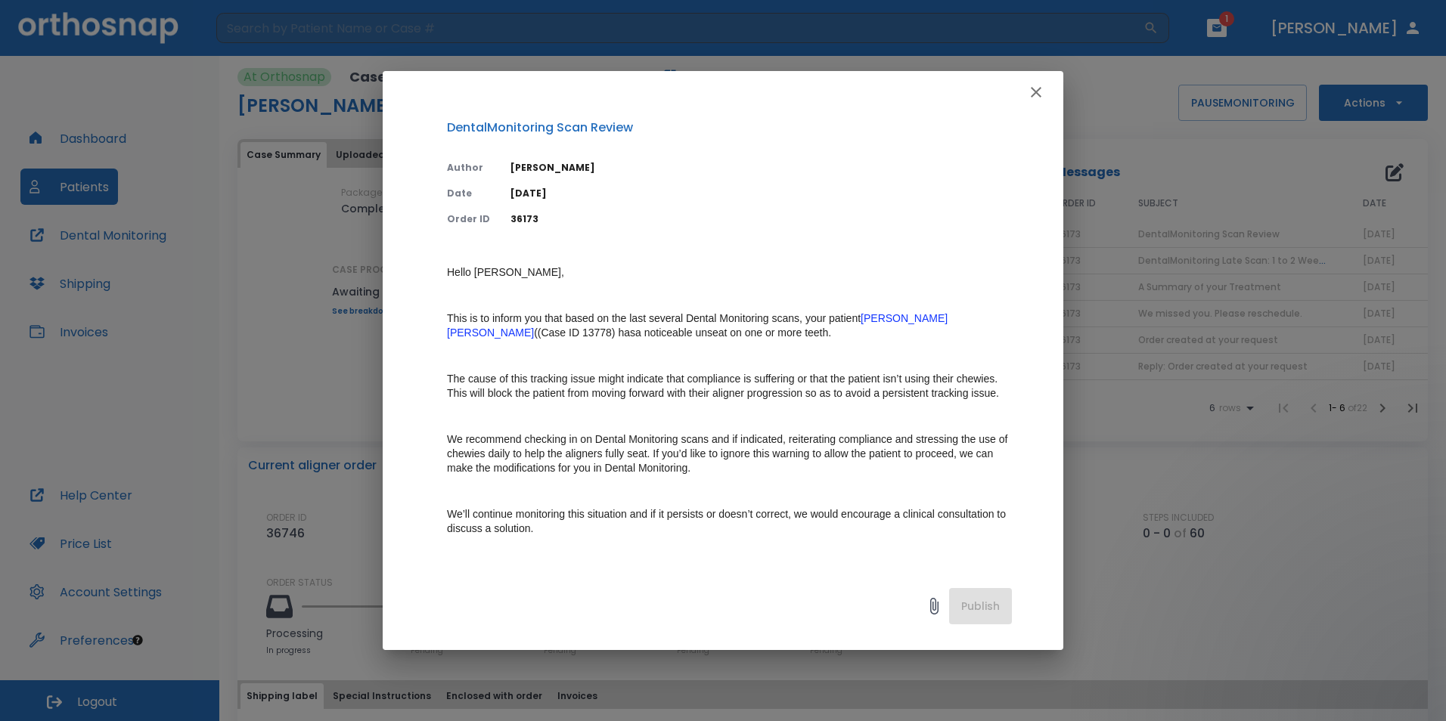
scroll to position [0, 0]
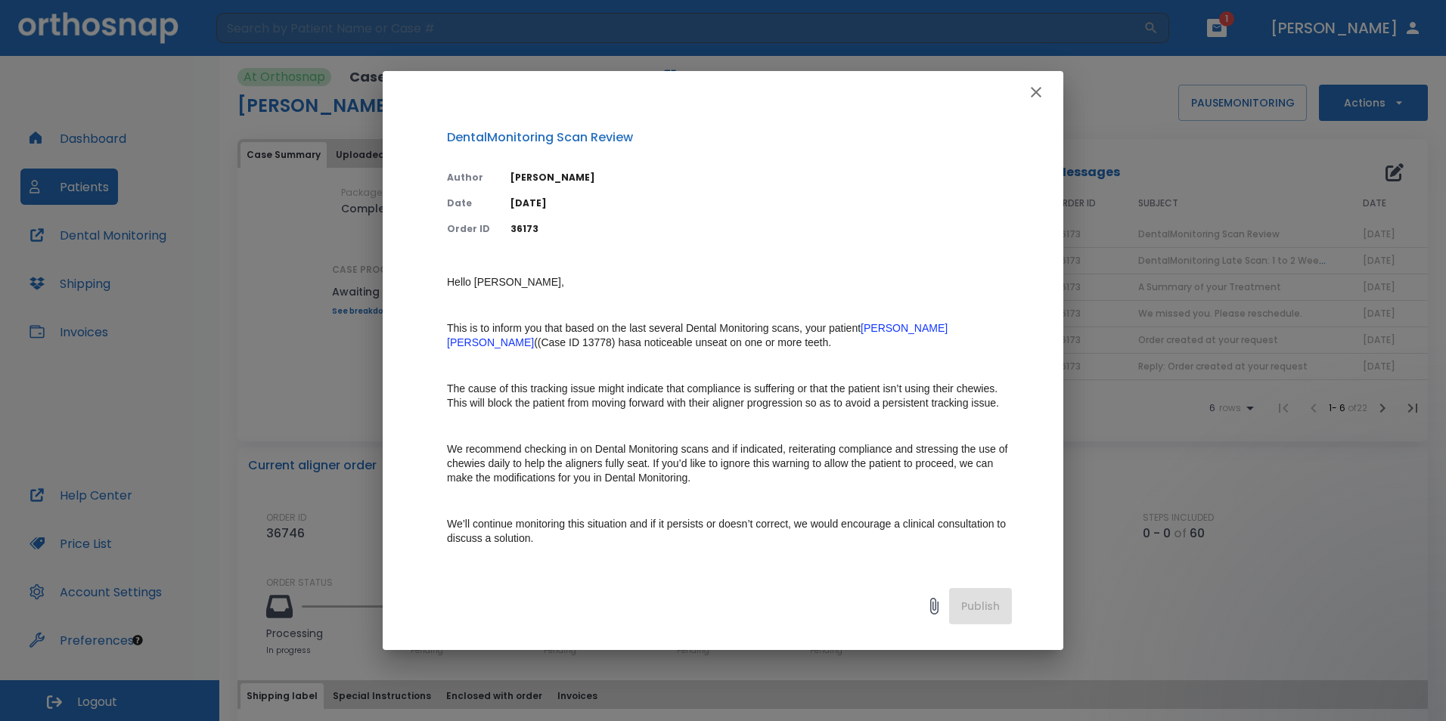
click at [1041, 98] on icon "button" at bounding box center [1036, 92] width 18 height 18
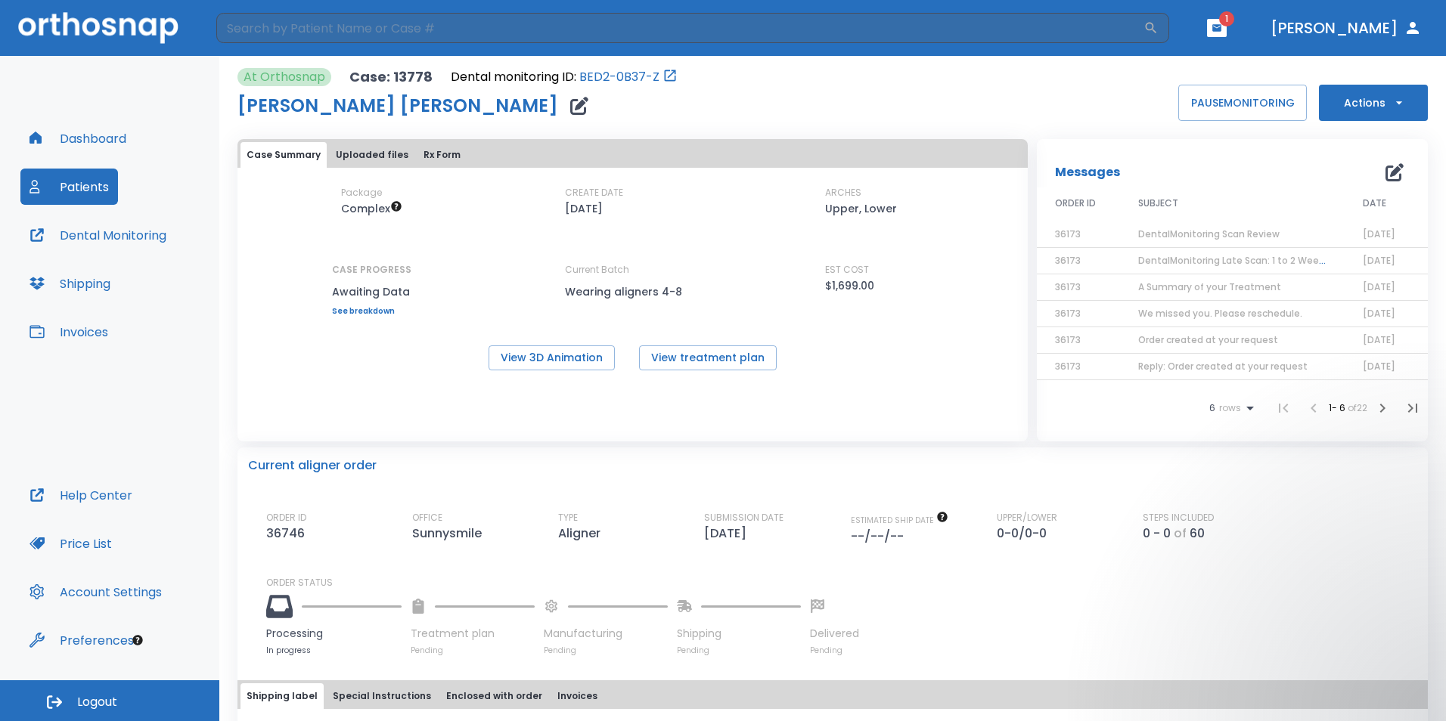
click at [1226, 22] on button "button" at bounding box center [1217, 28] width 20 height 18
click at [844, 98] on div at bounding box center [723, 360] width 1446 height 721
click at [103, 193] on button "Patients" at bounding box center [69, 187] width 98 height 36
